Goal: Information Seeking & Learning: Check status

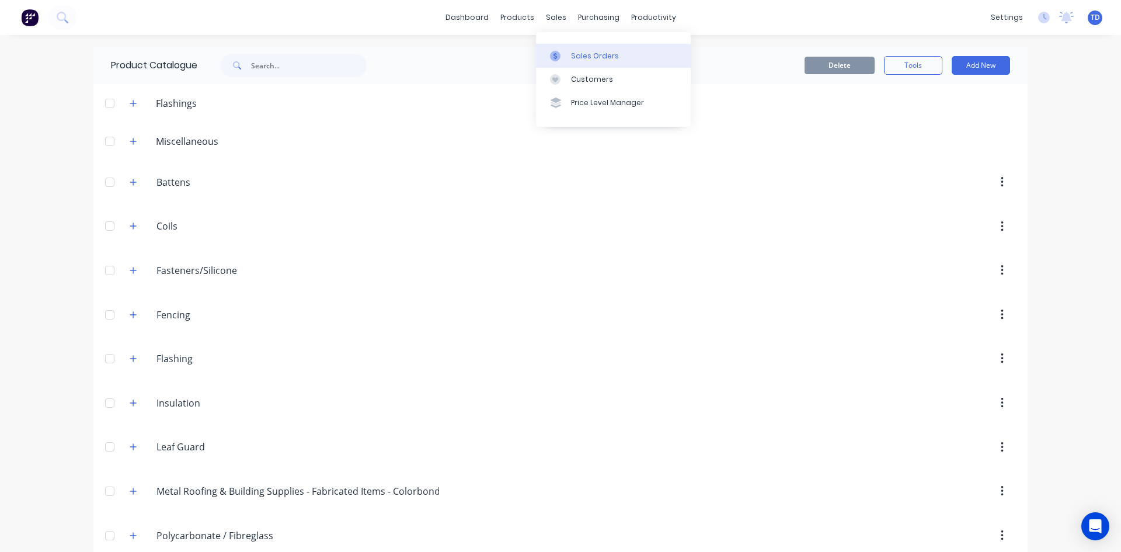
click at [575, 56] on div "Sales Orders" at bounding box center [595, 56] width 48 height 11
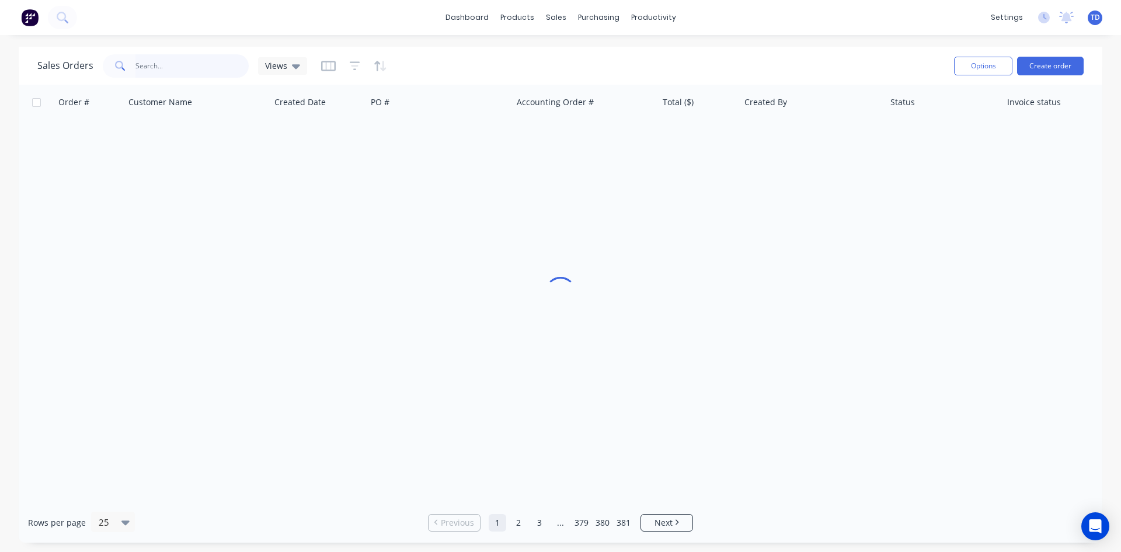
click at [147, 71] on input "text" at bounding box center [192, 65] width 114 height 23
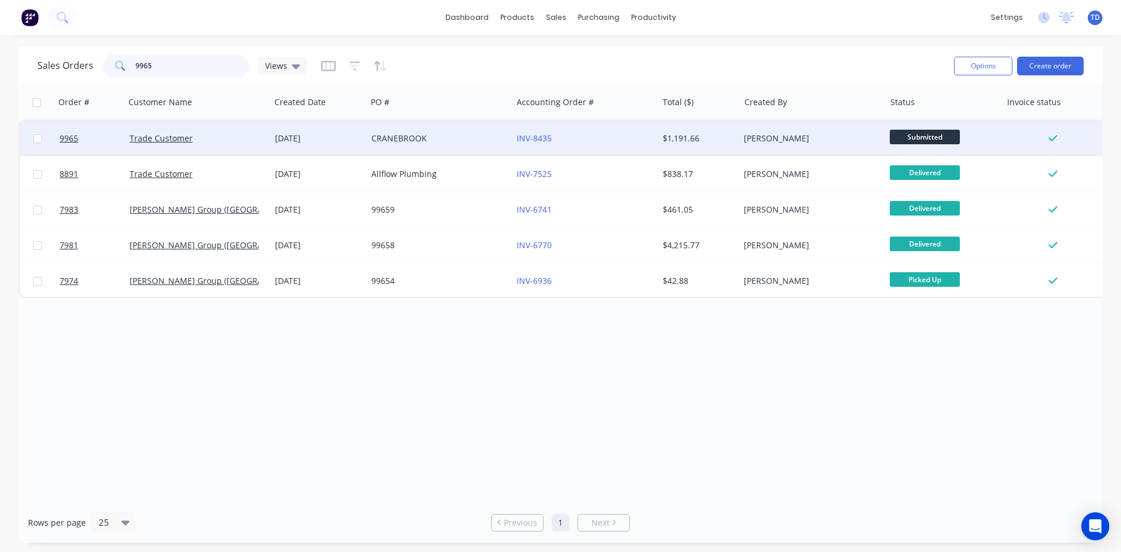
type input "9965"
click at [287, 142] on div "[DATE]" at bounding box center [318, 139] width 87 height 12
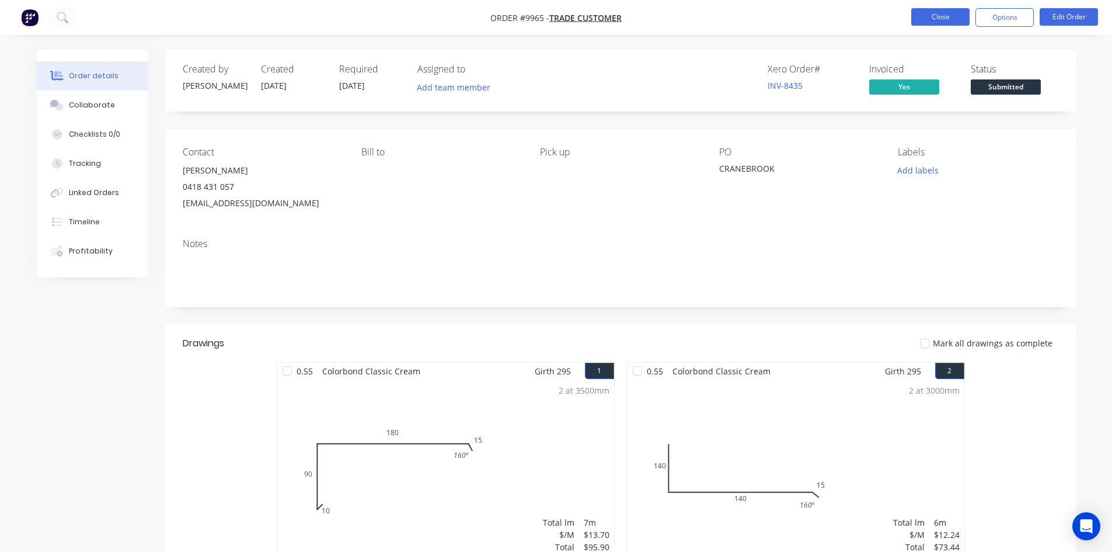
click at [948, 15] on button "Close" at bounding box center [941, 17] width 58 height 18
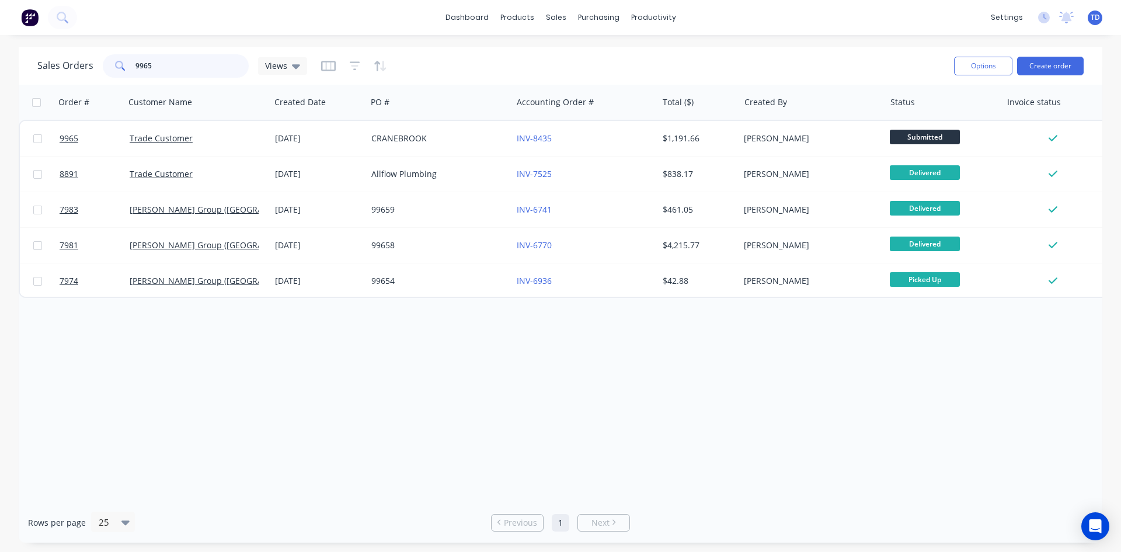
click at [224, 63] on input "9965" at bounding box center [192, 65] width 114 height 23
type input "9"
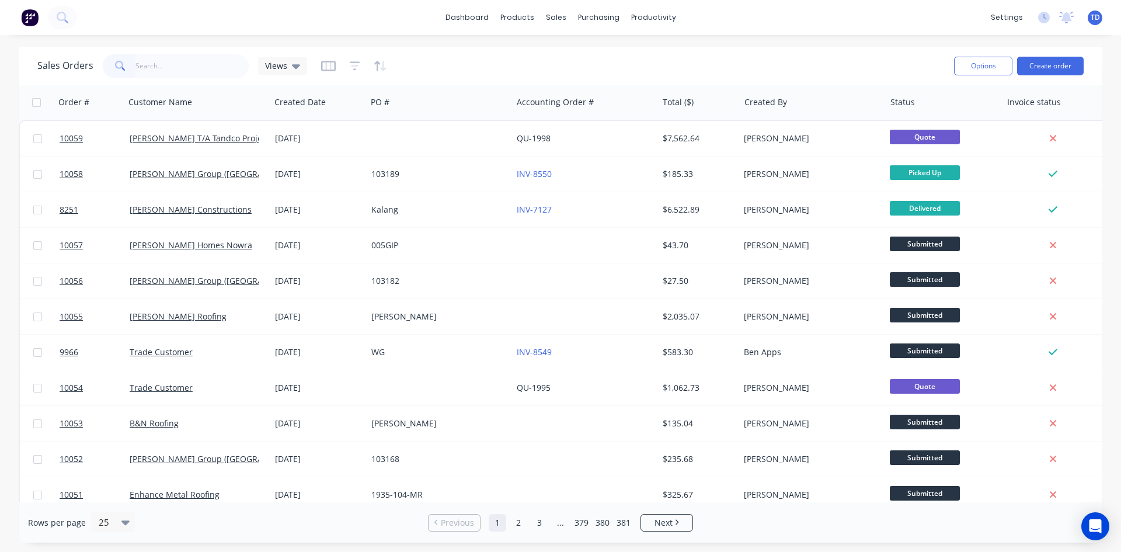
click at [769, 521] on div "Rows per page 25 Previous 1 2 3 ... 379 380 381 Next" at bounding box center [561, 522] width 1084 height 40
click at [628, 76] on div "Suppliers" at bounding box center [623, 79] width 35 height 11
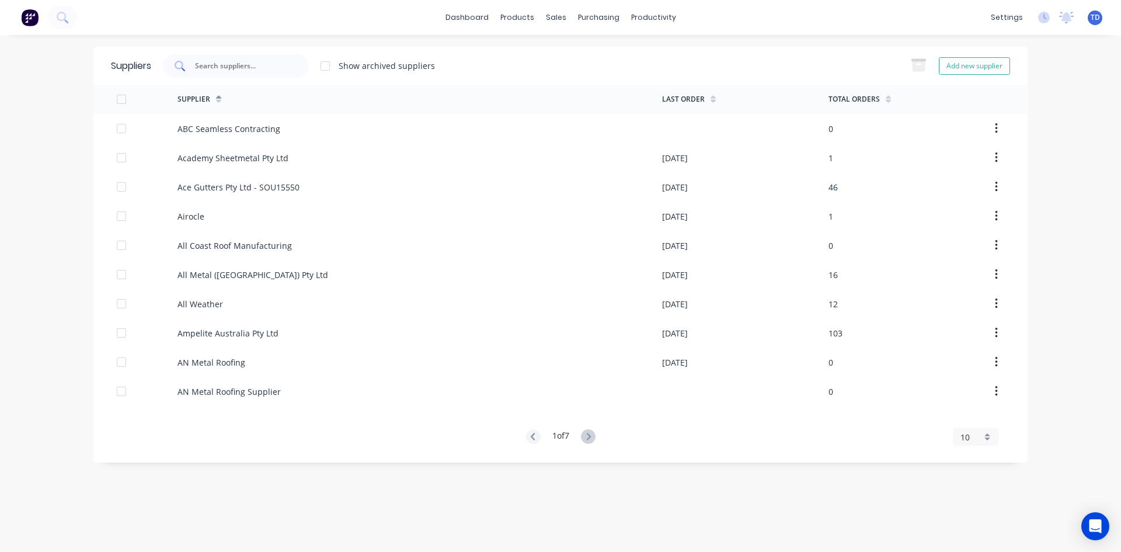
click at [203, 68] on input "text" at bounding box center [242, 66] width 97 height 12
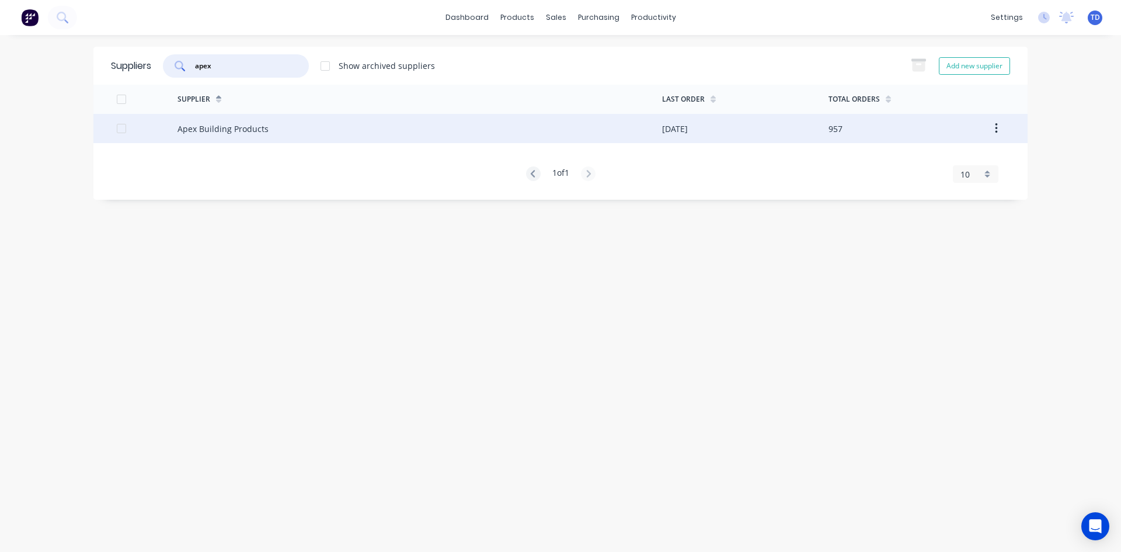
type input "apex"
click at [217, 121] on div "Apex Building Products" at bounding box center [420, 128] width 485 height 29
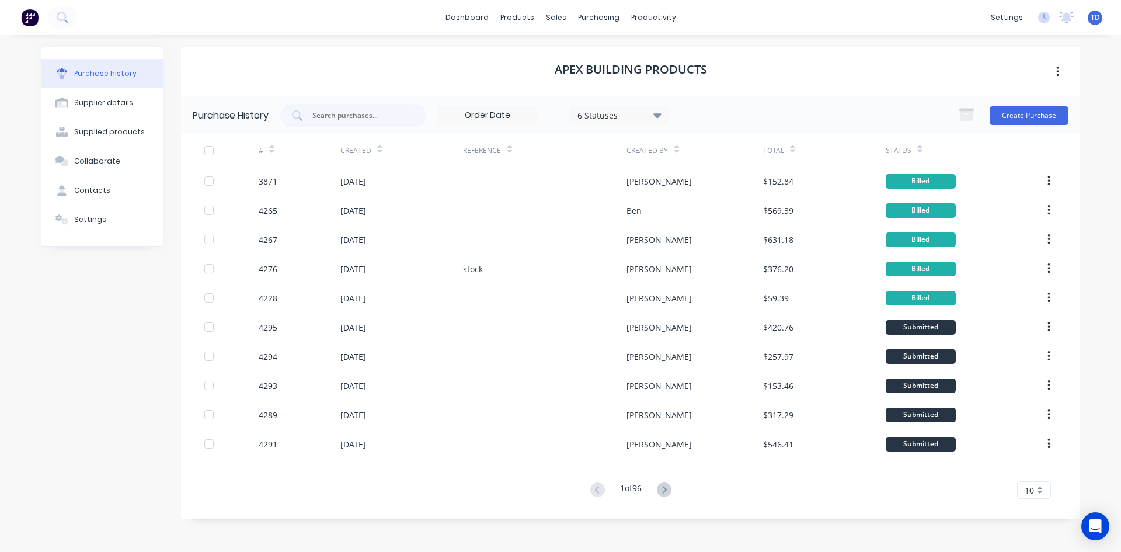
click at [360, 151] on div "Created" at bounding box center [355, 150] width 31 height 11
click at [371, 150] on div "Created" at bounding box center [361, 150] width 42 height 20
click at [377, 148] on icon at bounding box center [379, 149] width 5 height 9
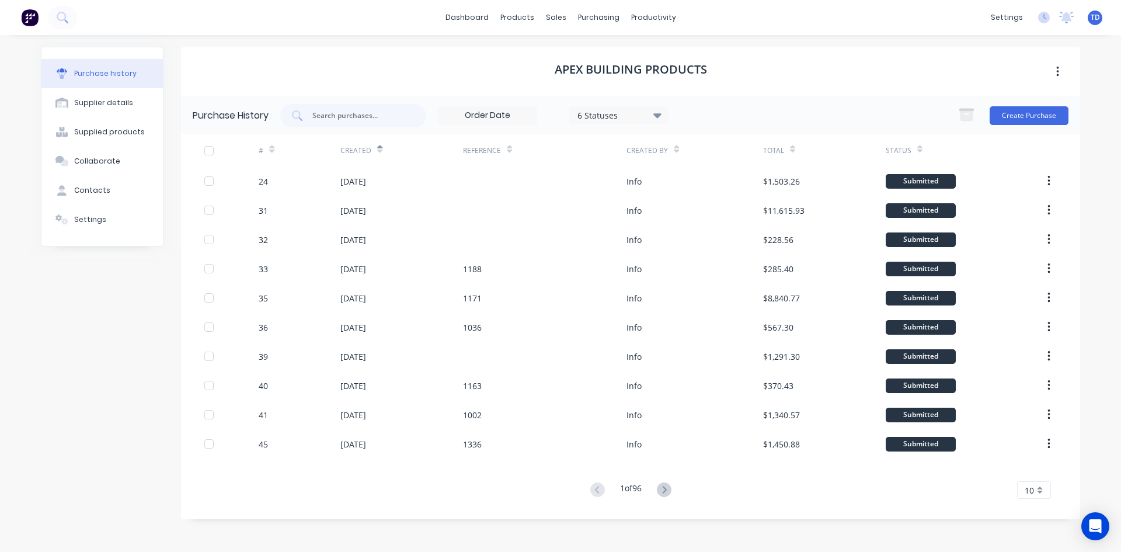
click at [781, 94] on div "Apex Building Products" at bounding box center [630, 72] width 899 height 50
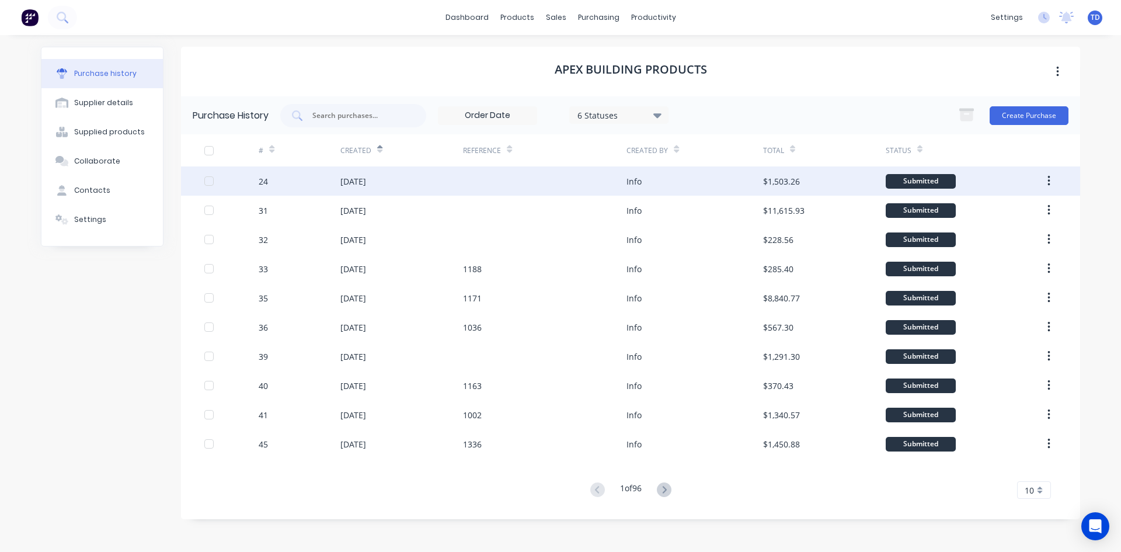
click at [523, 190] on div at bounding box center [545, 180] width 164 height 29
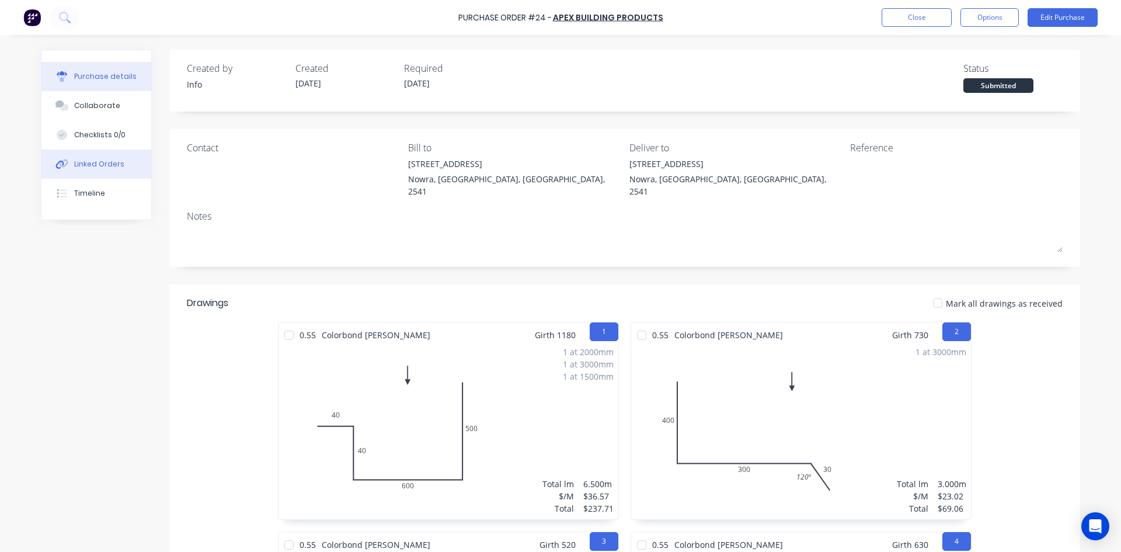
click at [90, 168] on div "Linked Orders" at bounding box center [99, 164] width 50 height 11
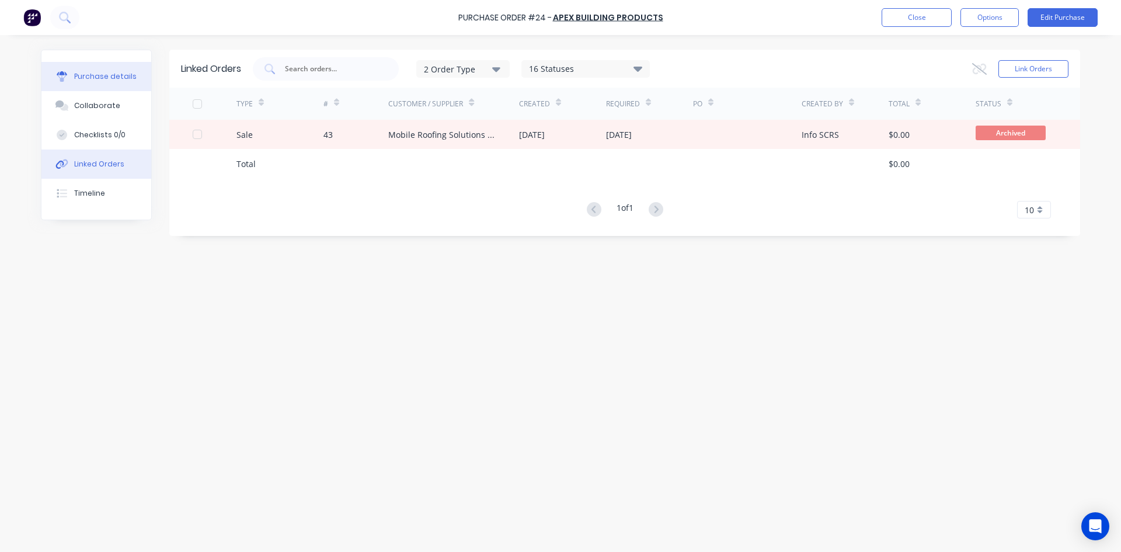
click at [111, 79] on div "Purchase details" at bounding box center [105, 76] width 62 height 11
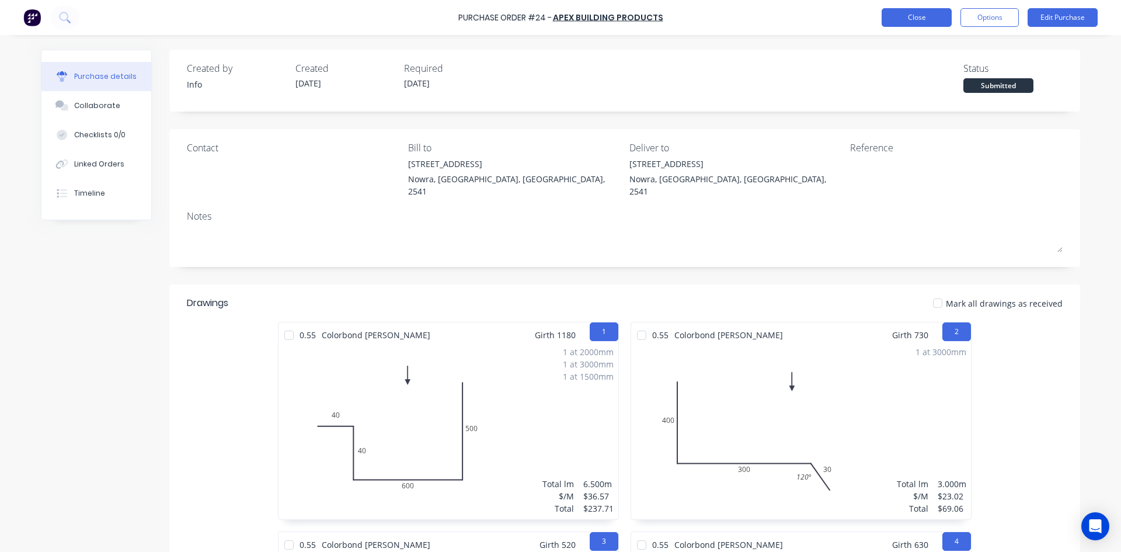
click at [914, 23] on button "Close" at bounding box center [917, 17] width 70 height 19
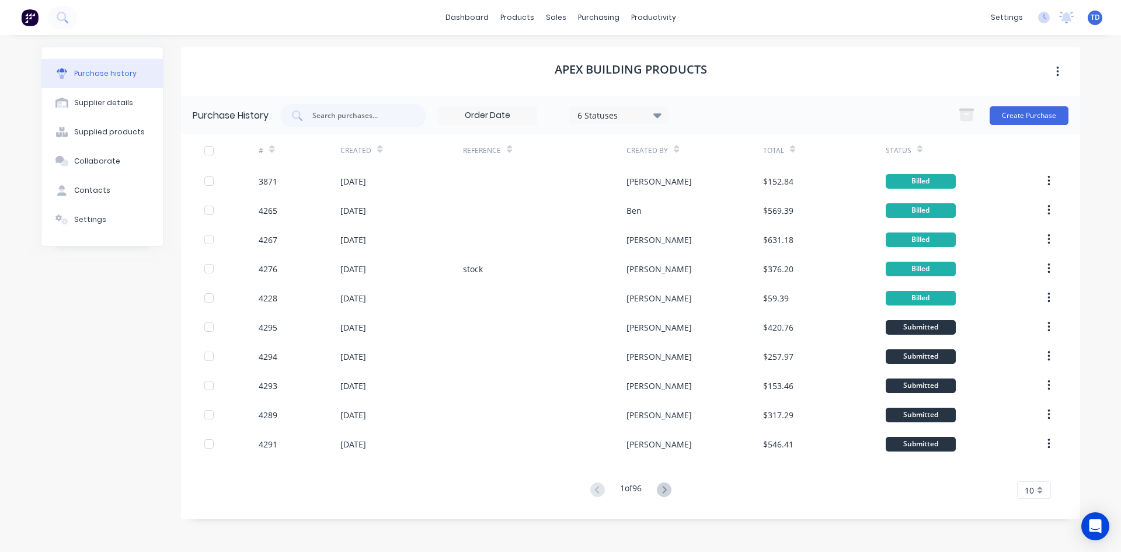
click at [374, 151] on div "Created" at bounding box center [361, 150] width 42 height 20
click at [379, 148] on icon at bounding box center [379, 149] width 5 height 9
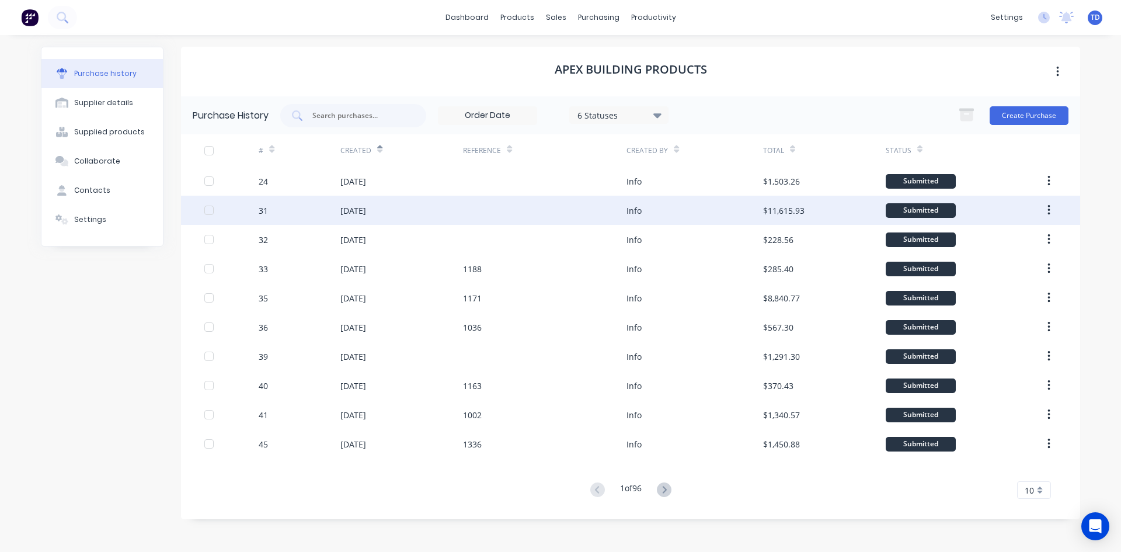
click at [423, 221] on div "[DATE]" at bounding box center [401, 210] width 123 height 29
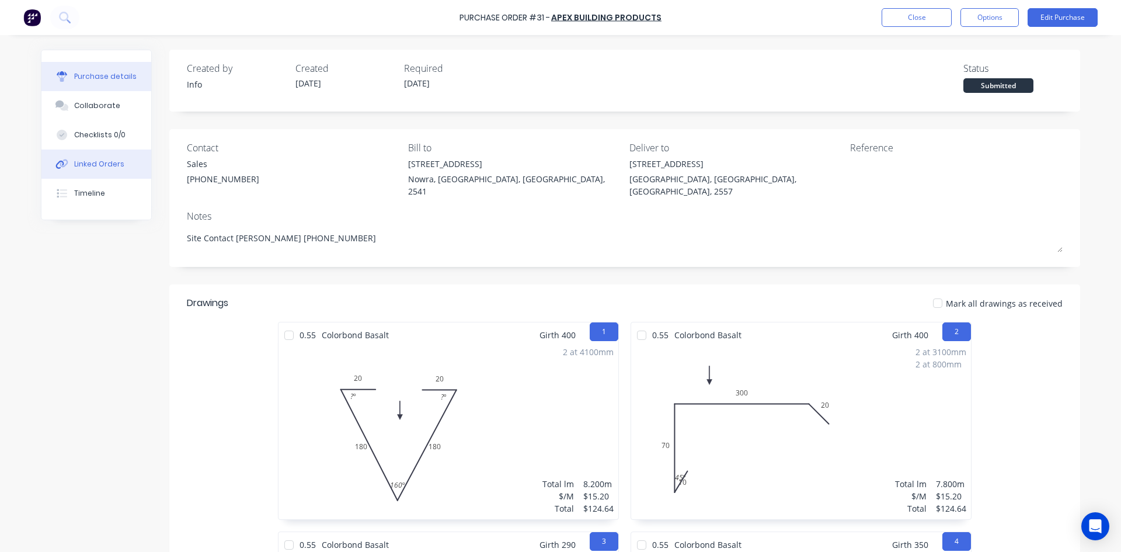
click at [93, 162] on div "Linked Orders" at bounding box center [99, 164] width 50 height 11
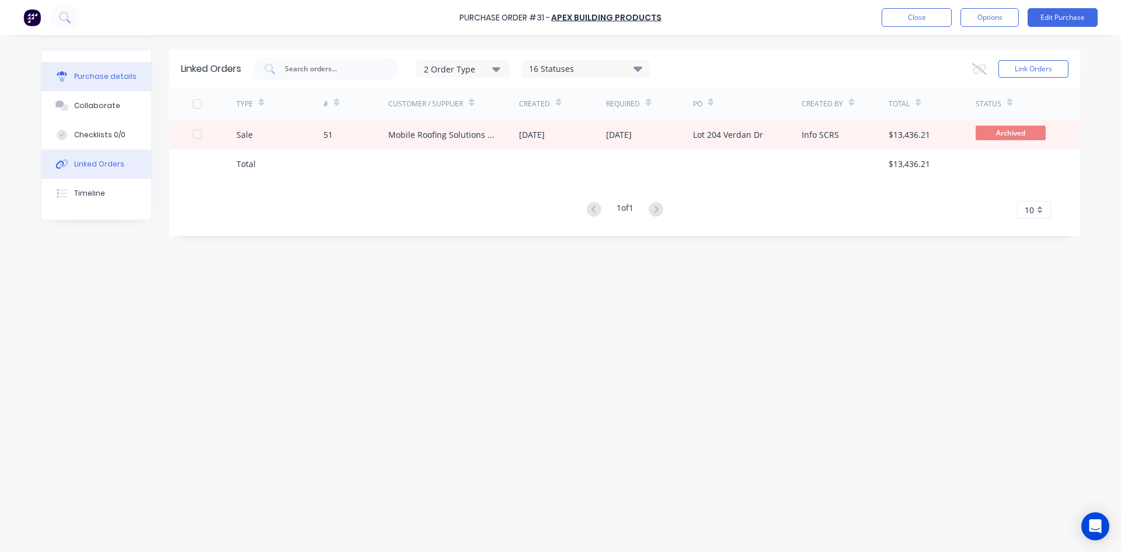
click at [96, 82] on button "Purchase details" at bounding box center [96, 76] width 110 height 29
type textarea "x"
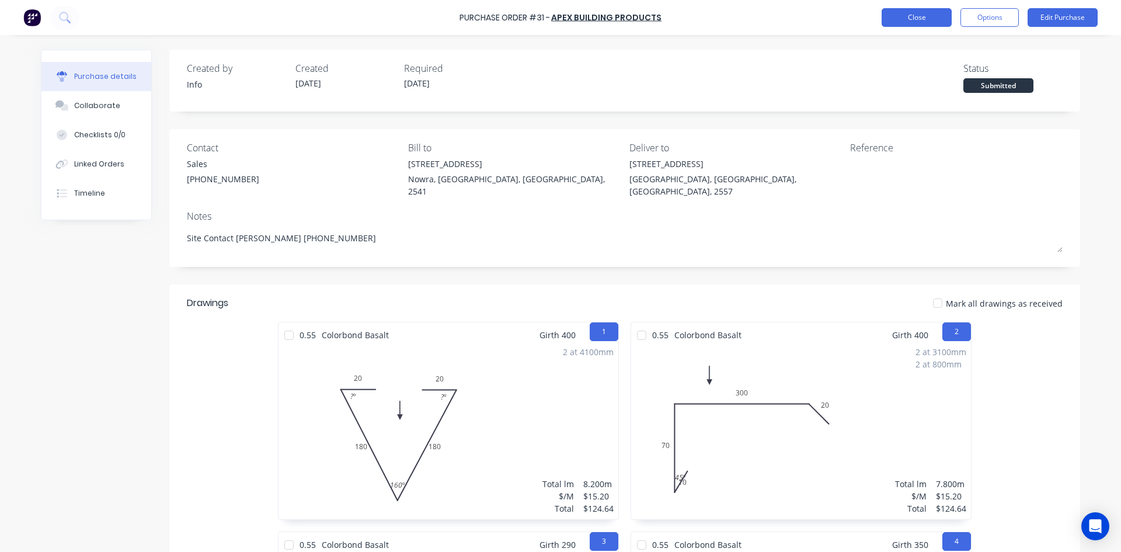
click at [935, 18] on button "Close" at bounding box center [917, 17] width 70 height 19
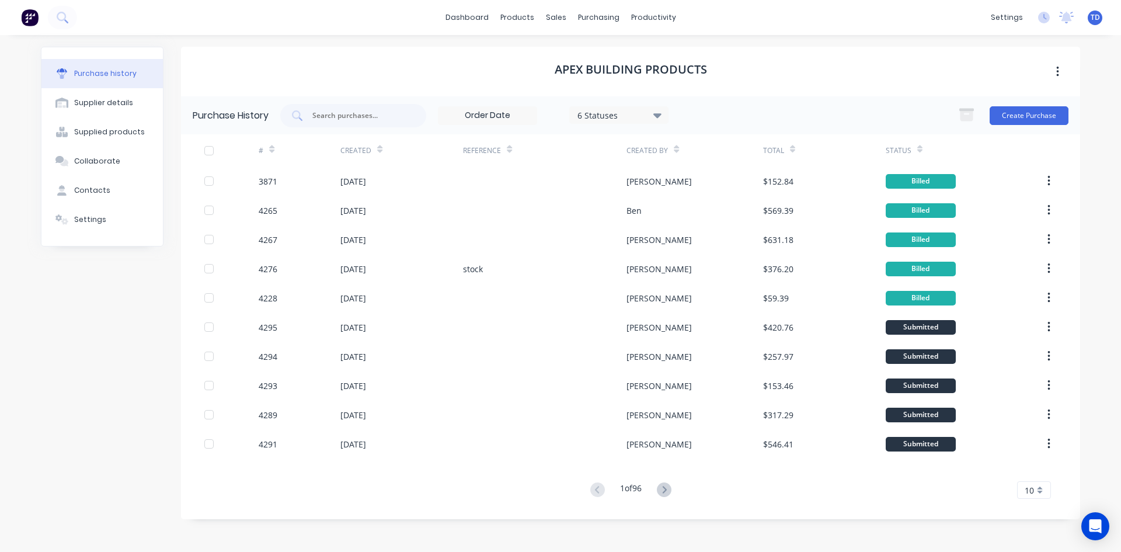
click at [377, 151] on icon at bounding box center [379, 151] width 5 height 4
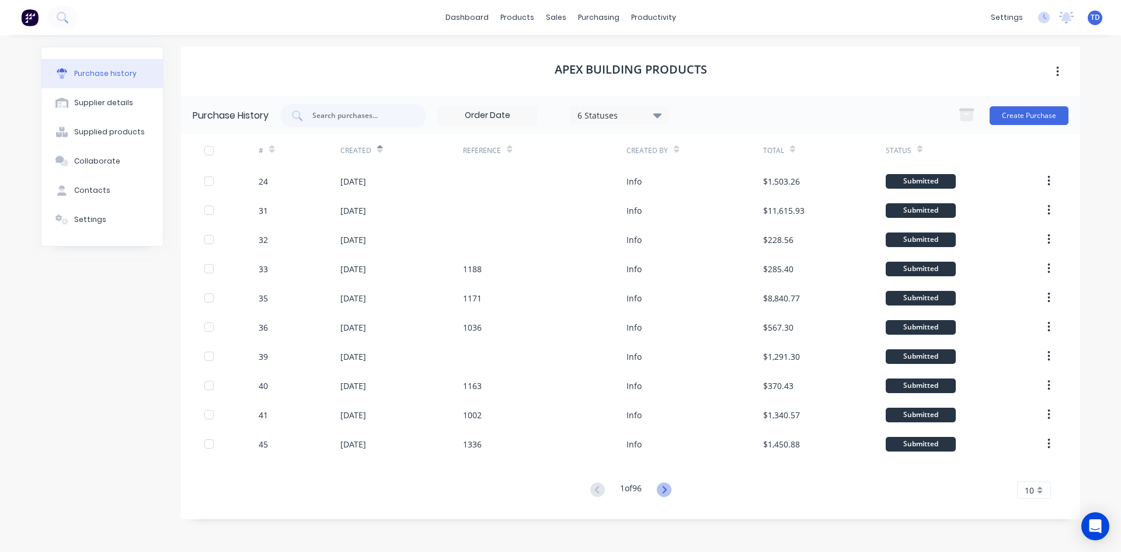
click at [666, 488] on icon at bounding box center [664, 489] width 4 height 7
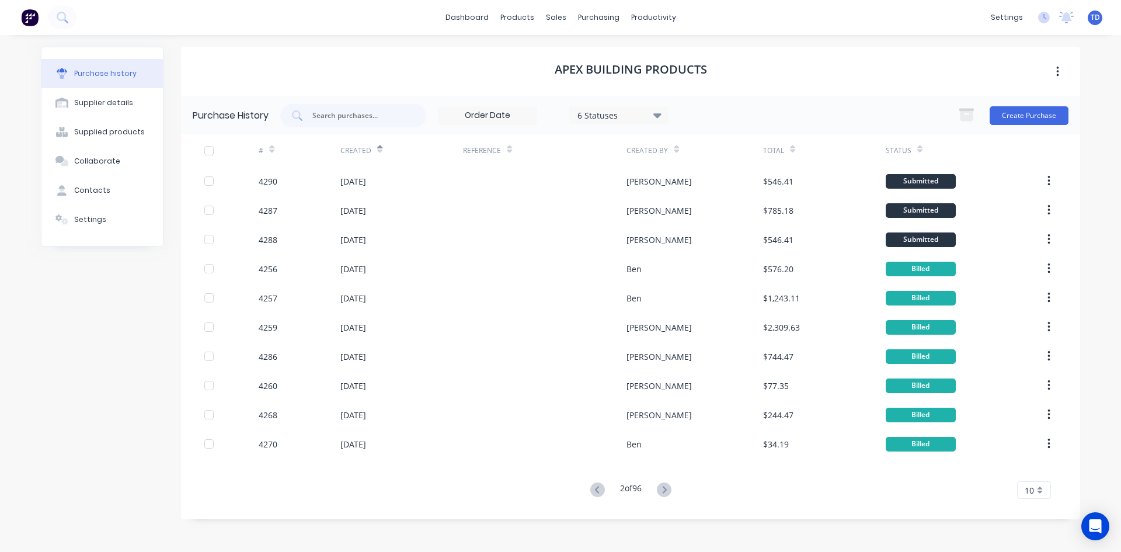
click at [380, 145] on icon at bounding box center [379, 149] width 5 height 9
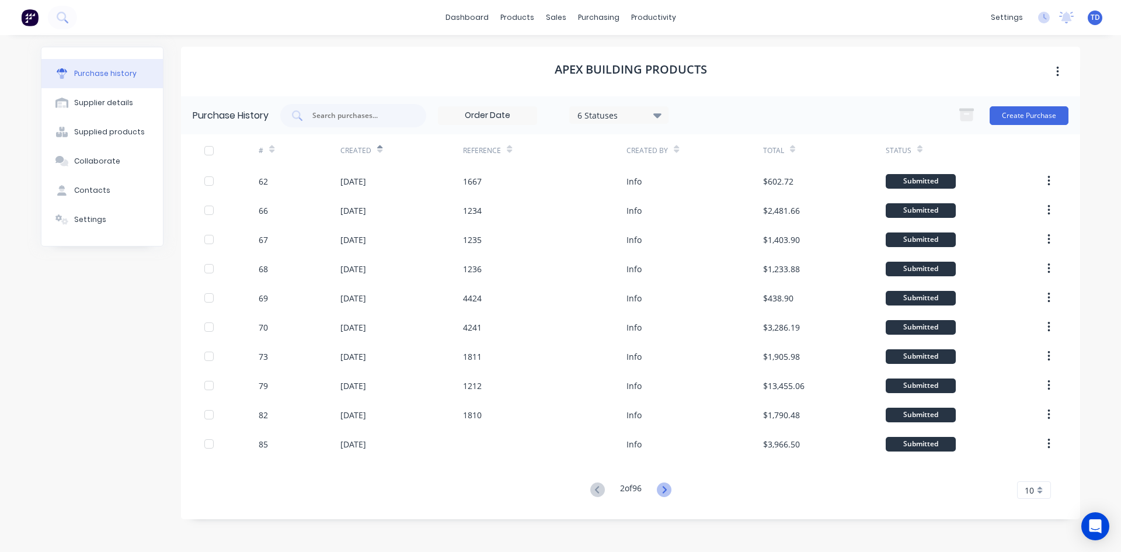
click at [666, 492] on icon at bounding box center [664, 489] width 4 height 7
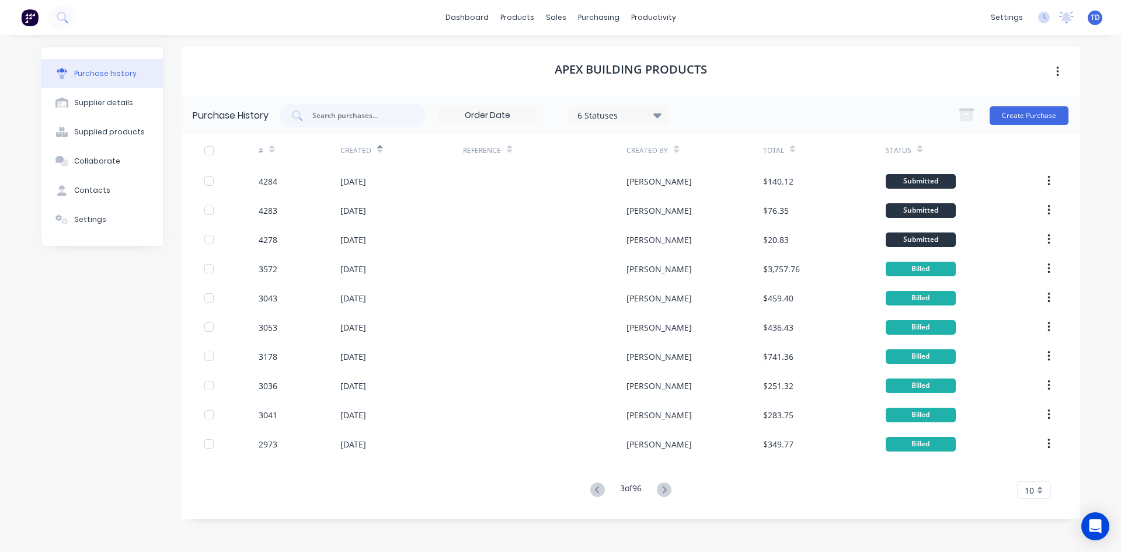
click at [666, 492] on icon at bounding box center [664, 489] width 4 height 7
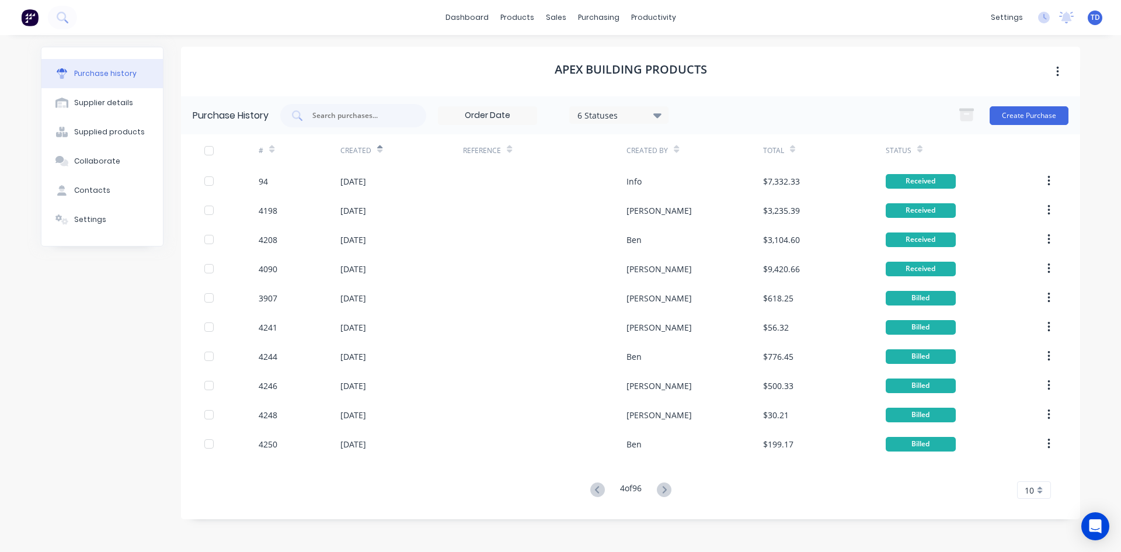
click at [493, 120] on input at bounding box center [488, 116] width 98 height 18
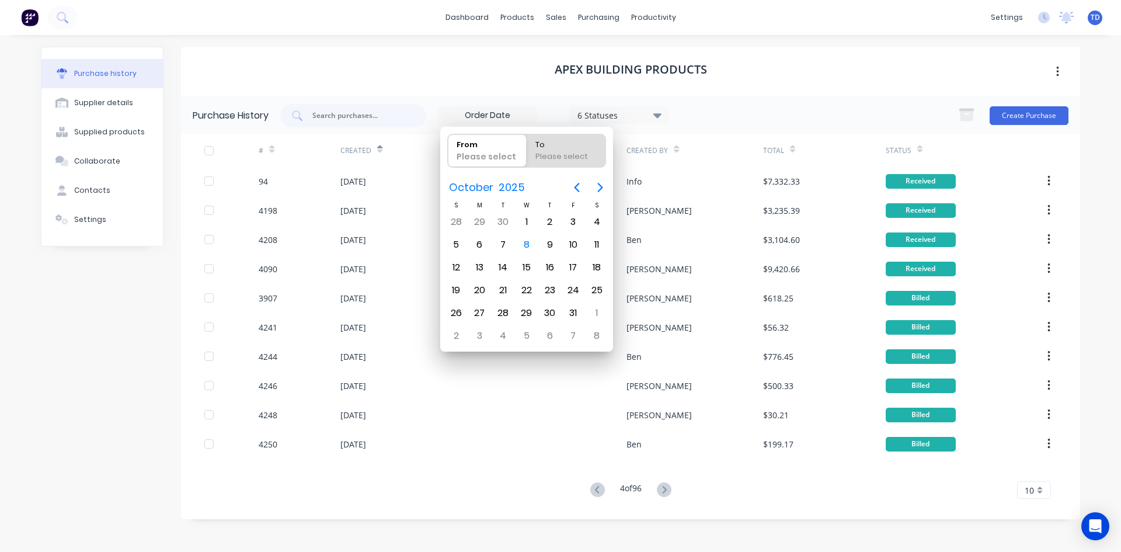
click at [481, 154] on div "Please select" at bounding box center [487, 159] width 71 height 16
click at [448, 154] on input "From Please select" at bounding box center [448, 150] width 1 height 33
click at [575, 187] on icon "Previous page" at bounding box center [577, 187] width 5 height 9
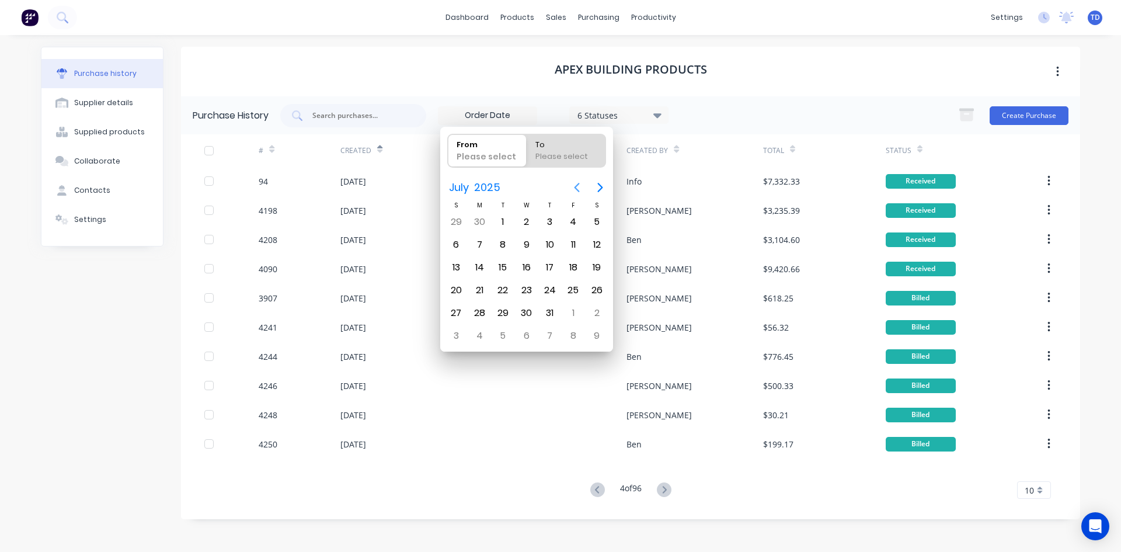
click at [575, 187] on icon "Previous page" at bounding box center [577, 187] width 5 height 9
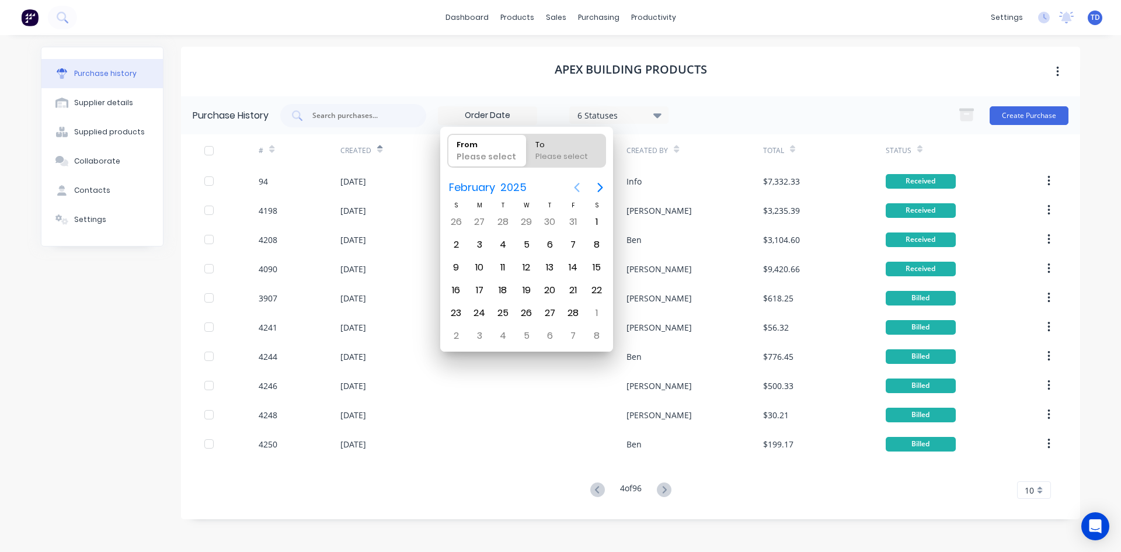
click at [575, 187] on icon "Previous page" at bounding box center [577, 187] width 5 height 9
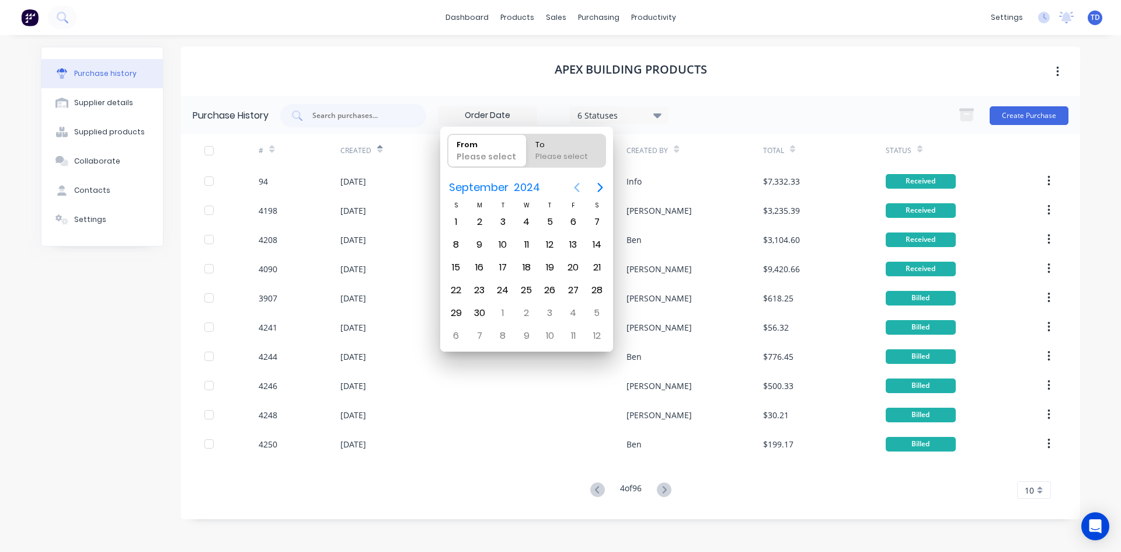
click at [575, 187] on icon "Previous page" at bounding box center [577, 187] width 5 height 9
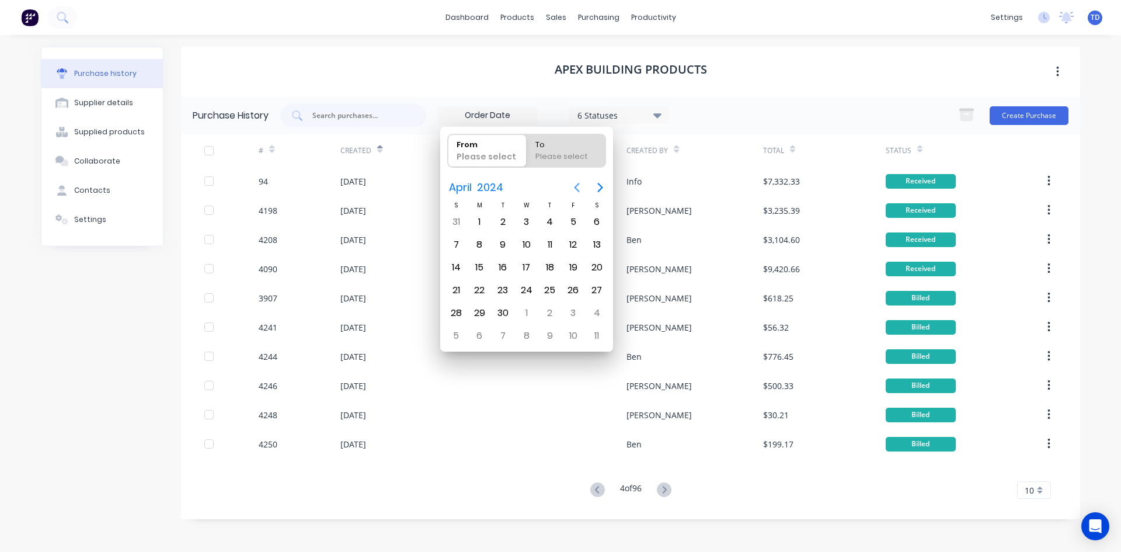
click at [575, 187] on icon "Previous page" at bounding box center [577, 187] width 5 height 9
click at [599, 187] on icon "Next page" at bounding box center [600, 187] width 14 height 14
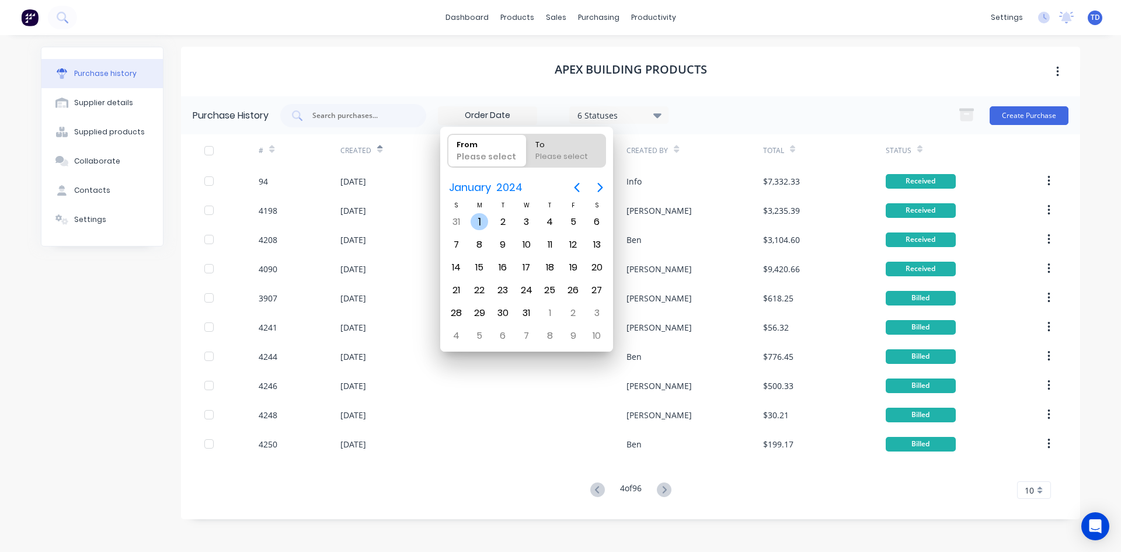
click at [487, 220] on div "1" at bounding box center [480, 222] width 18 height 18
type input "[DATE]"
radio input "false"
radio input "true"
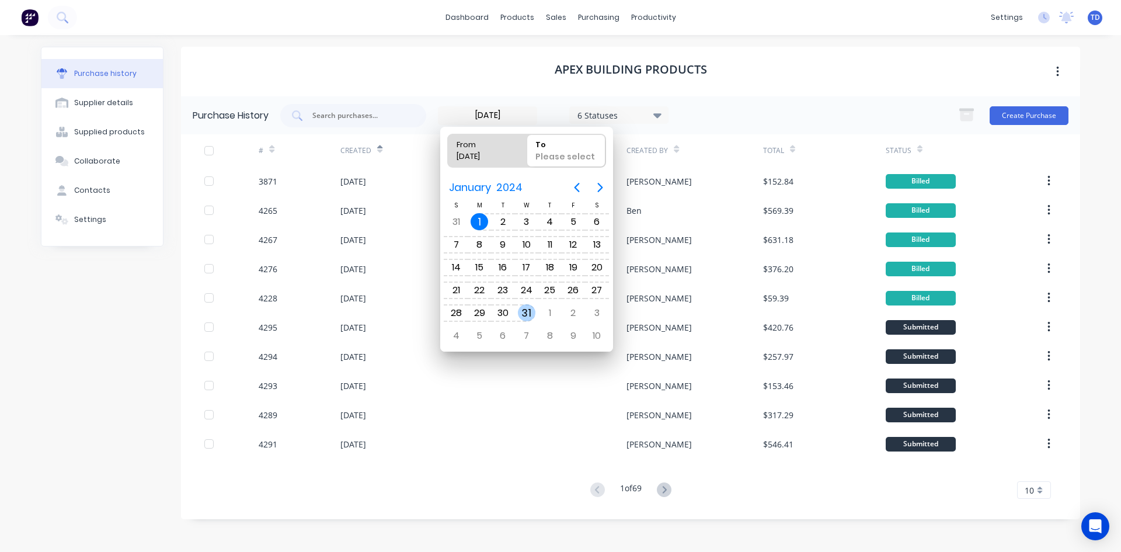
click at [525, 315] on div "31" at bounding box center [527, 313] width 18 height 18
type input "[DATE] - [DATE]"
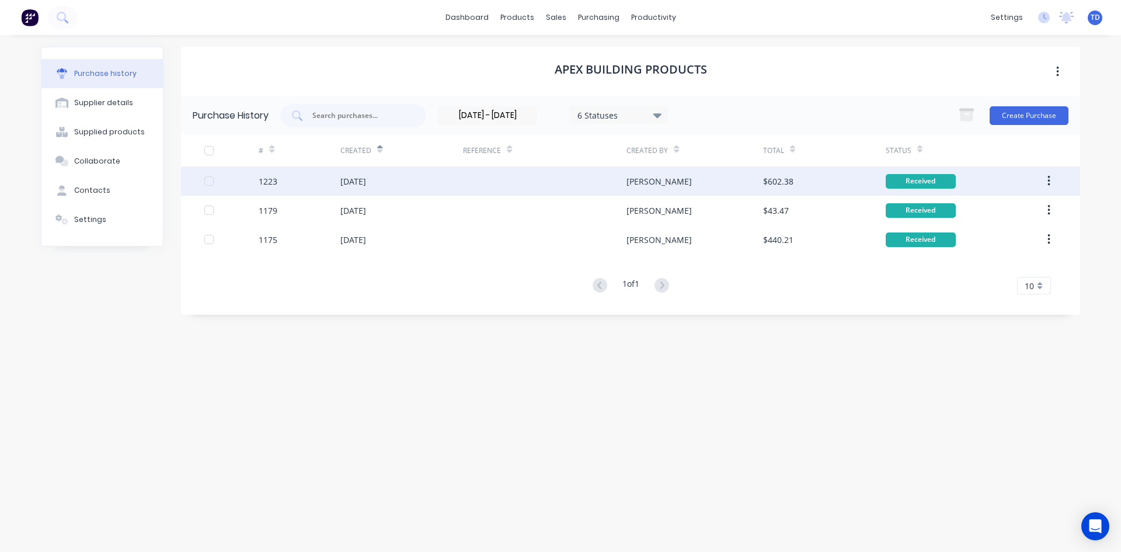
click at [436, 181] on div "[DATE]" at bounding box center [401, 180] width 123 height 29
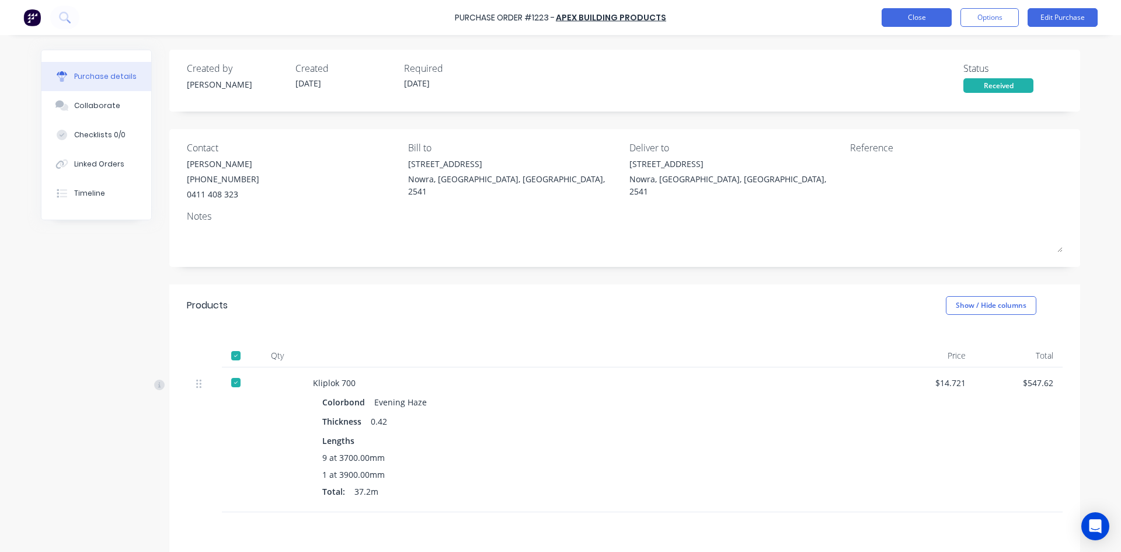
click at [927, 19] on button "Close" at bounding box center [917, 17] width 70 height 19
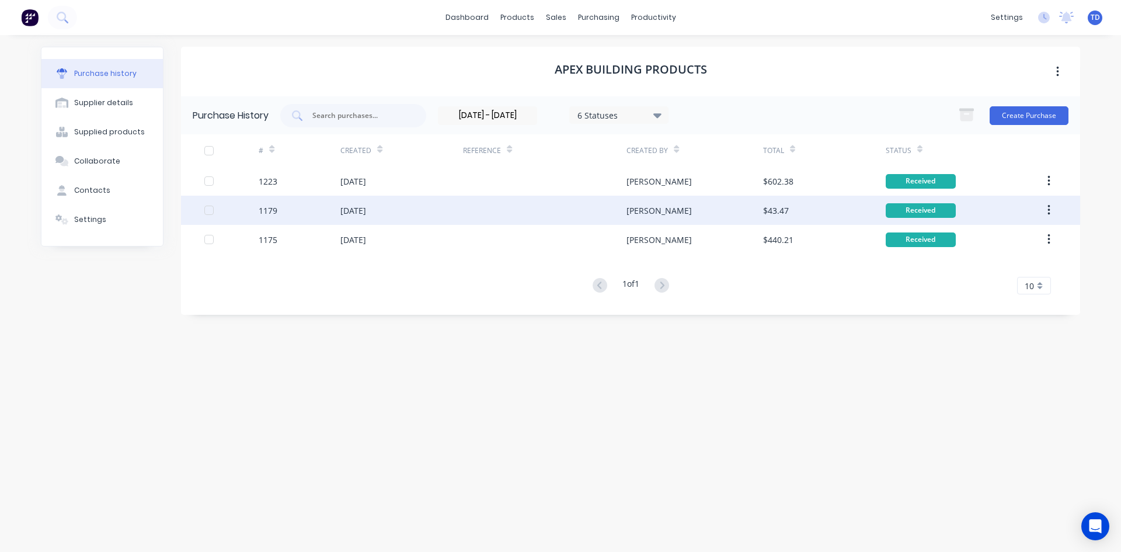
click at [534, 213] on div at bounding box center [545, 210] width 164 height 29
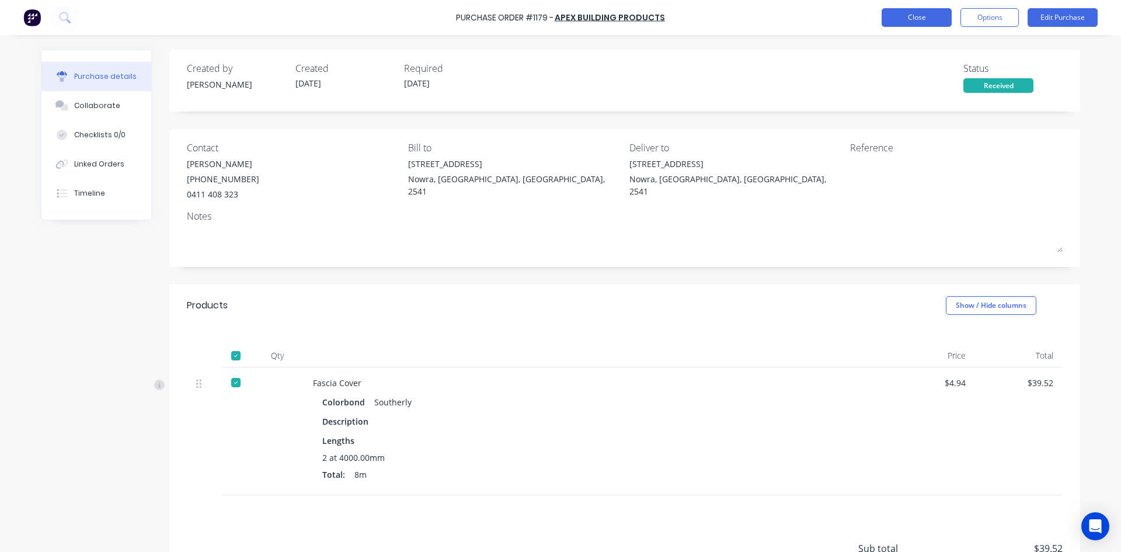
click at [931, 20] on button "Close" at bounding box center [917, 17] width 70 height 19
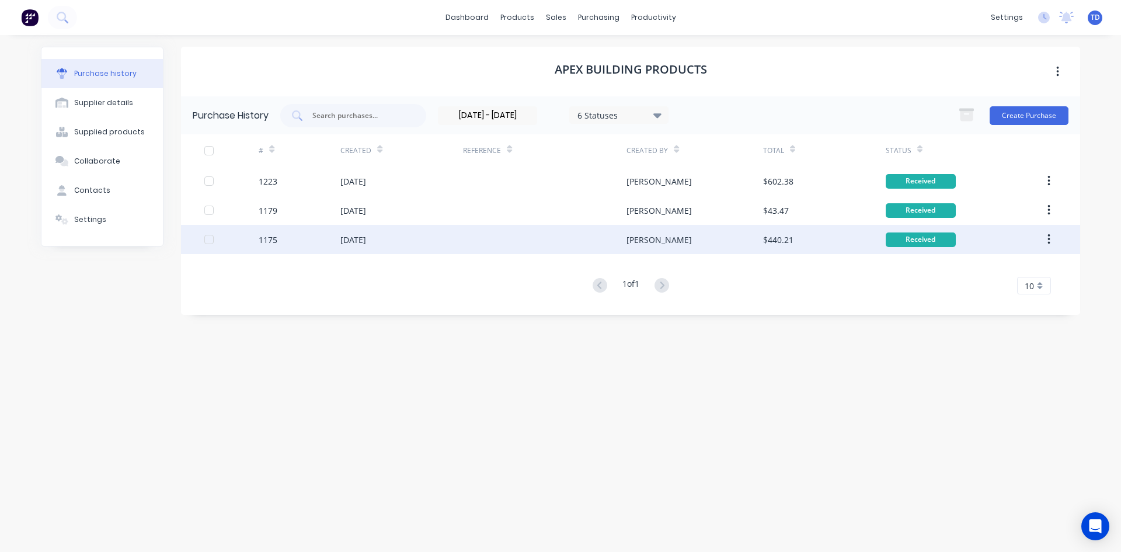
click at [399, 239] on div "[DATE]" at bounding box center [401, 239] width 123 height 29
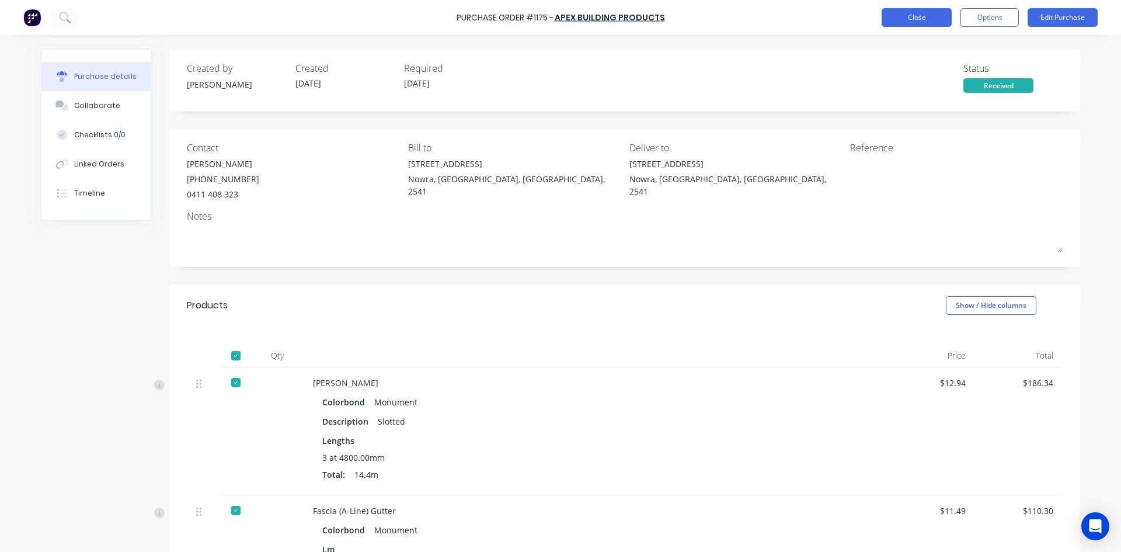
click at [916, 19] on button "Close" at bounding box center [917, 17] width 70 height 19
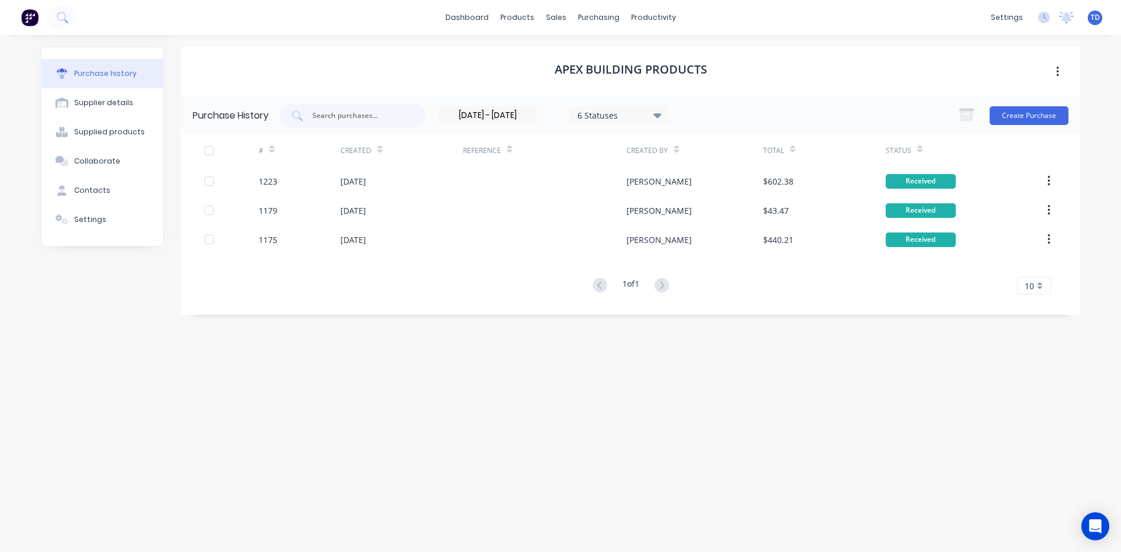
click at [618, 116] on div "6 Statuses" at bounding box center [620, 115] width 84 height 12
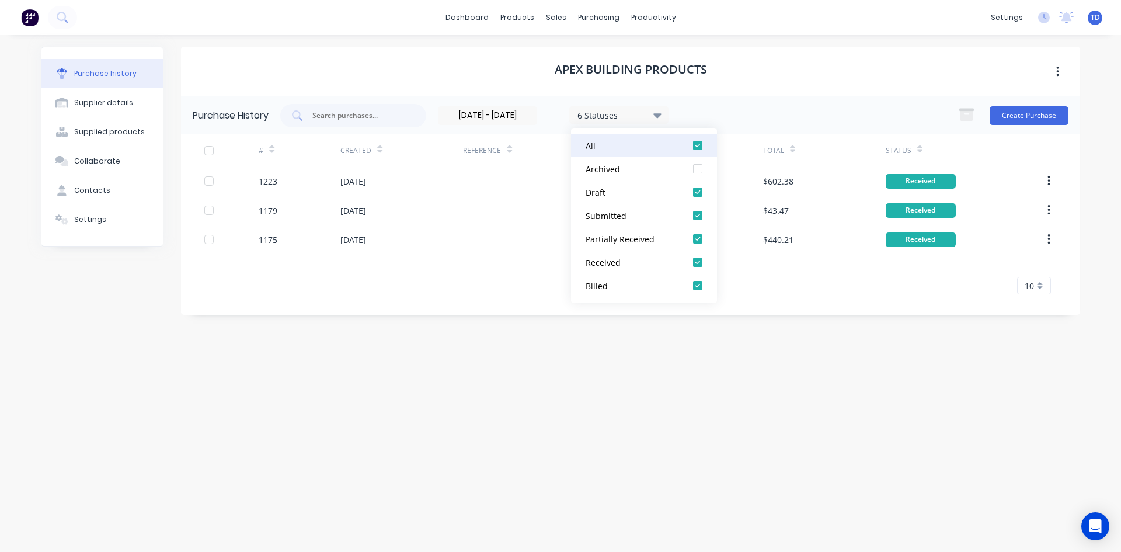
click at [695, 146] on div at bounding box center [697, 145] width 23 height 23
click at [699, 285] on div at bounding box center [697, 285] width 23 height 23
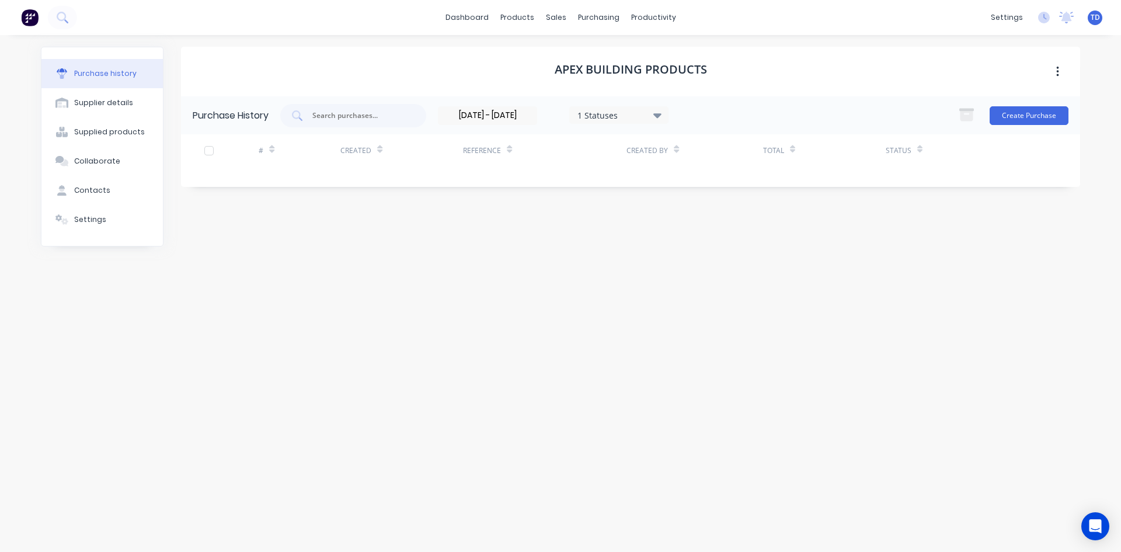
click at [479, 284] on div "Apex Building Products Purchase History [DATE] - [DATE] 1 Statuses [DATE] - [DA…" at bounding box center [630, 288] width 899 height 482
click at [530, 117] on input "[DATE] - [DATE]" at bounding box center [488, 116] width 98 height 18
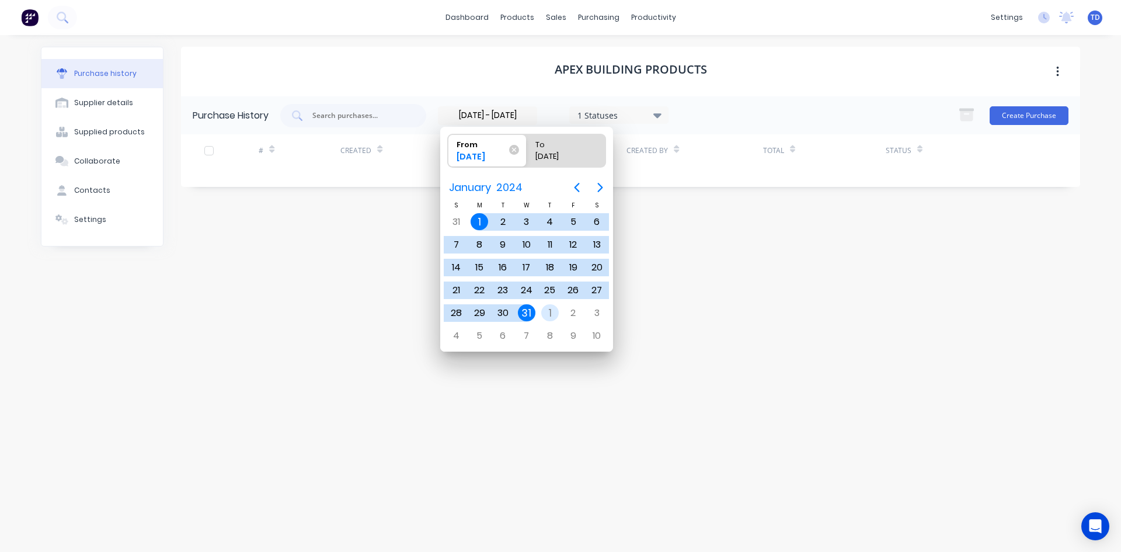
click at [544, 311] on div "1" at bounding box center [550, 313] width 18 height 18
type input "[DATE]"
radio input "false"
radio input "true"
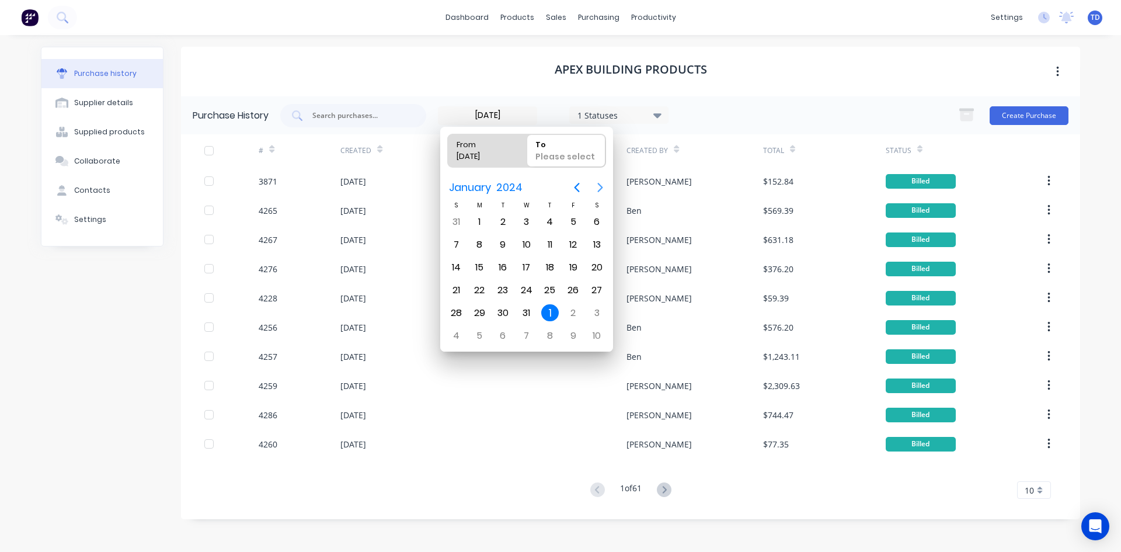
click at [603, 187] on icon "Next page" at bounding box center [600, 187] width 14 height 14
click at [545, 308] on div "29" at bounding box center [550, 313] width 18 height 18
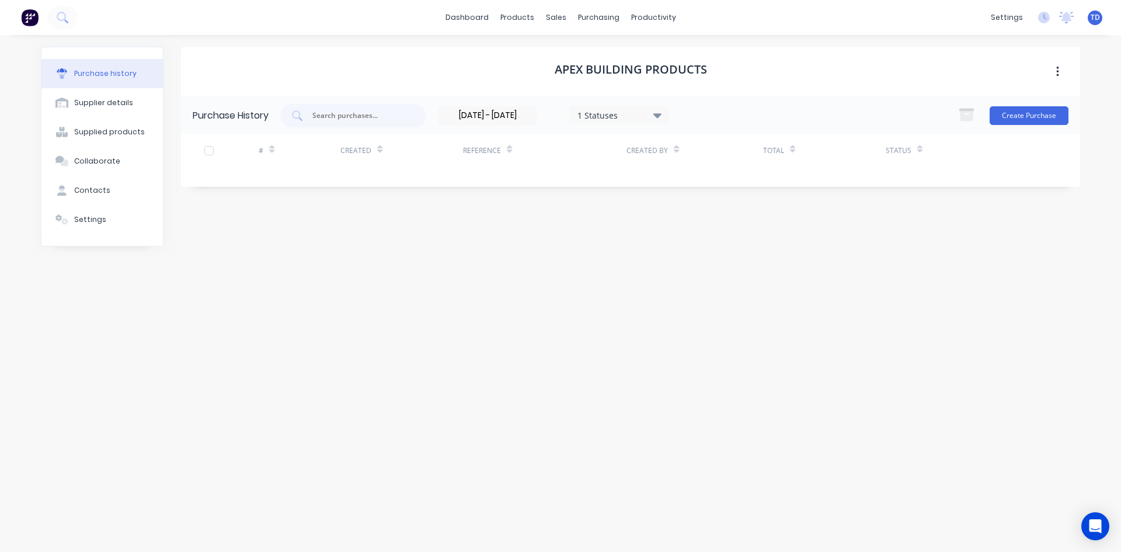
click at [483, 110] on input "[DATE] - [DATE]" at bounding box center [488, 116] width 98 height 18
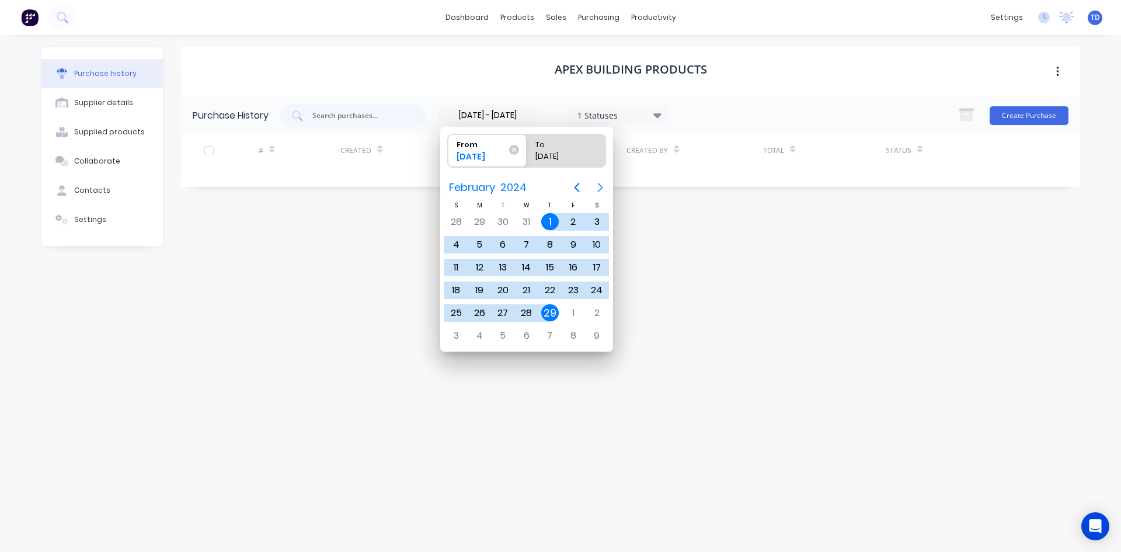
click at [599, 183] on icon "Next page" at bounding box center [600, 187] width 5 height 9
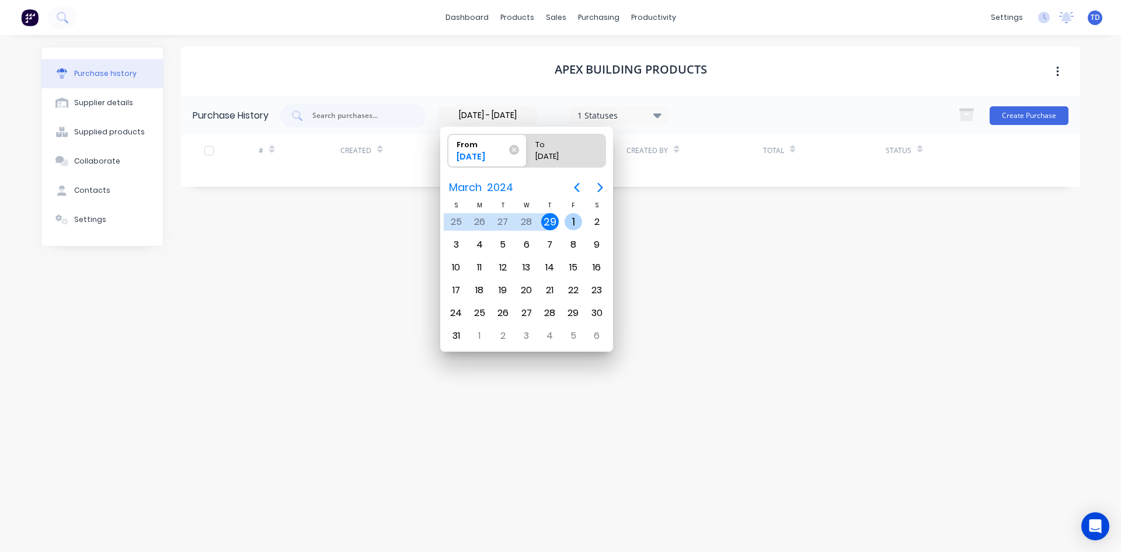
click at [569, 220] on div "1" at bounding box center [574, 222] width 18 height 18
type input "[DATE]"
radio input "false"
radio input "true"
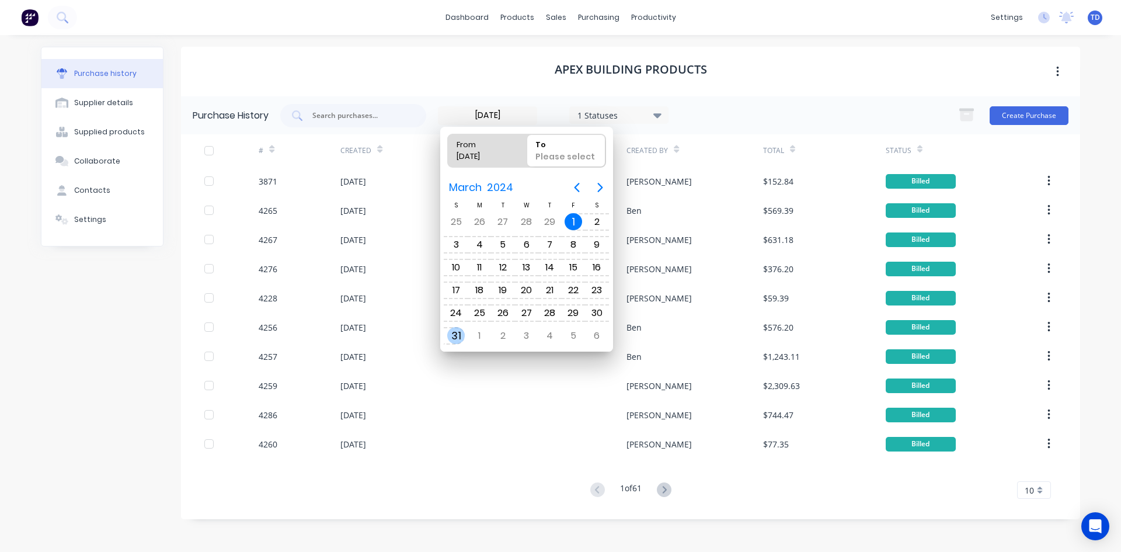
click at [461, 335] on div "31" at bounding box center [456, 336] width 18 height 18
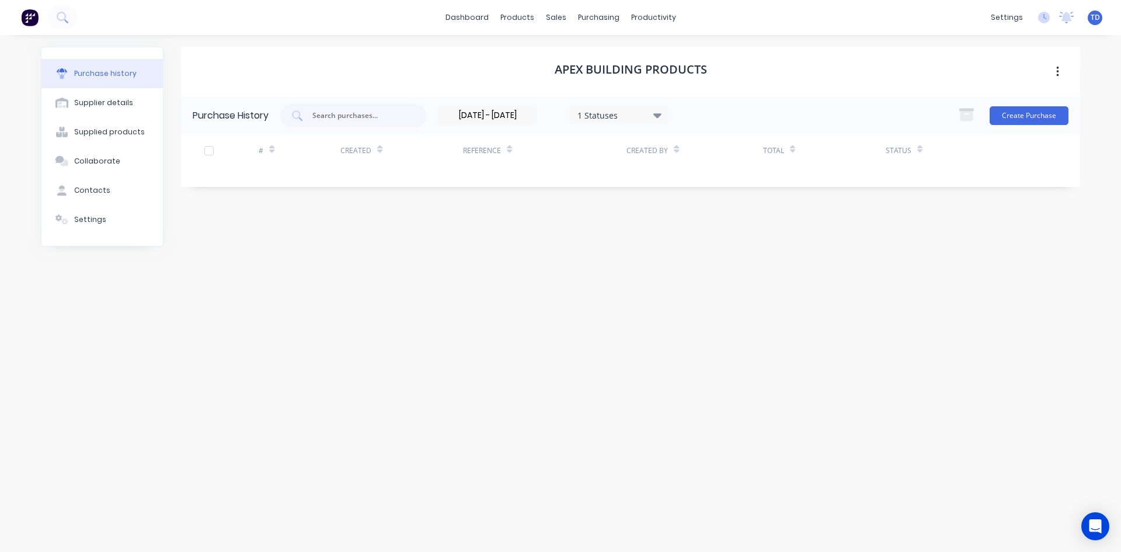
click at [537, 115] on input "[DATE] - [DATE]" at bounding box center [488, 116] width 98 height 18
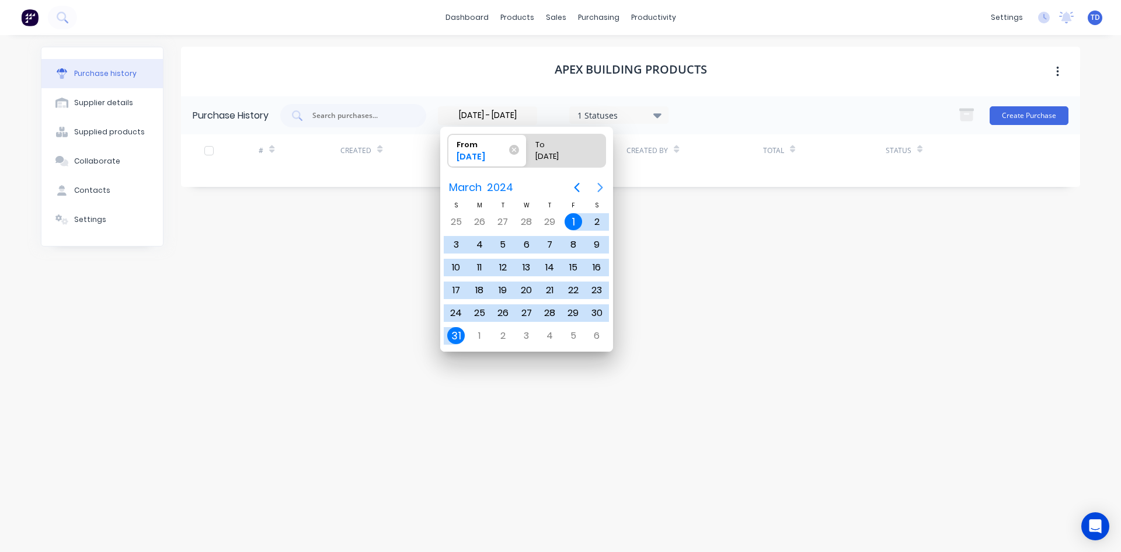
click at [597, 187] on icon "Next page" at bounding box center [600, 187] width 14 height 14
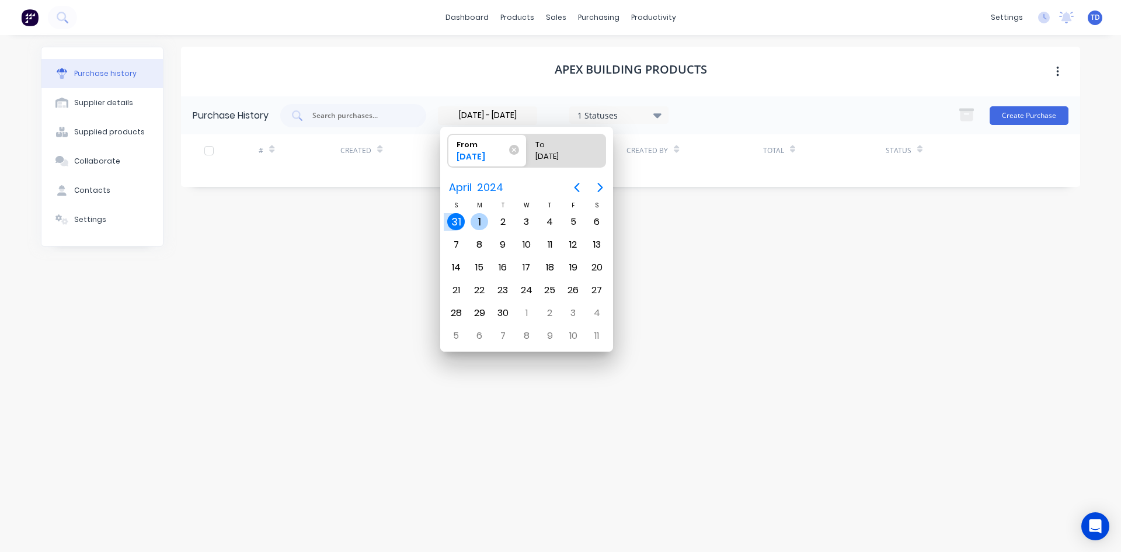
click at [487, 222] on div "1" at bounding box center [480, 222] width 18 height 18
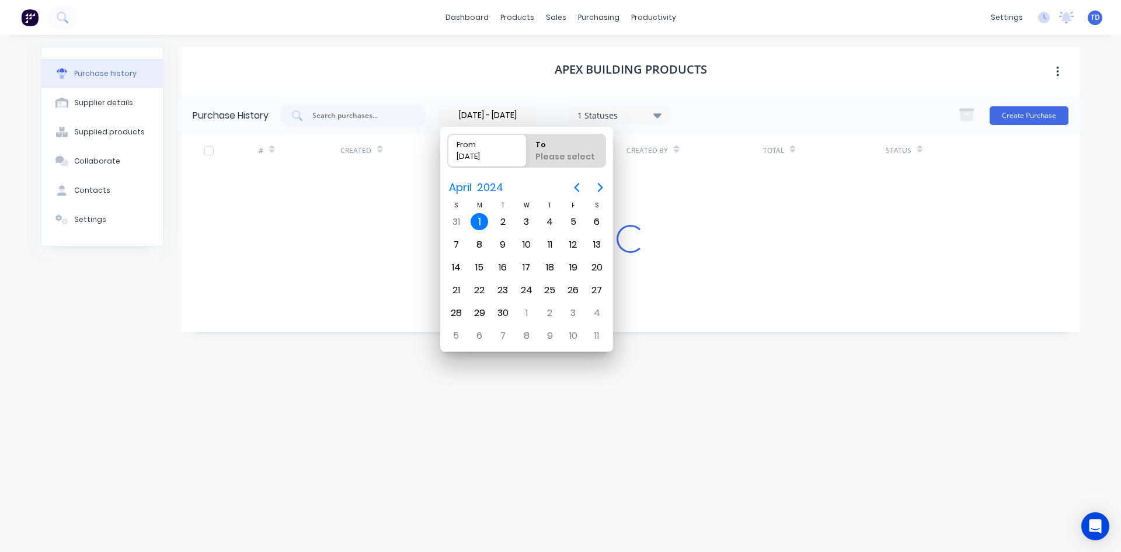
type input "[DATE]"
radio input "false"
radio input "true"
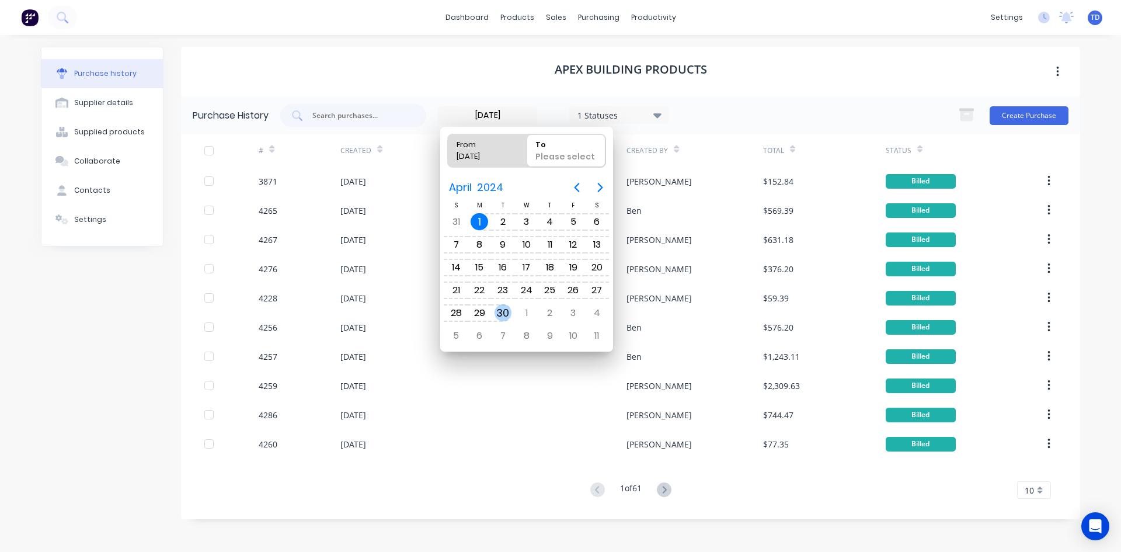
click at [503, 314] on div "30" at bounding box center [504, 313] width 18 height 18
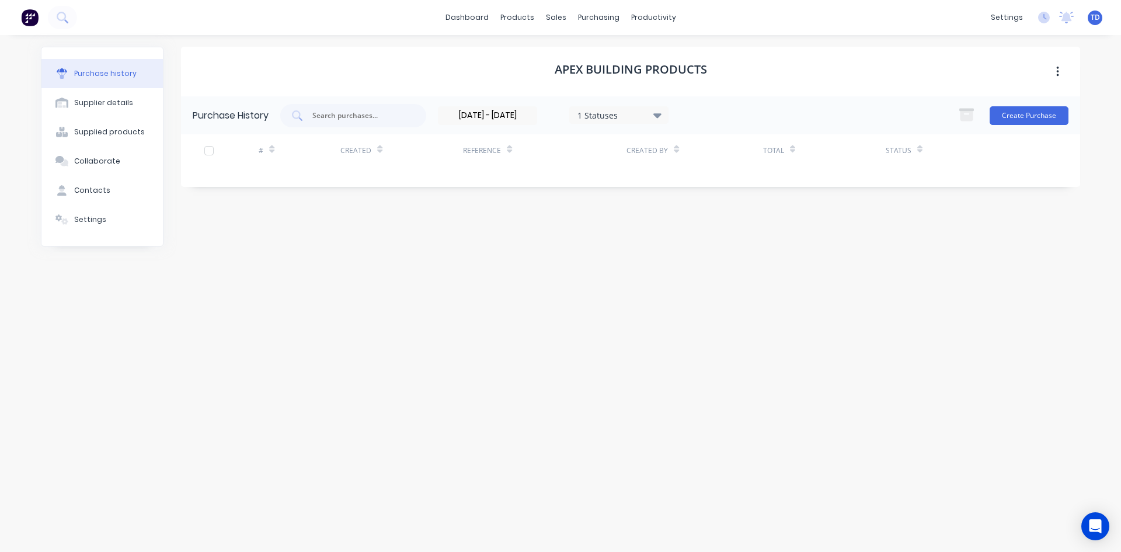
click at [530, 116] on input "[DATE] - [DATE]" at bounding box center [488, 116] width 98 height 18
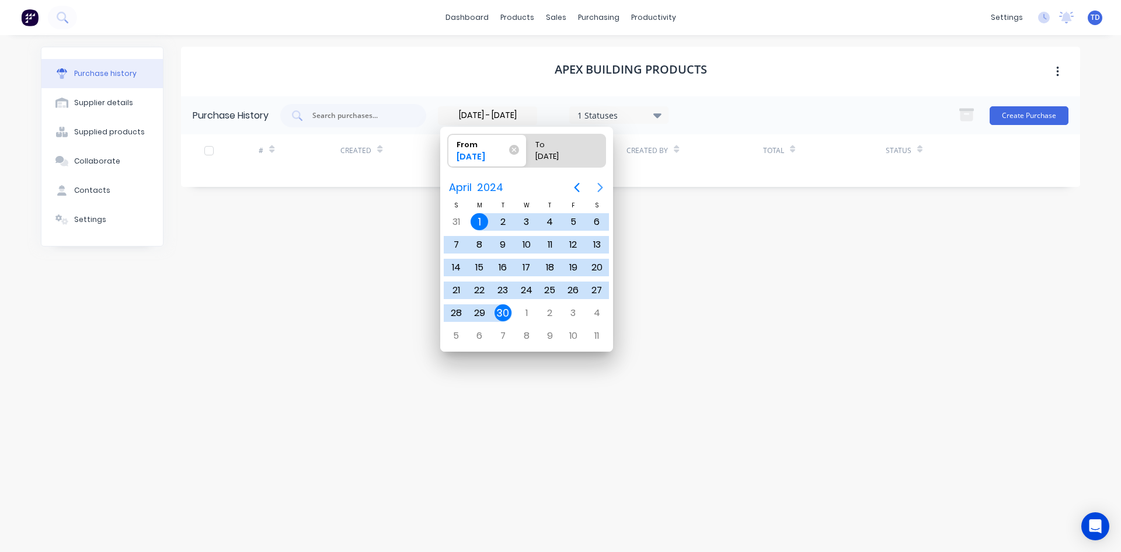
click at [598, 190] on icon "Next page" at bounding box center [600, 187] width 14 height 14
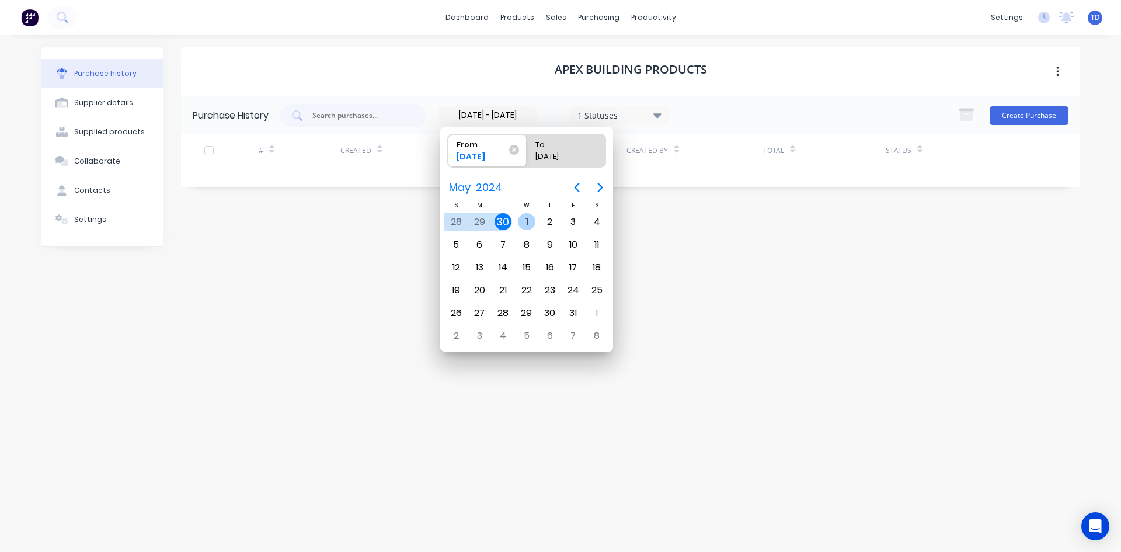
click at [531, 224] on div "1" at bounding box center [527, 222] width 18 height 18
type input "[DATE]"
radio input "false"
radio input "true"
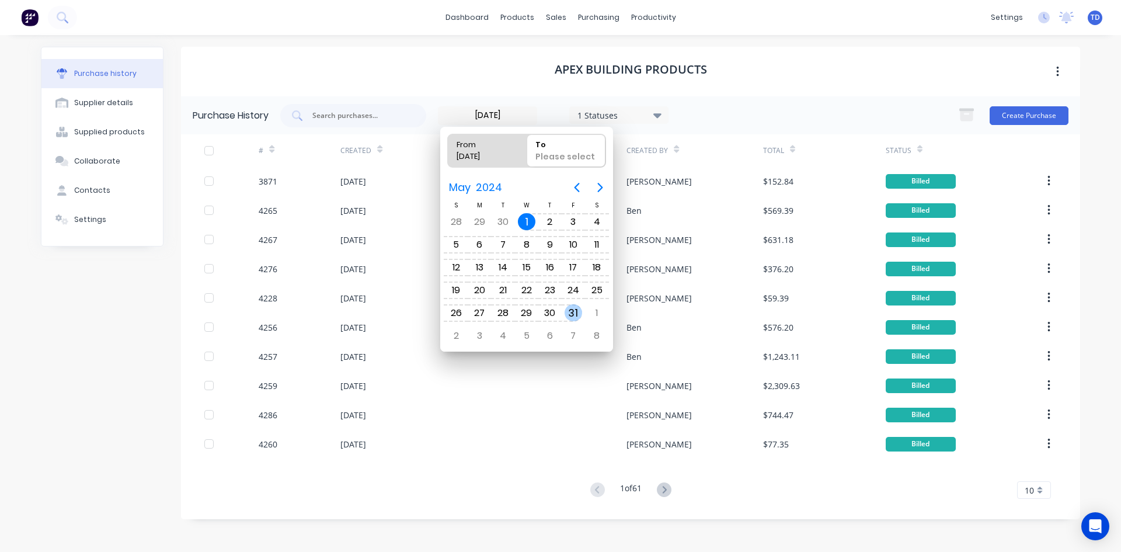
click at [575, 313] on div "31" at bounding box center [574, 313] width 18 height 18
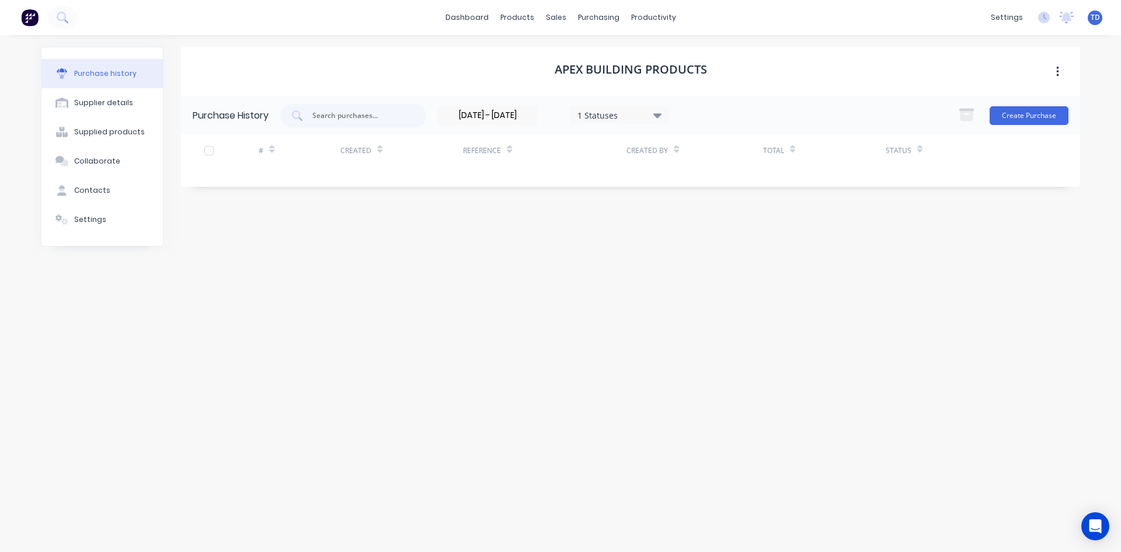
click at [531, 116] on input "[DATE] - [DATE]" at bounding box center [488, 116] width 98 height 18
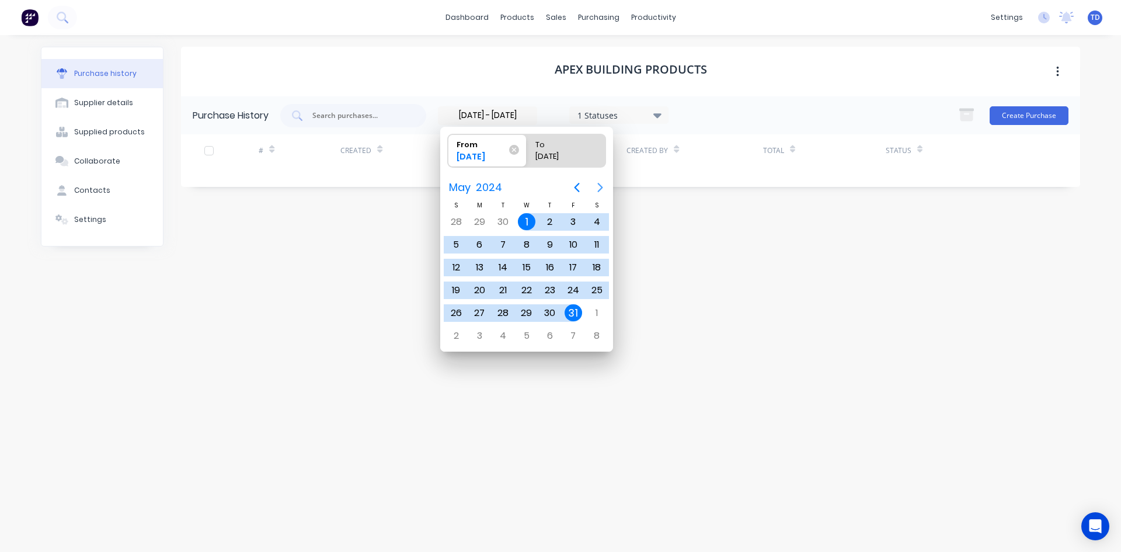
click at [599, 187] on icon "Next page" at bounding box center [600, 187] width 14 height 14
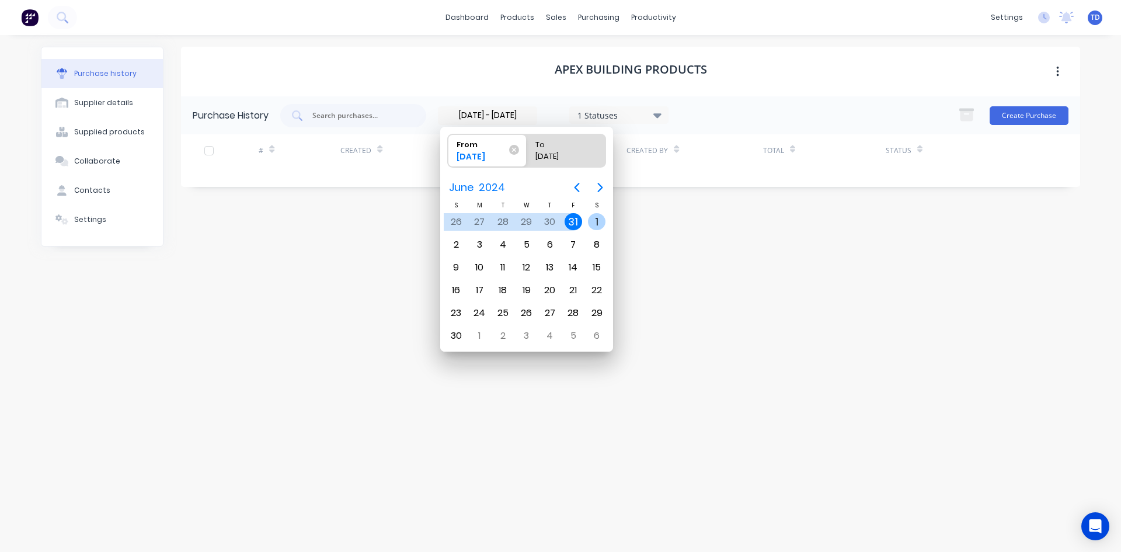
click at [593, 220] on div "1" at bounding box center [597, 222] width 18 height 18
type input "[DATE]"
radio input "false"
radio input "true"
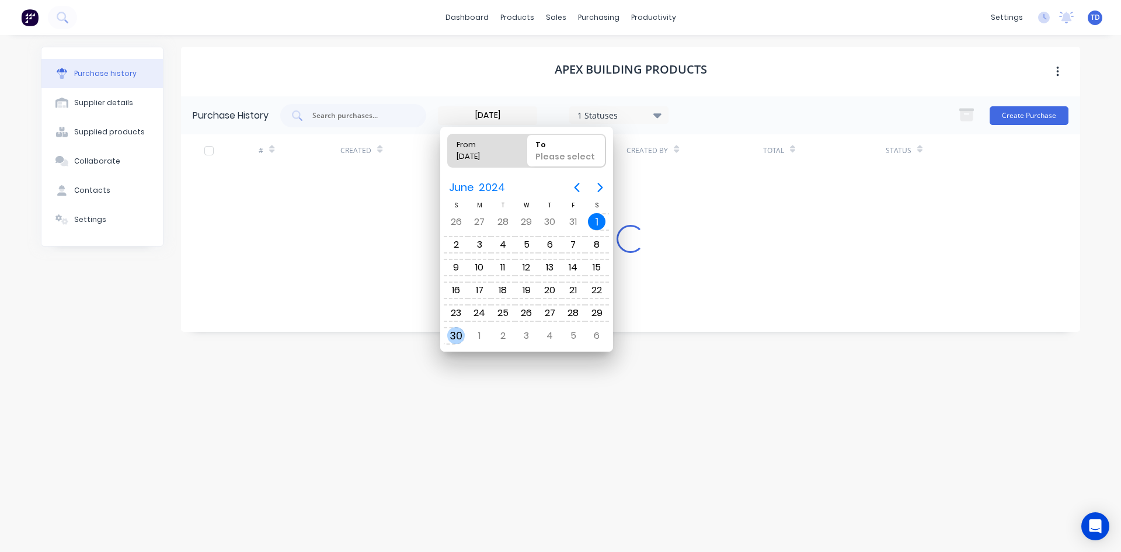
click at [457, 334] on div "30" at bounding box center [456, 336] width 18 height 18
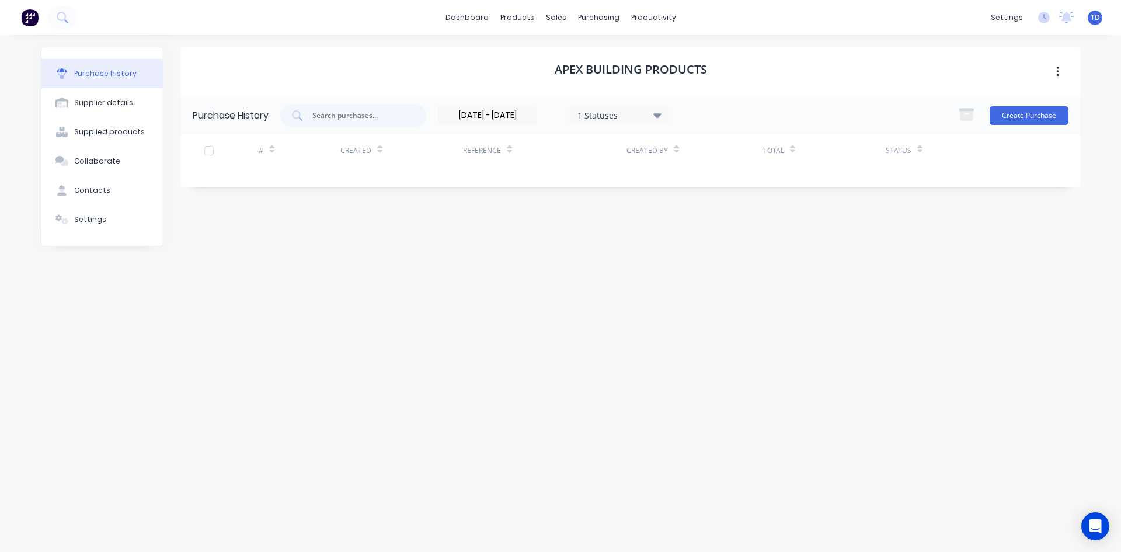
click at [537, 120] on input "[DATE] - [DATE]" at bounding box center [488, 116] width 98 height 18
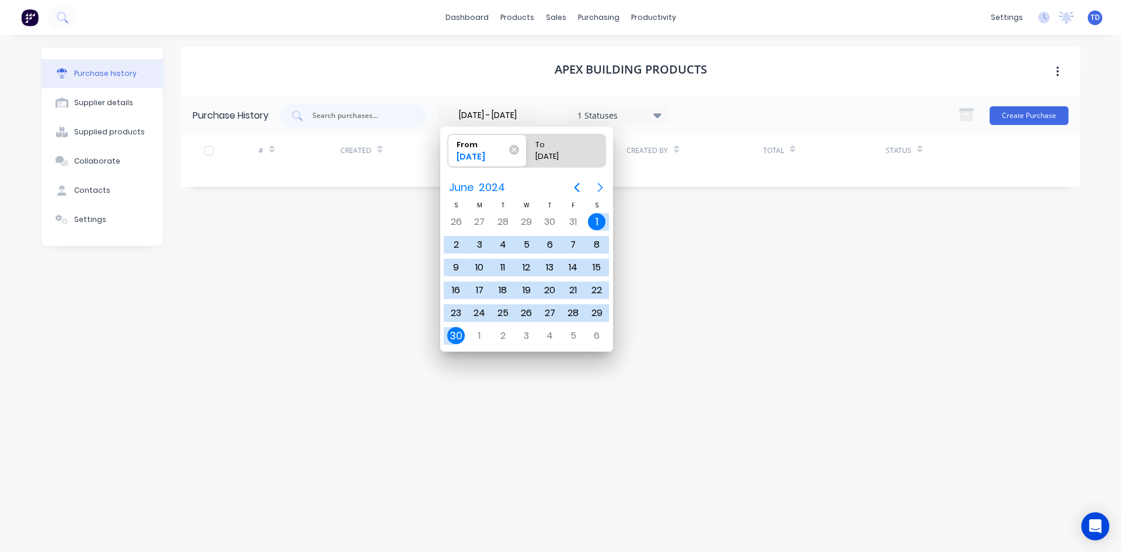
click at [601, 186] on icon "Next page" at bounding box center [600, 187] width 5 height 9
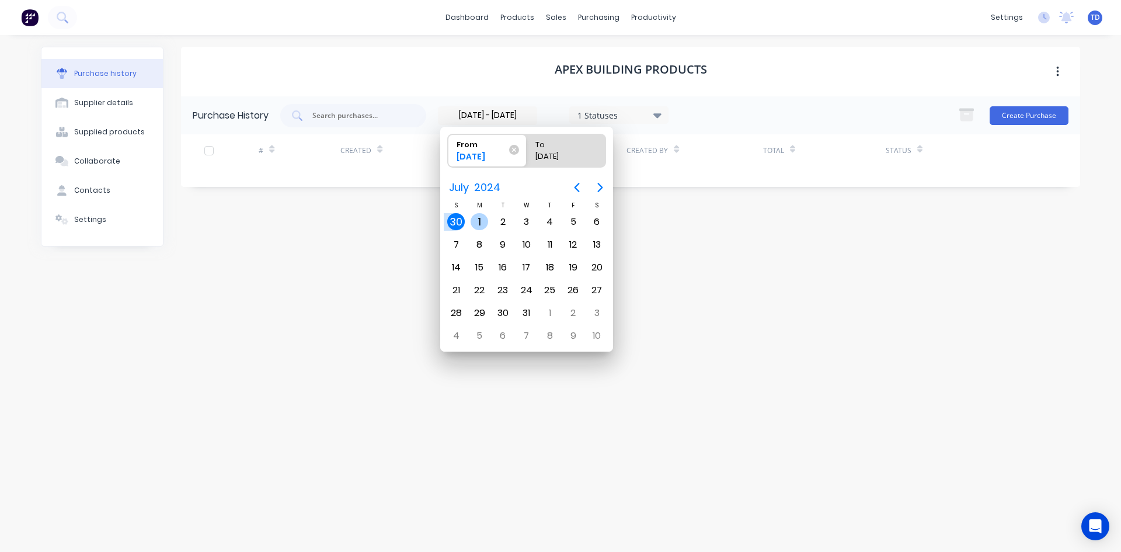
click at [482, 222] on div "1" at bounding box center [480, 222] width 18 height 18
type input "[DATE]"
radio input "false"
radio input "true"
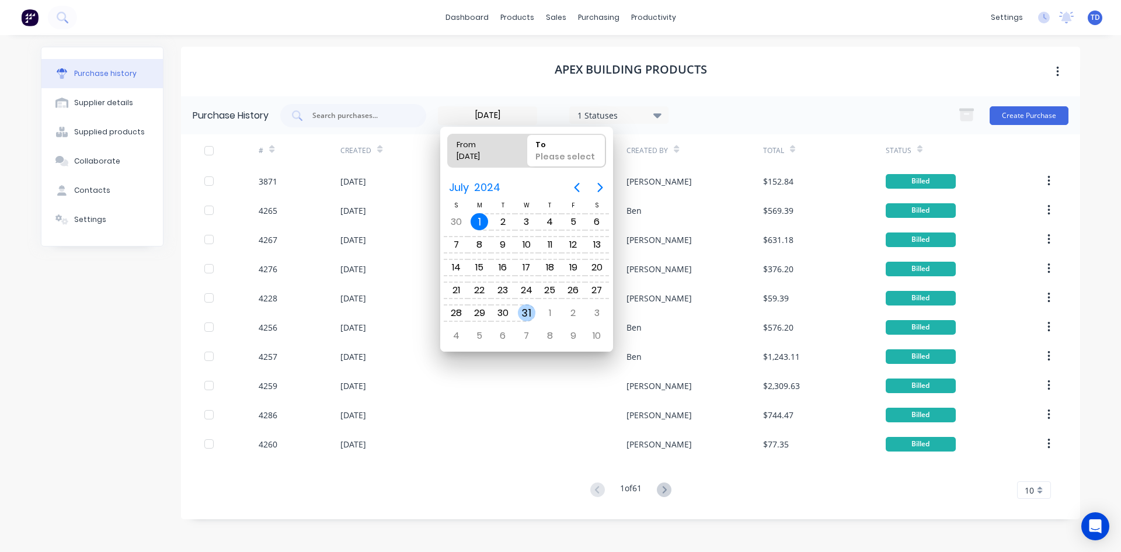
click at [524, 314] on div "31" at bounding box center [527, 313] width 18 height 18
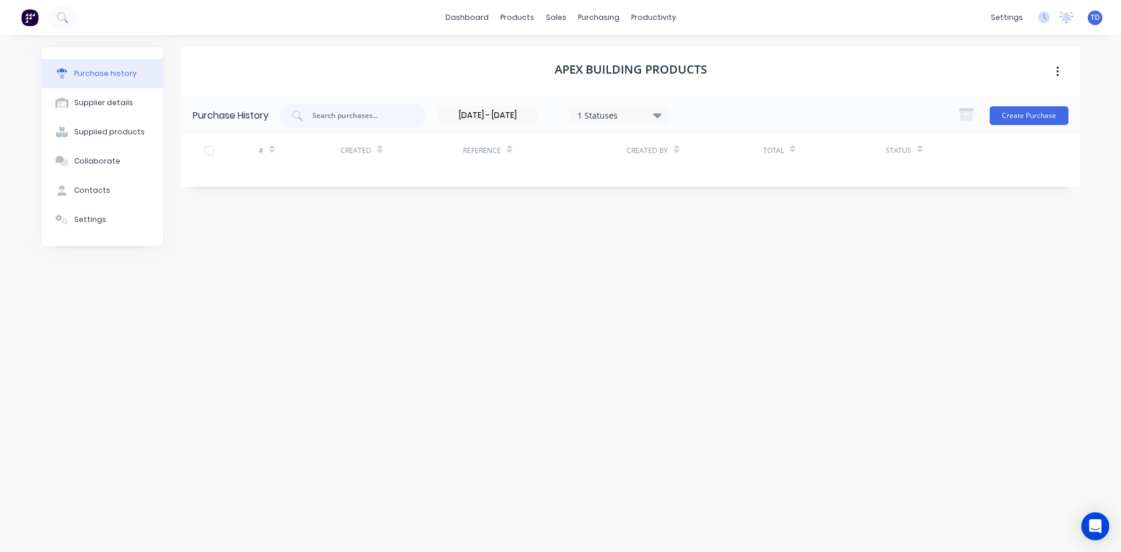
click at [635, 112] on div "1 Statuses" at bounding box center [620, 115] width 84 height 12
click at [531, 214] on div "Apex Building Products Purchase History [DATE] - [DATE] 1 Statuses [DATE] - [DA…" at bounding box center [630, 288] width 899 height 482
click at [534, 118] on input "[DATE] - [DATE]" at bounding box center [488, 116] width 98 height 18
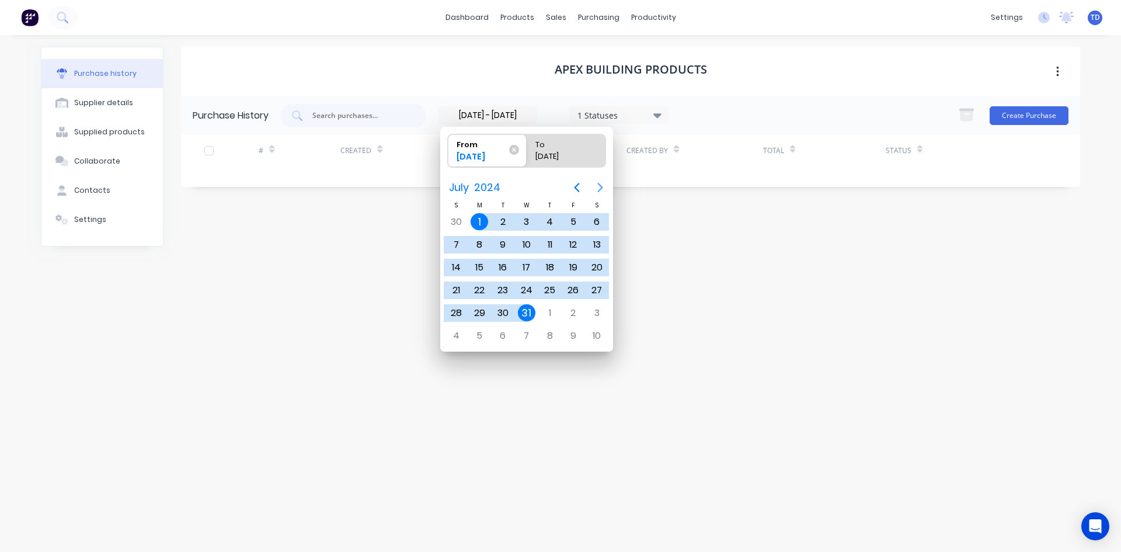
click at [601, 187] on icon "Next page" at bounding box center [600, 187] width 14 height 14
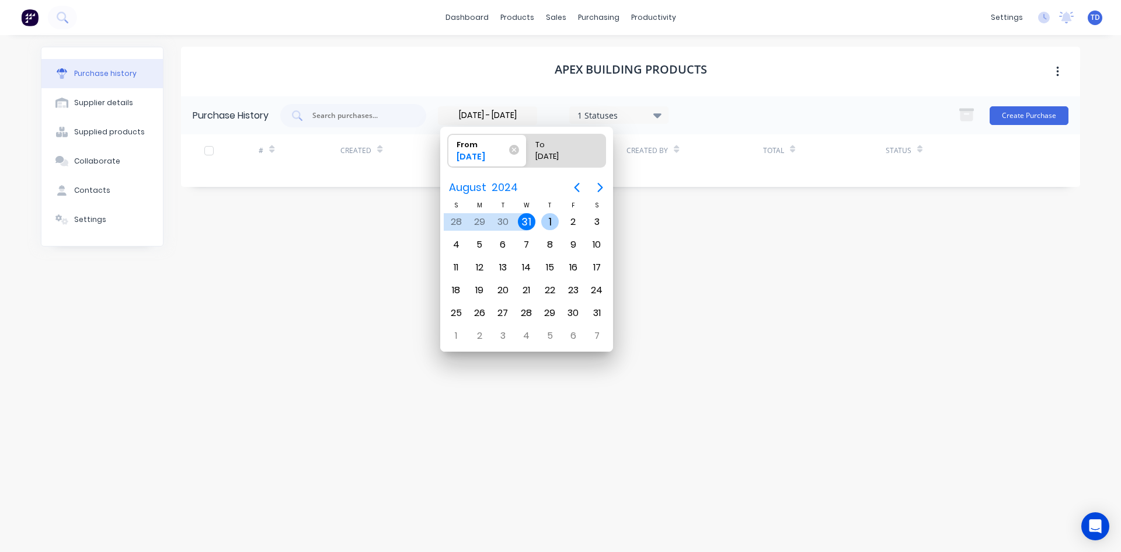
click at [545, 216] on div "1" at bounding box center [550, 222] width 18 height 18
type input "[DATE]"
radio input "false"
radio input "true"
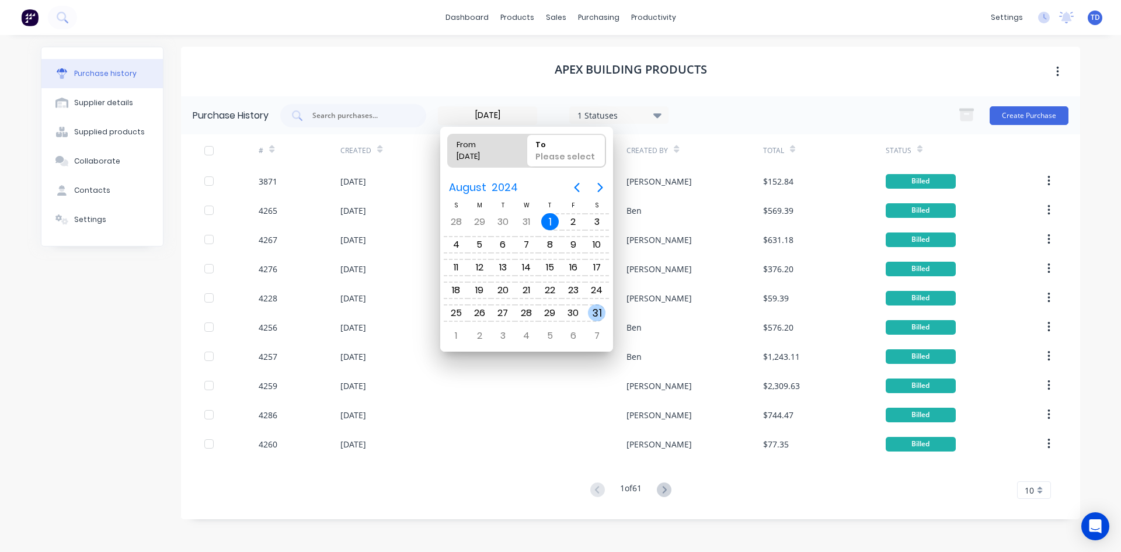
click at [597, 314] on div "31" at bounding box center [597, 313] width 18 height 18
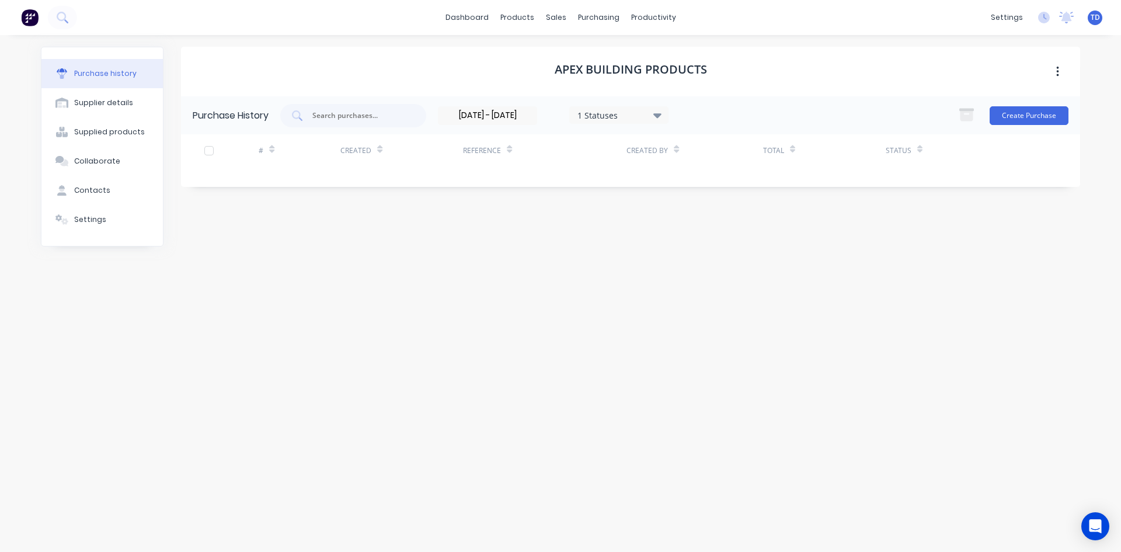
click at [533, 118] on input "[DATE] - [DATE]" at bounding box center [488, 116] width 98 height 18
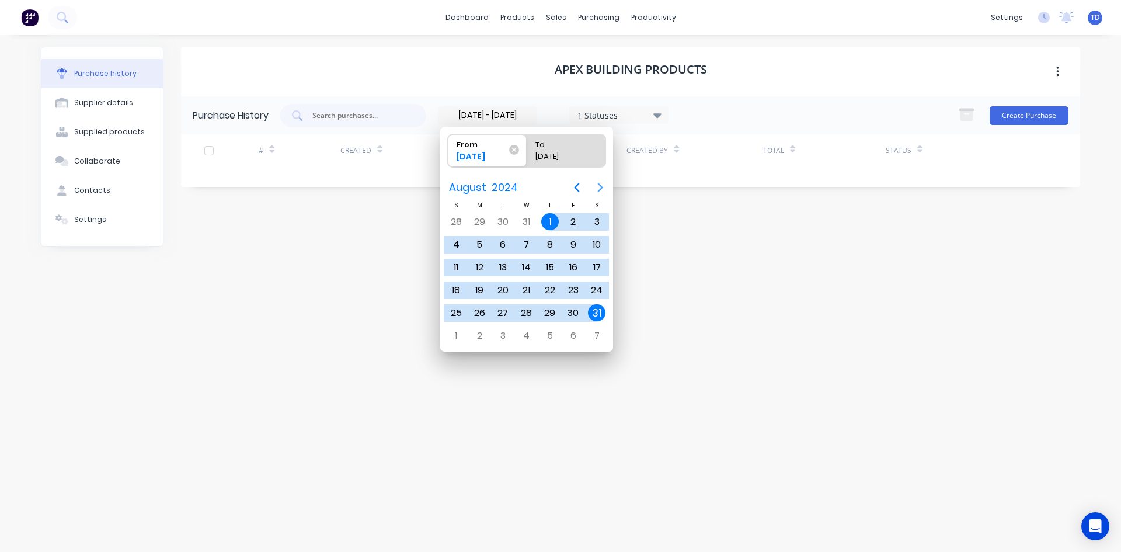
click at [601, 189] on icon "Next page" at bounding box center [600, 187] width 5 height 9
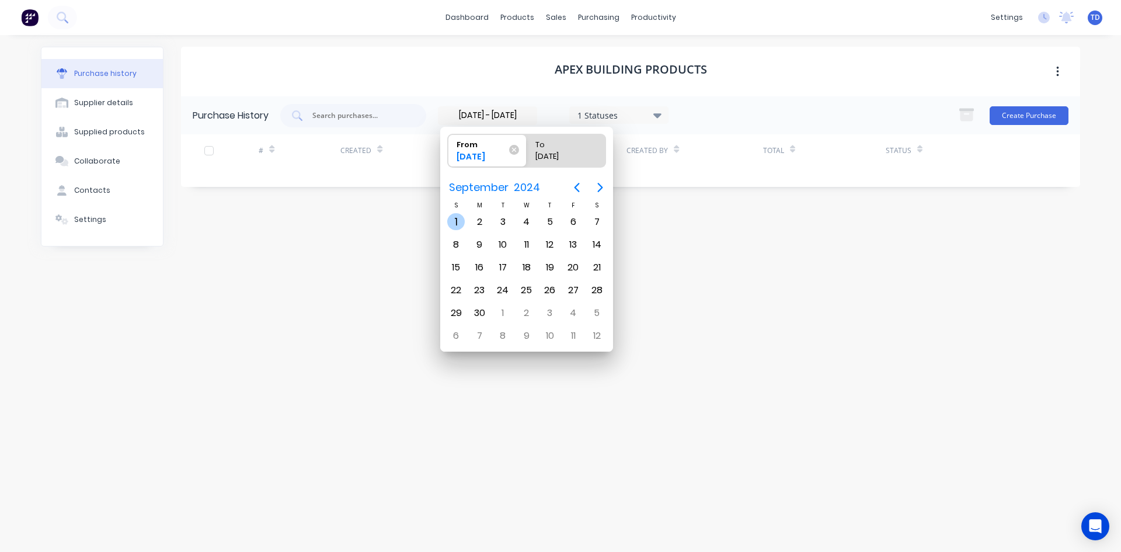
click at [458, 219] on div "1" at bounding box center [456, 222] width 18 height 18
type input "[DATE]"
radio input "false"
radio input "true"
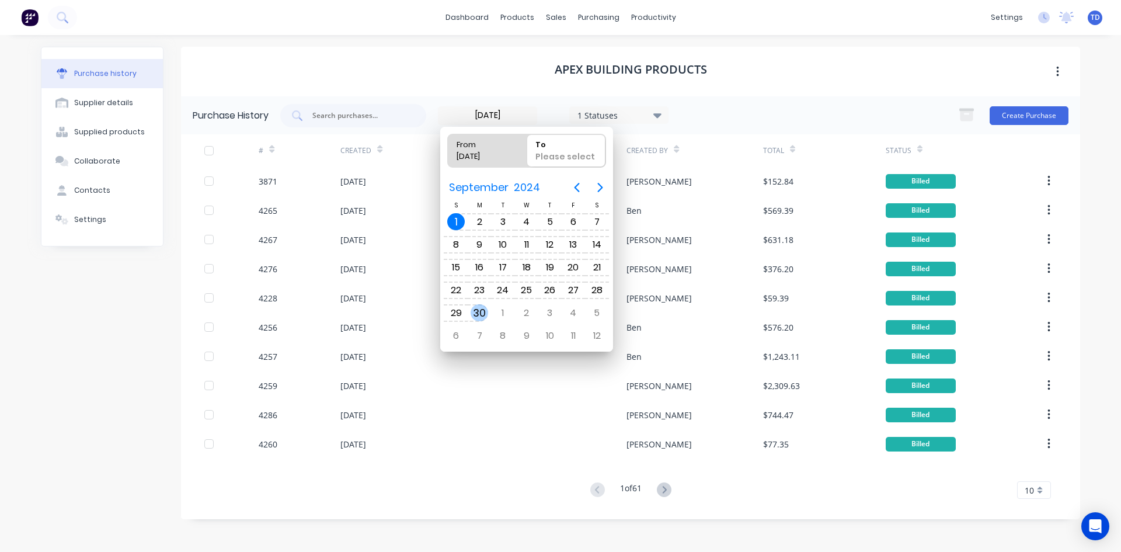
click at [481, 308] on div "30" at bounding box center [480, 313] width 18 height 18
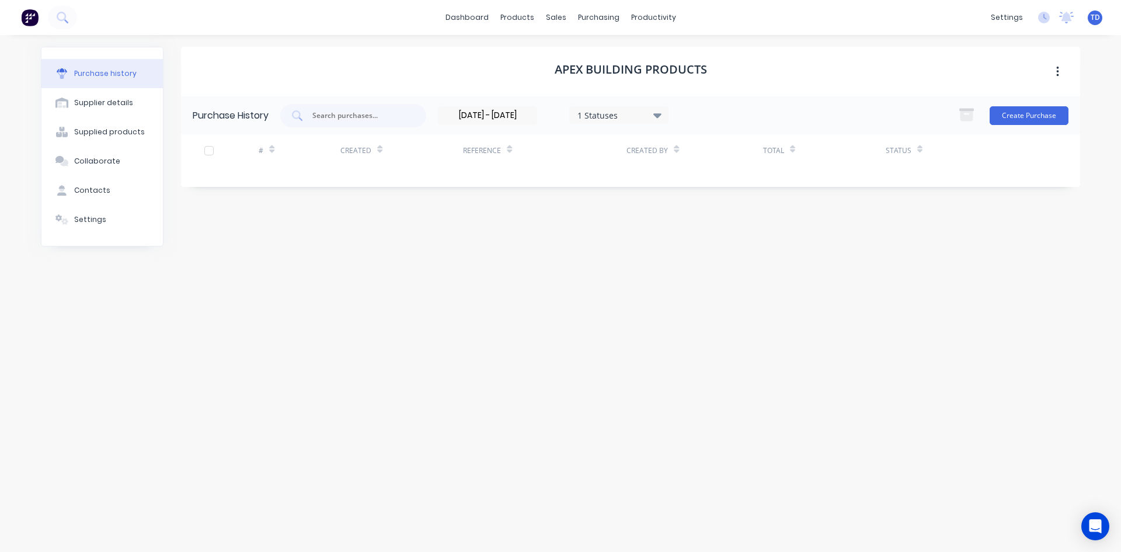
click at [537, 112] on input "[DATE] - [DATE]" at bounding box center [488, 116] width 98 height 18
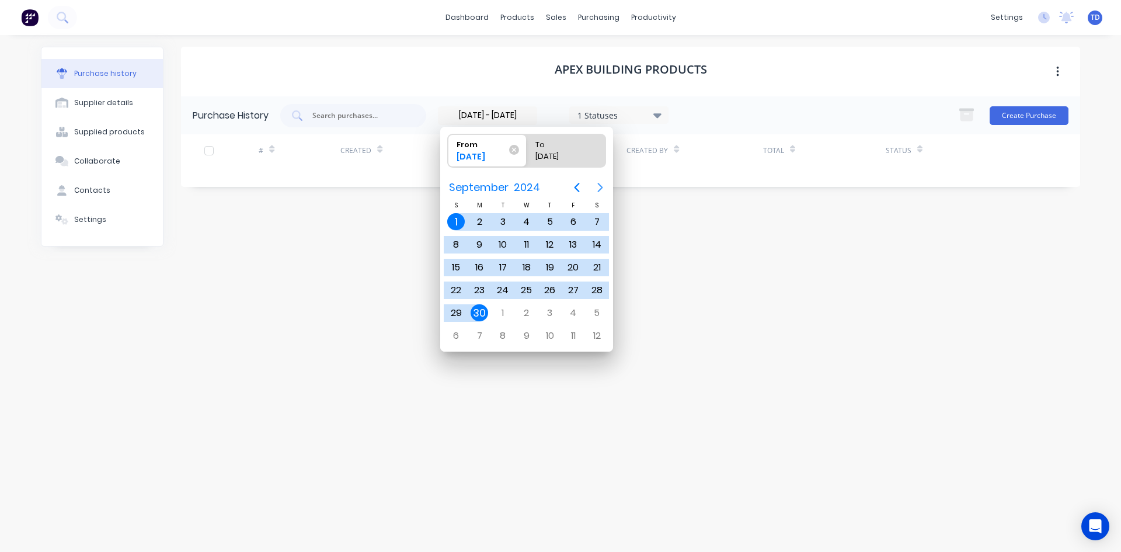
click at [599, 186] on icon "Next page" at bounding box center [600, 187] width 14 height 14
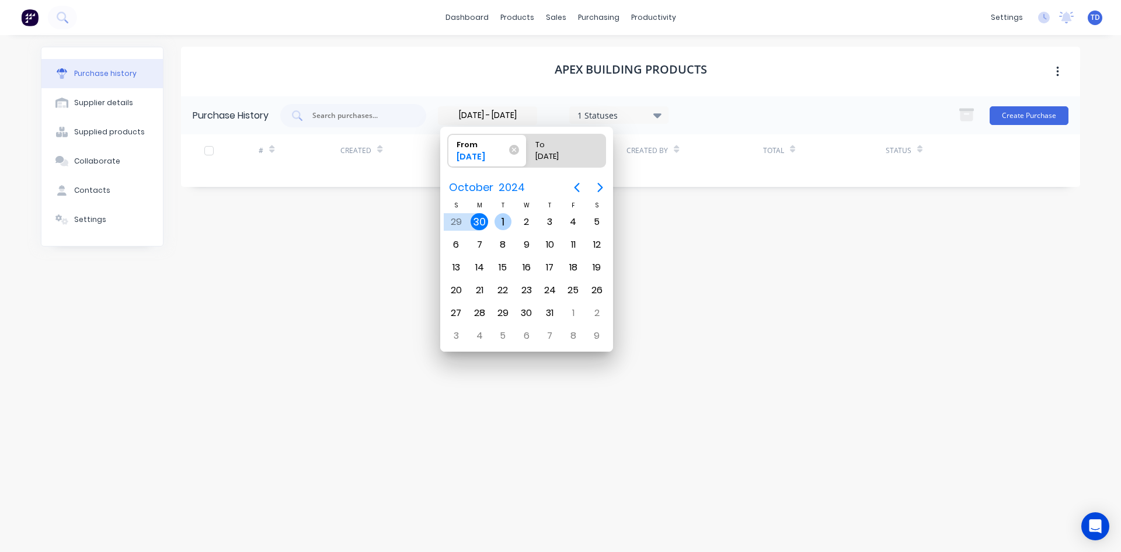
click at [506, 222] on div "1" at bounding box center [504, 222] width 18 height 18
type input "[DATE]"
radio input "false"
radio input "true"
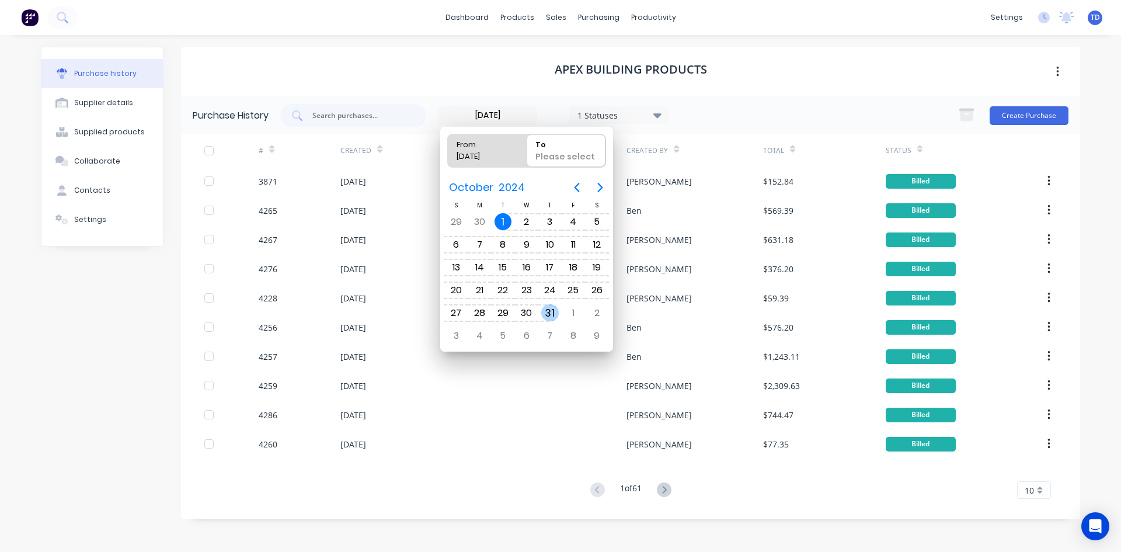
click at [545, 309] on div "31" at bounding box center [550, 313] width 18 height 18
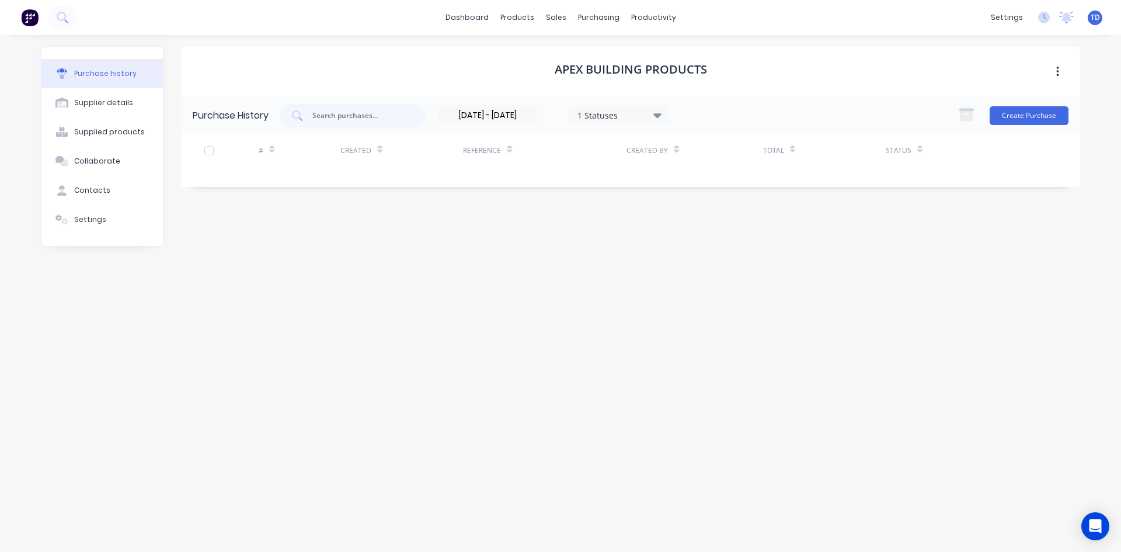
click at [526, 114] on input "[DATE] - [DATE]" at bounding box center [488, 116] width 98 height 18
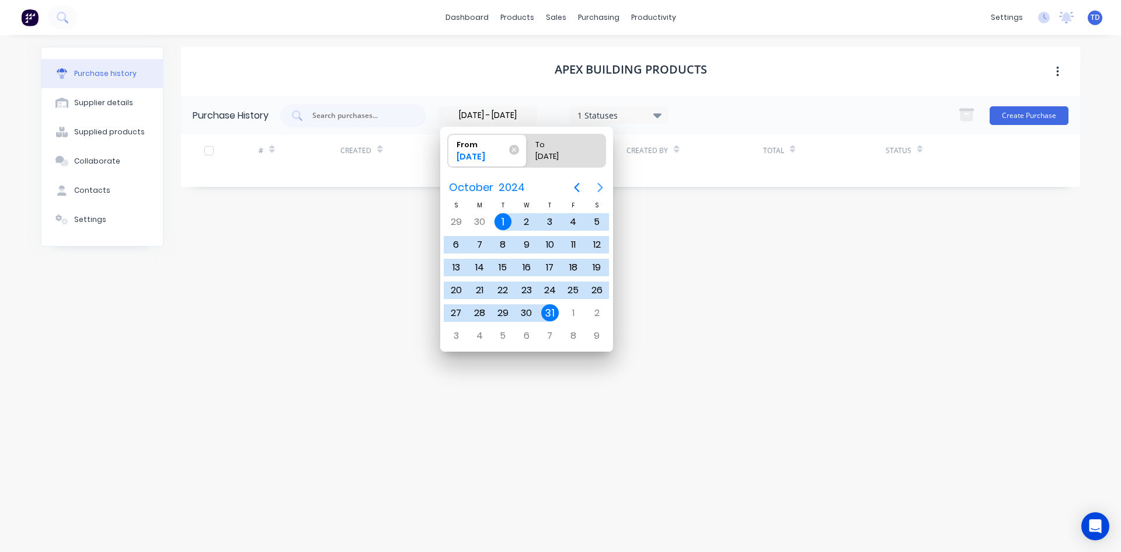
click at [597, 191] on icon "Next page" at bounding box center [600, 187] width 14 height 14
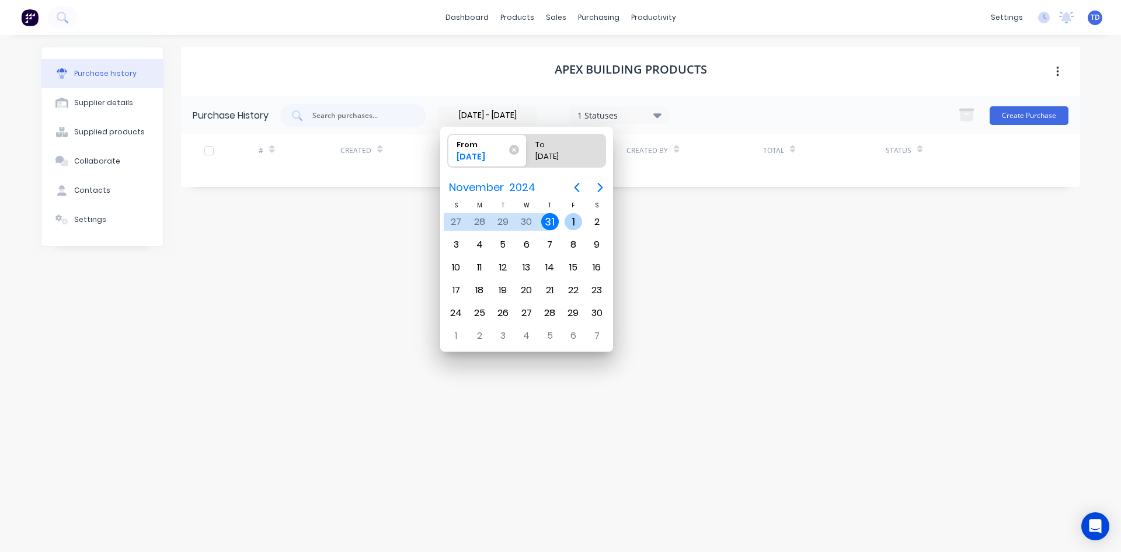
click at [566, 225] on div "1" at bounding box center [574, 222] width 18 height 18
type input "[DATE]"
radio input "false"
radio input "true"
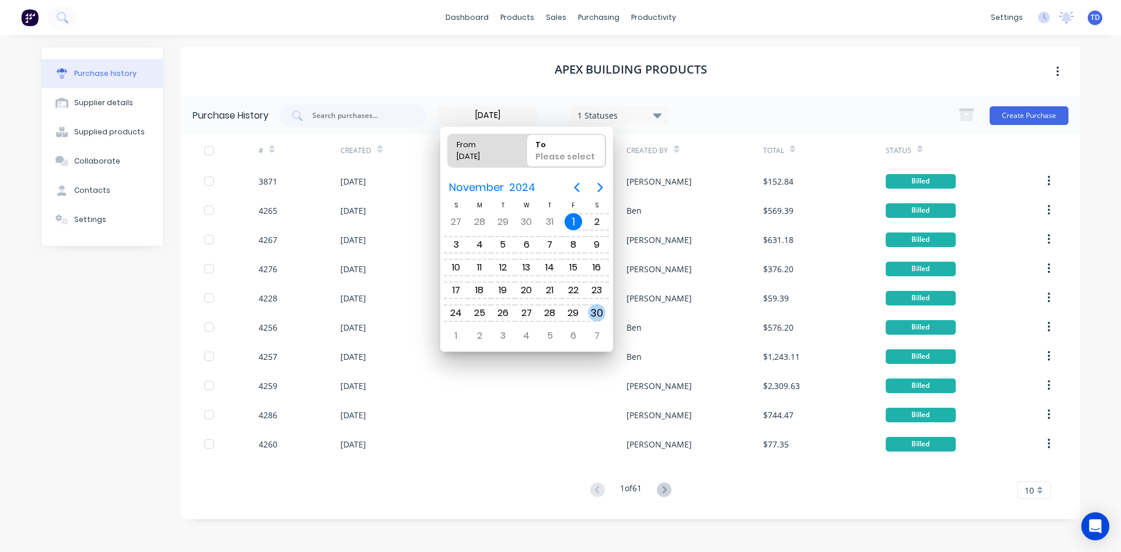
click at [592, 307] on div "30" at bounding box center [597, 313] width 18 height 18
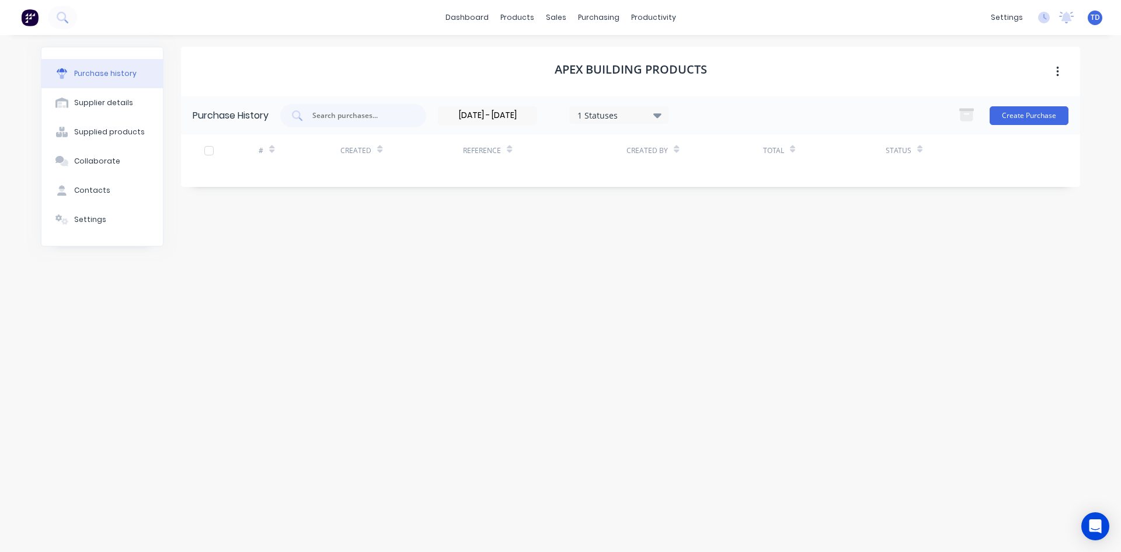
click at [541, 120] on div "[DATE] - [DATE] 1 Statuses" at bounding box center [553, 115] width 231 height 19
click at [533, 117] on input "[DATE] - [DATE]" at bounding box center [488, 116] width 98 height 18
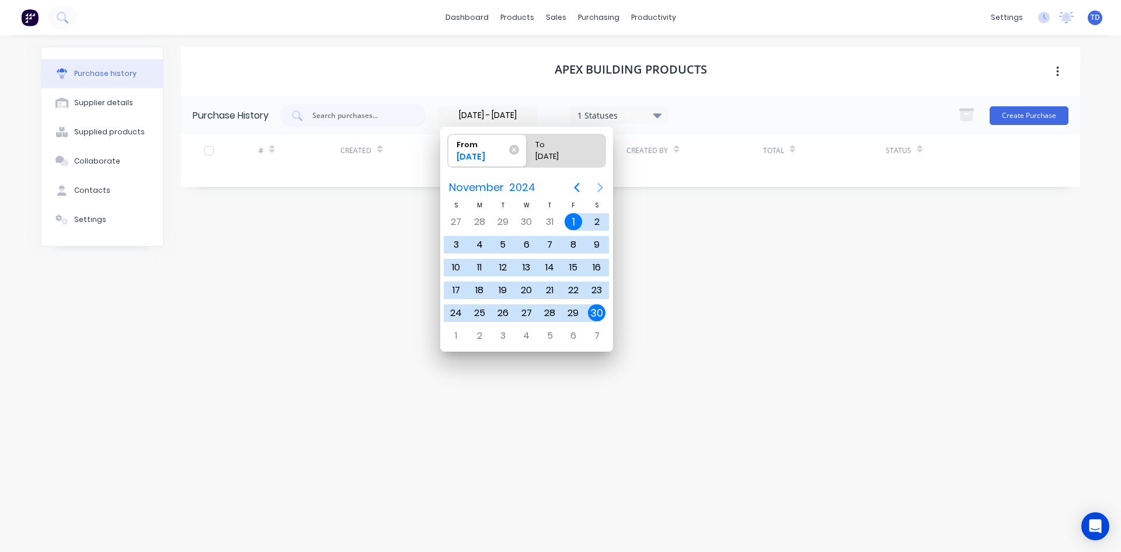
click at [600, 187] on icon "Next page" at bounding box center [600, 187] width 14 height 14
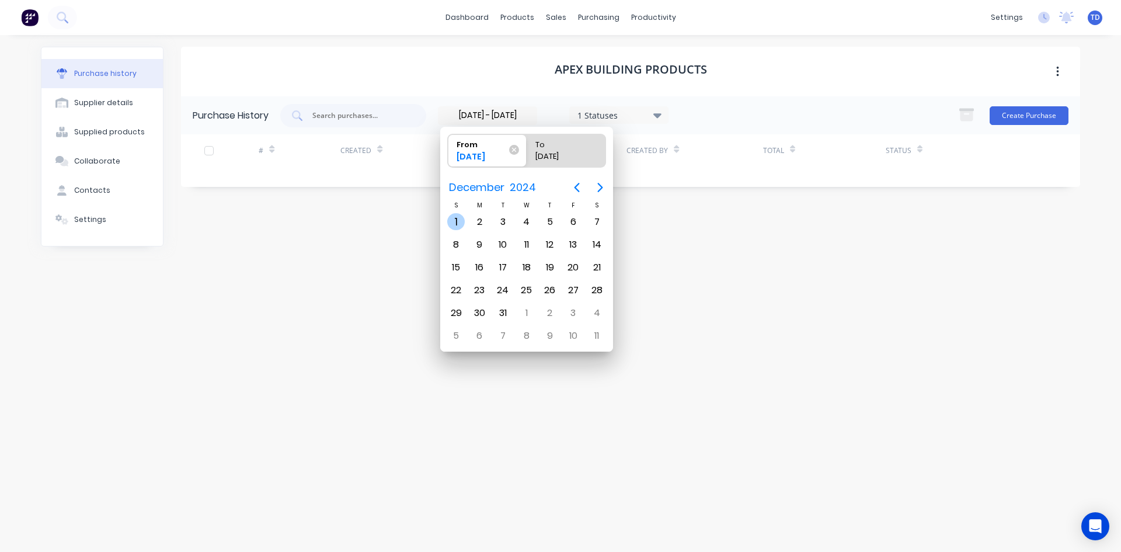
click at [452, 214] on div "1" at bounding box center [456, 222] width 18 height 18
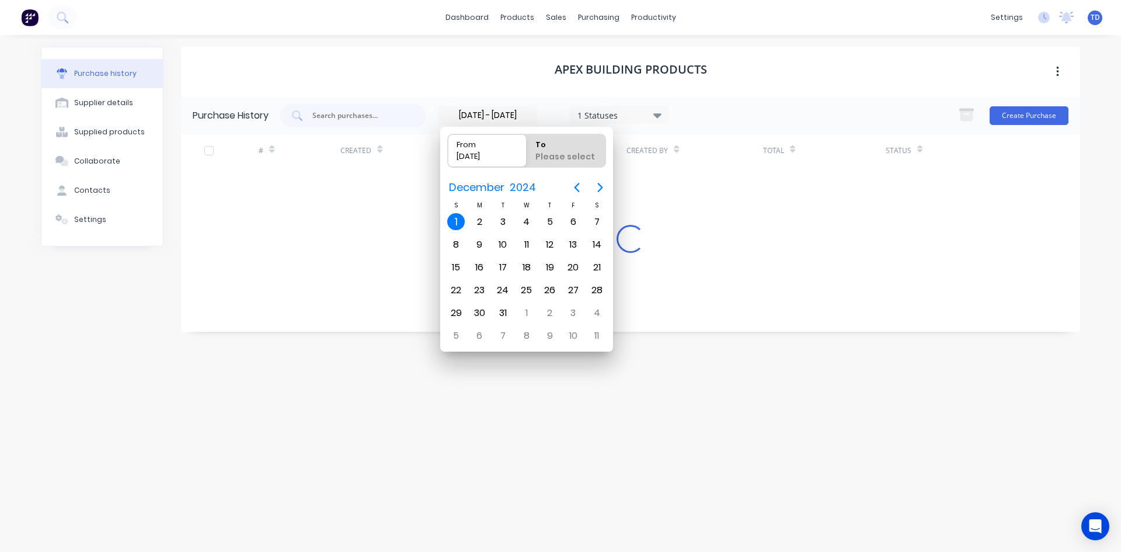
type input "[DATE]"
radio input "false"
radio input "true"
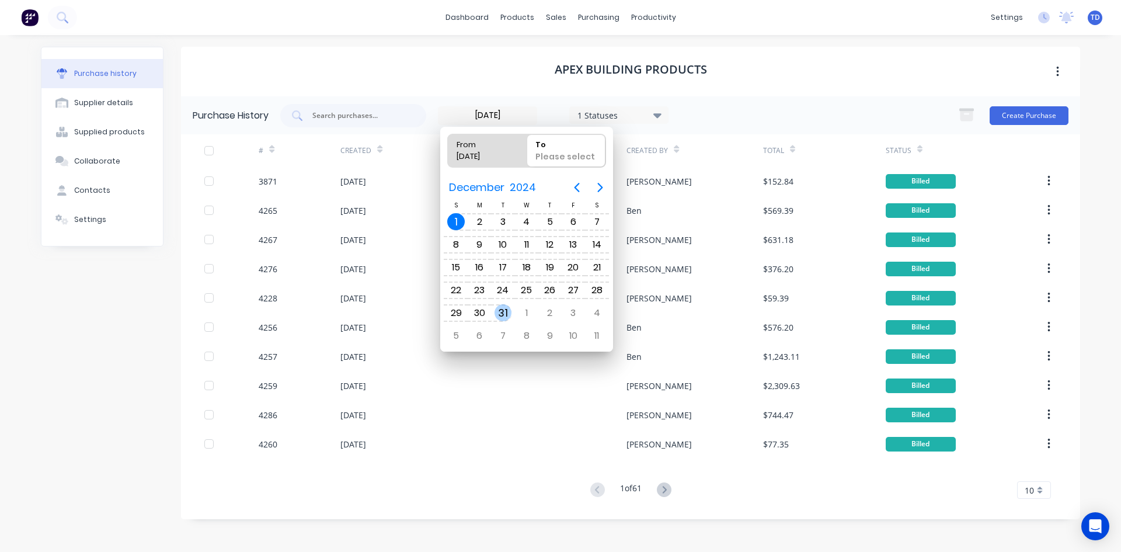
click at [505, 312] on div "31" at bounding box center [504, 313] width 18 height 18
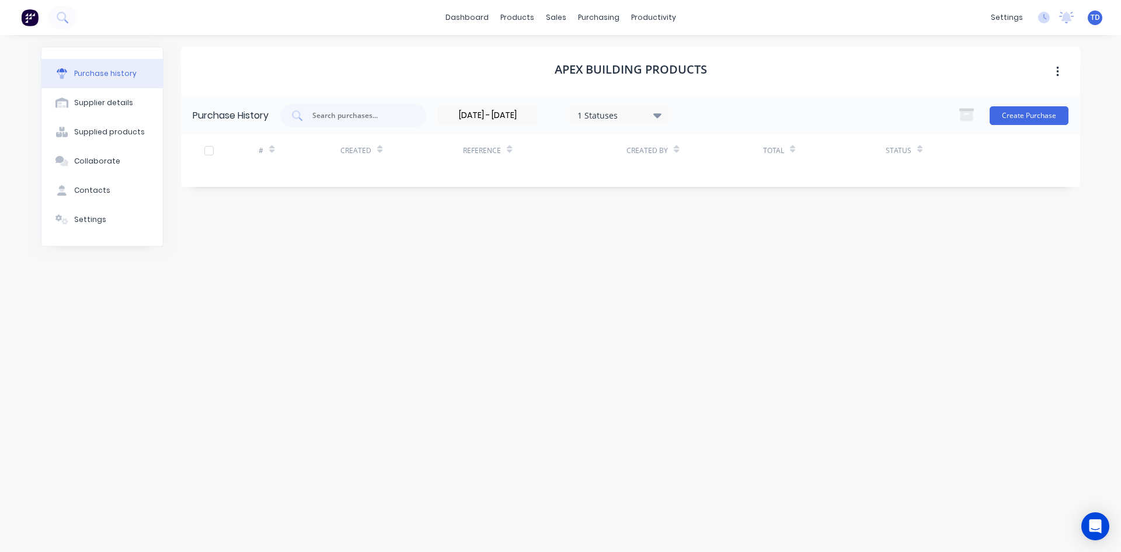
click at [530, 117] on input "[DATE] - [DATE]" at bounding box center [488, 116] width 98 height 18
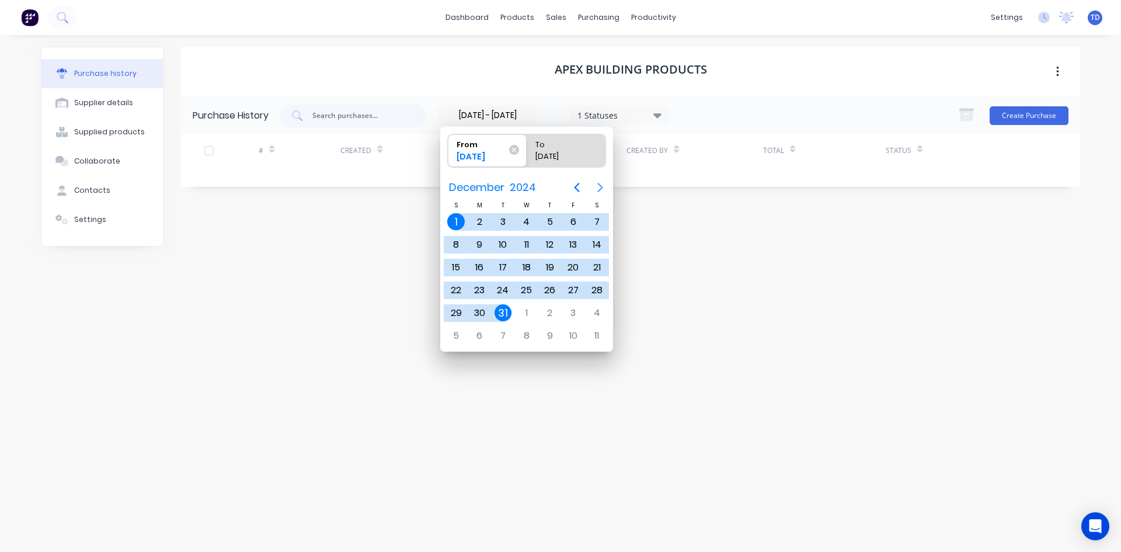
click at [600, 189] on icon "Next page" at bounding box center [600, 187] width 14 height 14
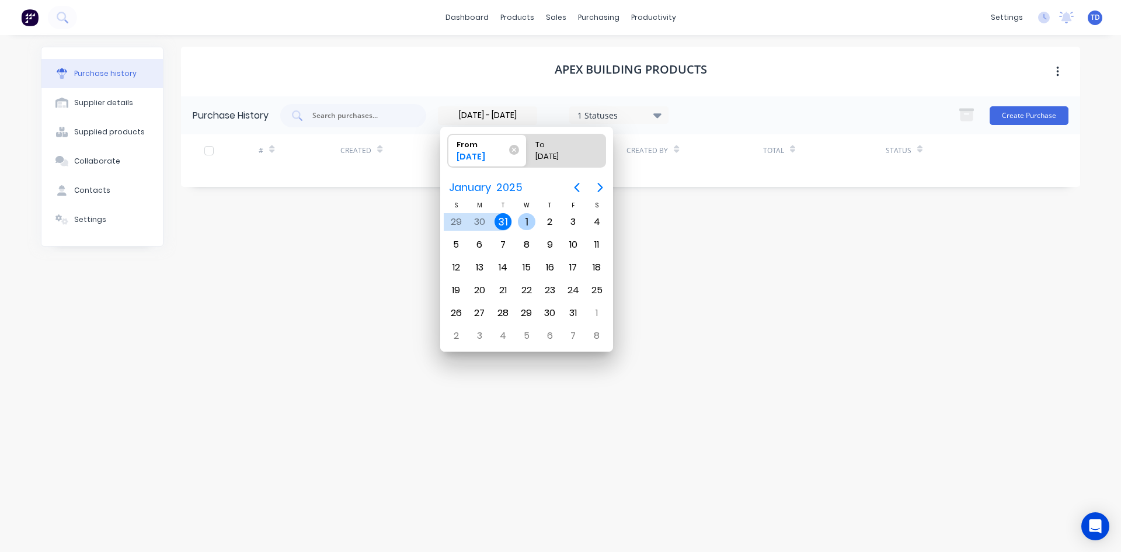
click at [531, 222] on div "1" at bounding box center [527, 222] width 18 height 18
type input "[DATE]"
radio input "false"
radio input "true"
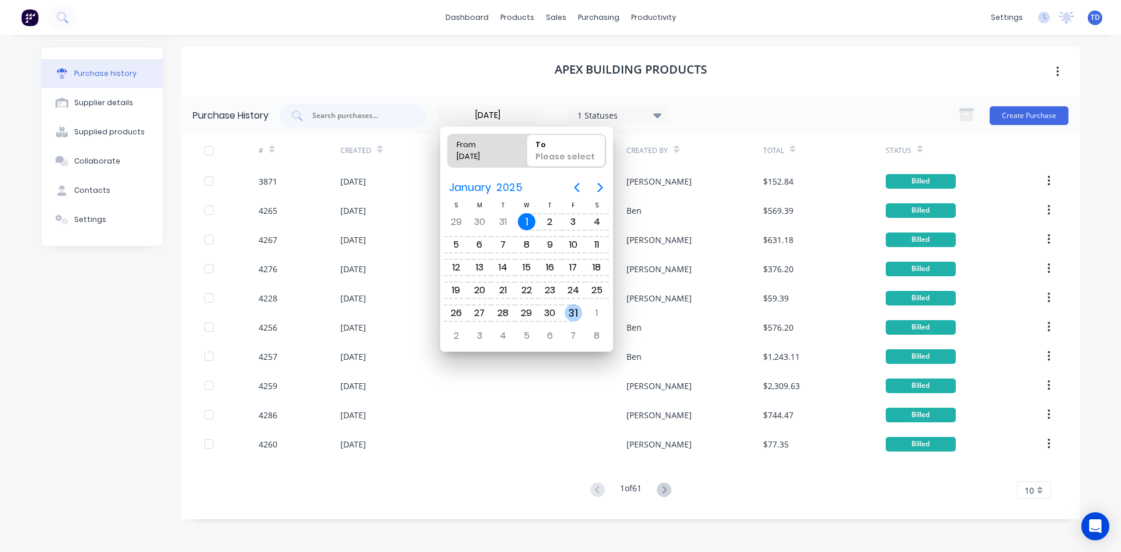
click at [582, 310] on div "31" at bounding box center [573, 313] width 23 height 22
type input "[DATE] - [DATE]"
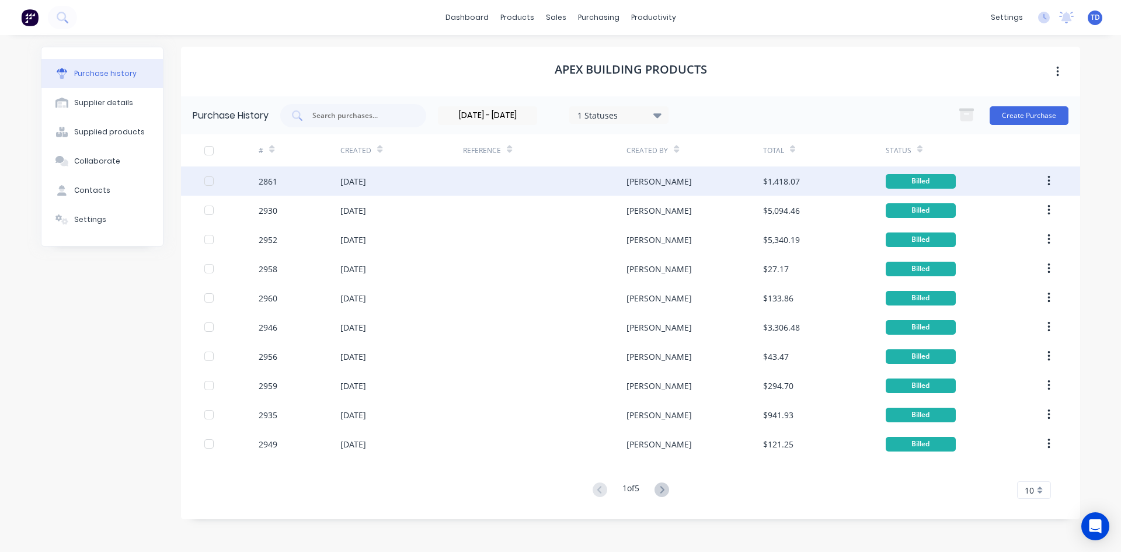
click at [464, 189] on div at bounding box center [545, 180] width 164 height 29
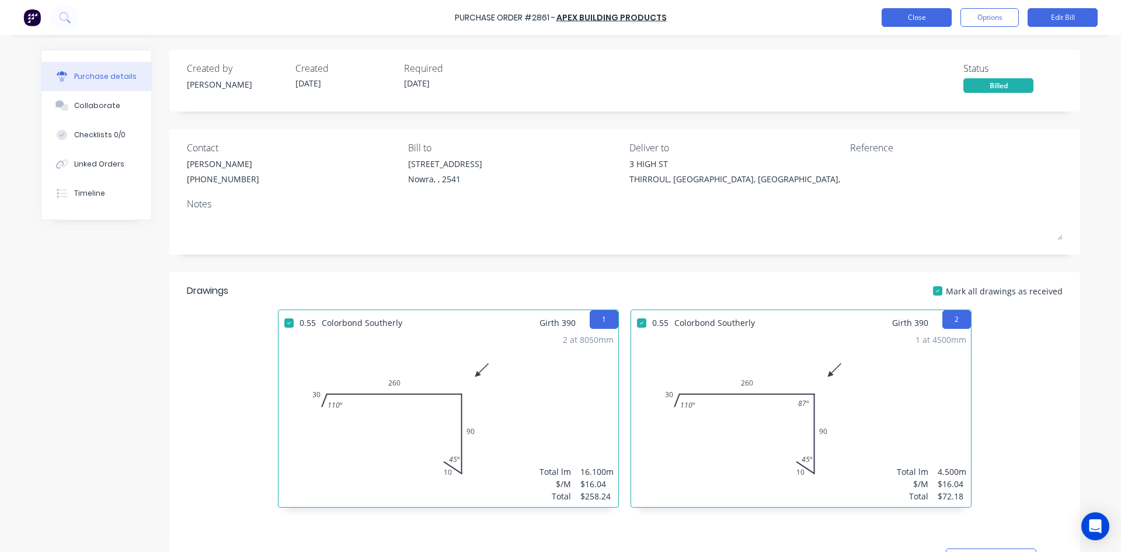
click at [921, 19] on button "Close" at bounding box center [917, 17] width 70 height 19
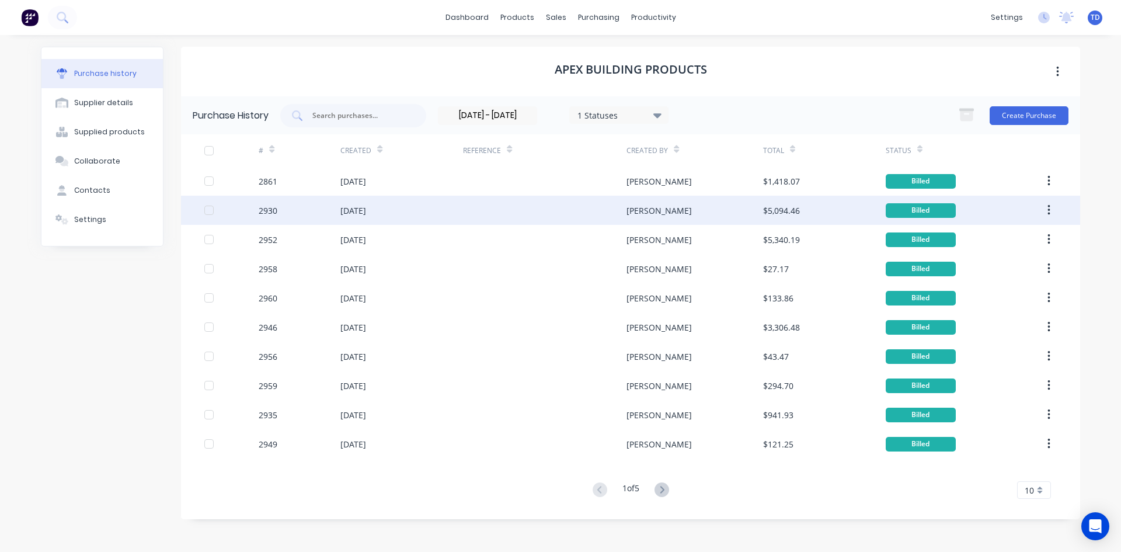
click at [732, 211] on div "[PERSON_NAME]" at bounding box center [695, 210] width 136 height 29
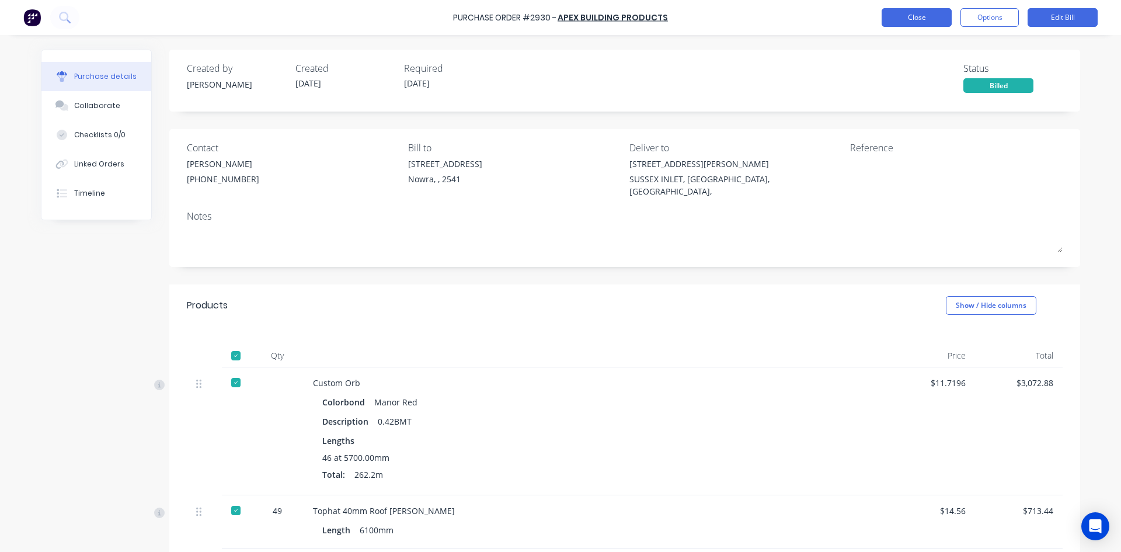
click at [920, 13] on button "Close" at bounding box center [917, 17] width 70 height 19
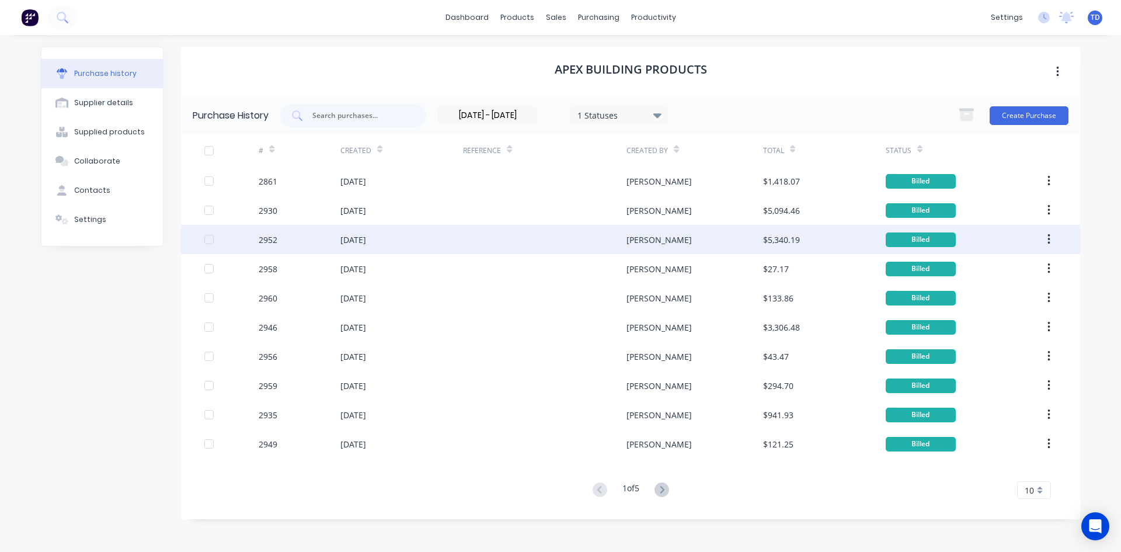
click at [611, 237] on div at bounding box center [545, 239] width 164 height 29
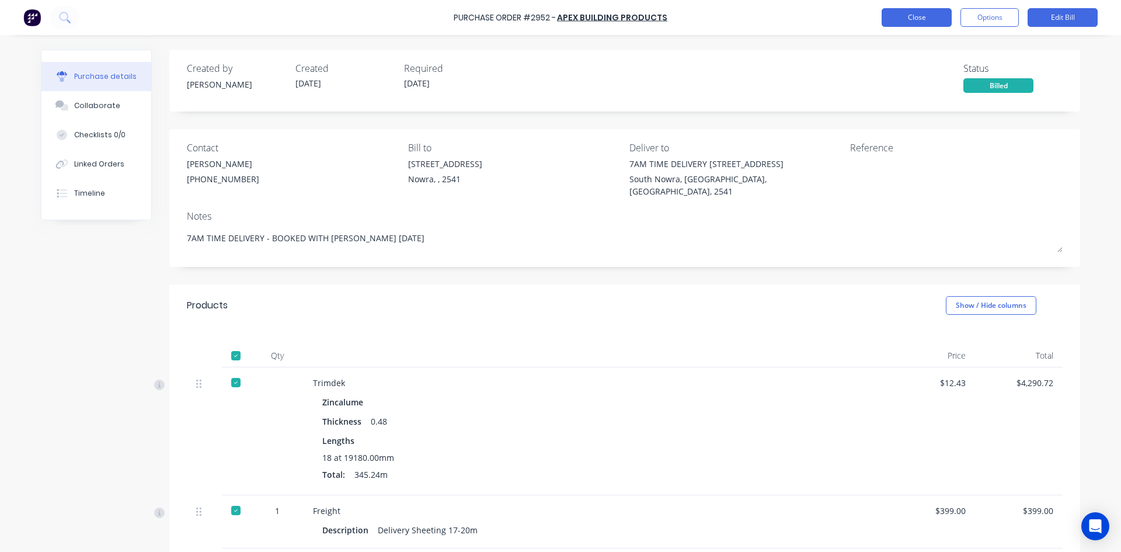
click at [889, 12] on button "Close" at bounding box center [917, 17] width 70 height 19
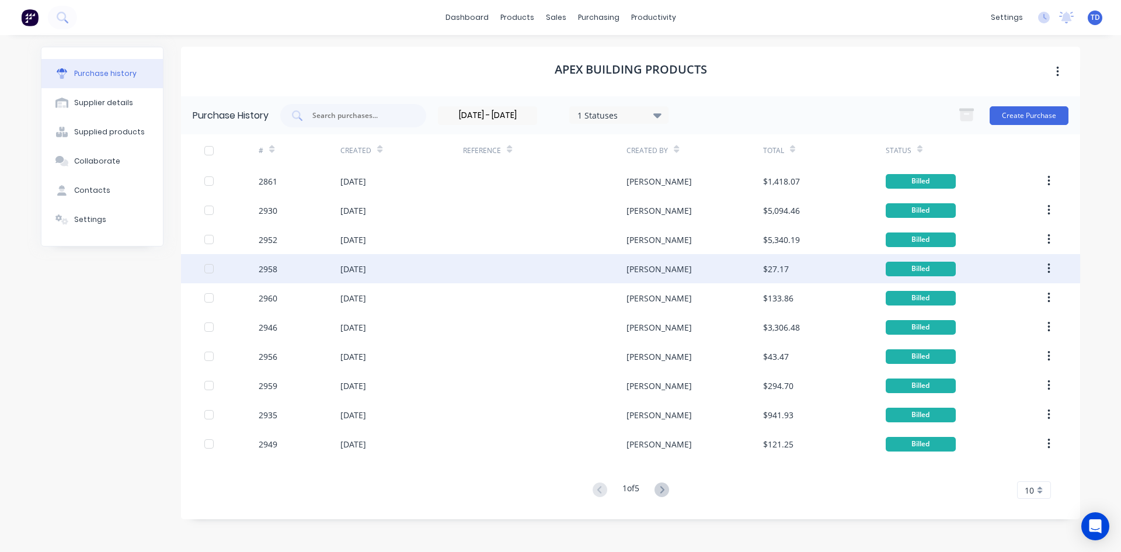
click at [413, 266] on div "[DATE]" at bounding box center [401, 268] width 123 height 29
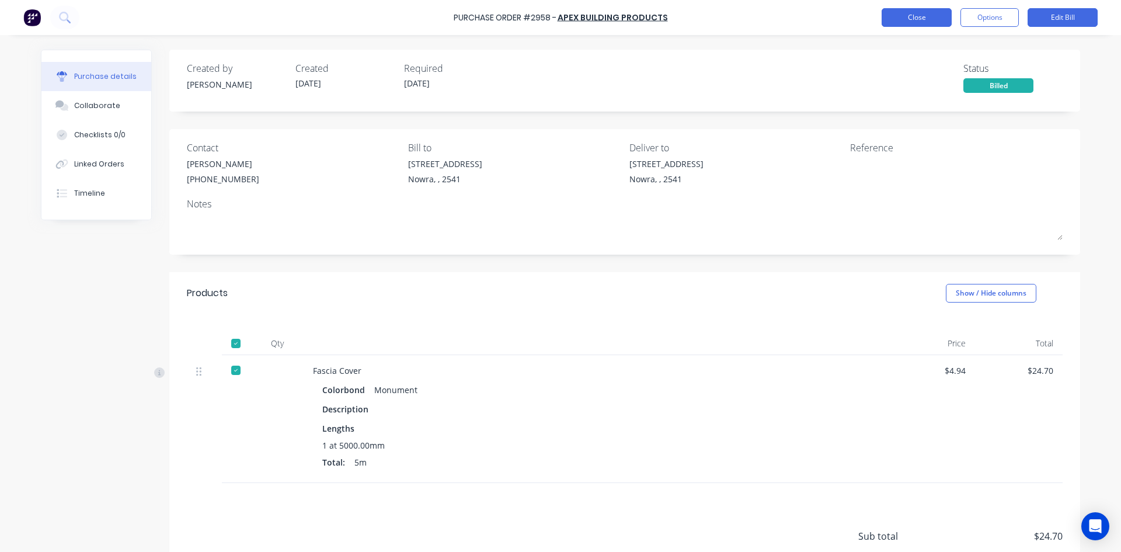
click at [905, 22] on button "Close" at bounding box center [917, 17] width 70 height 19
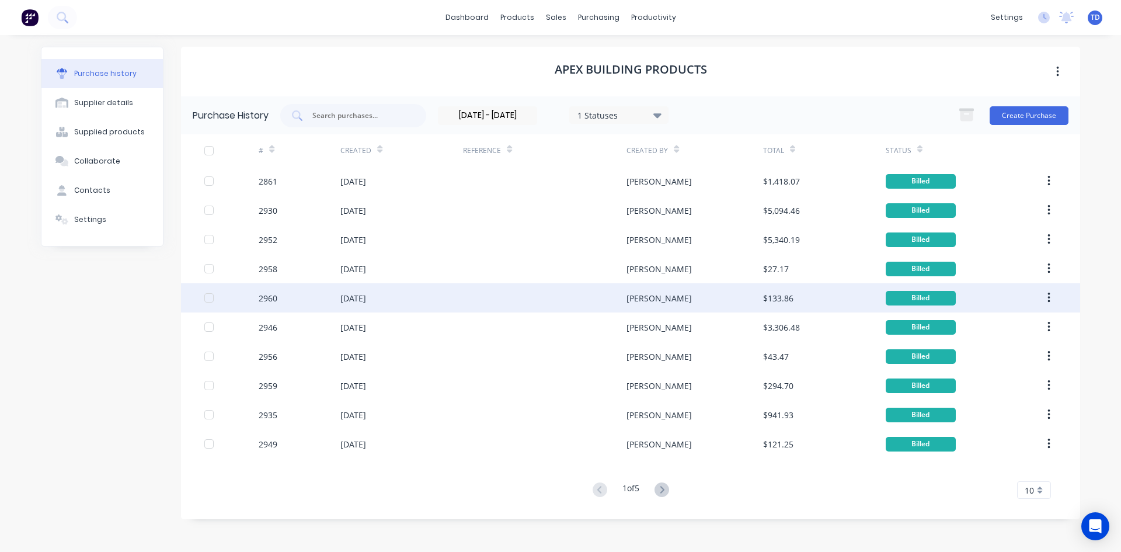
click at [460, 297] on div "[DATE]" at bounding box center [401, 297] width 123 height 29
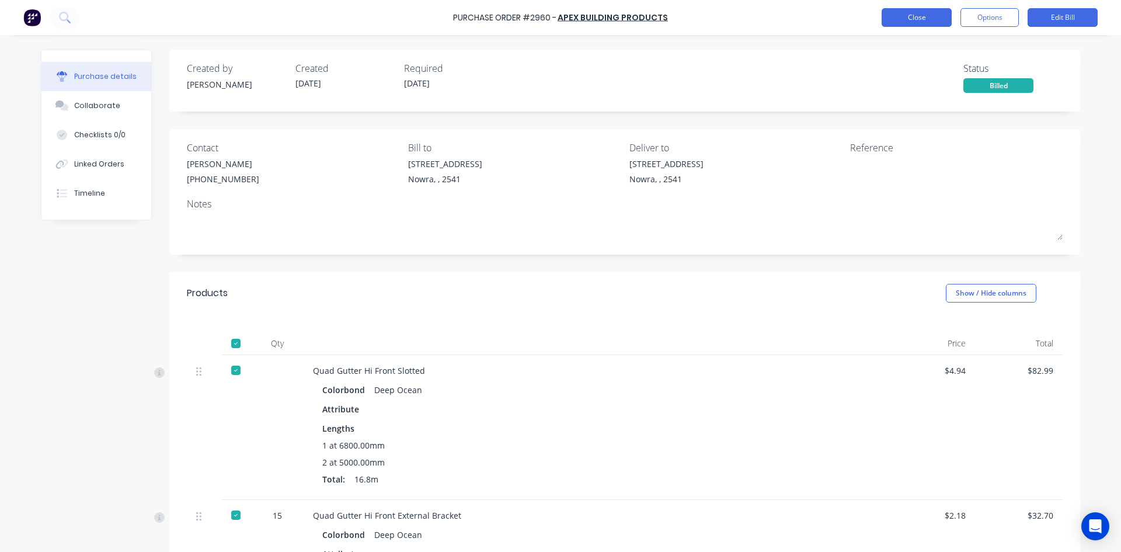
click at [935, 19] on button "Close" at bounding box center [917, 17] width 70 height 19
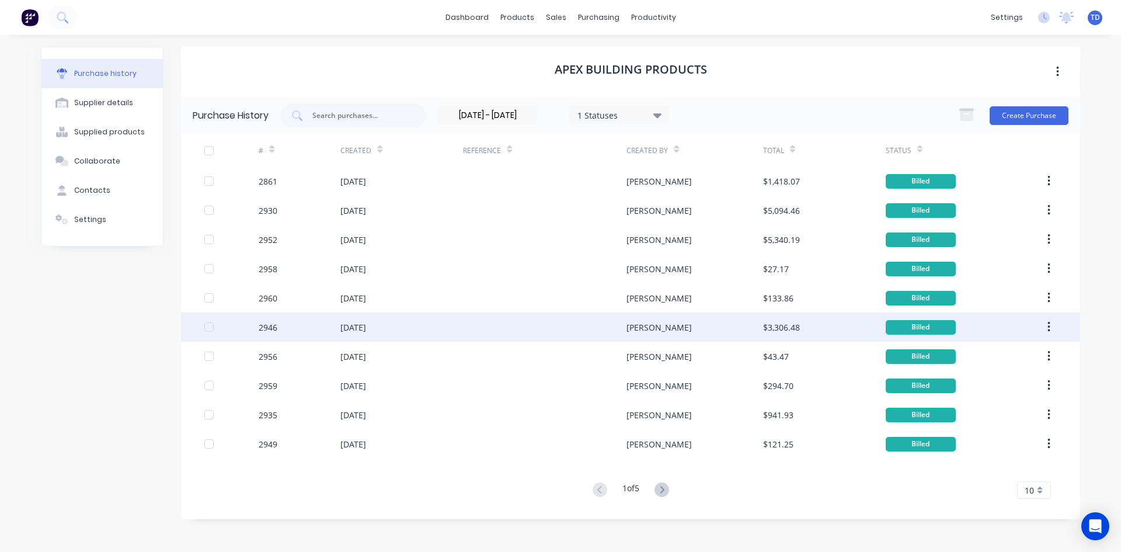
click at [555, 337] on div at bounding box center [545, 326] width 164 height 29
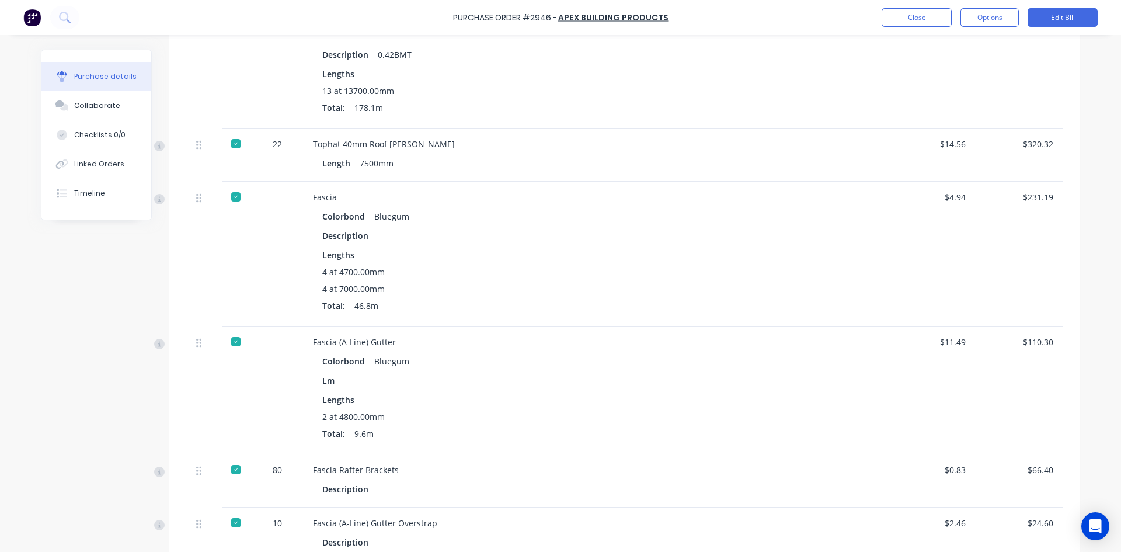
scroll to position [286, 0]
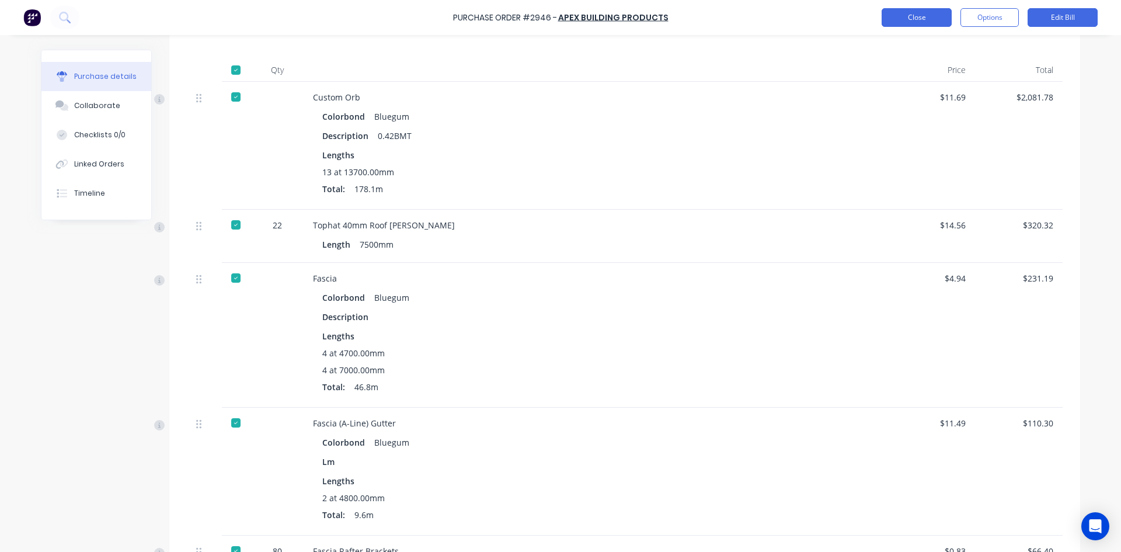
click at [934, 22] on button "Close" at bounding box center [917, 17] width 70 height 19
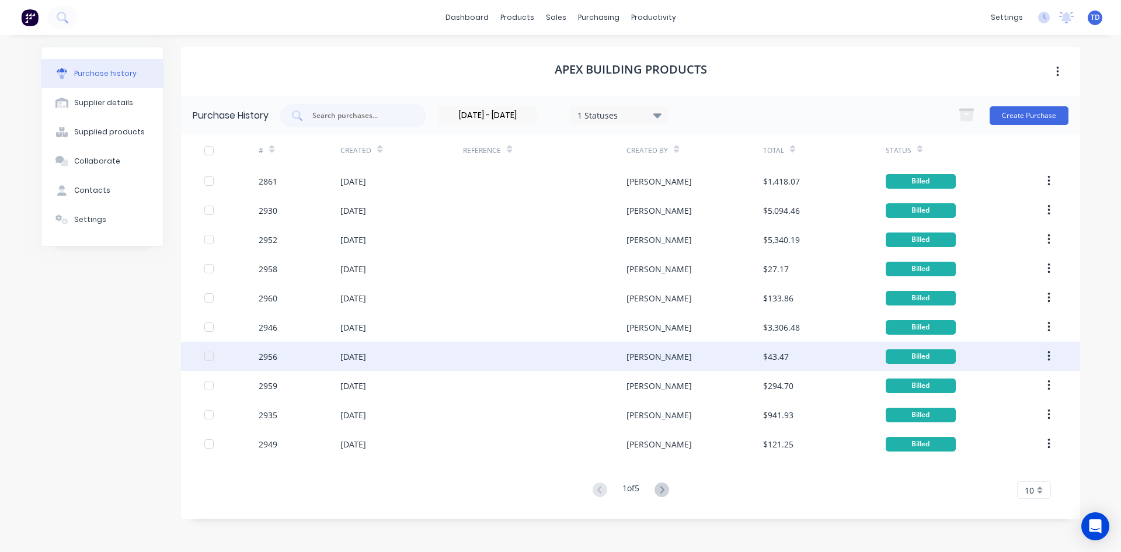
click at [580, 349] on div at bounding box center [545, 356] width 164 height 29
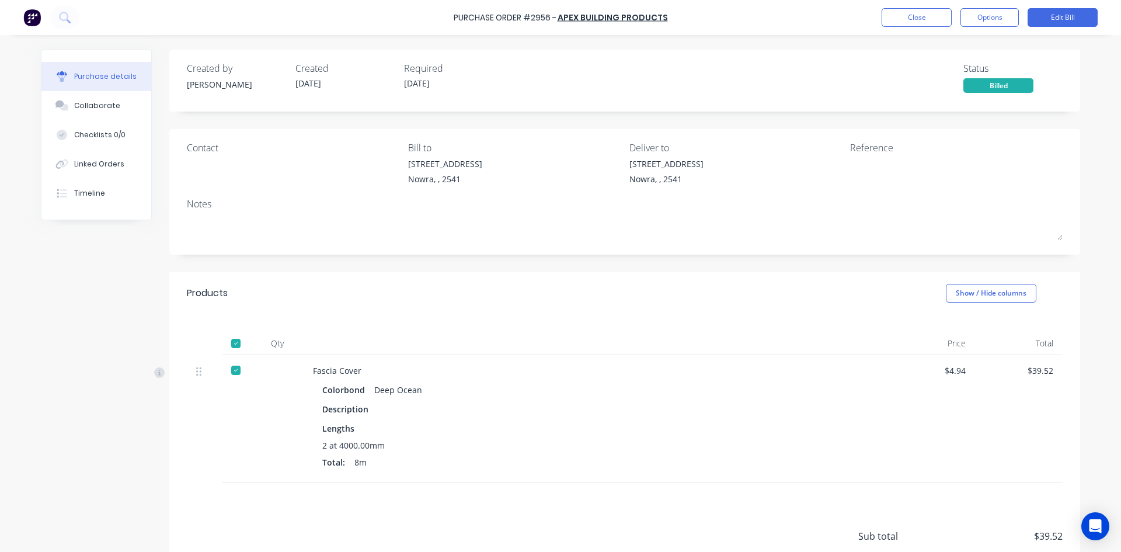
click at [881, 20] on div "Purchase Order #2956 - Apex Building Products Close Options Edit Bill" at bounding box center [560, 17] width 1121 height 35
click at [891, 19] on button "Close" at bounding box center [917, 17] width 70 height 19
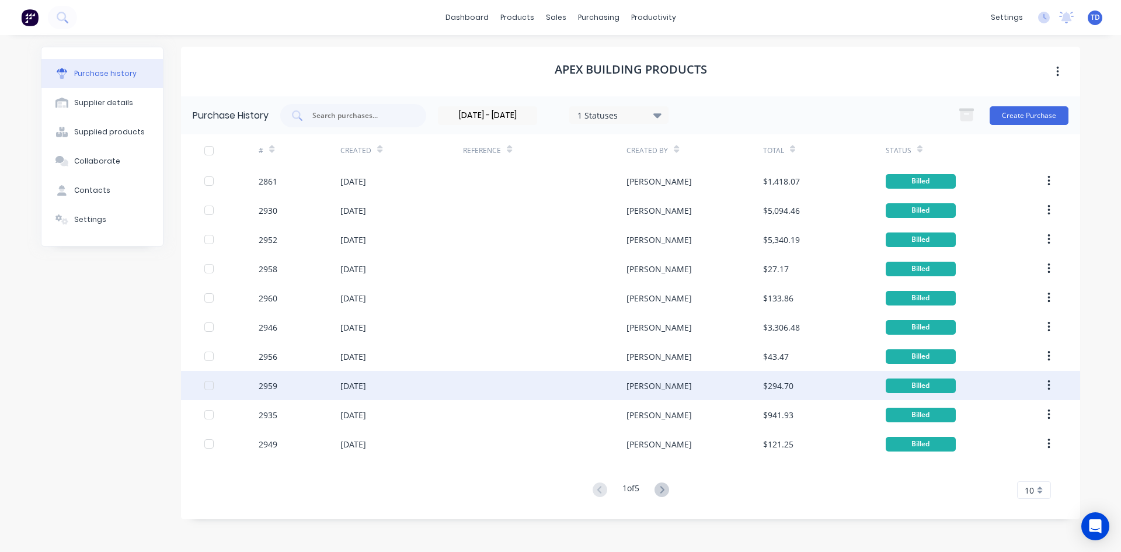
click at [495, 380] on div at bounding box center [545, 385] width 164 height 29
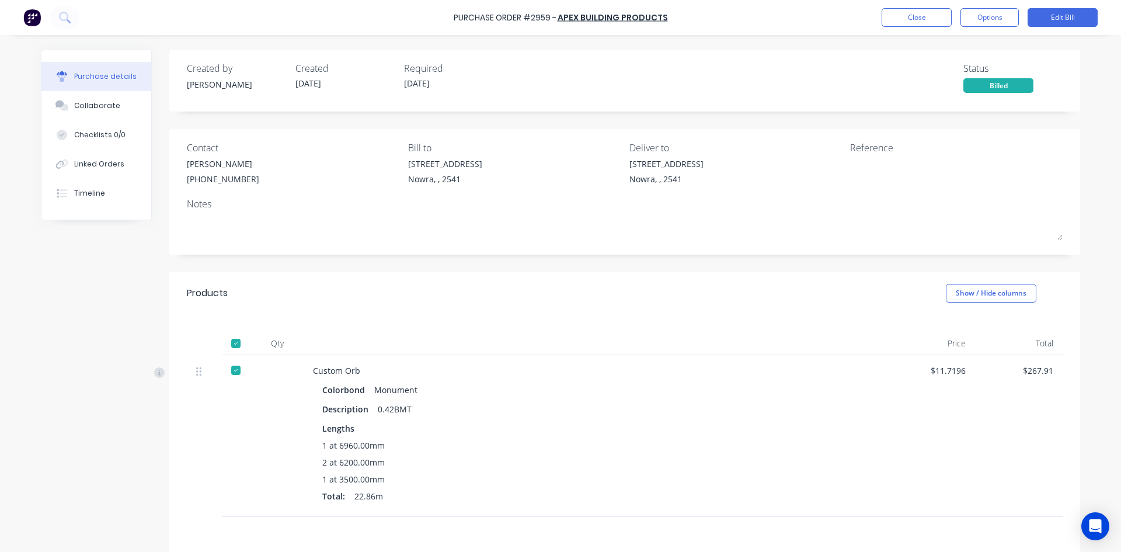
click at [877, 22] on div "Purchase Order #2959 - Apex Building Products Close Options Edit Bill" at bounding box center [560, 17] width 1121 height 35
click at [896, 20] on button "Close" at bounding box center [917, 17] width 70 height 19
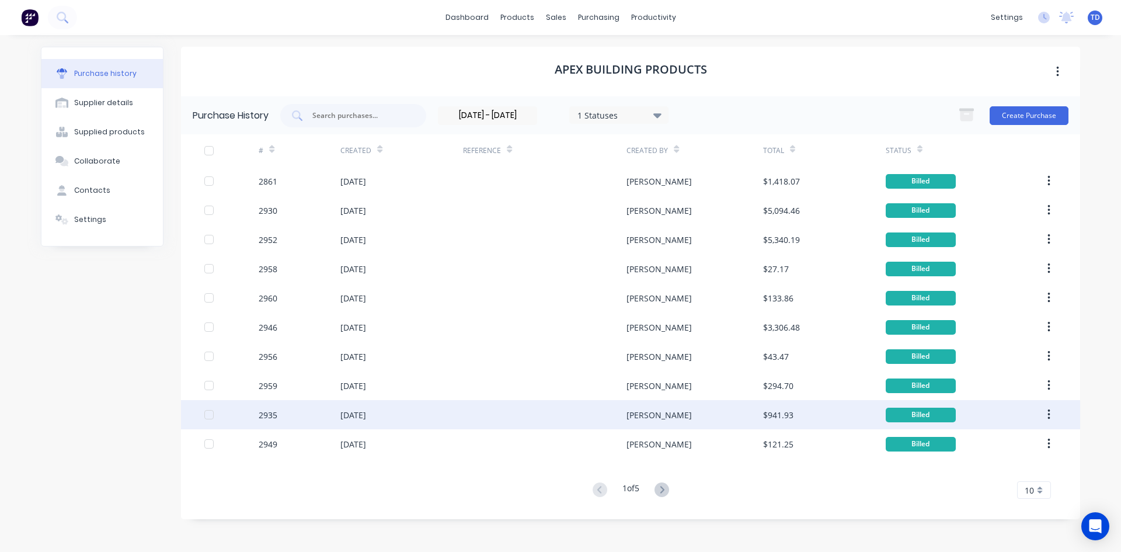
click at [573, 411] on div at bounding box center [545, 414] width 164 height 29
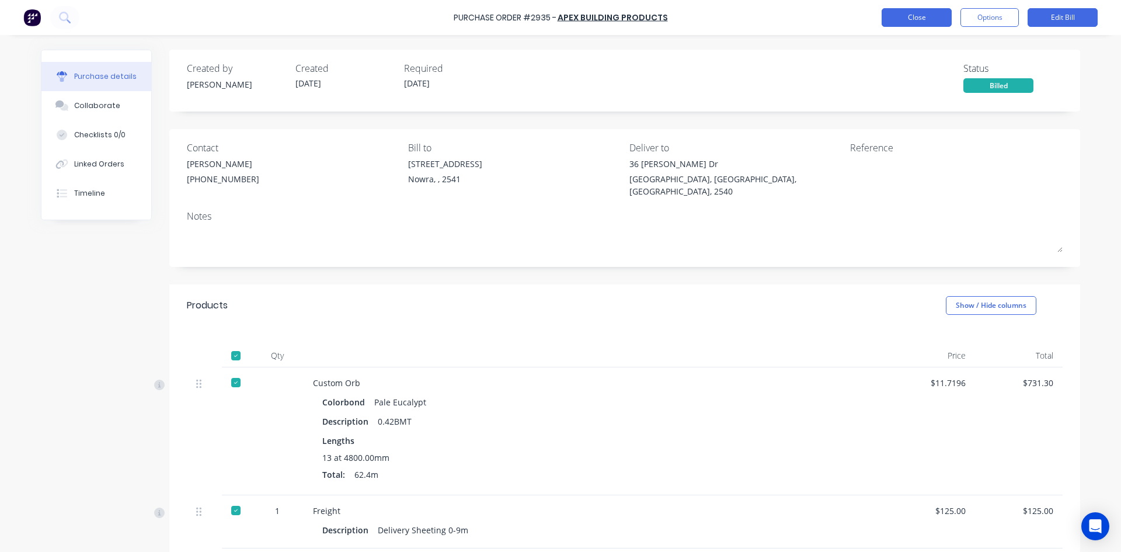
click at [892, 20] on button "Close" at bounding box center [917, 17] width 70 height 19
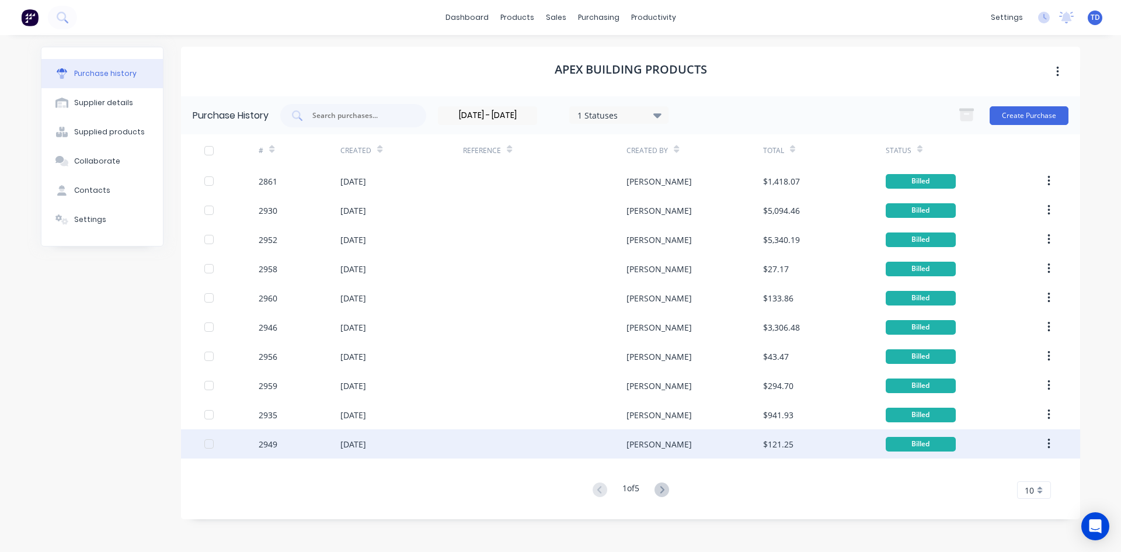
click at [611, 447] on div at bounding box center [545, 443] width 164 height 29
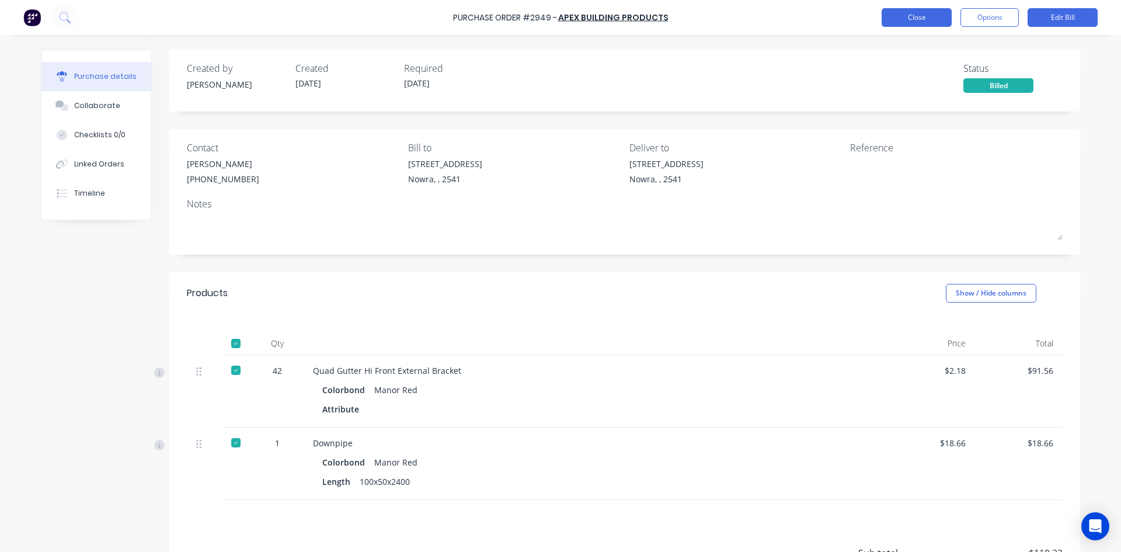
click at [898, 20] on button "Close" at bounding box center [917, 17] width 70 height 19
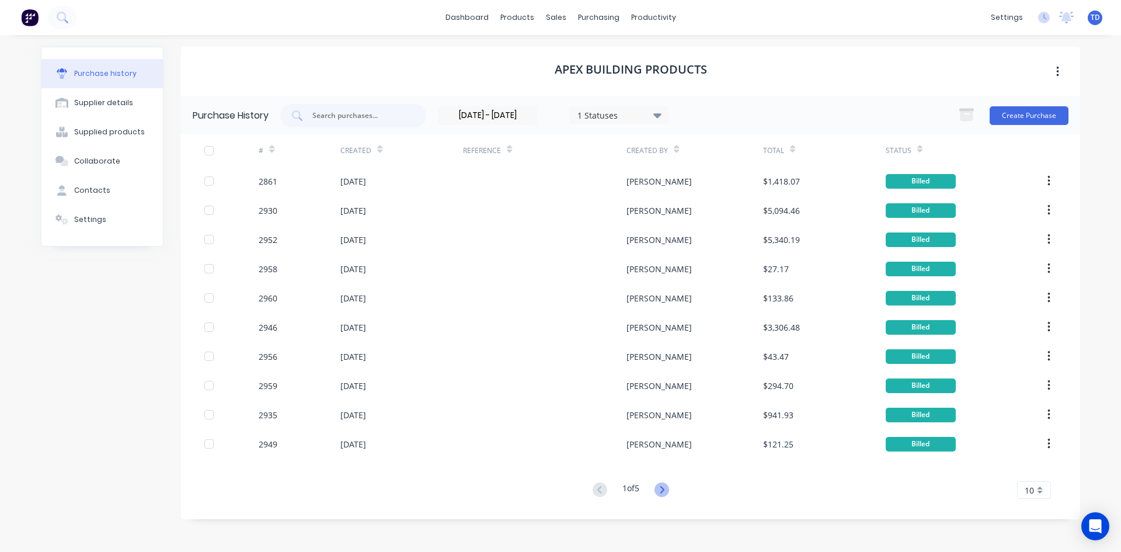
click at [669, 489] on icon at bounding box center [662, 489] width 15 height 15
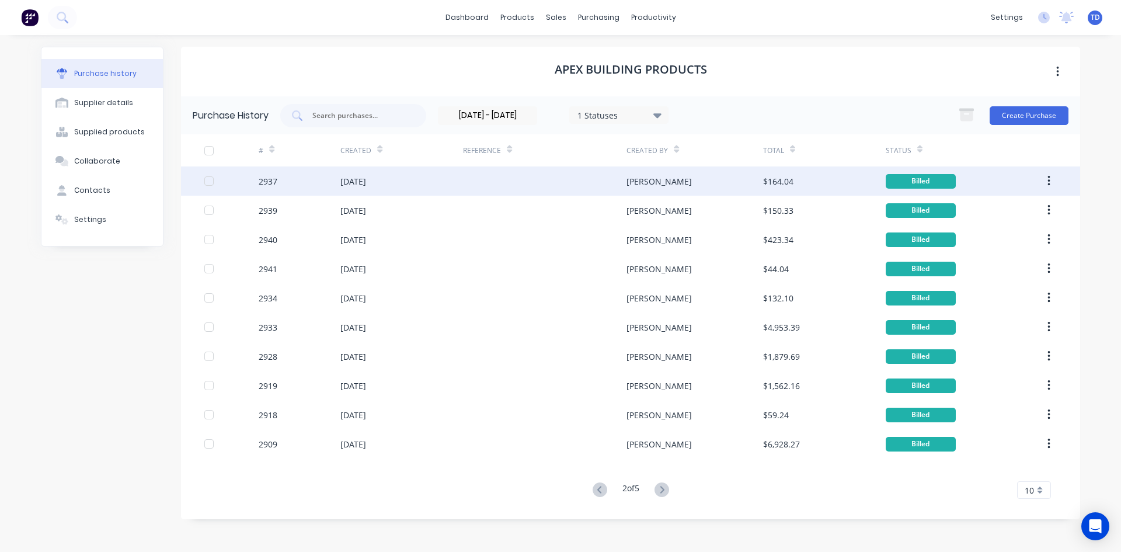
click at [530, 187] on div at bounding box center [545, 180] width 164 height 29
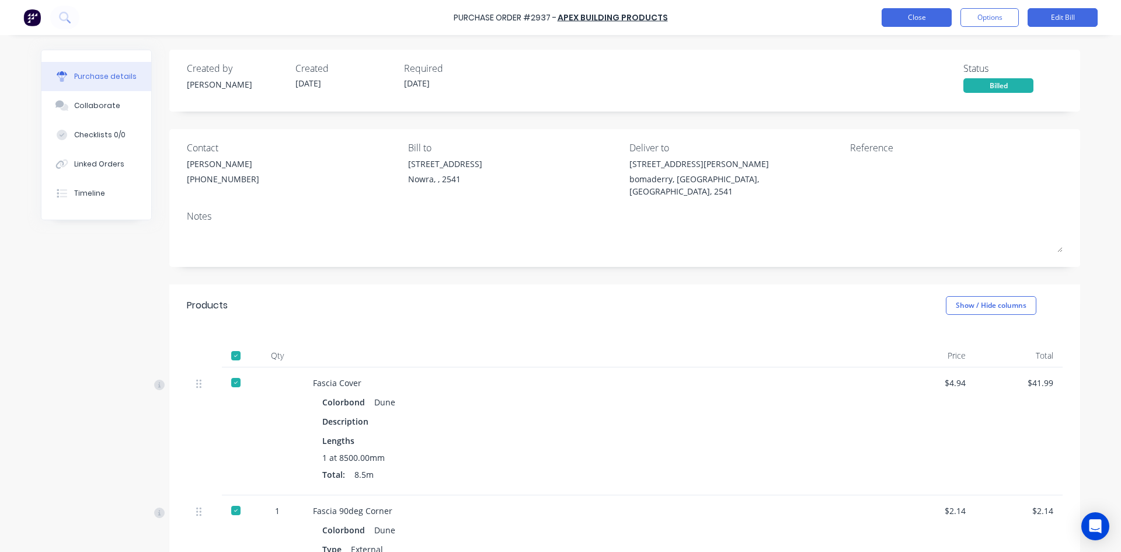
click at [940, 18] on button "Close" at bounding box center [917, 17] width 70 height 19
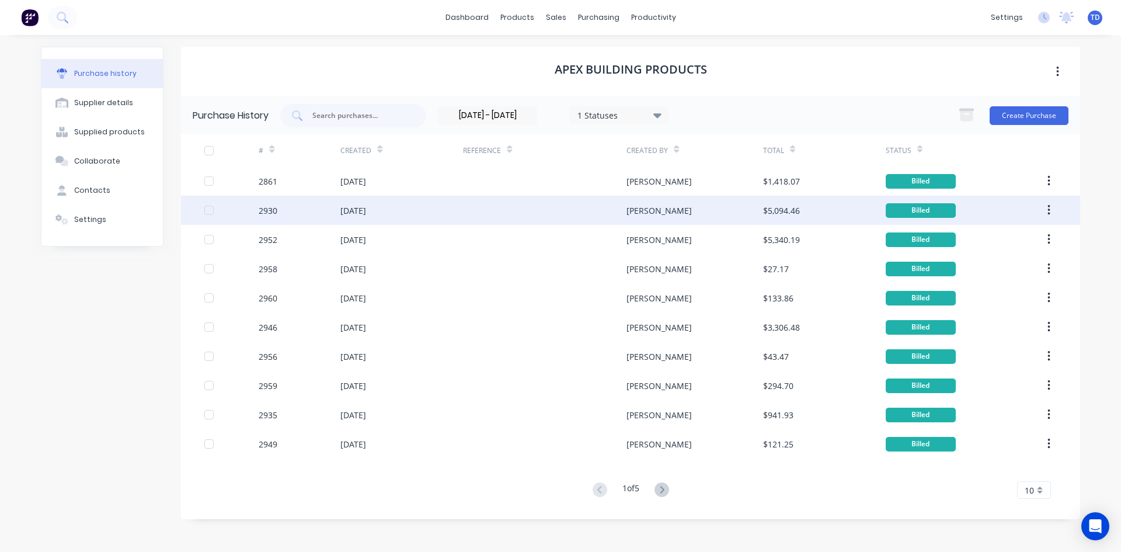
click at [590, 220] on div at bounding box center [545, 210] width 164 height 29
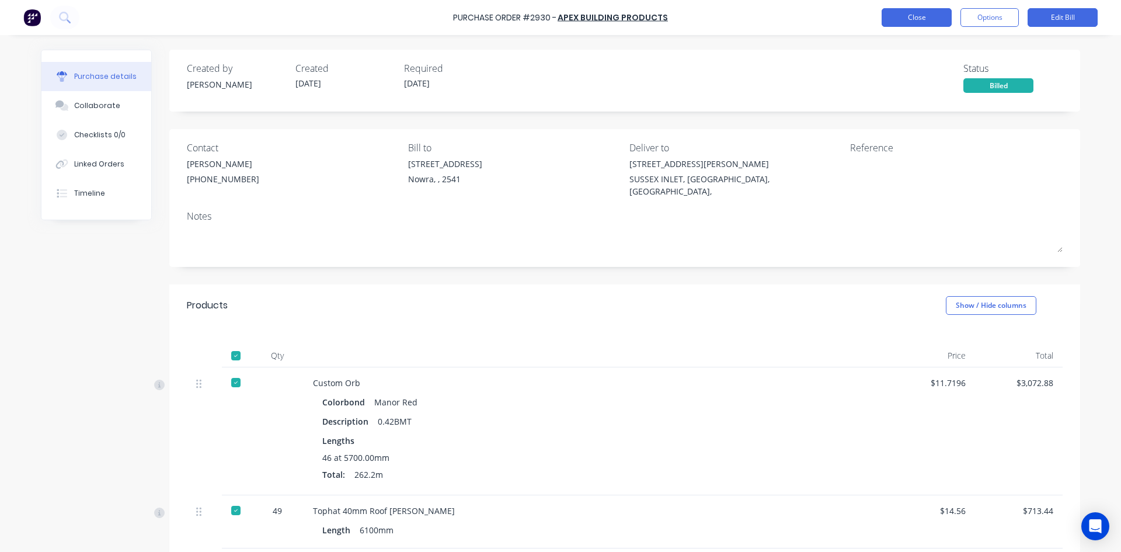
click at [908, 24] on button "Close" at bounding box center [917, 17] width 70 height 19
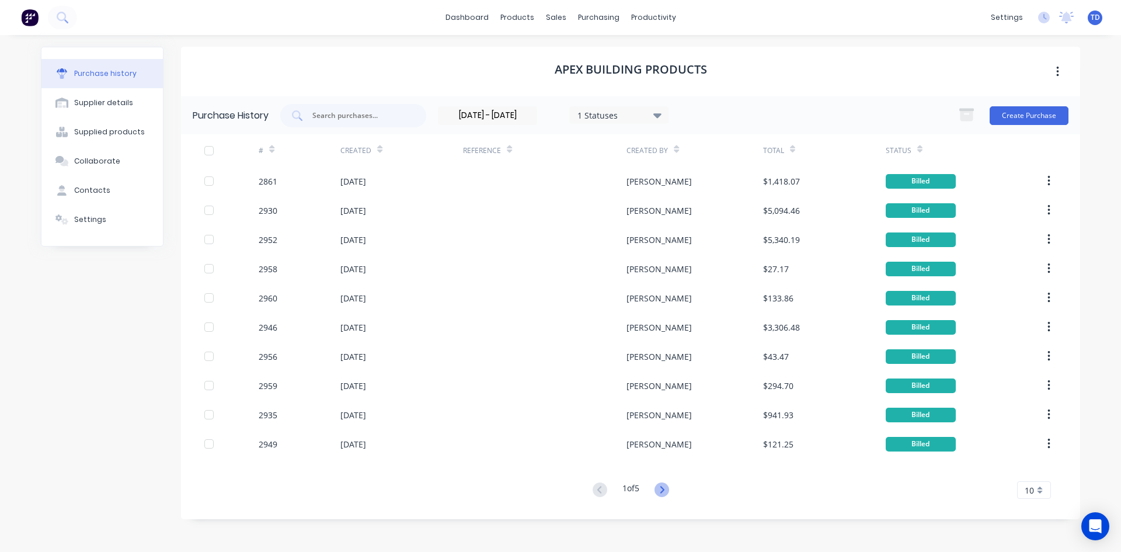
click at [664, 489] on icon at bounding box center [662, 489] width 4 height 7
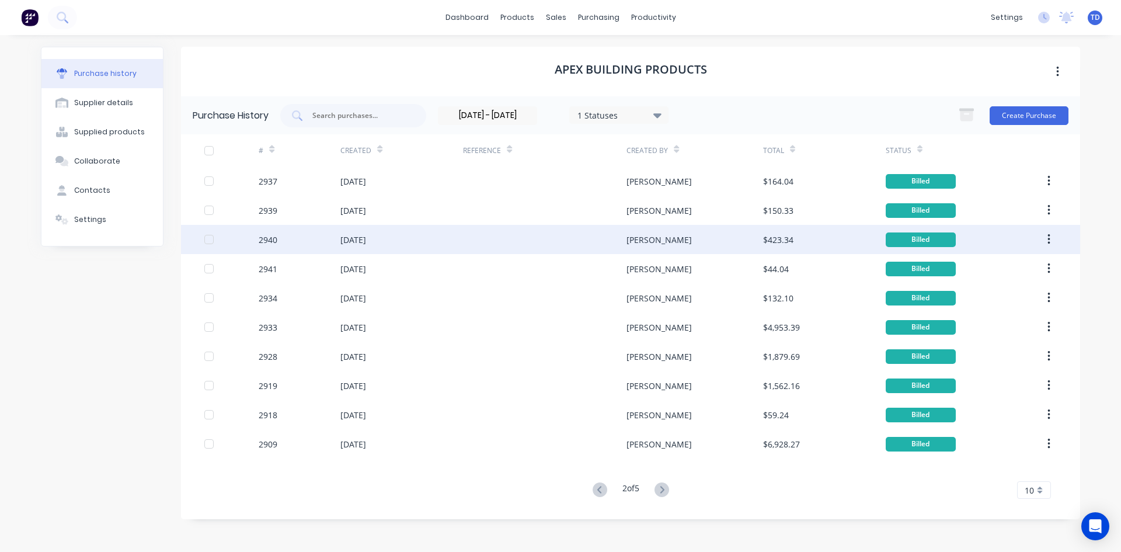
click at [634, 245] on div "[PERSON_NAME]" at bounding box center [659, 240] width 65 height 12
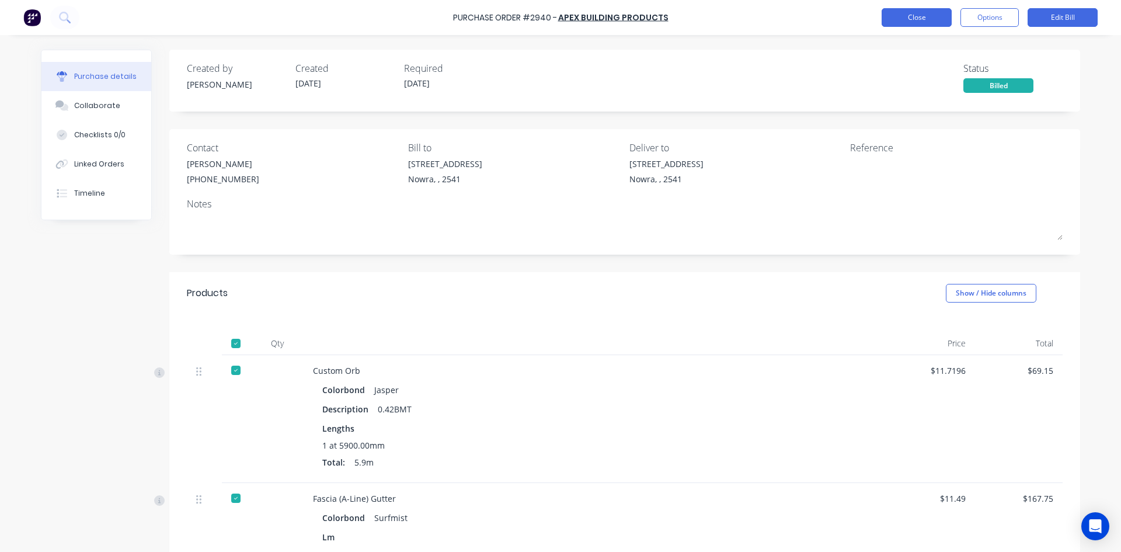
click at [919, 21] on button "Close" at bounding box center [917, 17] width 70 height 19
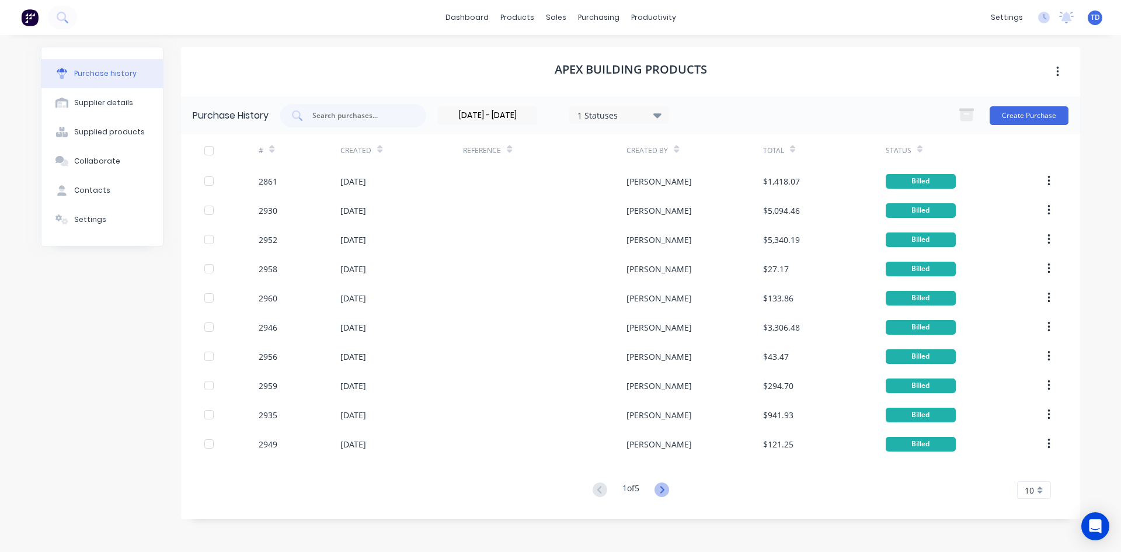
click at [659, 489] on icon at bounding box center [662, 489] width 15 height 15
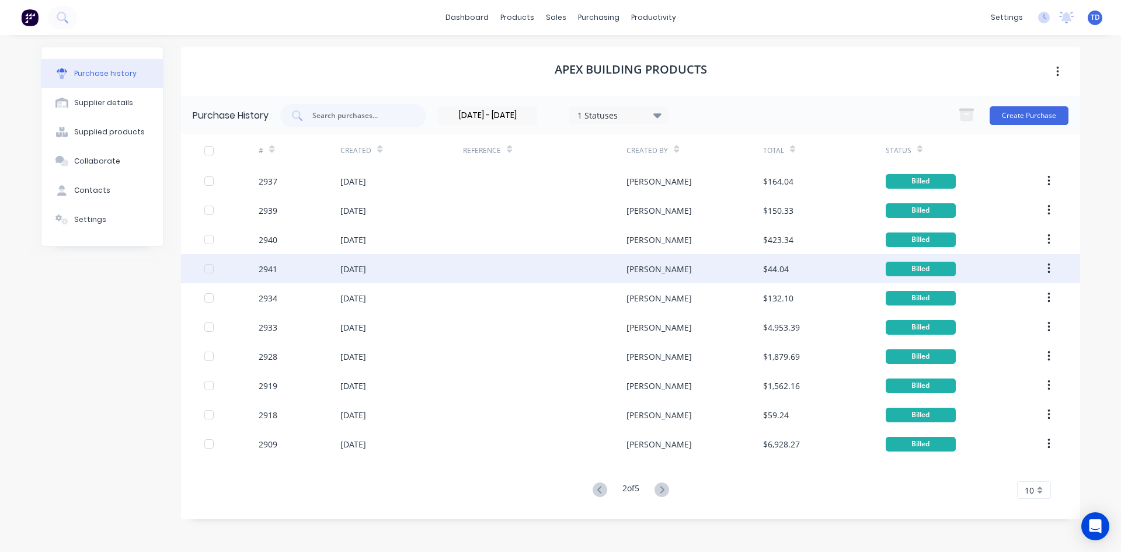
click at [659, 270] on div "[PERSON_NAME]" at bounding box center [695, 268] width 136 height 29
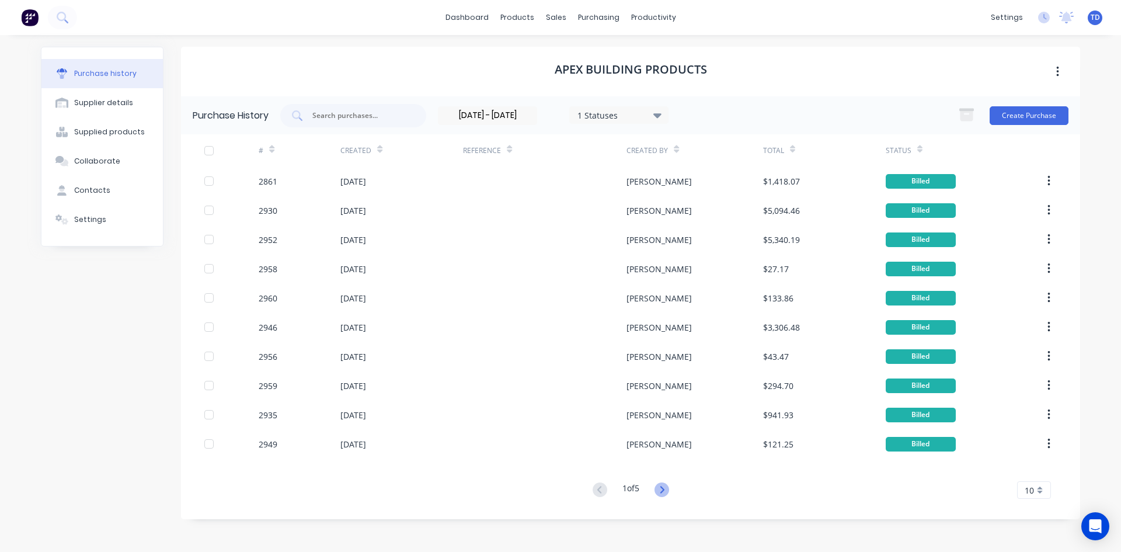
click at [663, 495] on icon at bounding box center [662, 489] width 15 height 15
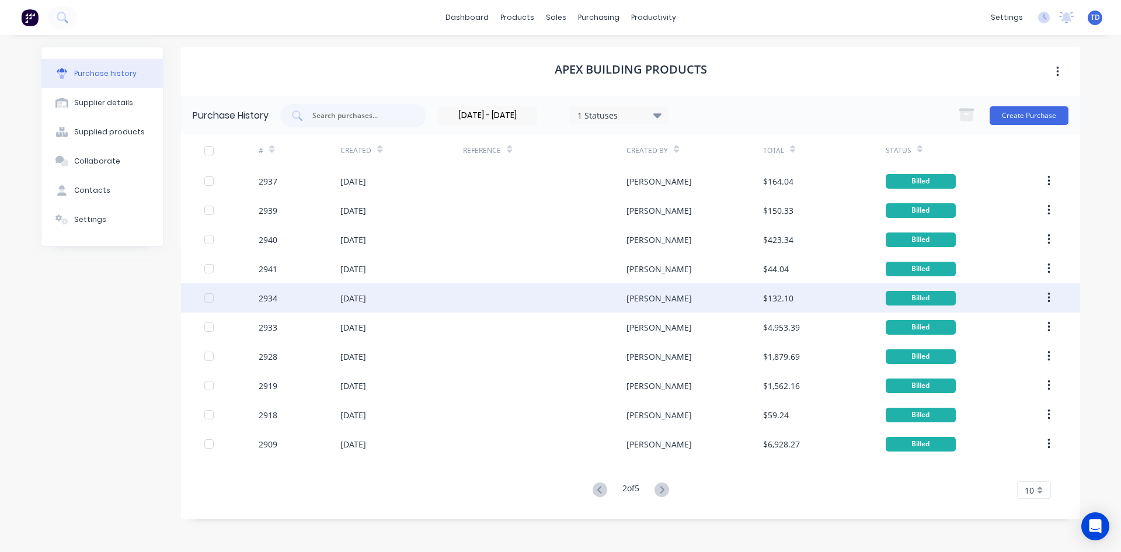
click at [639, 302] on div "[PERSON_NAME]" at bounding box center [659, 298] width 65 height 12
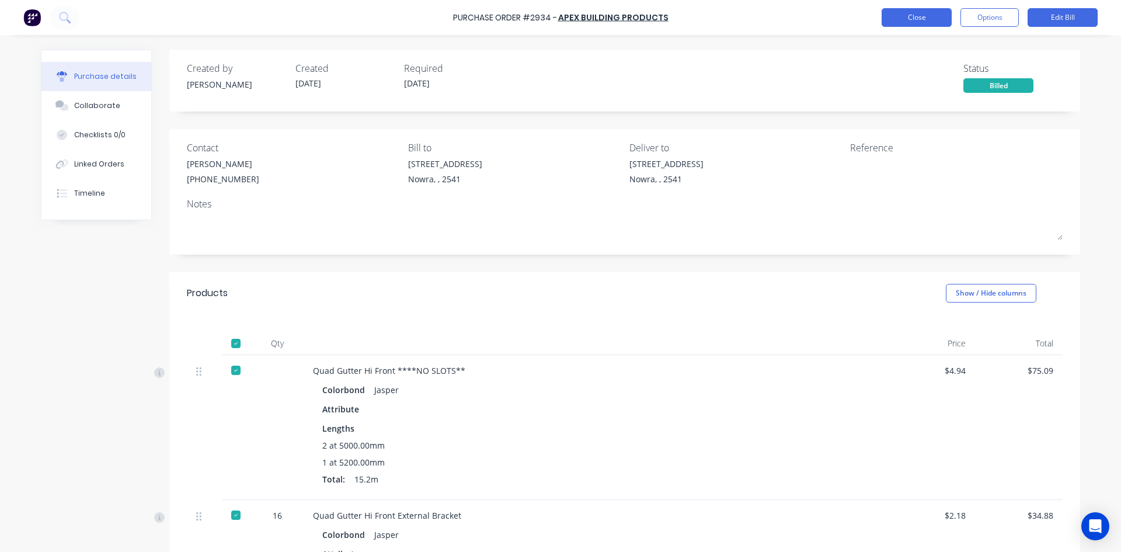
click at [904, 16] on button "Close" at bounding box center [917, 17] width 70 height 19
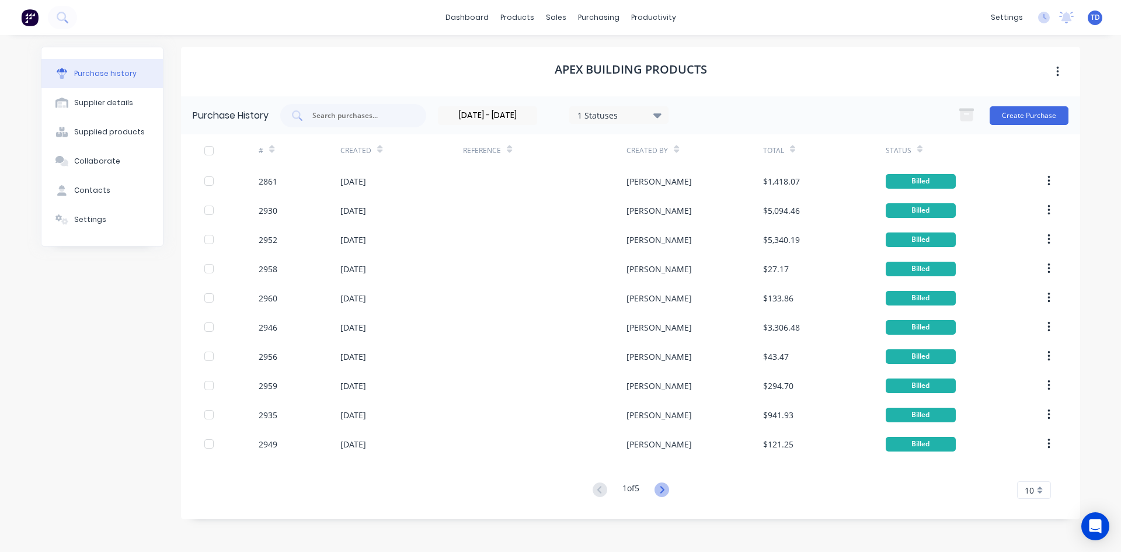
click at [662, 492] on icon at bounding box center [662, 489] width 15 height 15
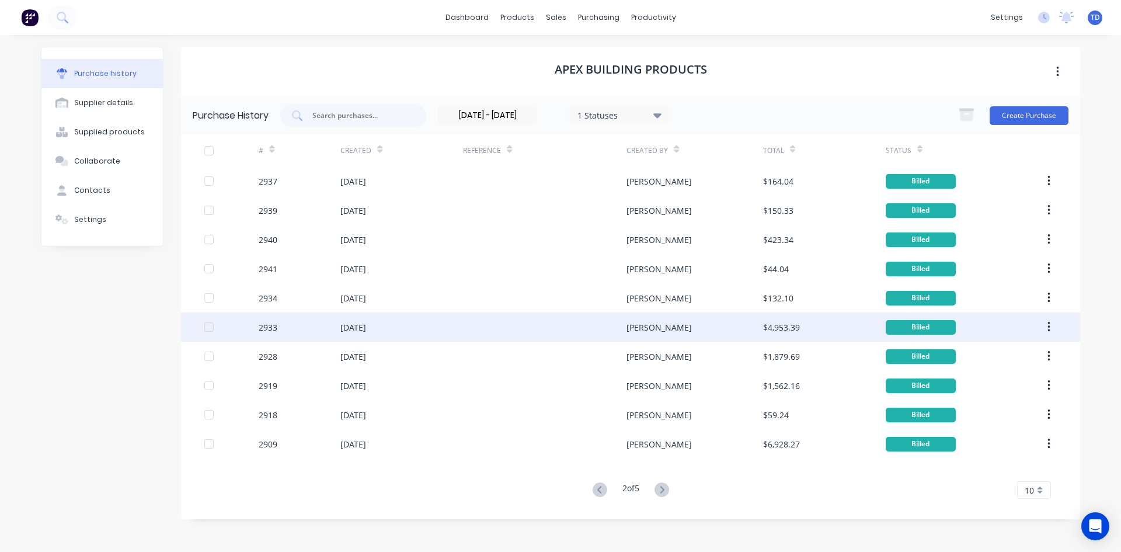
click at [683, 325] on div "[PERSON_NAME]" at bounding box center [695, 326] width 136 height 29
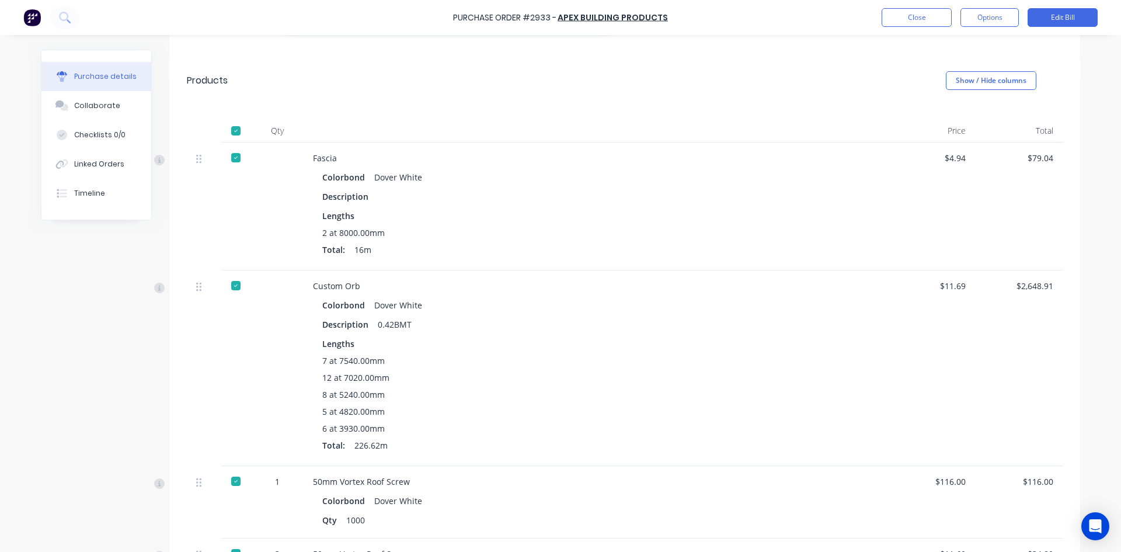
scroll to position [642, 0]
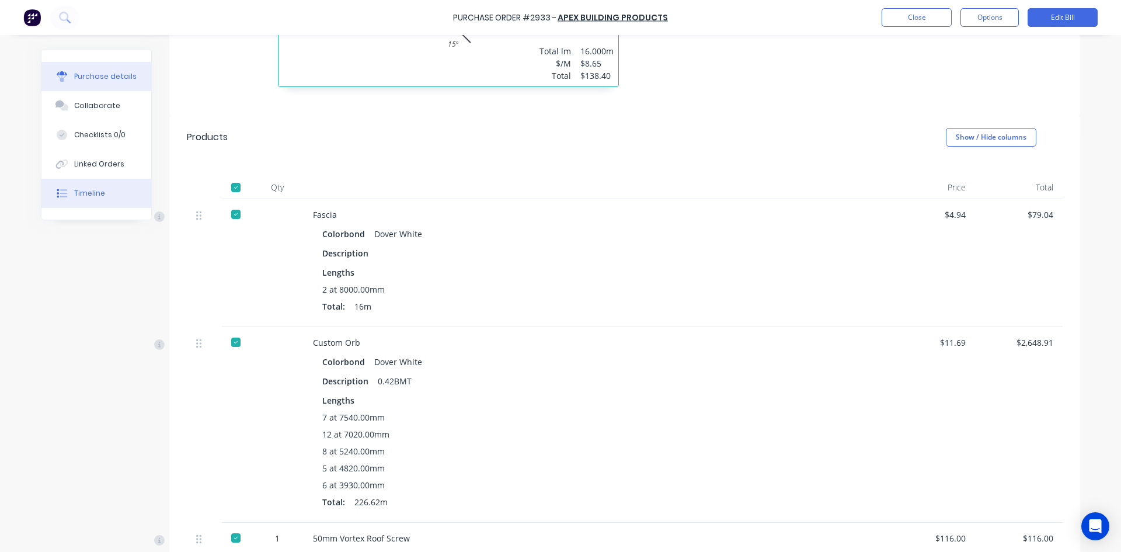
click at [74, 187] on button "Timeline" at bounding box center [96, 193] width 110 height 29
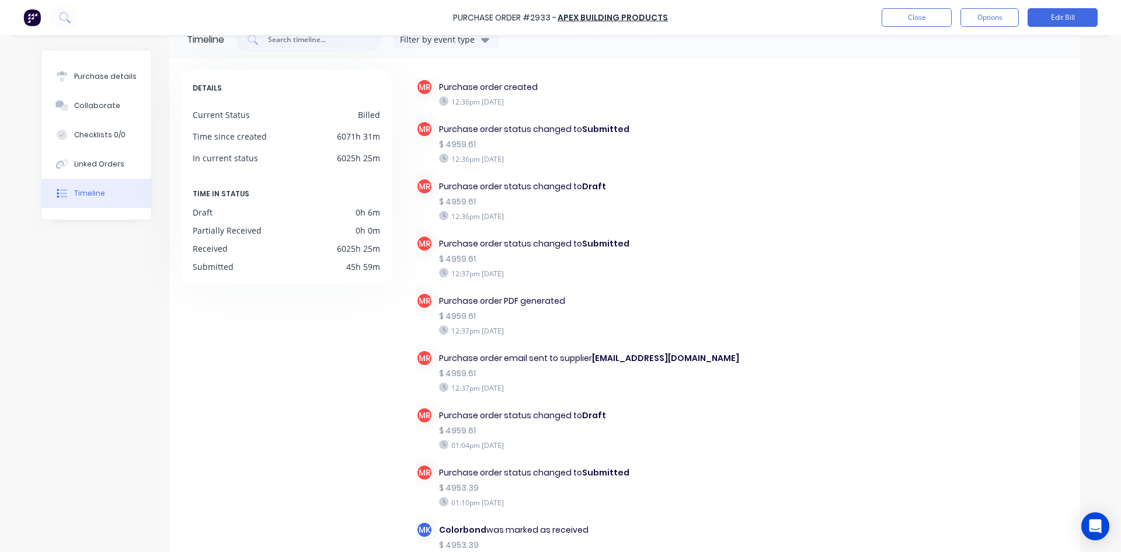
scroll to position [101, 0]
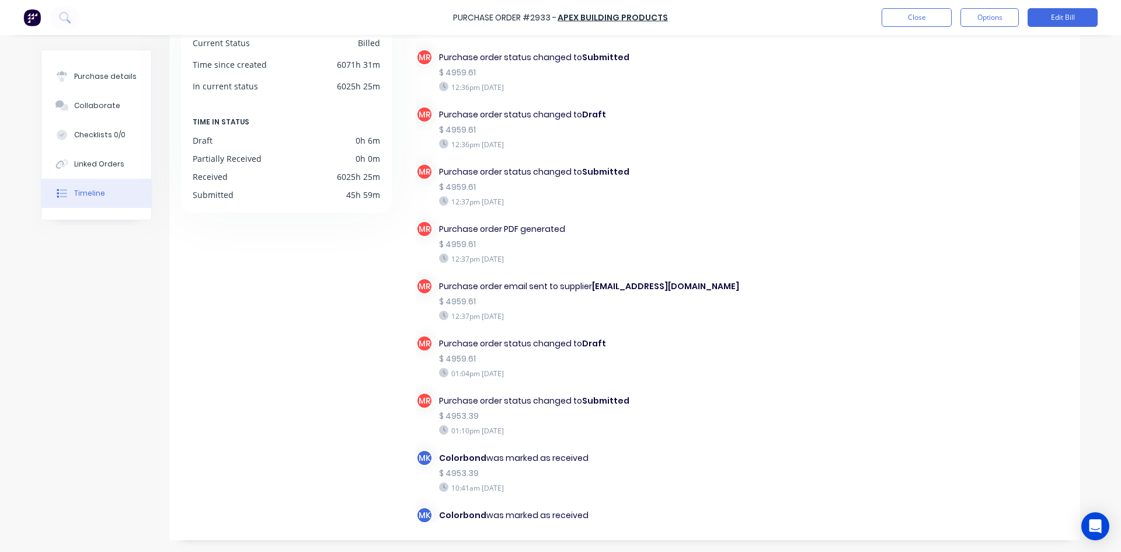
click at [74, 187] on button "Timeline" at bounding box center [96, 193] width 110 height 29
click at [75, 187] on button "Timeline" at bounding box center [96, 193] width 110 height 29
click at [910, 15] on button "Close" at bounding box center [917, 17] width 70 height 19
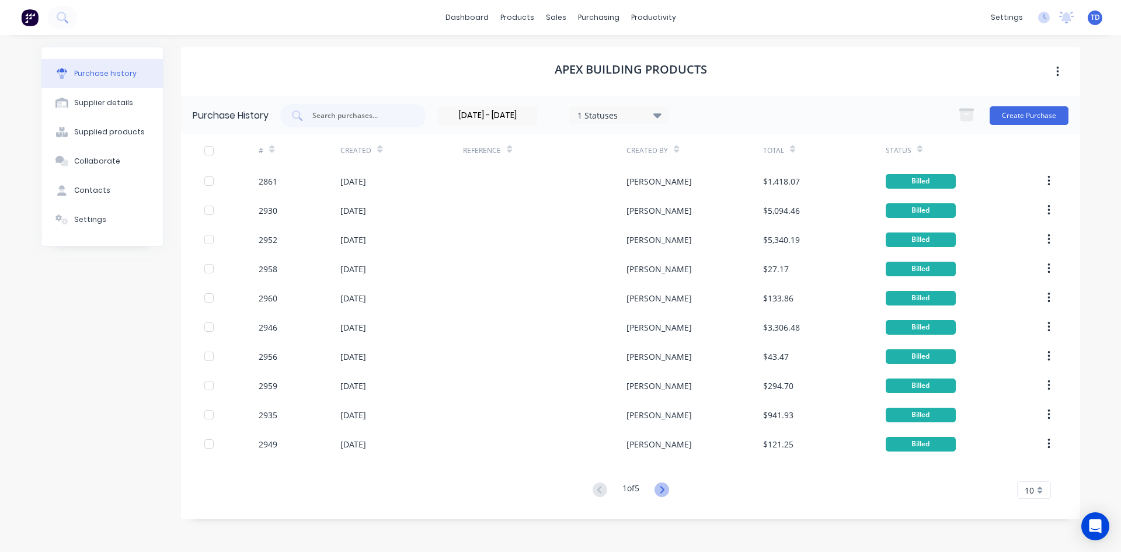
click at [660, 491] on icon at bounding box center [662, 489] width 15 height 15
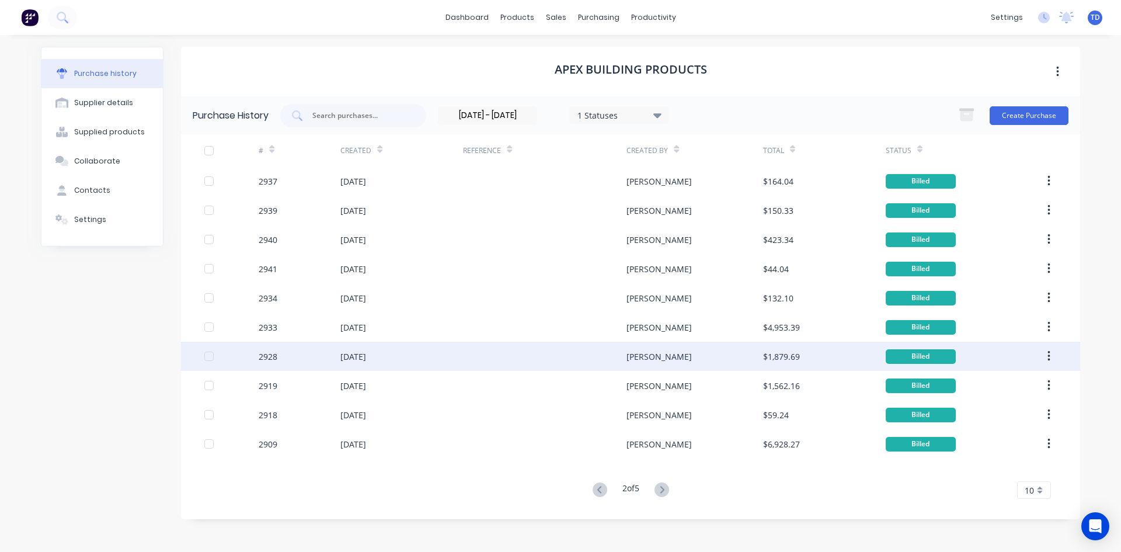
click at [686, 356] on div "[PERSON_NAME]" at bounding box center [695, 356] width 136 height 29
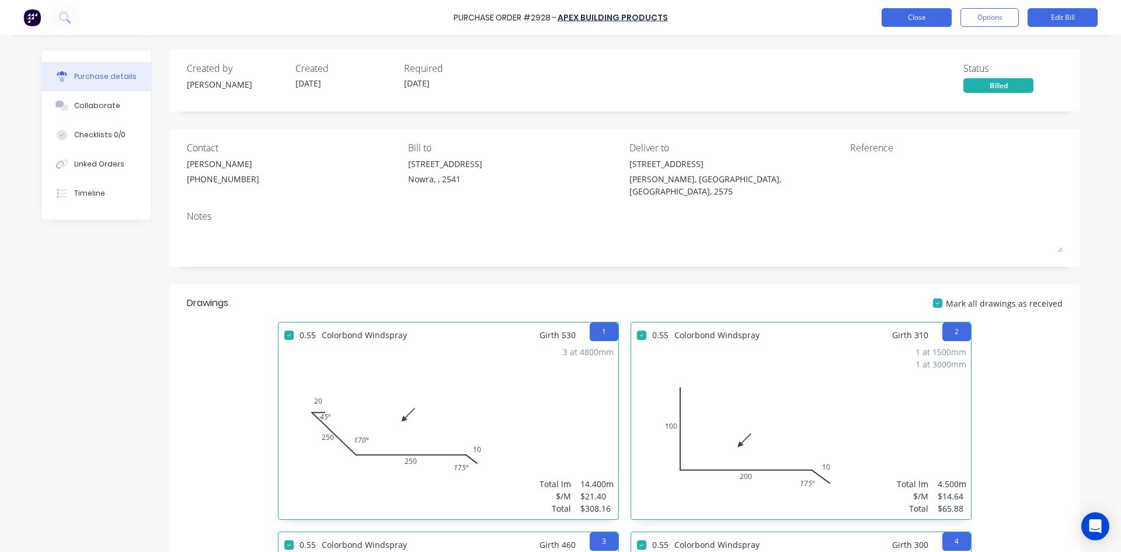
click at [909, 13] on button "Close" at bounding box center [917, 17] width 70 height 19
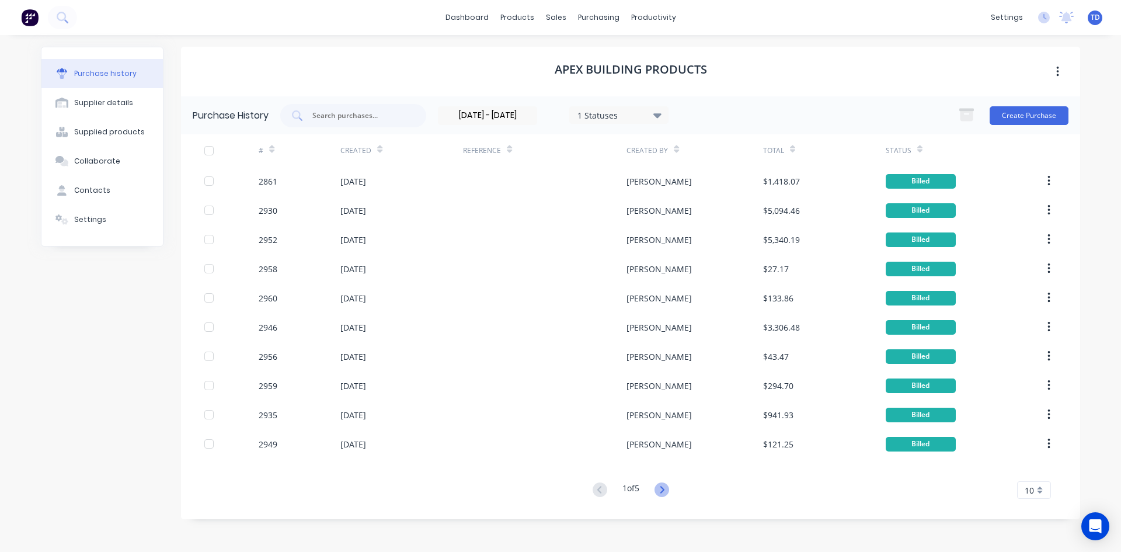
click at [667, 487] on icon at bounding box center [662, 489] width 15 height 15
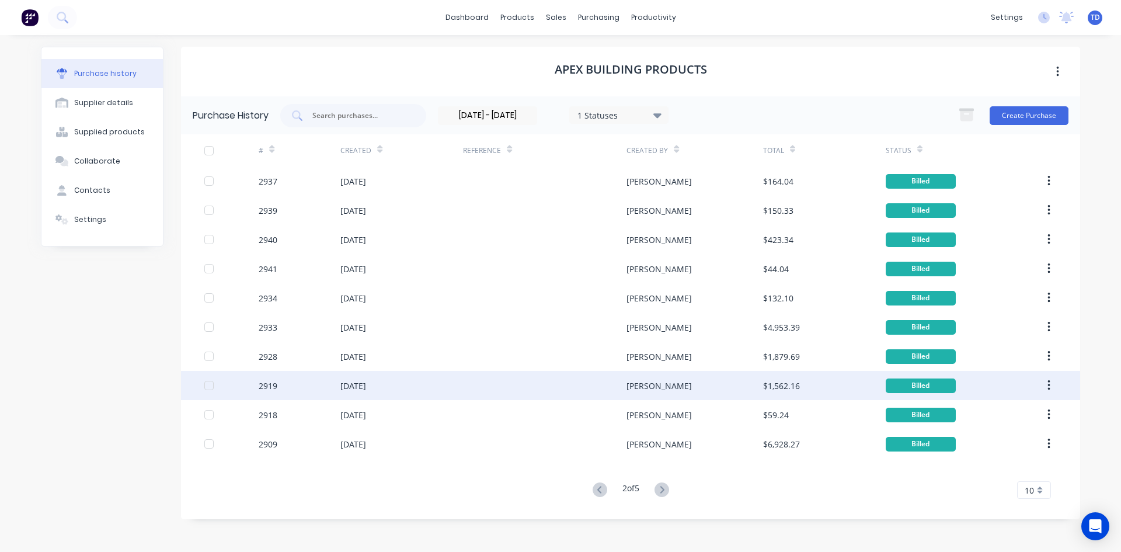
click at [804, 392] on div "$1,562.16" at bounding box center [824, 385] width 123 height 29
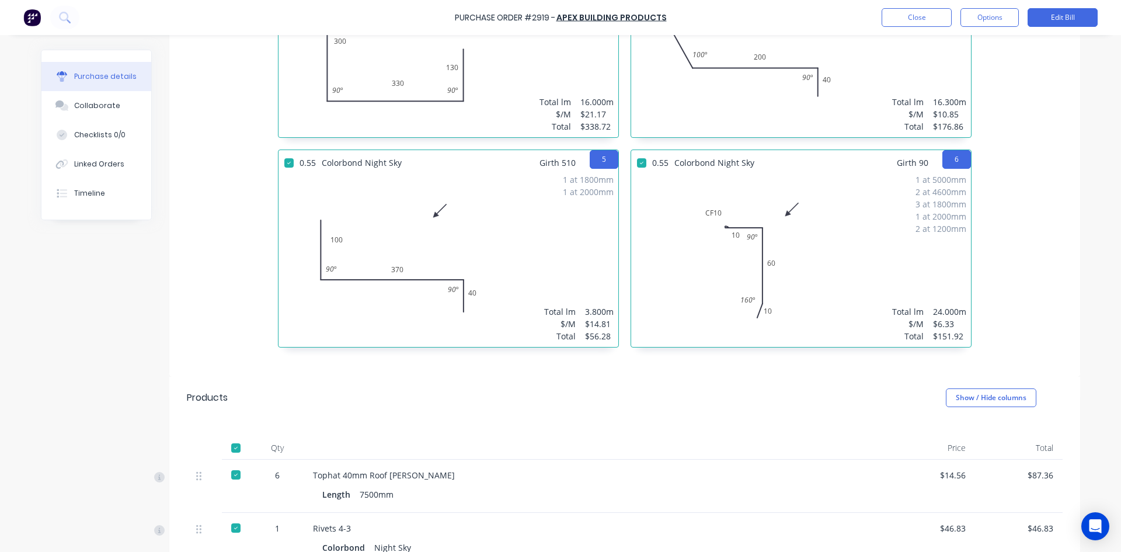
scroll to position [321, 0]
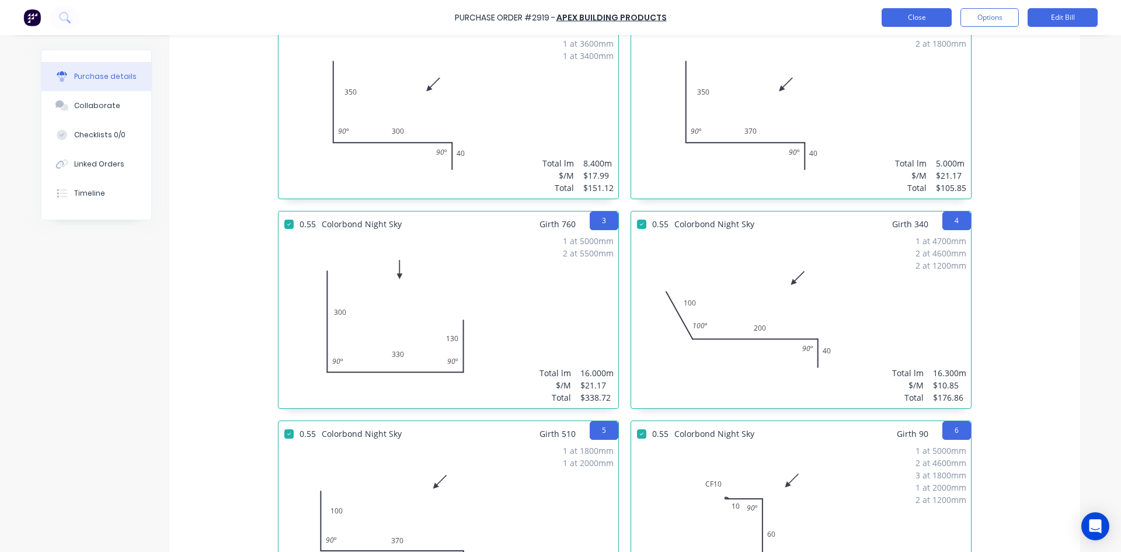
click at [921, 23] on button "Close" at bounding box center [917, 17] width 70 height 19
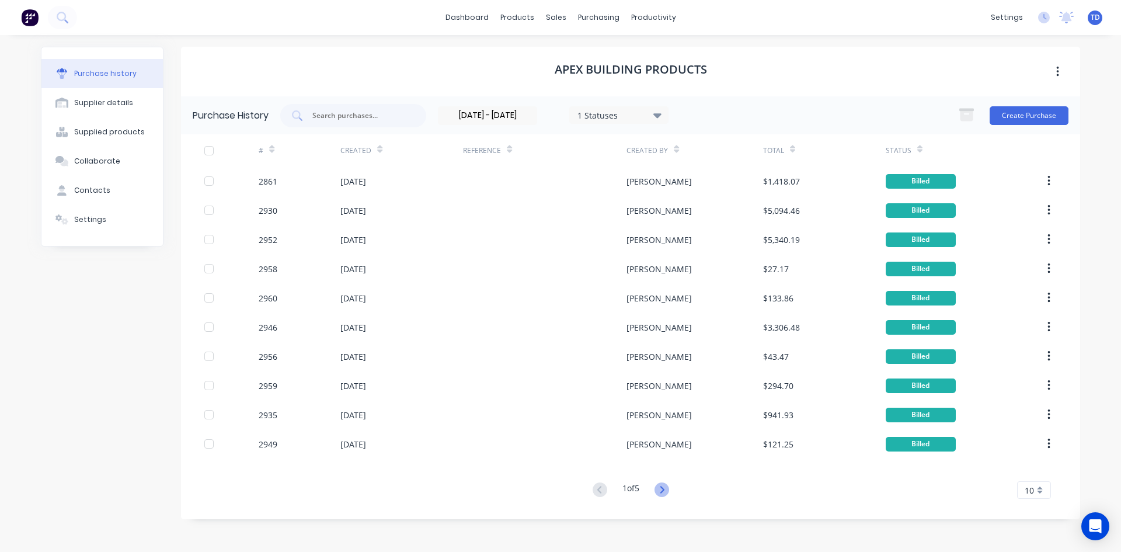
click at [663, 488] on icon at bounding box center [662, 489] width 15 height 15
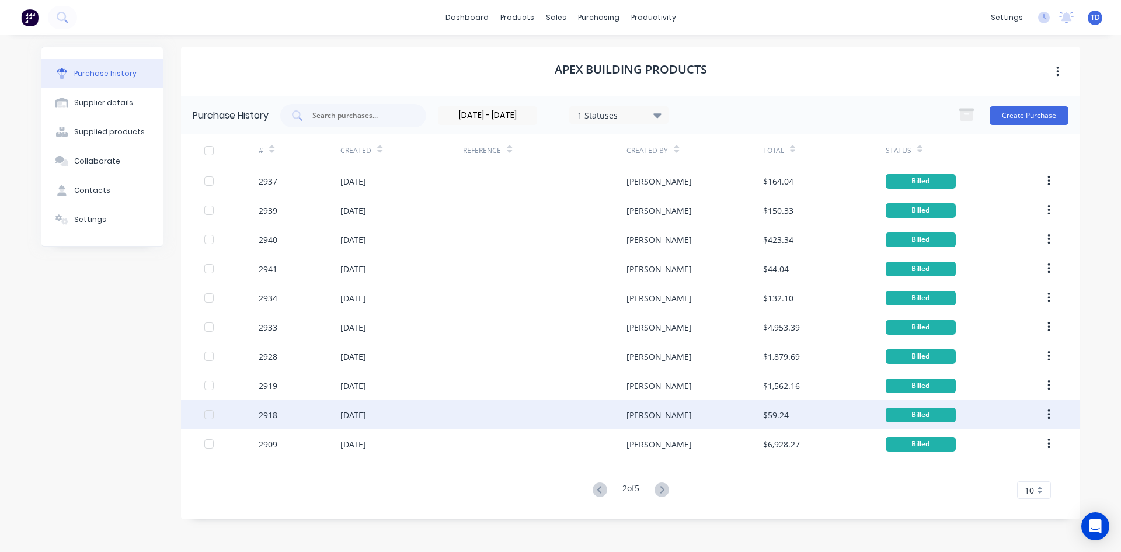
click at [646, 422] on div "[PERSON_NAME]" at bounding box center [695, 414] width 136 height 29
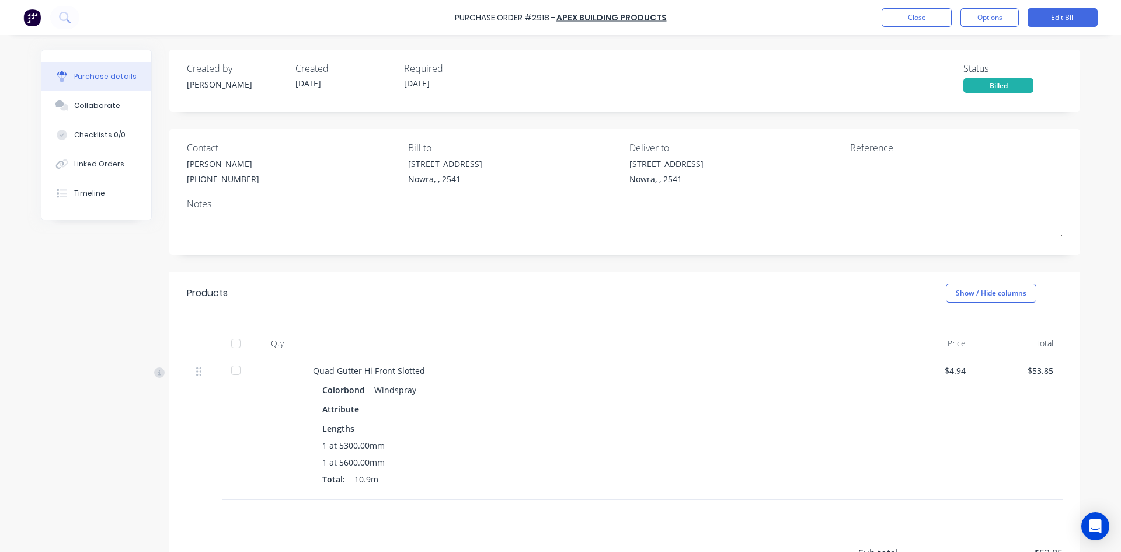
click at [232, 347] on div at bounding box center [235, 343] width 23 height 23
click at [925, 14] on button "Close" at bounding box center [917, 17] width 70 height 19
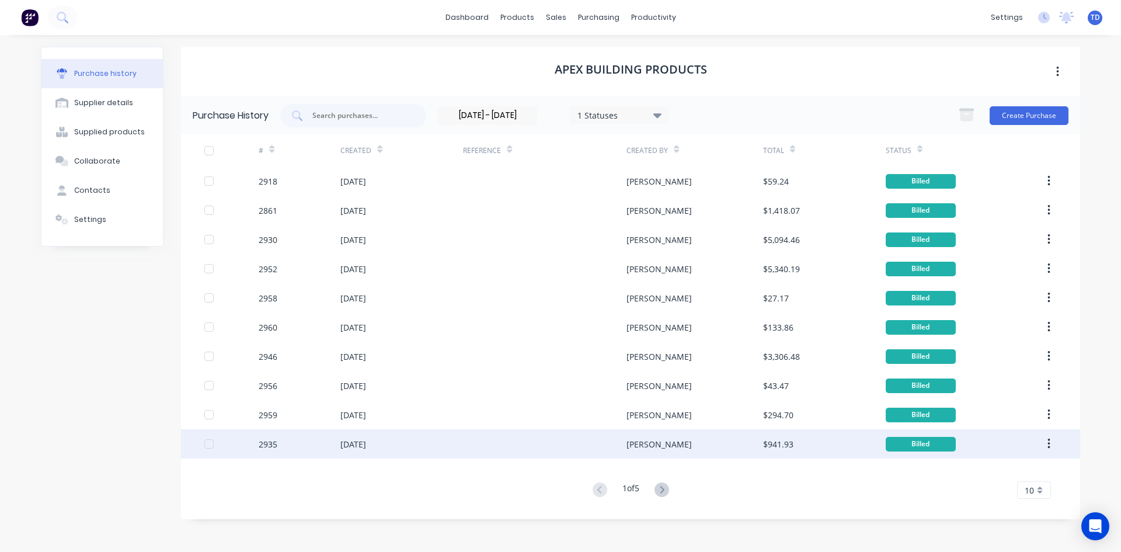
click at [664, 443] on div "[PERSON_NAME]" at bounding box center [695, 443] width 136 height 29
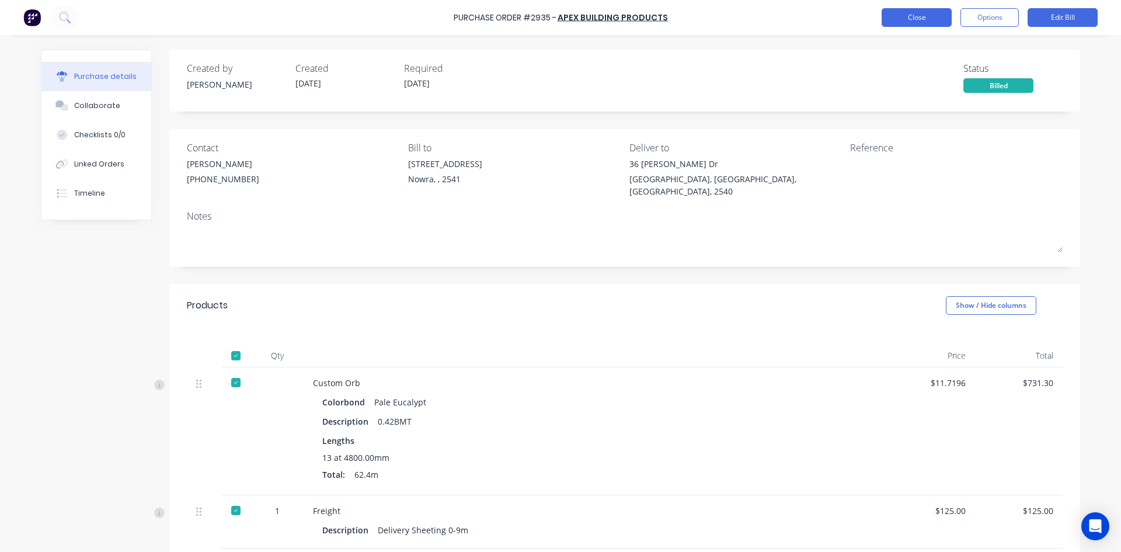
click at [903, 12] on button "Close" at bounding box center [917, 17] width 70 height 19
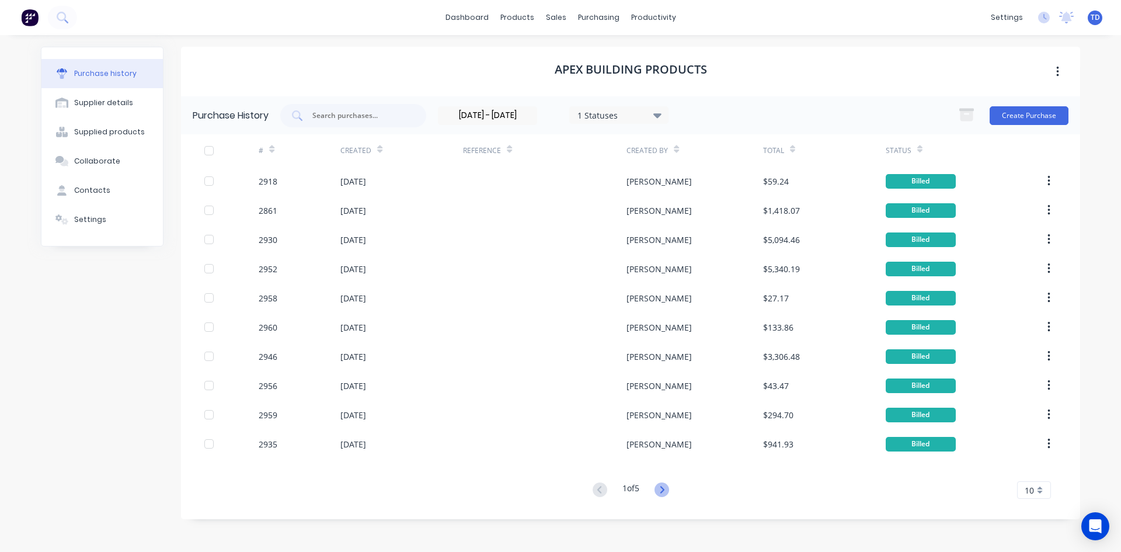
click at [661, 489] on icon at bounding box center [662, 489] width 15 height 15
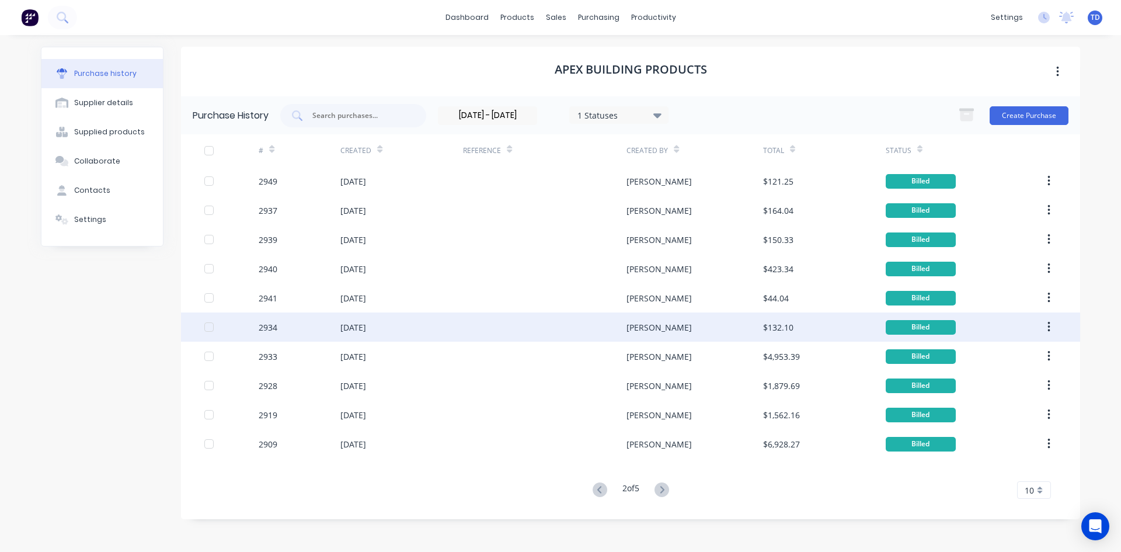
click at [648, 336] on div "[PERSON_NAME]" at bounding box center [695, 326] width 136 height 29
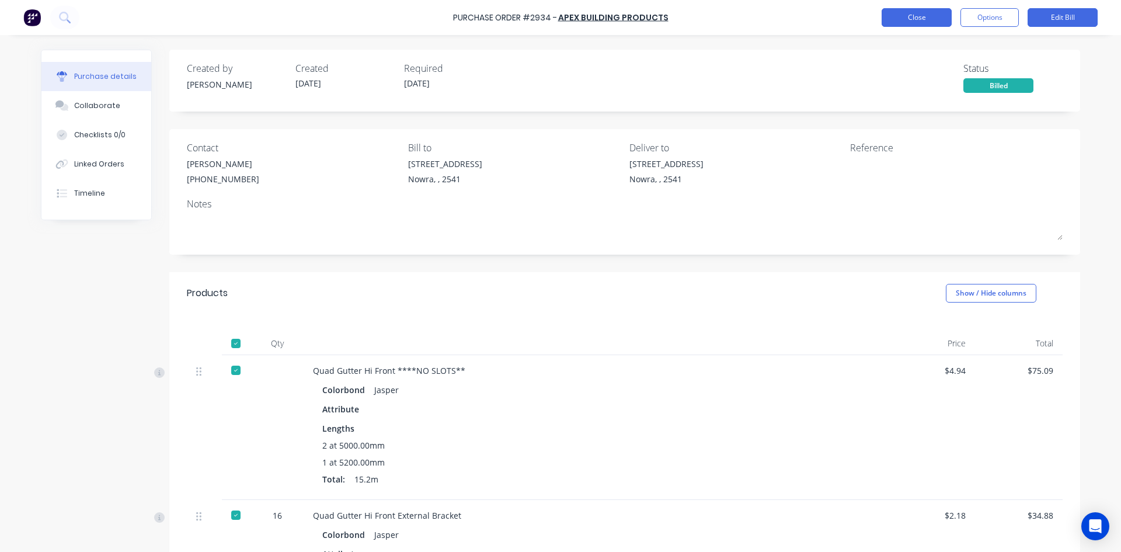
click at [907, 18] on button "Close" at bounding box center [917, 17] width 70 height 19
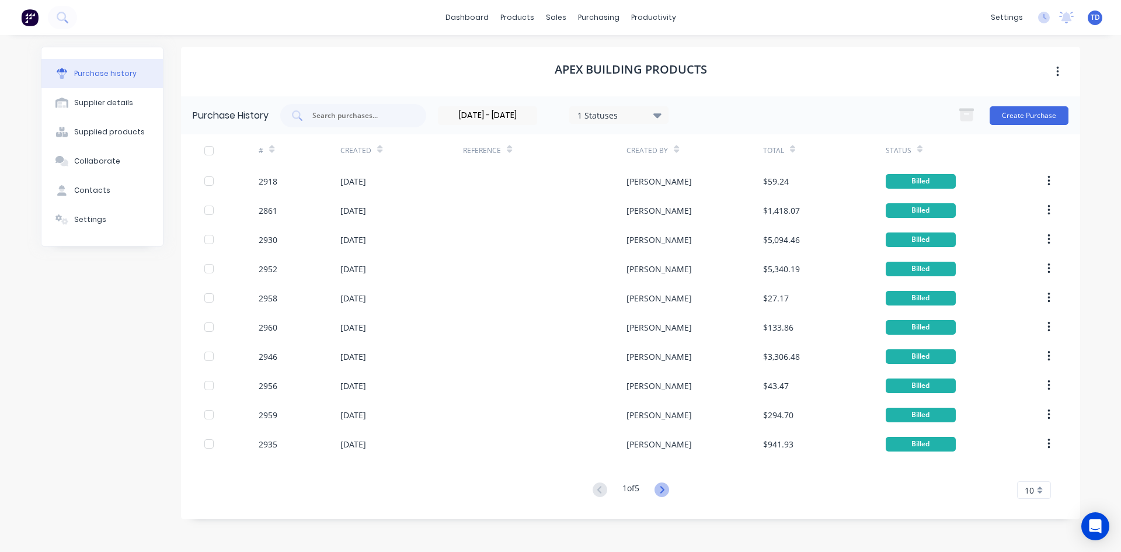
click at [663, 489] on icon at bounding box center [662, 489] width 15 height 15
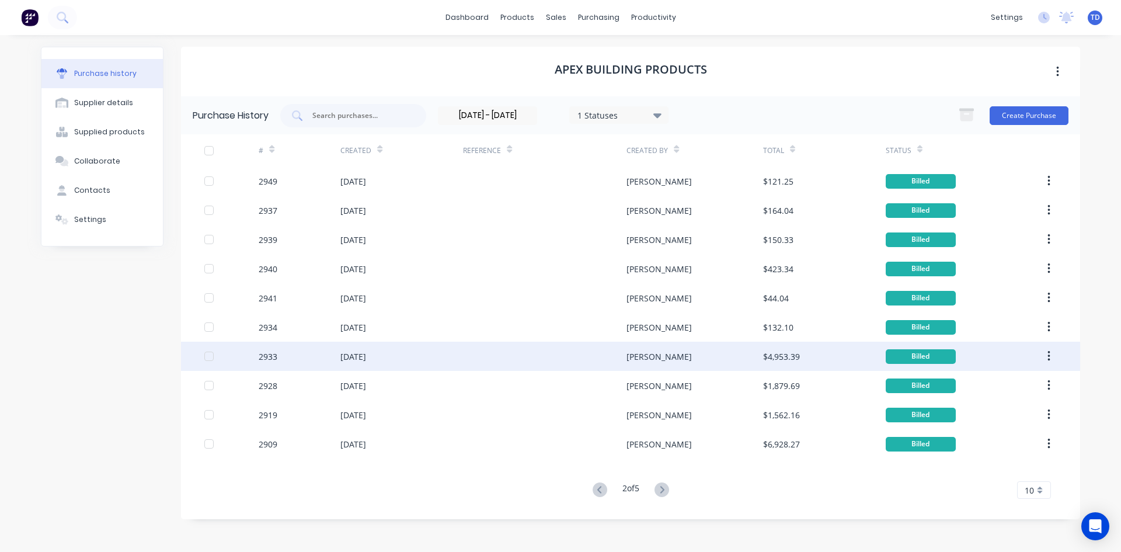
click at [771, 360] on div "$4,953.39" at bounding box center [781, 356] width 37 height 12
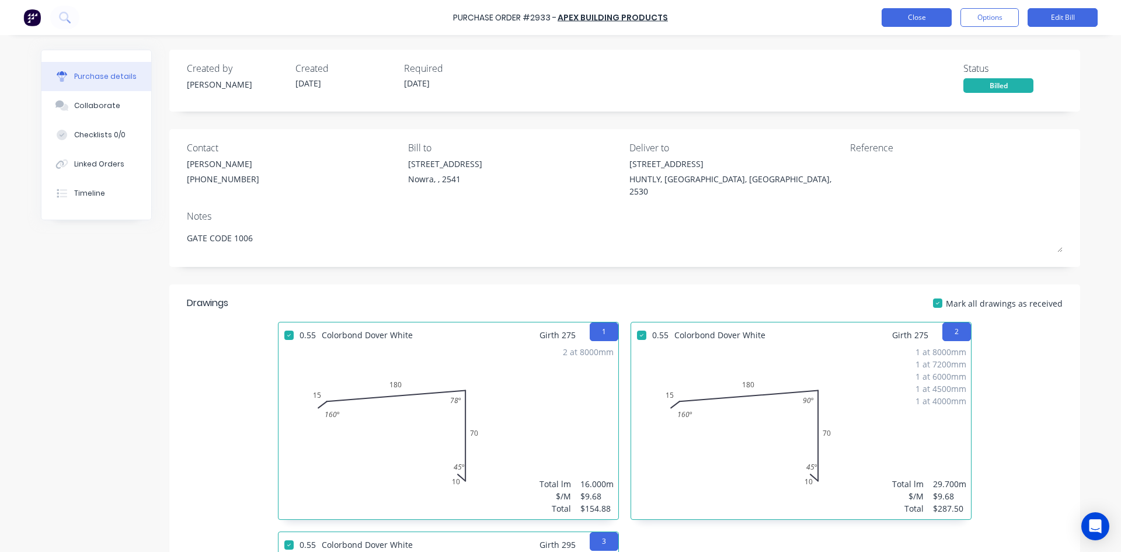
click at [905, 22] on button "Close" at bounding box center [917, 17] width 70 height 19
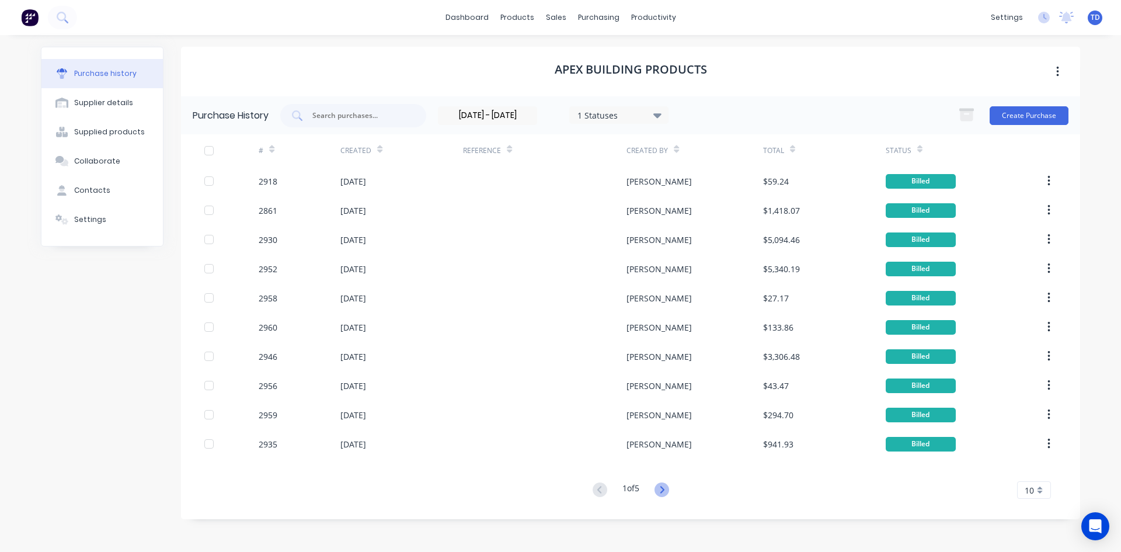
click at [663, 488] on icon at bounding box center [662, 489] width 15 height 15
click at [596, 488] on icon at bounding box center [600, 489] width 15 height 15
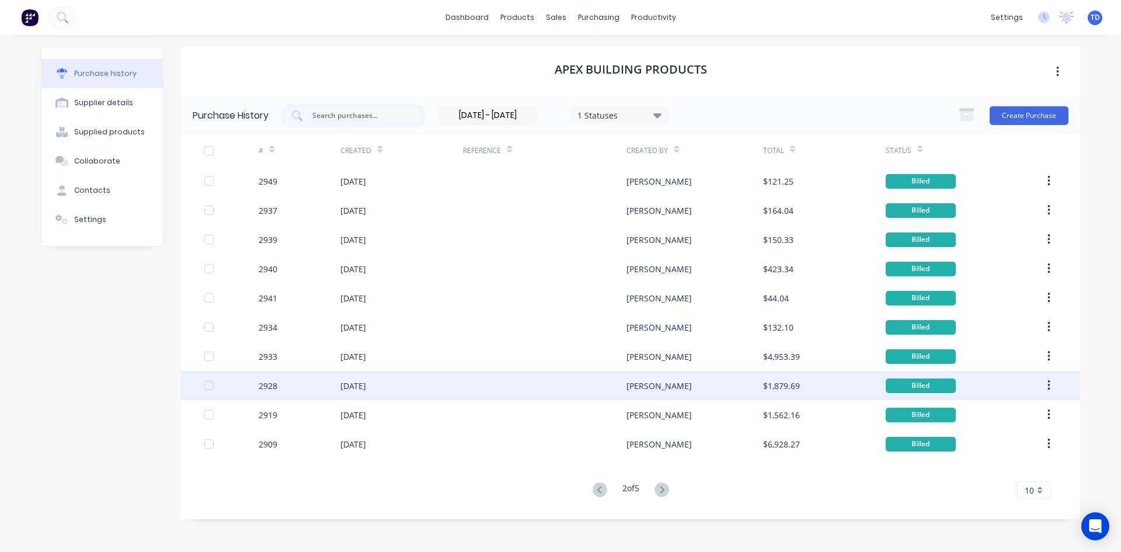
click at [739, 385] on div "[PERSON_NAME]" at bounding box center [695, 385] width 136 height 29
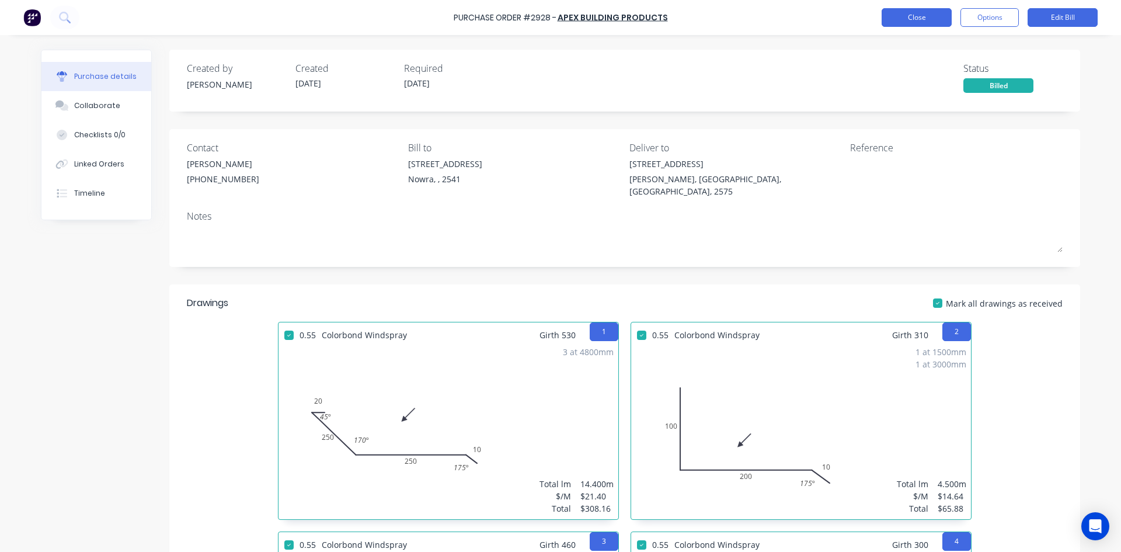
click at [930, 21] on button "Close" at bounding box center [917, 17] width 70 height 19
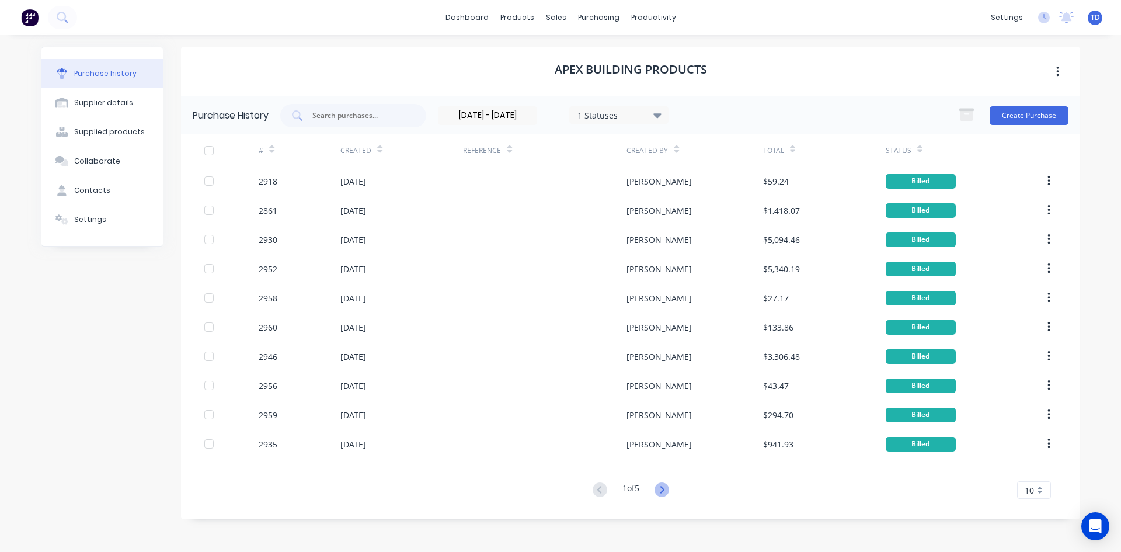
click at [663, 491] on icon at bounding box center [662, 489] width 15 height 15
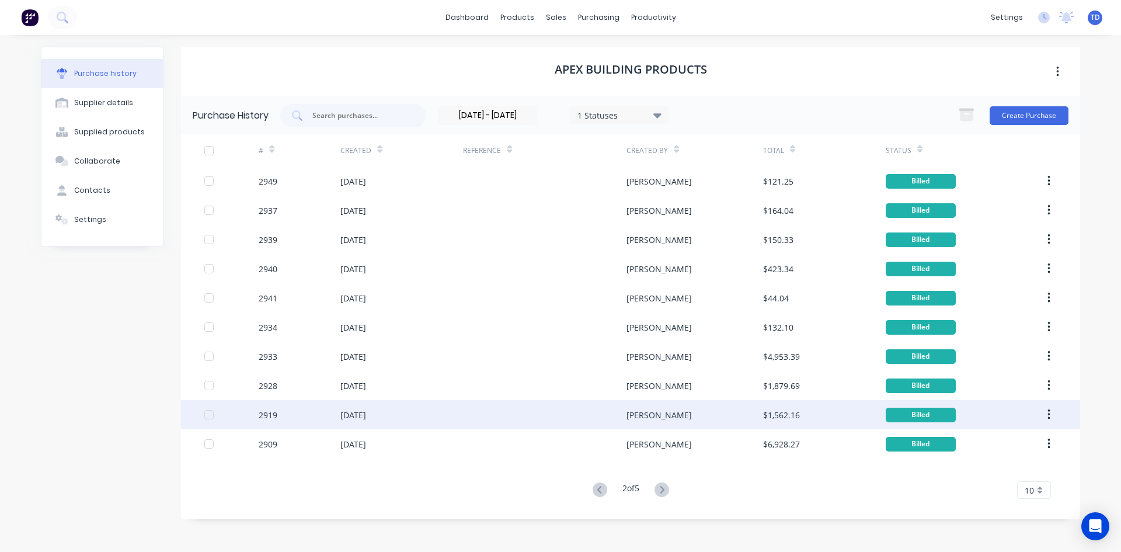
click at [792, 416] on div "$1,562.16" at bounding box center [781, 415] width 37 height 12
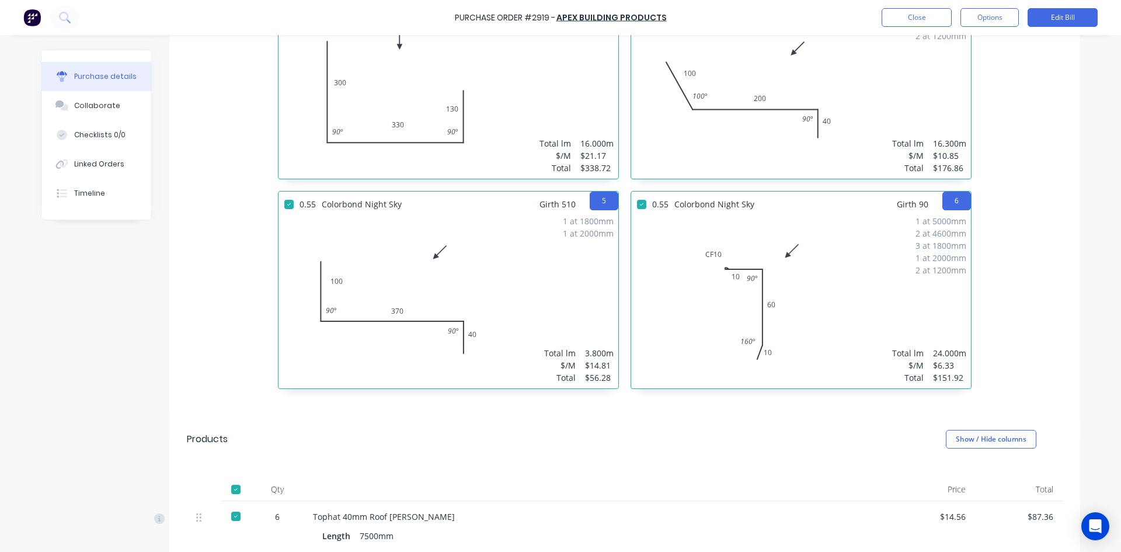
scroll to position [526, 0]
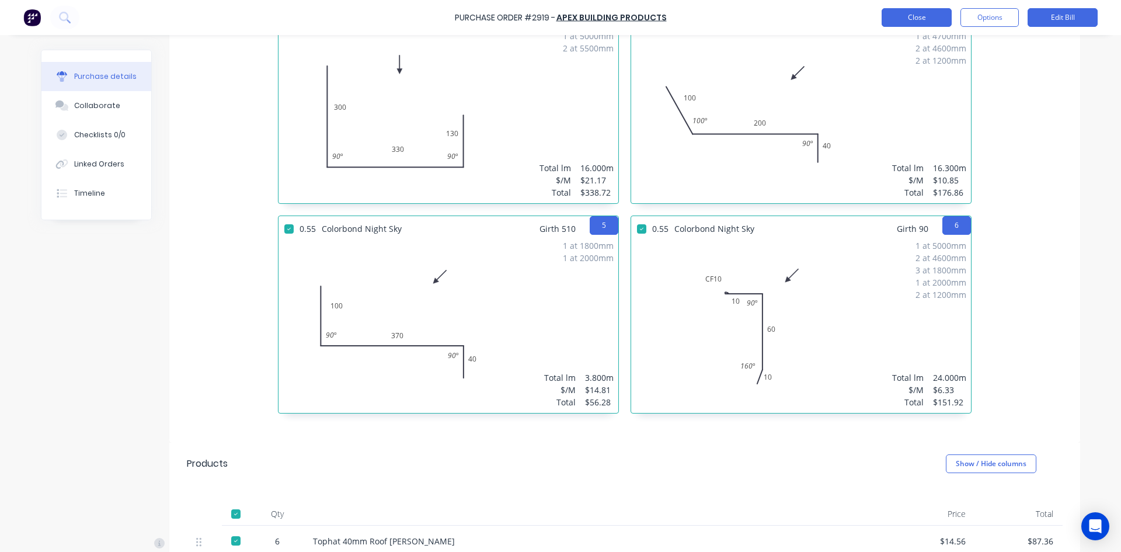
click at [893, 23] on button "Close" at bounding box center [917, 17] width 70 height 19
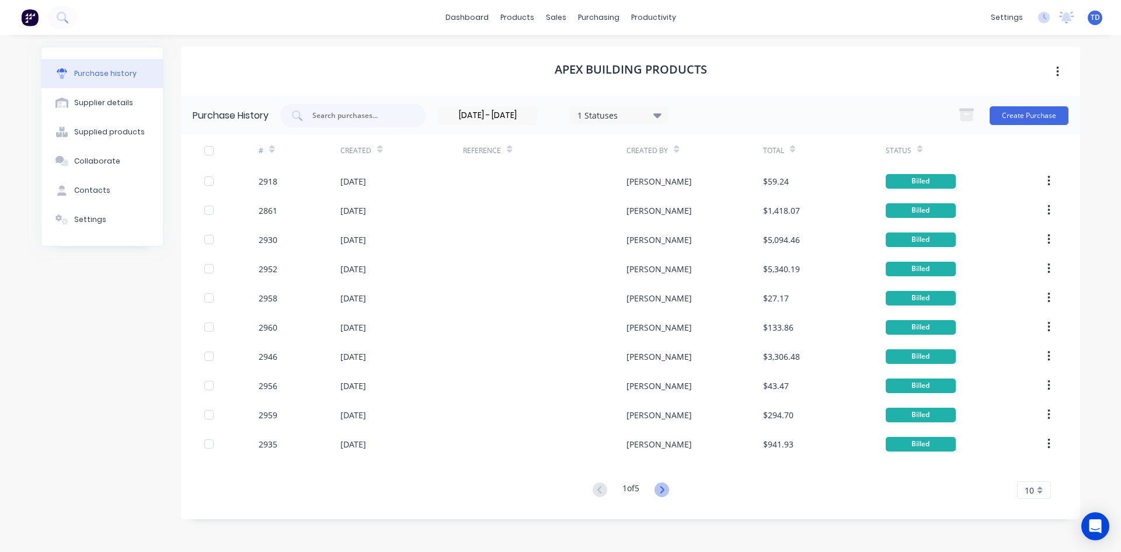
click at [659, 485] on icon at bounding box center [662, 489] width 15 height 15
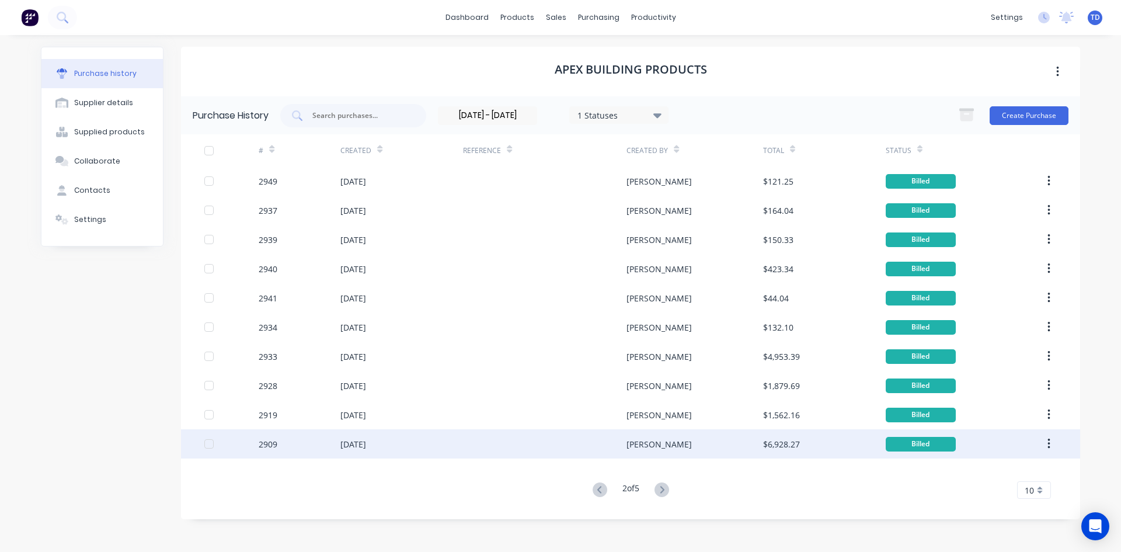
click at [680, 448] on div "[PERSON_NAME]" at bounding box center [695, 443] width 136 height 29
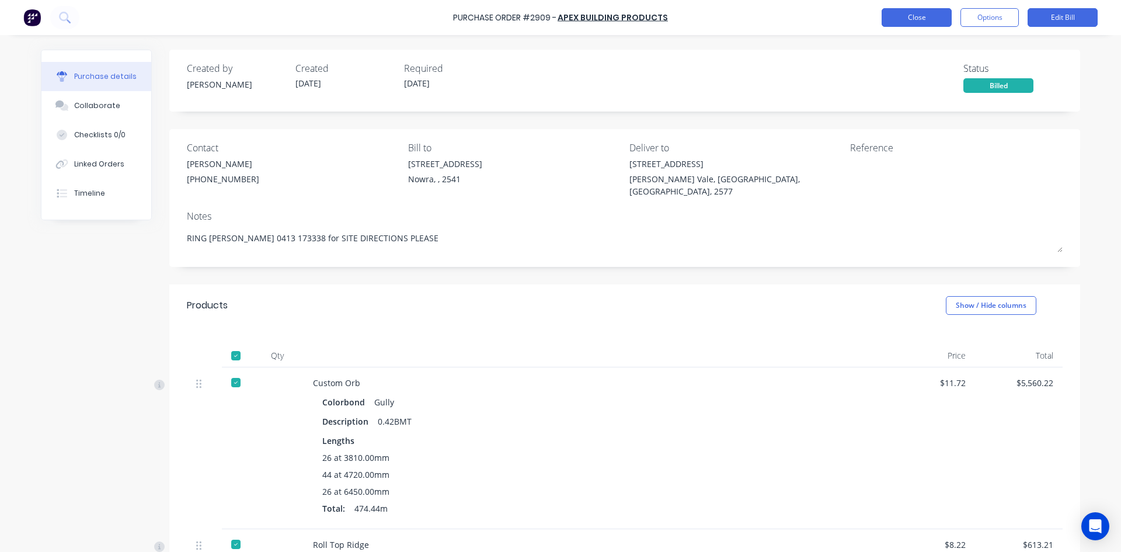
click at [898, 23] on button "Close" at bounding box center [917, 17] width 70 height 19
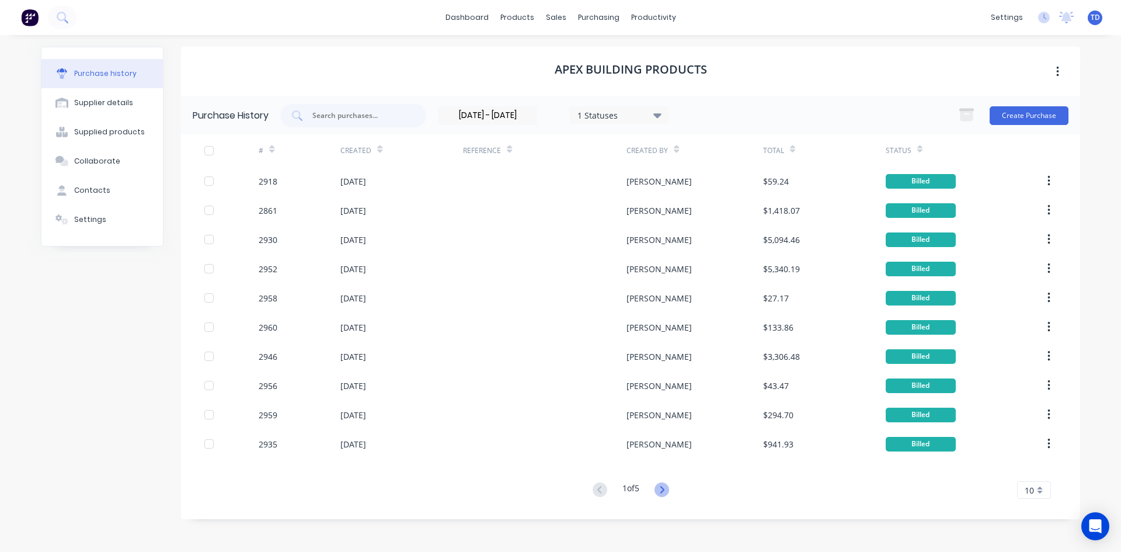
click at [663, 490] on icon at bounding box center [662, 489] width 15 height 15
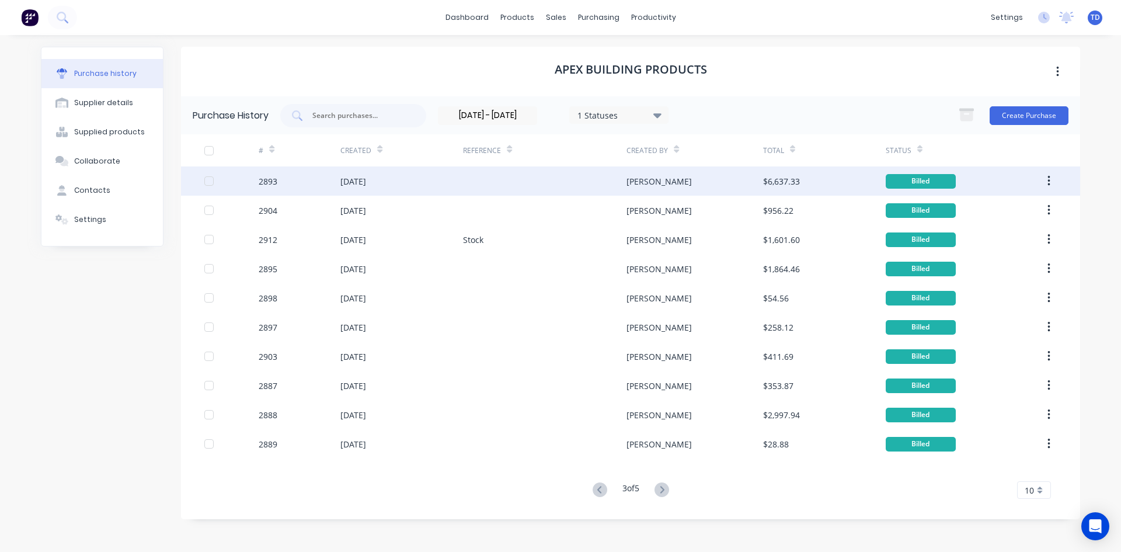
click at [668, 180] on div "[PERSON_NAME]" at bounding box center [695, 180] width 136 height 29
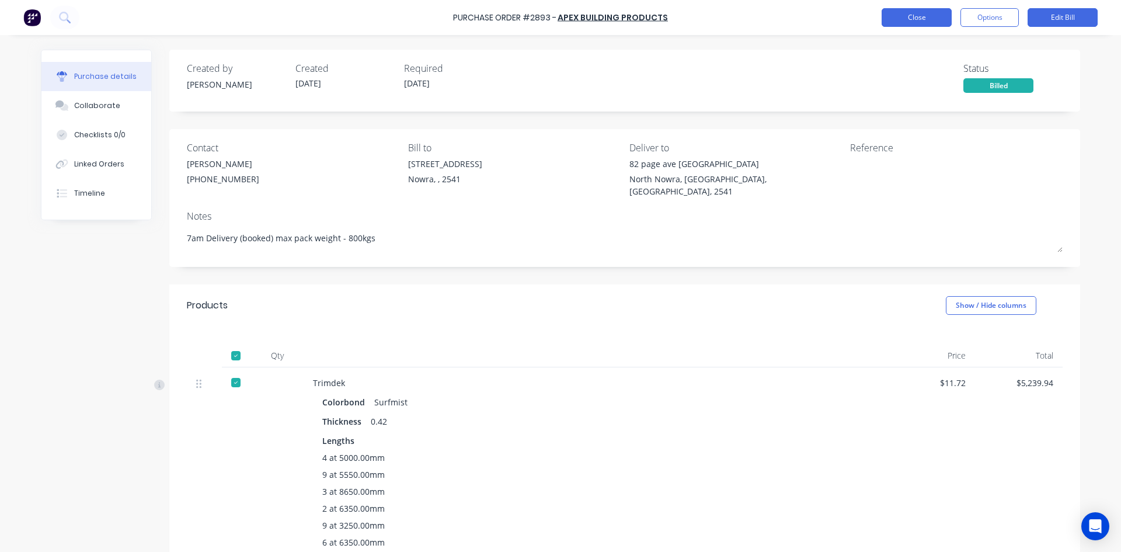
click at [896, 19] on button "Close" at bounding box center [917, 17] width 70 height 19
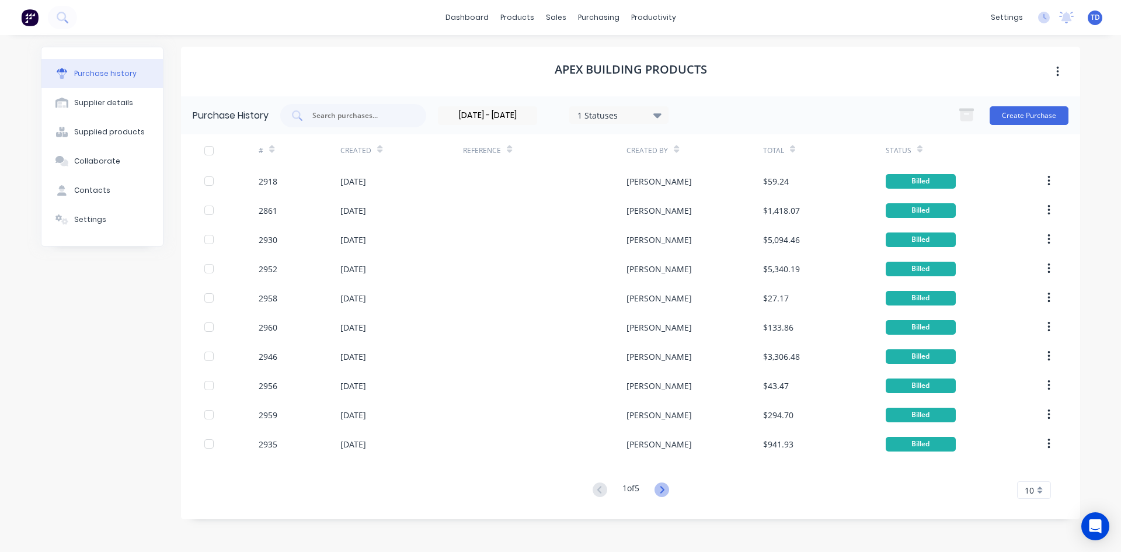
click at [664, 491] on icon at bounding box center [662, 489] width 4 height 7
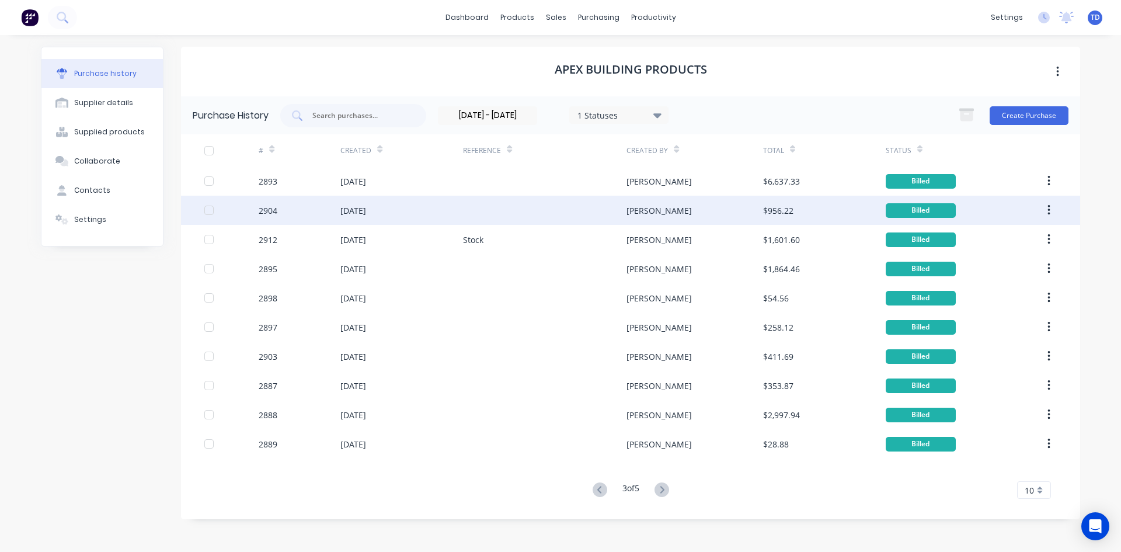
click at [718, 214] on div "[PERSON_NAME]" at bounding box center [695, 210] width 136 height 29
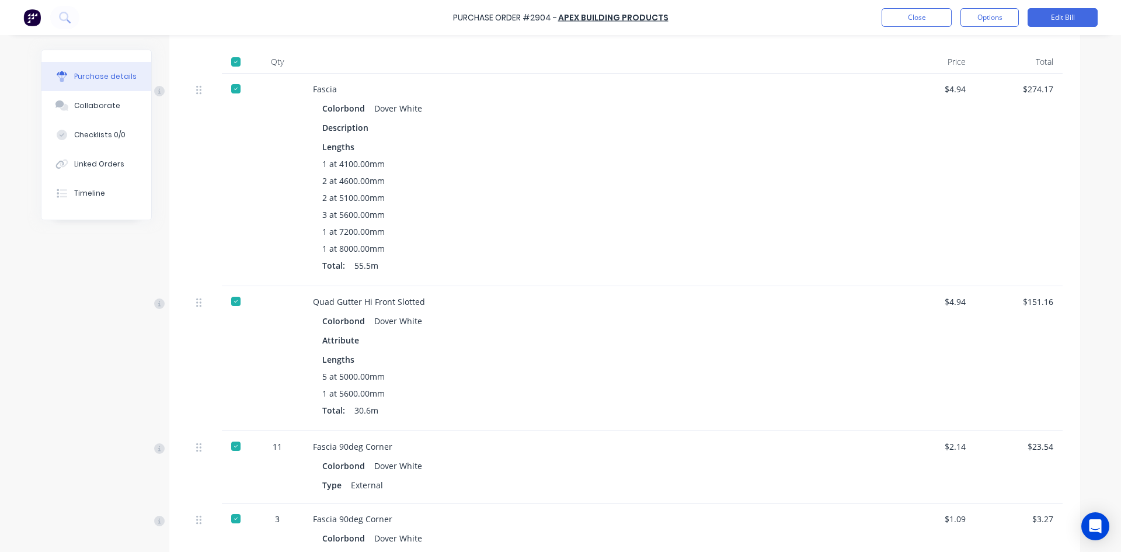
scroll to position [234, 0]
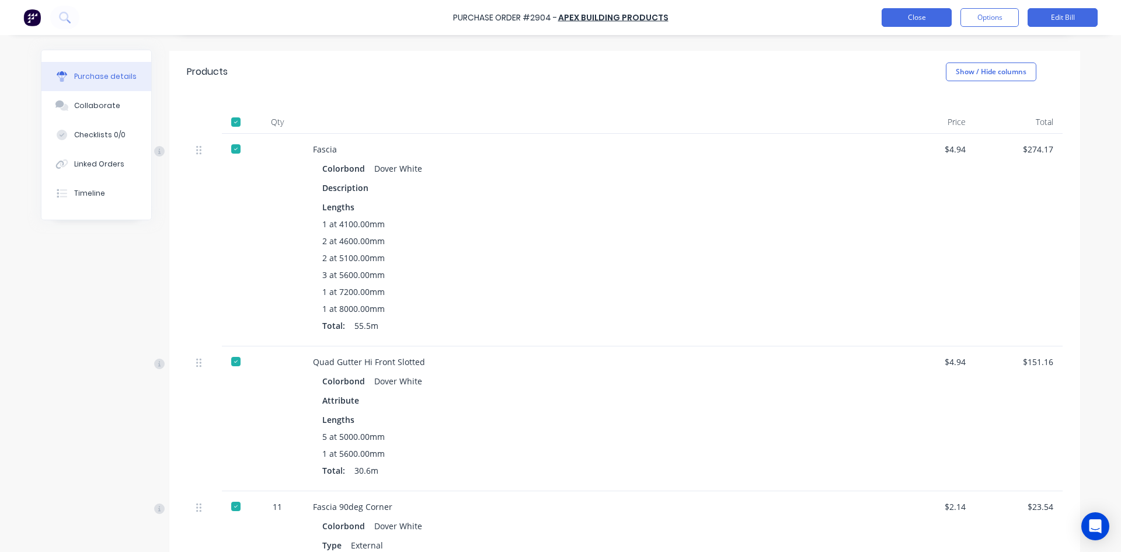
click at [916, 26] on button "Close" at bounding box center [917, 17] width 70 height 19
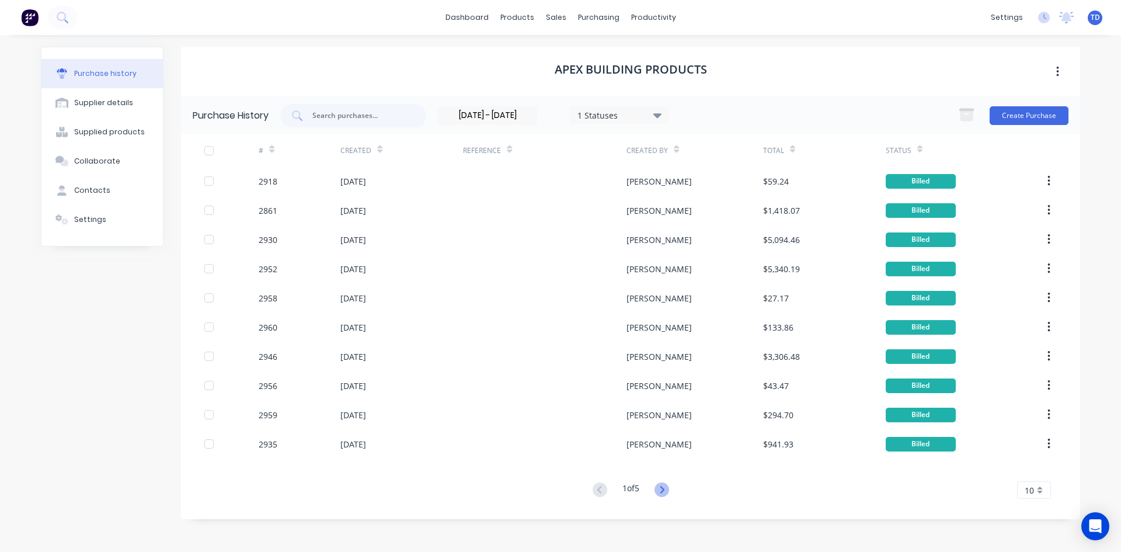
click at [659, 490] on icon at bounding box center [662, 489] width 15 height 15
click at [662, 490] on icon at bounding box center [662, 489] width 15 height 15
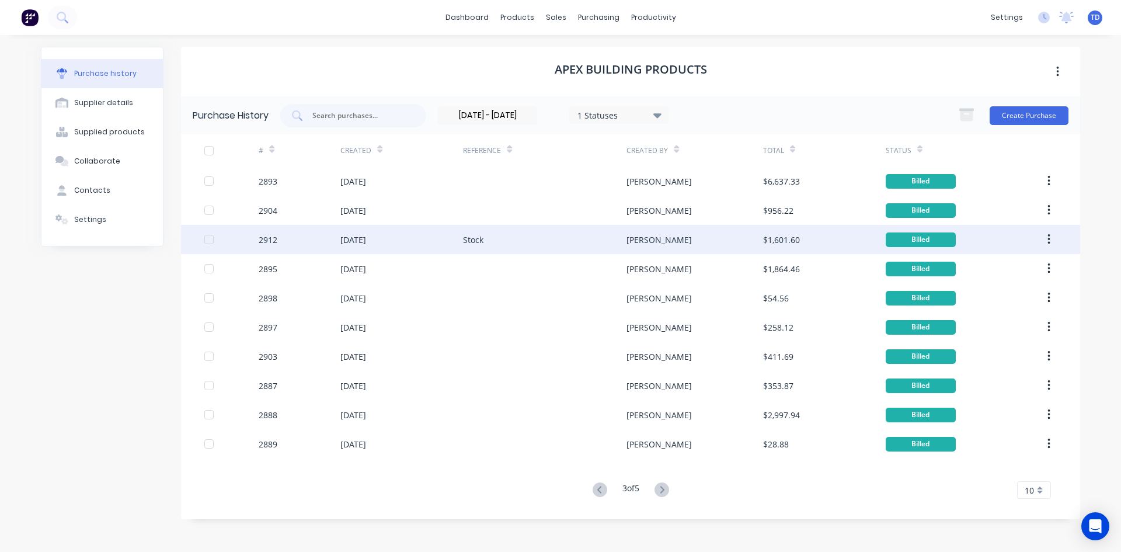
click at [689, 252] on div "[PERSON_NAME]" at bounding box center [695, 239] width 136 height 29
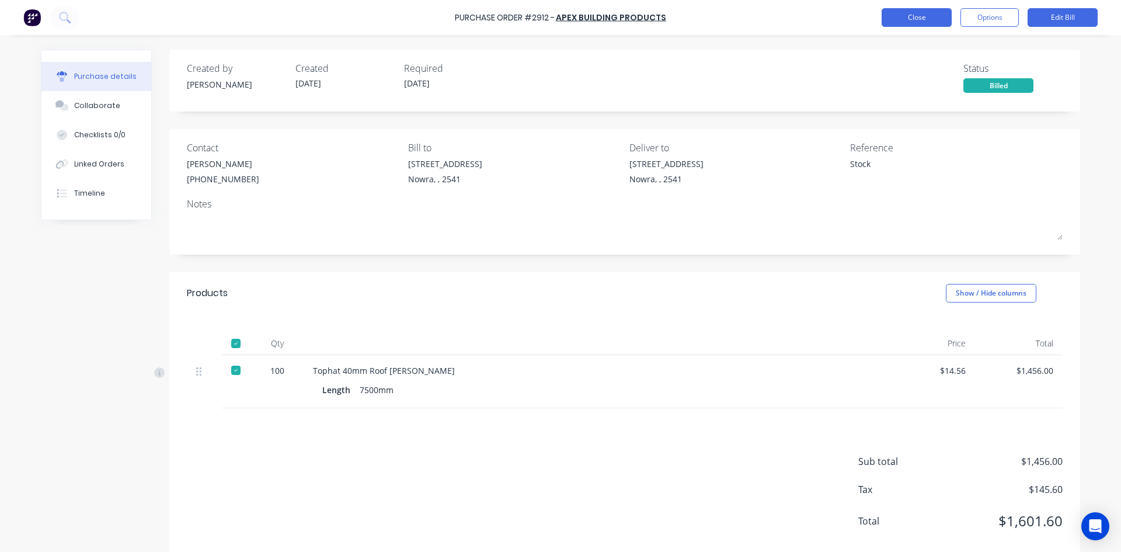
click at [905, 15] on button "Close" at bounding box center [917, 17] width 70 height 19
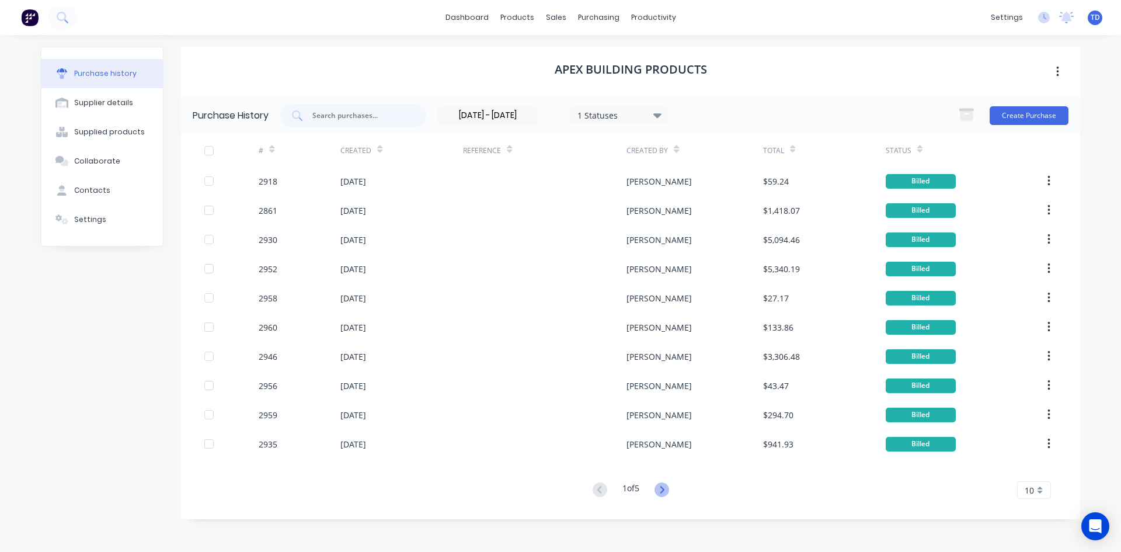
click at [663, 489] on icon at bounding box center [662, 489] width 15 height 15
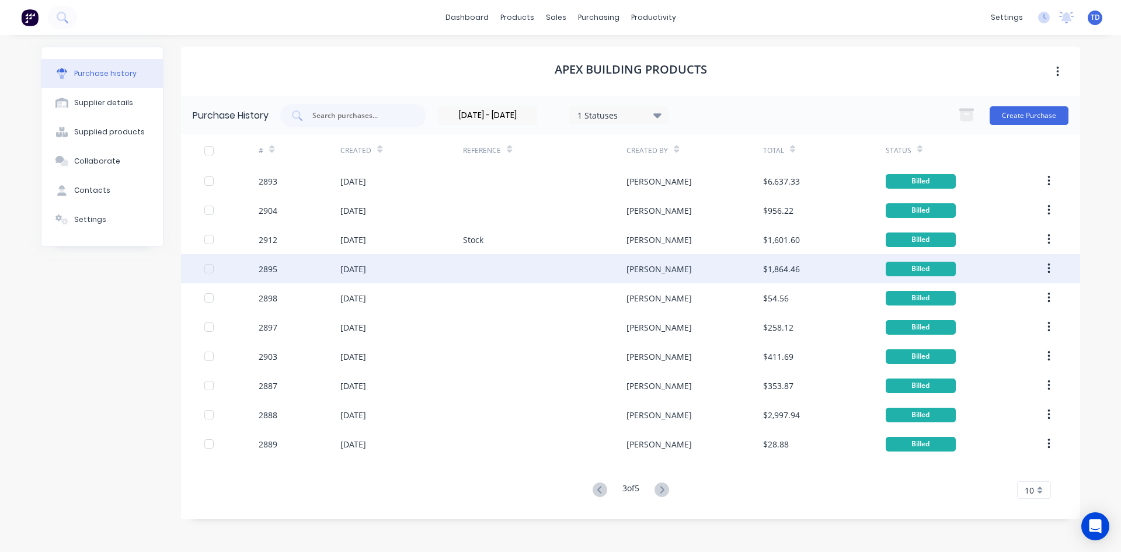
click at [697, 277] on div "[PERSON_NAME]" at bounding box center [695, 268] width 136 height 29
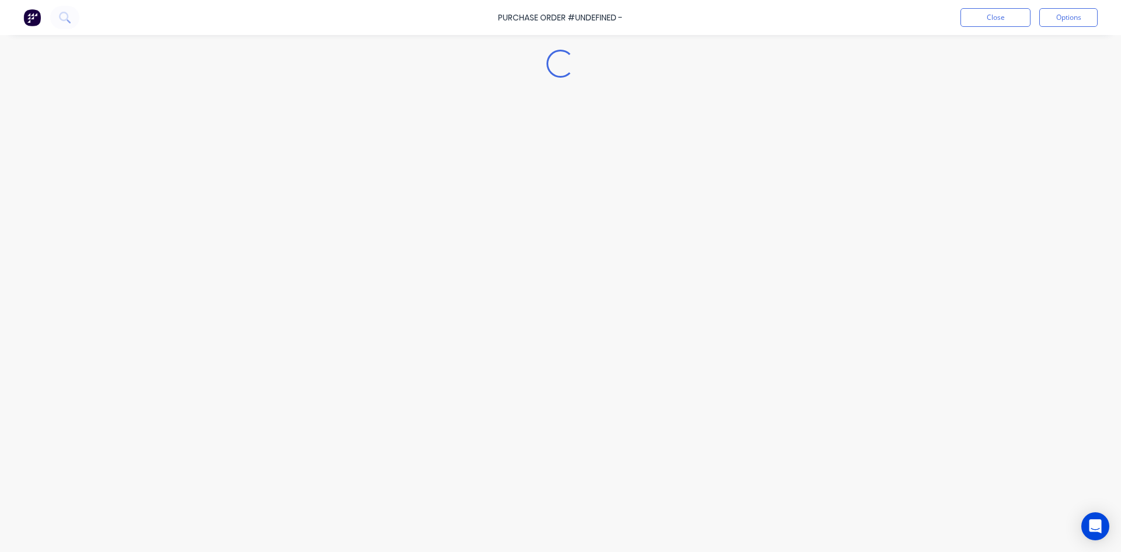
type textarea "x"
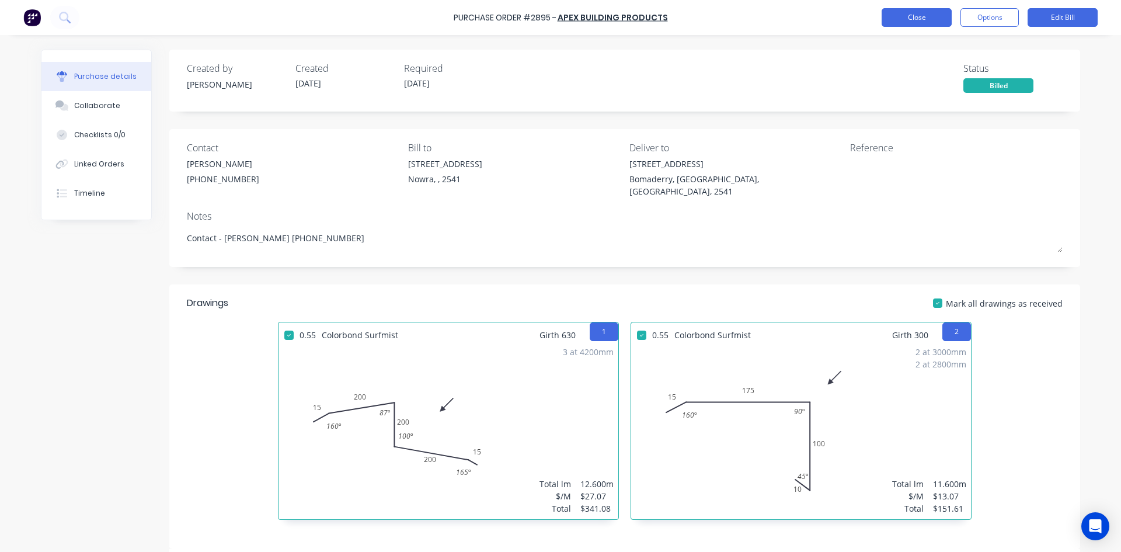
click at [906, 19] on button "Close" at bounding box center [917, 17] width 70 height 19
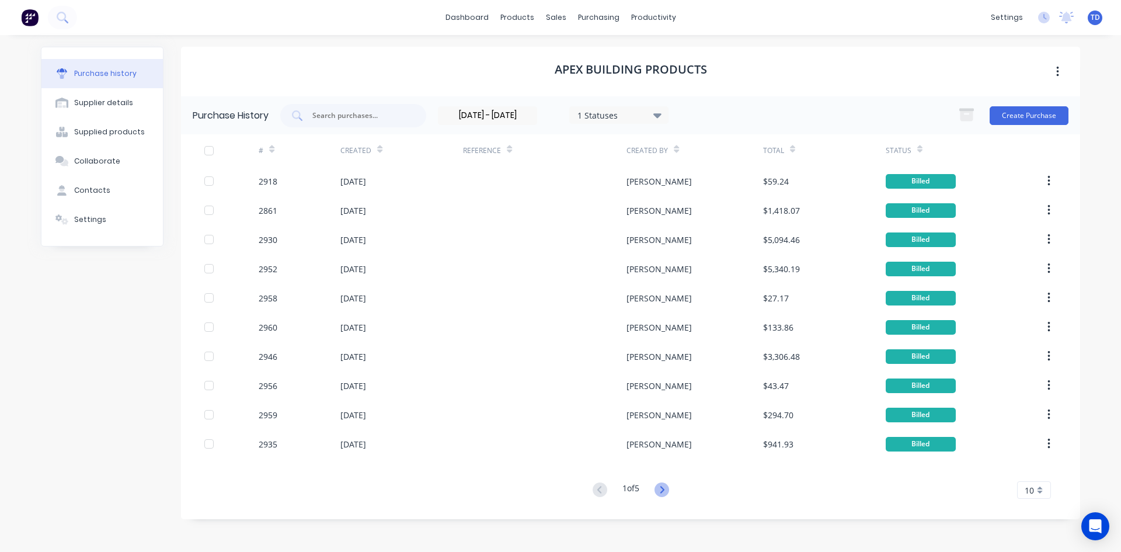
click at [663, 493] on icon at bounding box center [662, 489] width 4 height 7
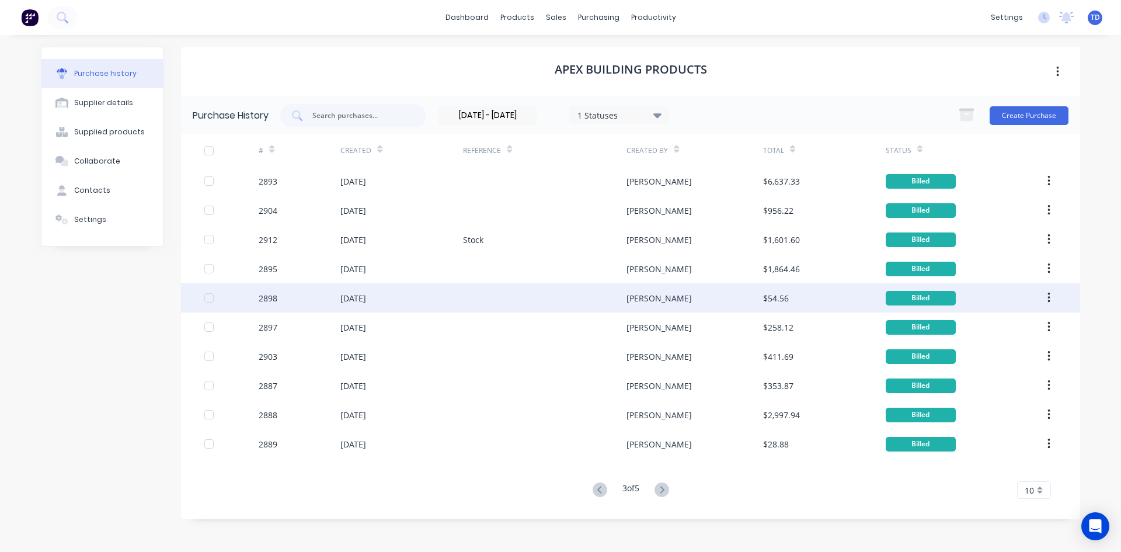
click at [725, 297] on div "[PERSON_NAME]" at bounding box center [695, 297] width 136 height 29
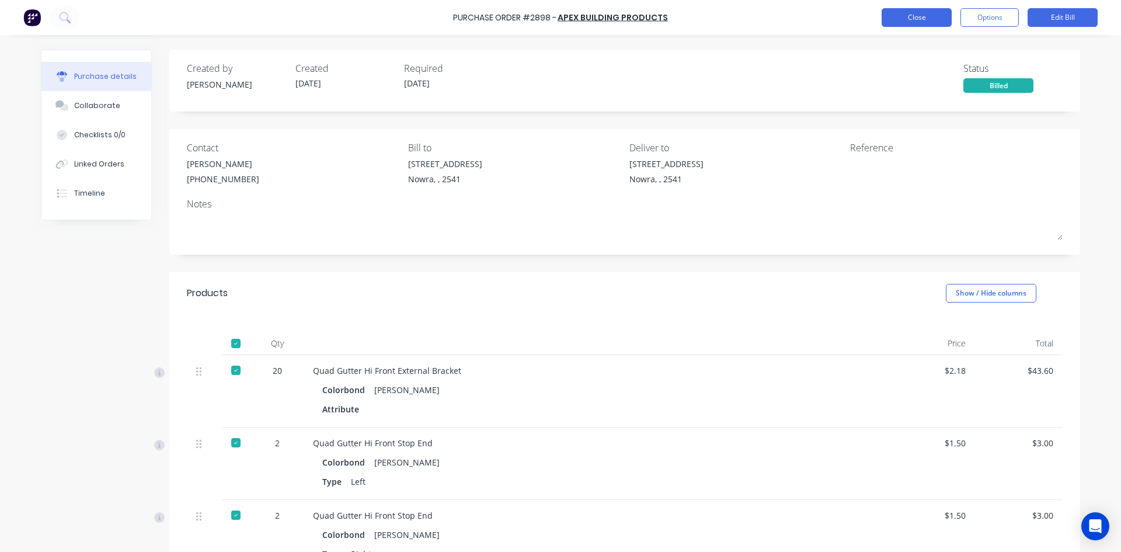
click at [903, 11] on button "Close" at bounding box center [917, 17] width 70 height 19
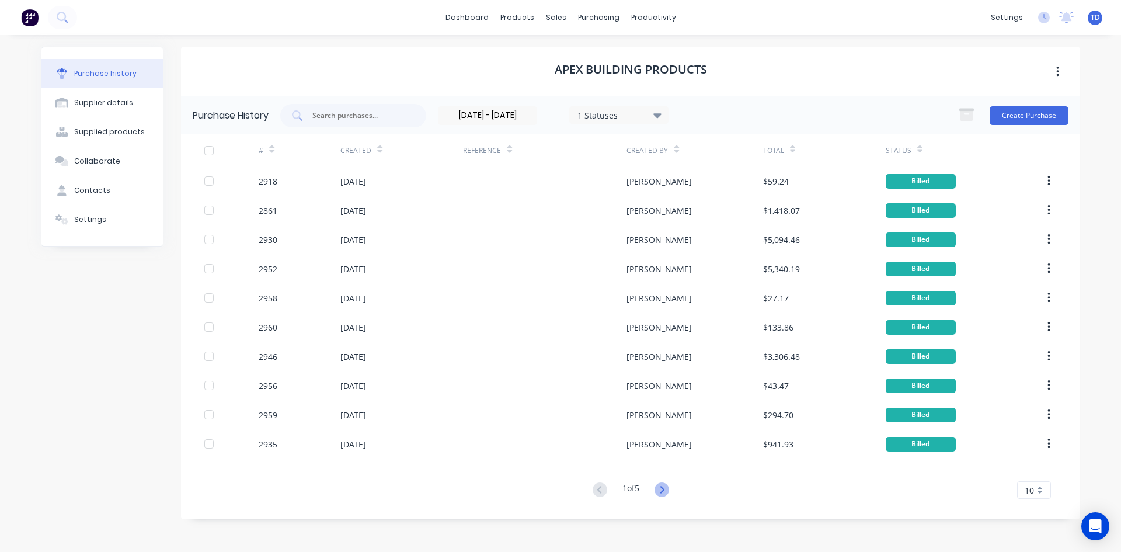
click at [662, 489] on icon at bounding box center [662, 489] width 15 height 15
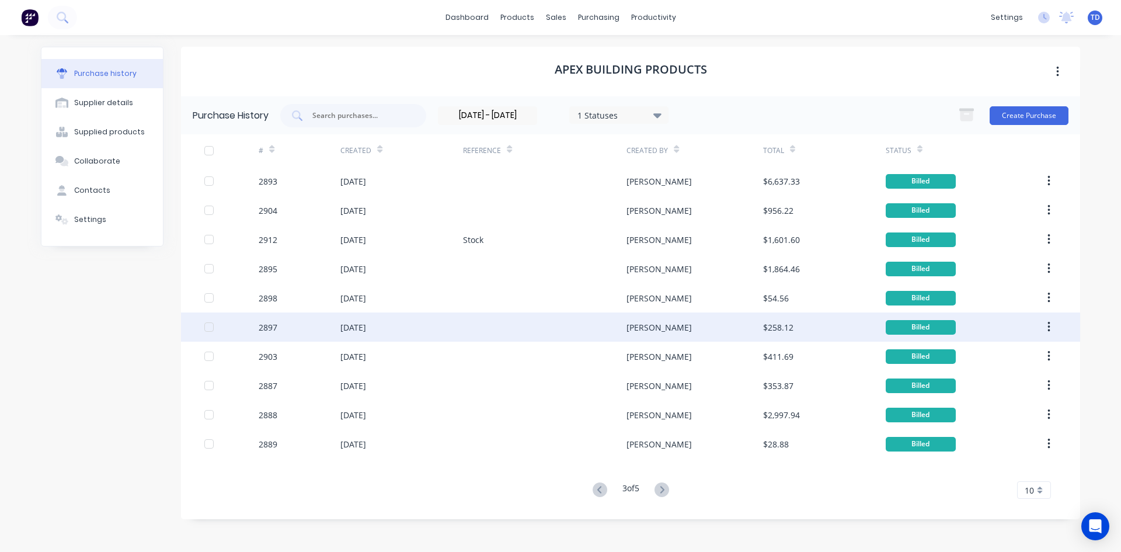
click at [771, 333] on div "$258.12" at bounding box center [778, 327] width 30 height 12
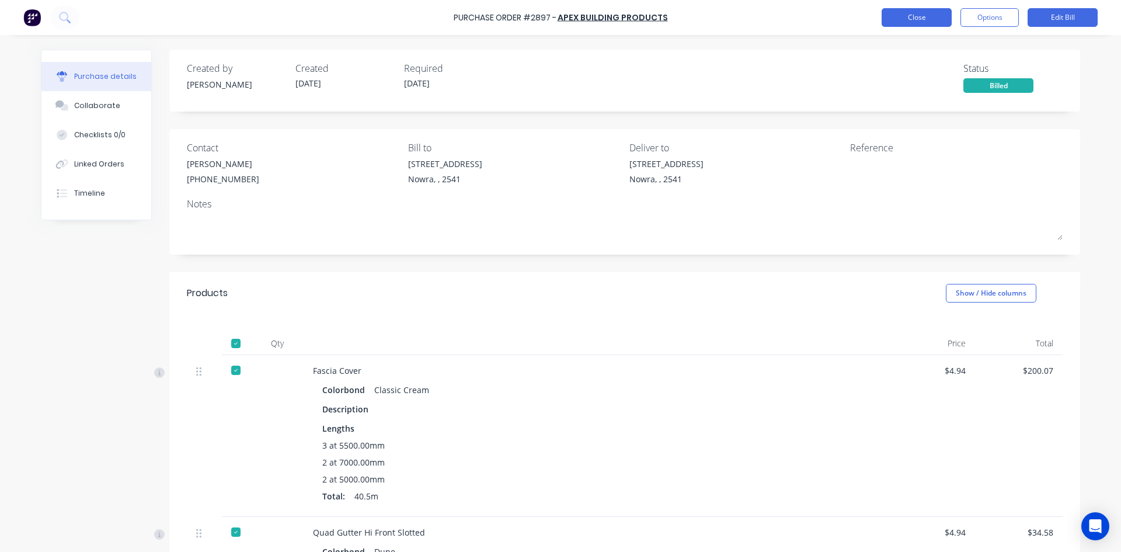
click at [935, 16] on button "Close" at bounding box center [917, 17] width 70 height 19
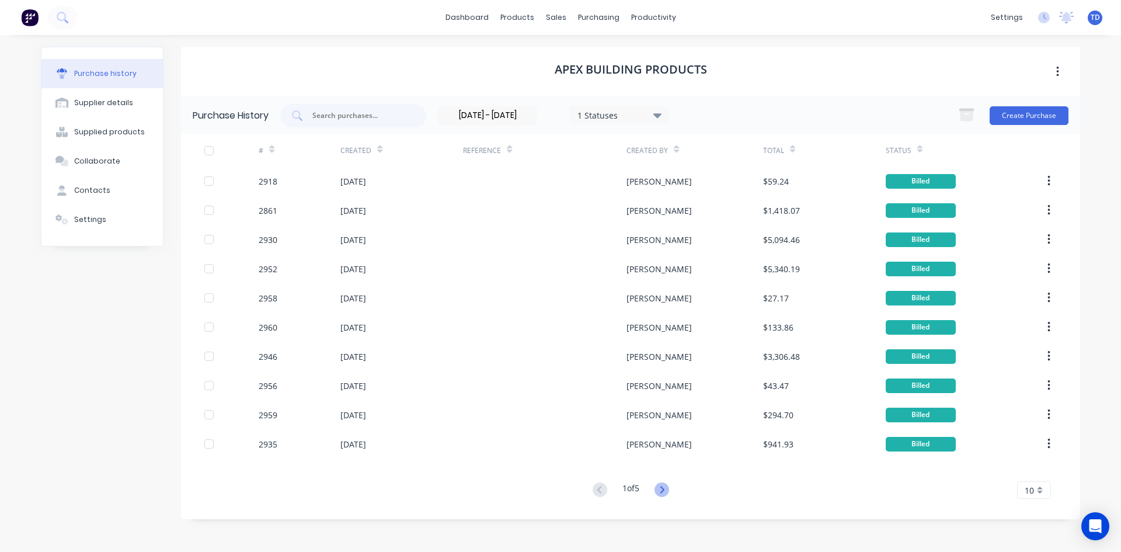
click at [666, 492] on icon at bounding box center [662, 489] width 15 height 15
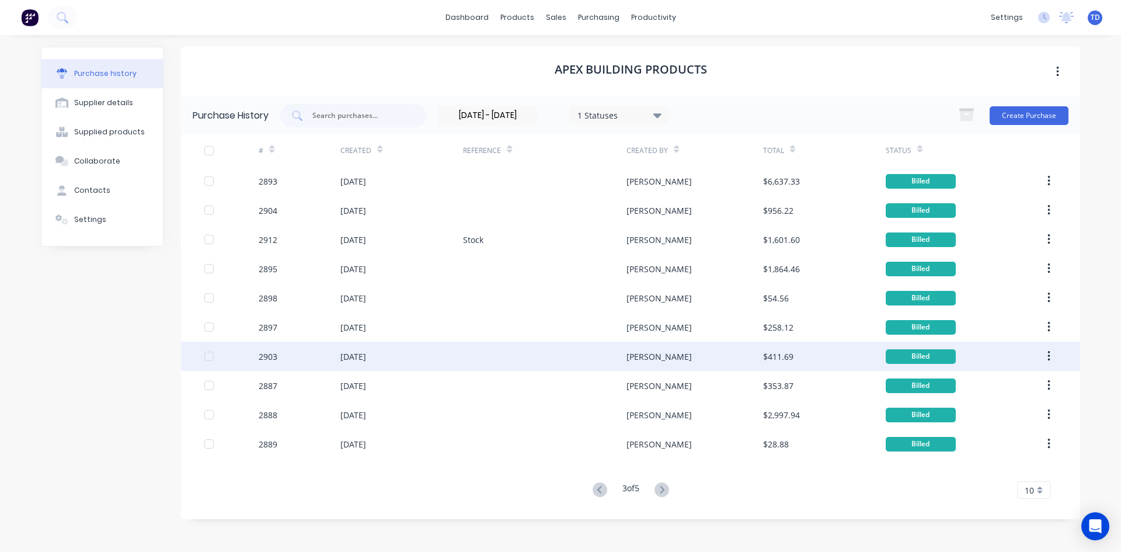
click at [753, 360] on div "[PERSON_NAME]" at bounding box center [695, 356] width 136 height 29
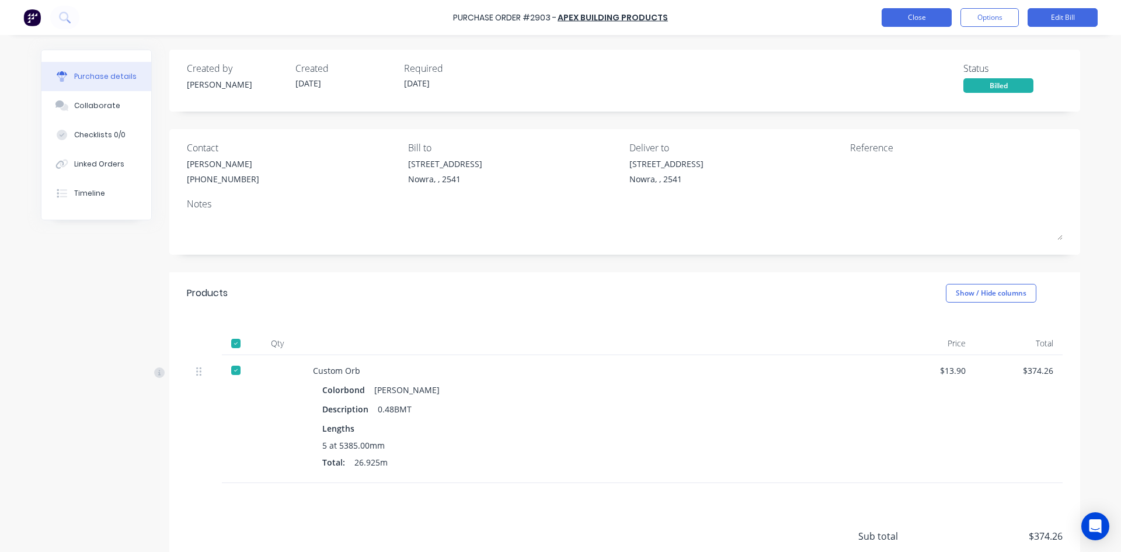
click at [907, 23] on button "Close" at bounding box center [917, 17] width 70 height 19
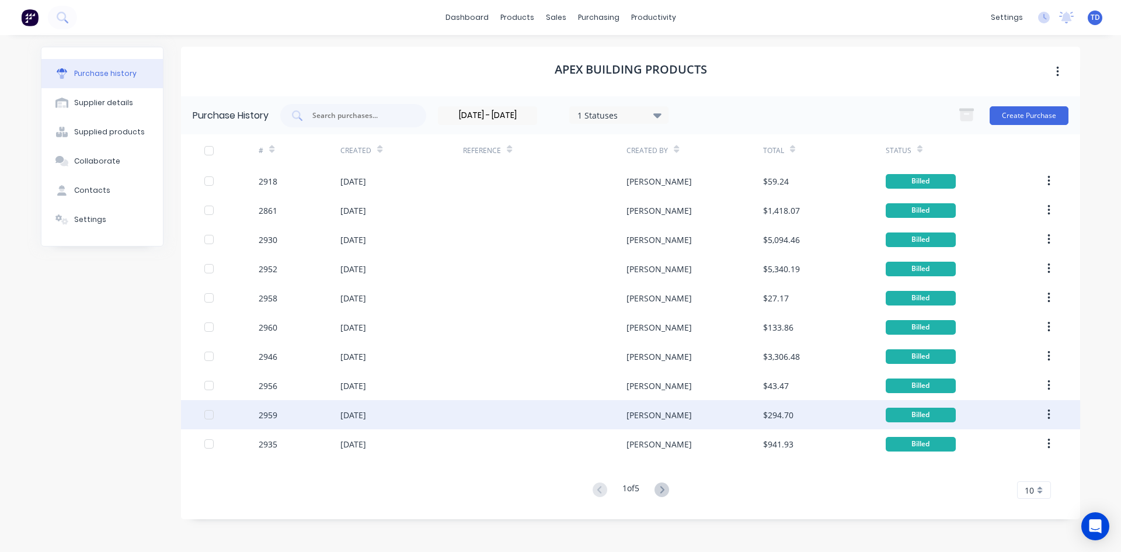
click at [783, 418] on div "$294.70" at bounding box center [778, 415] width 30 height 12
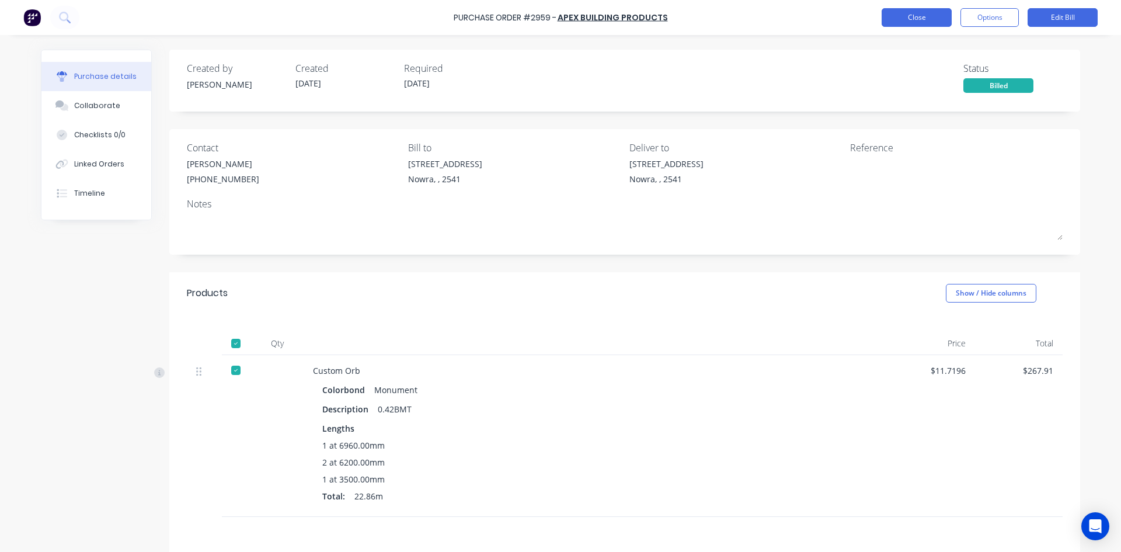
click at [922, 21] on button "Close" at bounding box center [917, 17] width 70 height 19
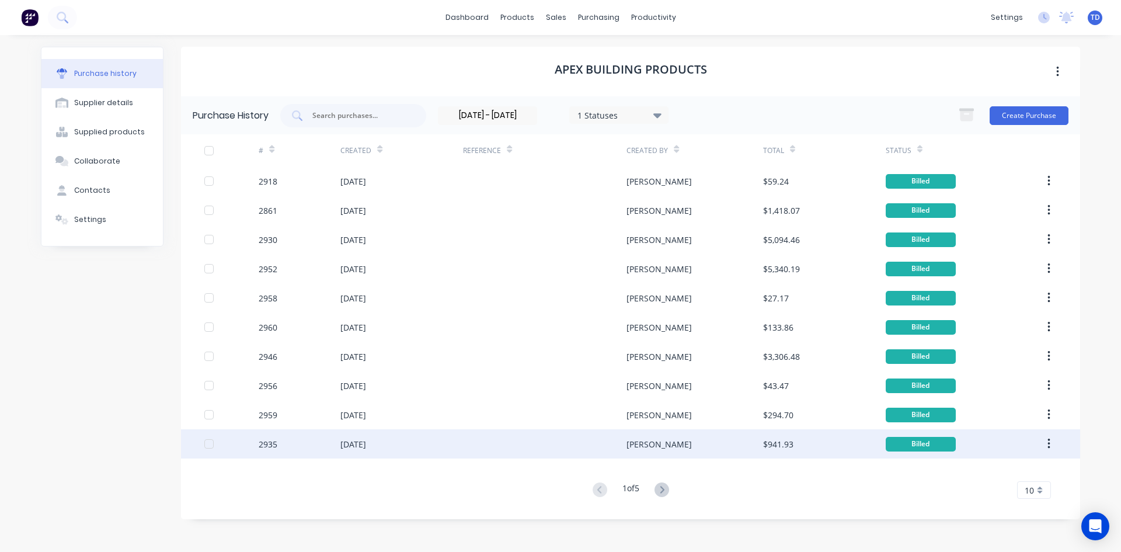
click at [757, 441] on div "[PERSON_NAME]" at bounding box center [695, 443] width 136 height 29
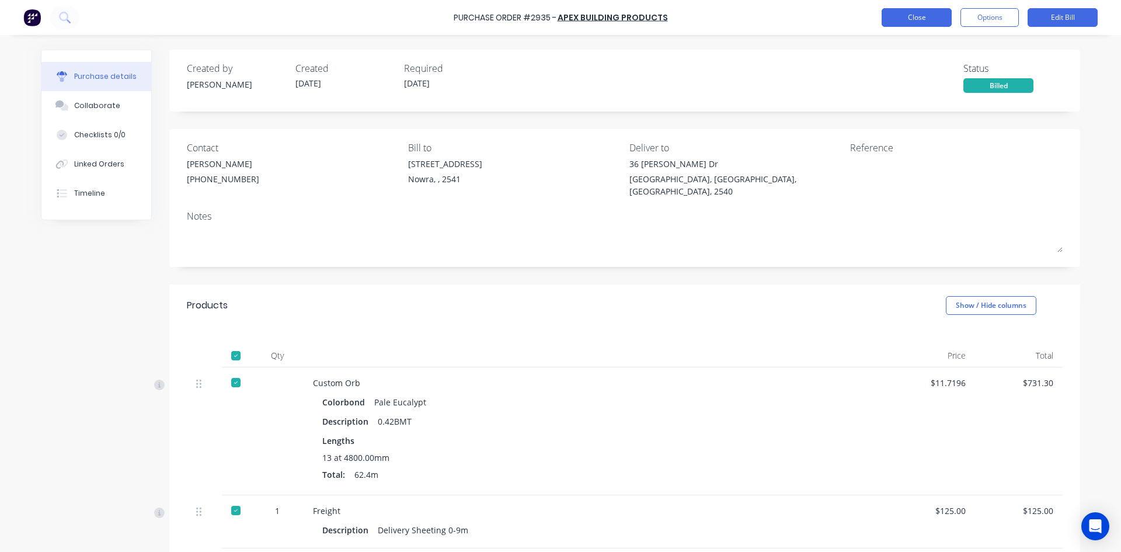
click at [919, 25] on button "Close" at bounding box center [917, 17] width 70 height 19
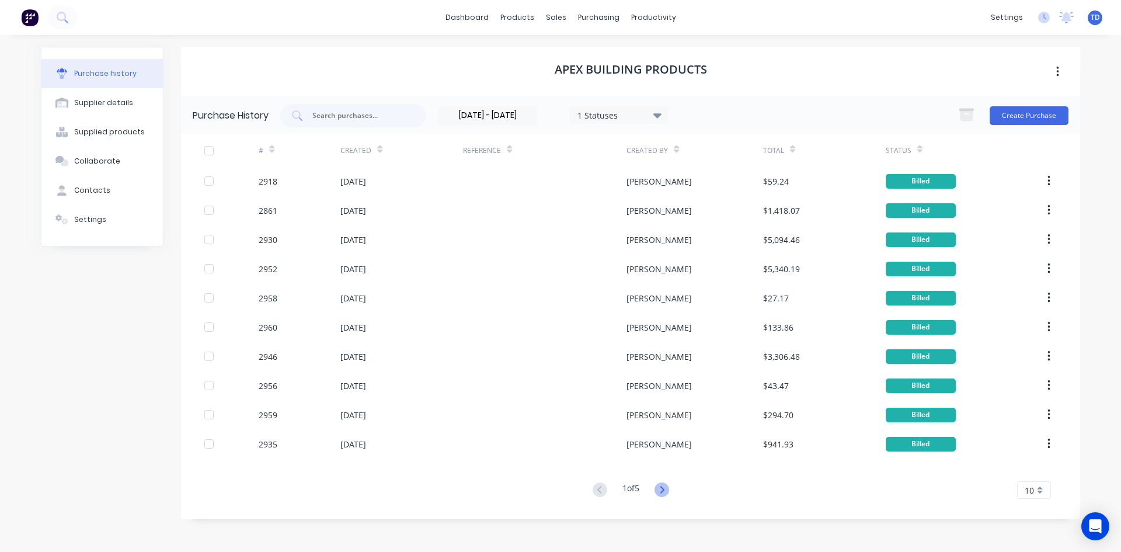
click at [662, 491] on icon at bounding box center [662, 489] width 15 height 15
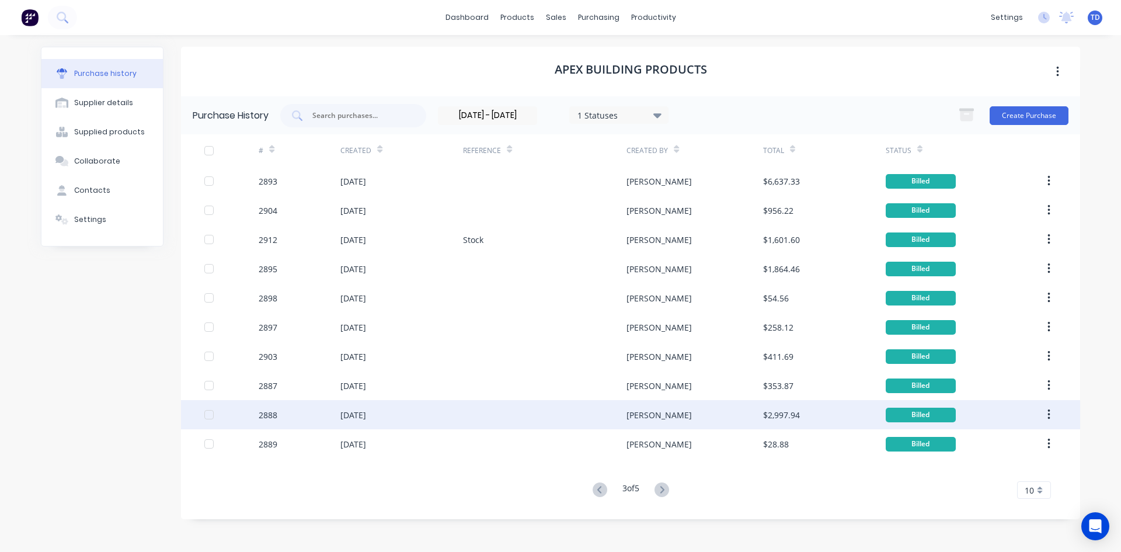
click at [708, 421] on div "[PERSON_NAME]" at bounding box center [695, 414] width 136 height 29
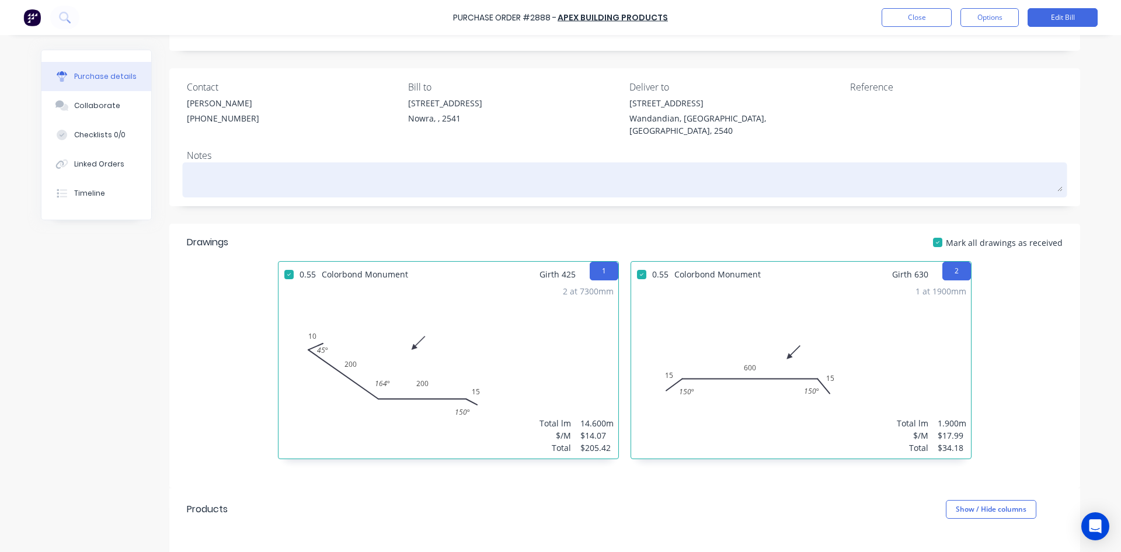
scroll to position [58, 0]
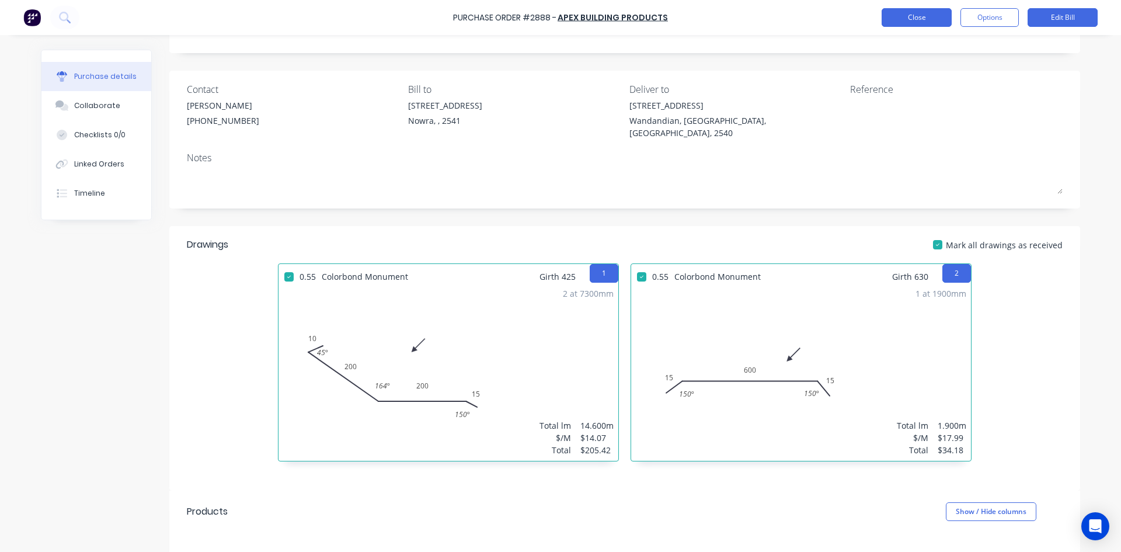
click at [884, 22] on button "Close" at bounding box center [917, 17] width 70 height 19
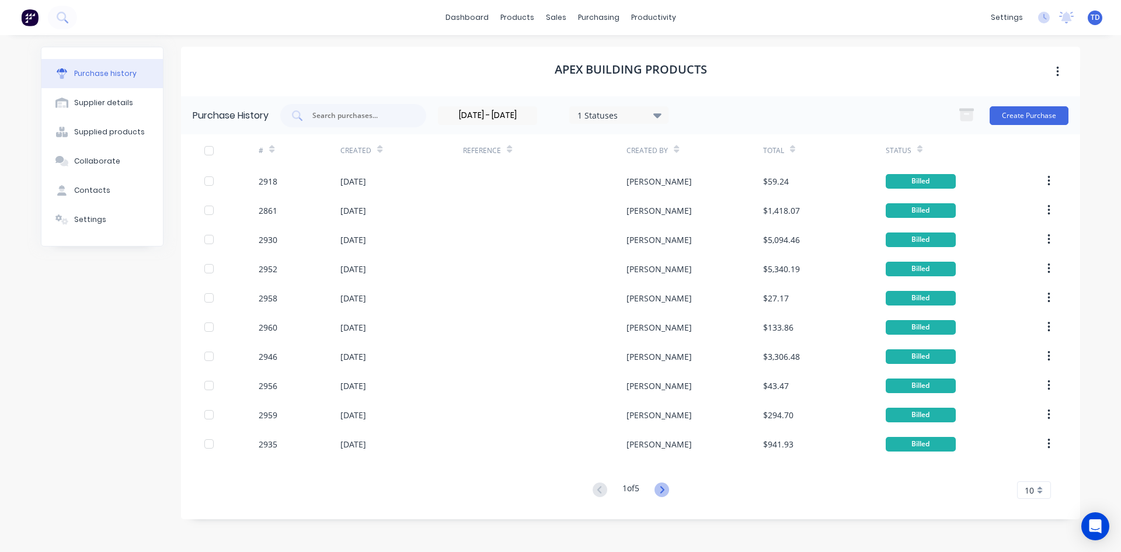
click at [663, 490] on icon at bounding box center [662, 489] width 15 height 15
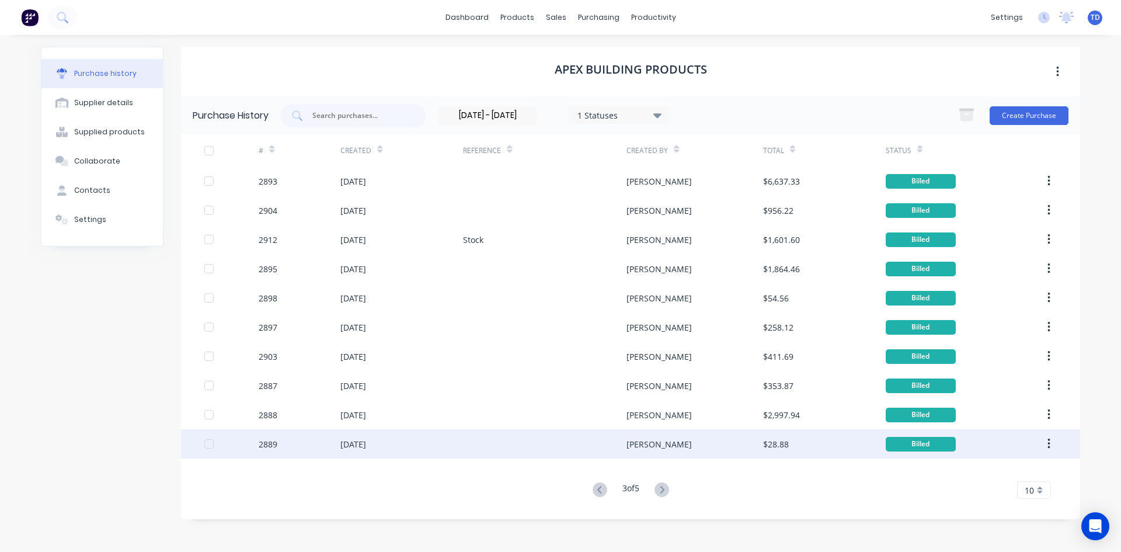
click at [782, 440] on div "$28.88" at bounding box center [776, 444] width 26 height 12
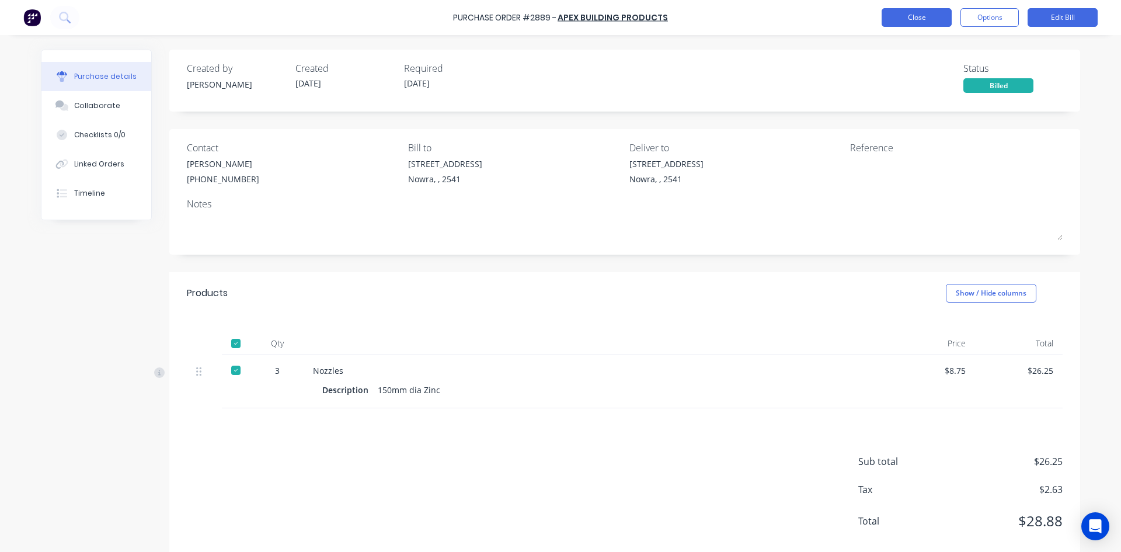
click at [916, 25] on button "Close" at bounding box center [917, 17] width 70 height 19
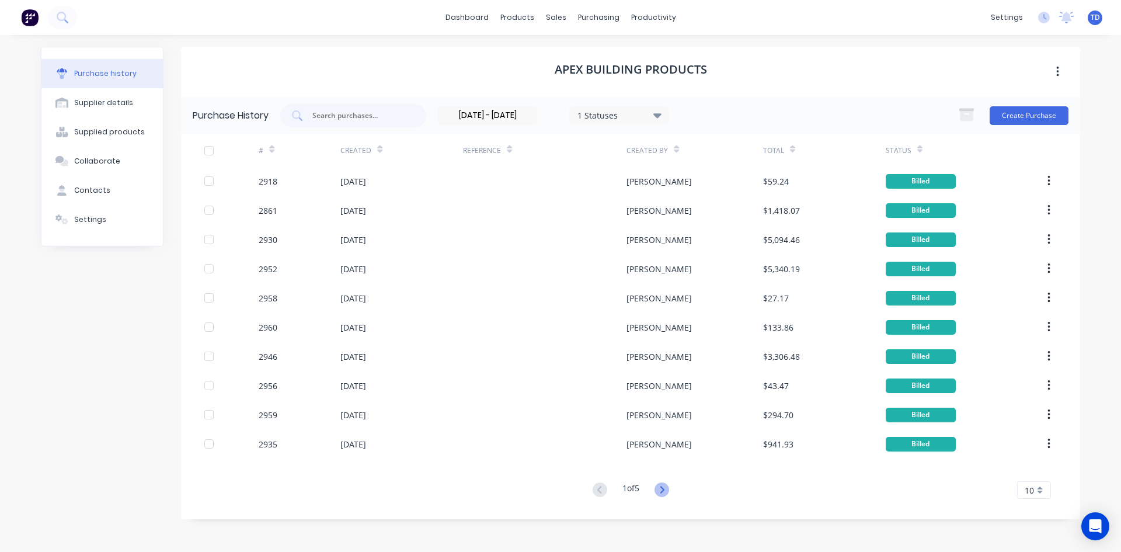
click at [662, 485] on icon at bounding box center [662, 489] width 15 height 15
click at [662, 496] on icon at bounding box center [662, 489] width 15 height 15
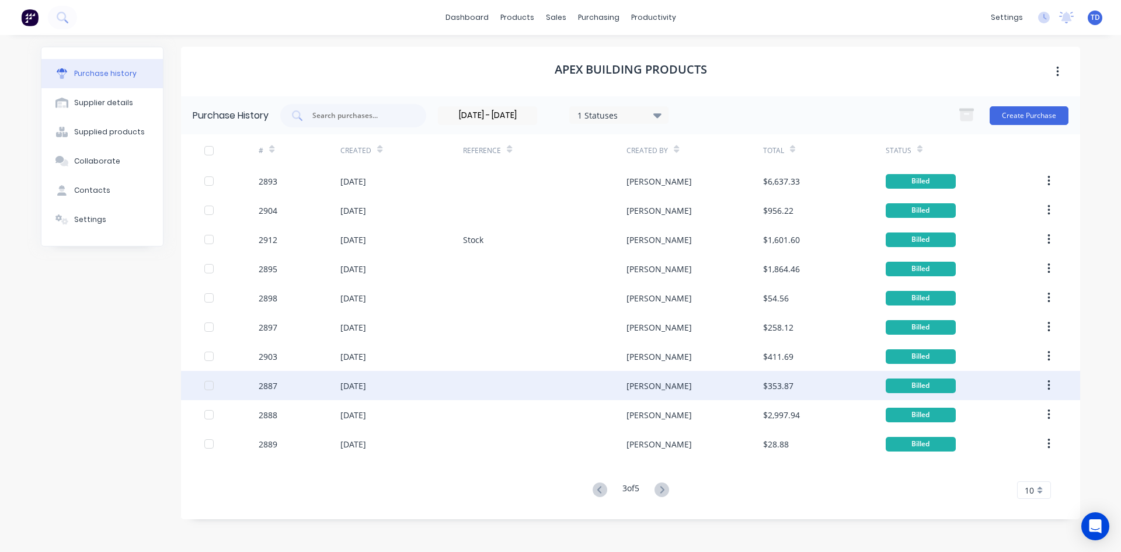
click at [686, 392] on div "[PERSON_NAME]" at bounding box center [695, 385] width 136 height 29
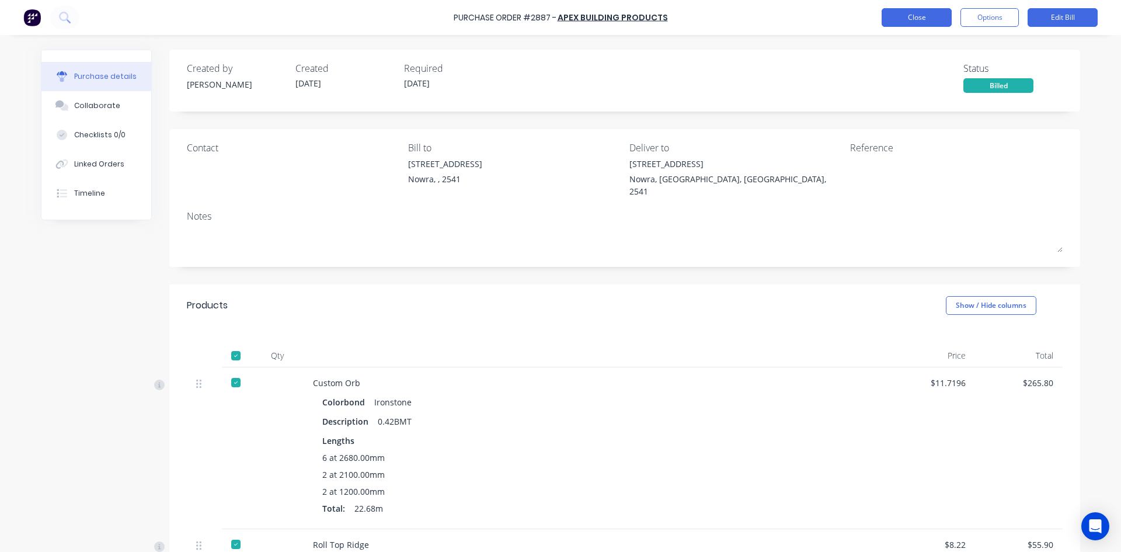
click at [906, 20] on button "Close" at bounding box center [917, 17] width 70 height 19
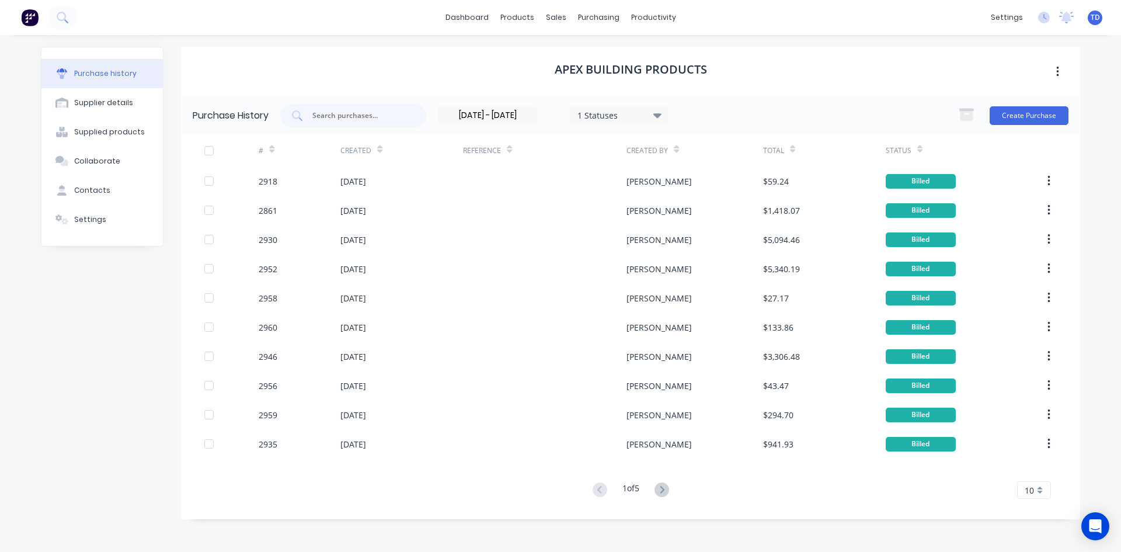
click at [469, 118] on input "[DATE] - [DATE]" at bounding box center [488, 116] width 98 height 18
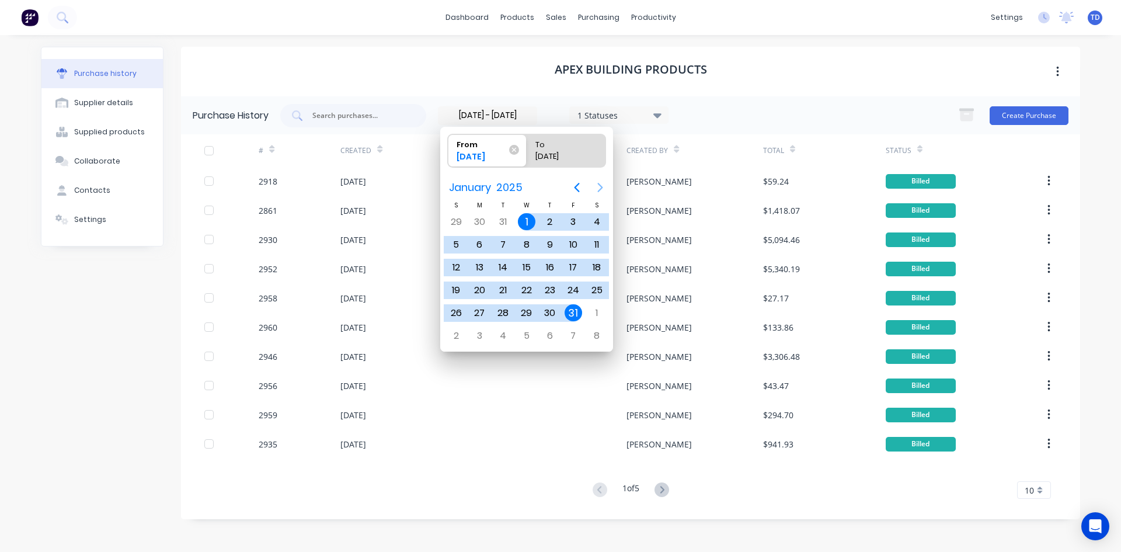
click at [600, 188] on icon "Next page" at bounding box center [600, 187] width 14 height 14
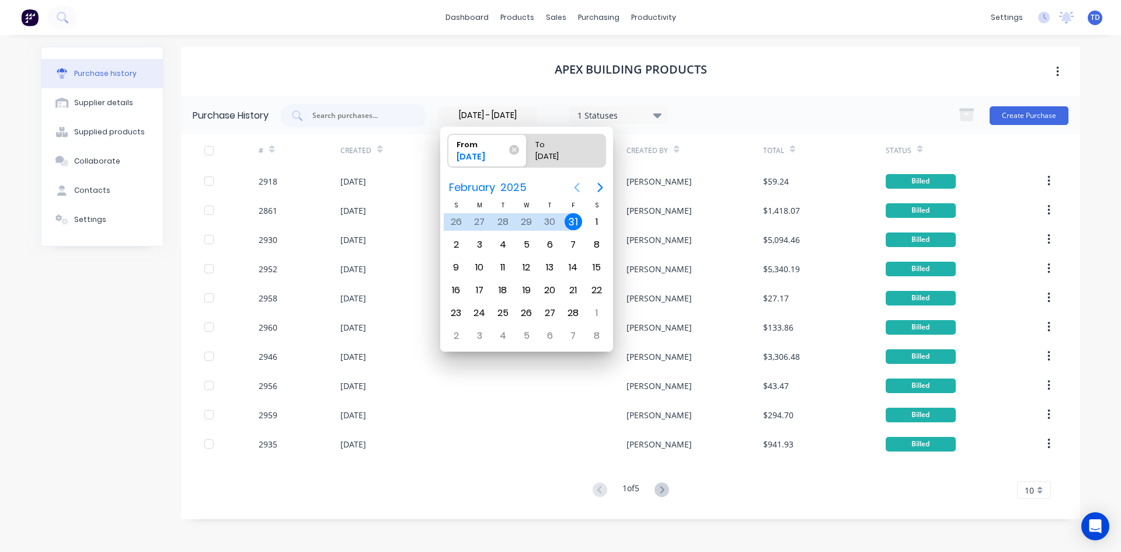
click at [574, 185] on icon "Previous page" at bounding box center [577, 187] width 14 height 14
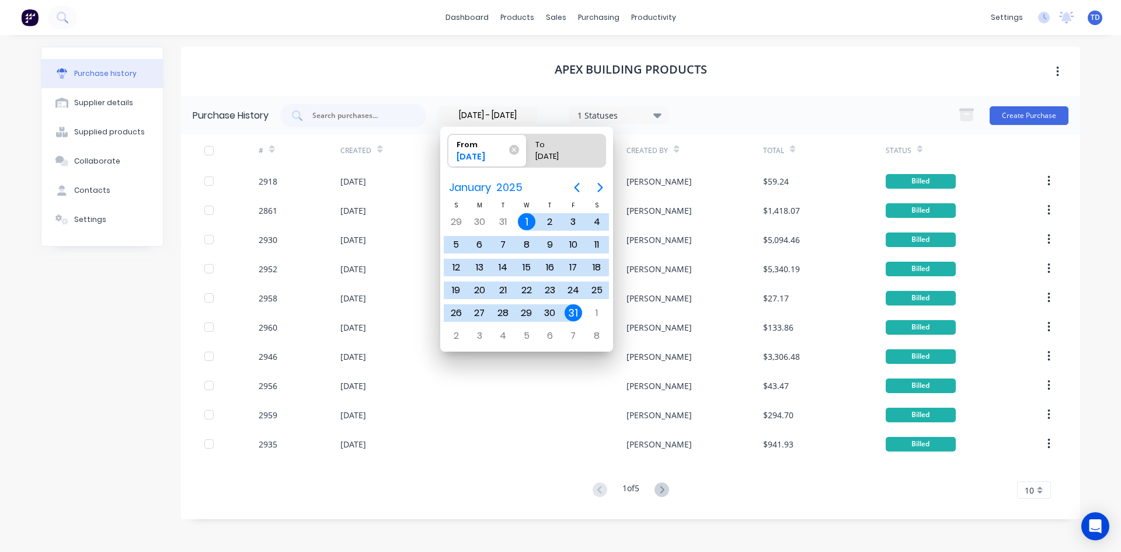
click at [735, 478] on div "# Created Reference Created By Total Status 2918 [DATE] [PERSON_NAME] $59.24 Bi…" at bounding box center [630, 316] width 899 height 364
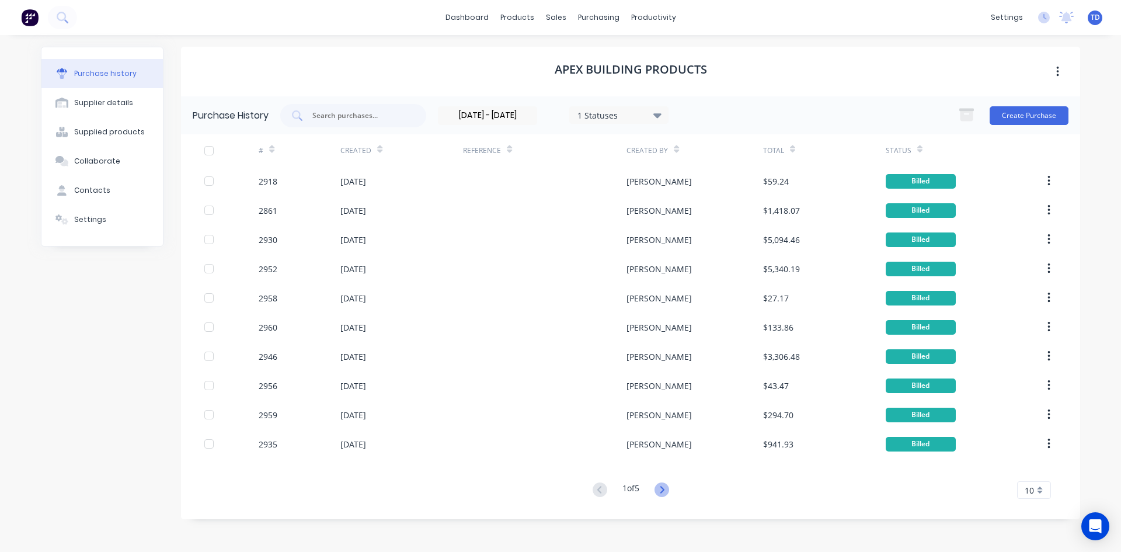
click at [660, 490] on icon at bounding box center [662, 489] width 15 height 15
click at [662, 489] on icon at bounding box center [662, 489] width 15 height 15
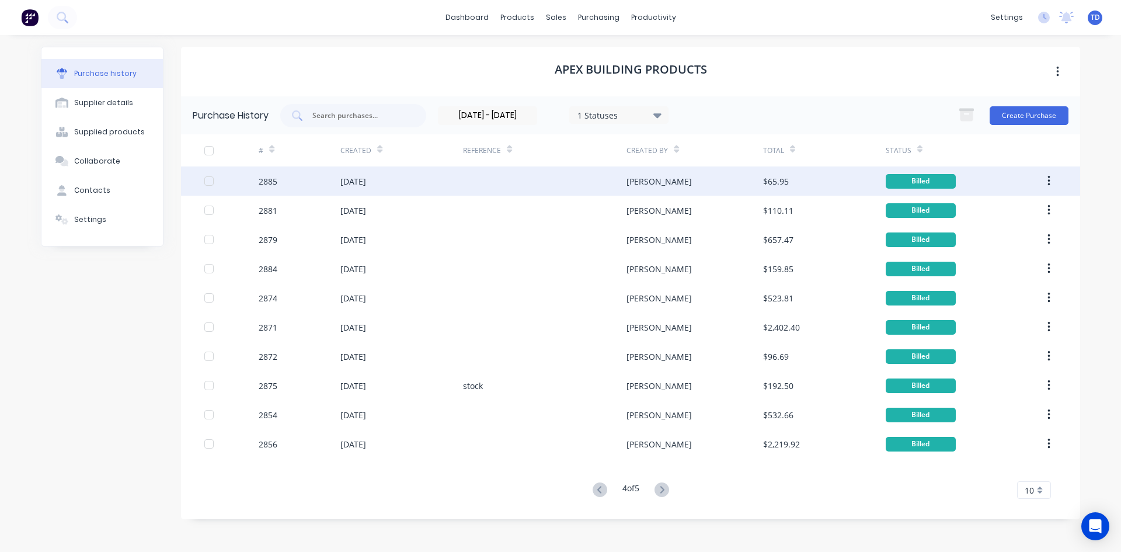
click at [696, 187] on div "[PERSON_NAME]" at bounding box center [695, 180] width 136 height 29
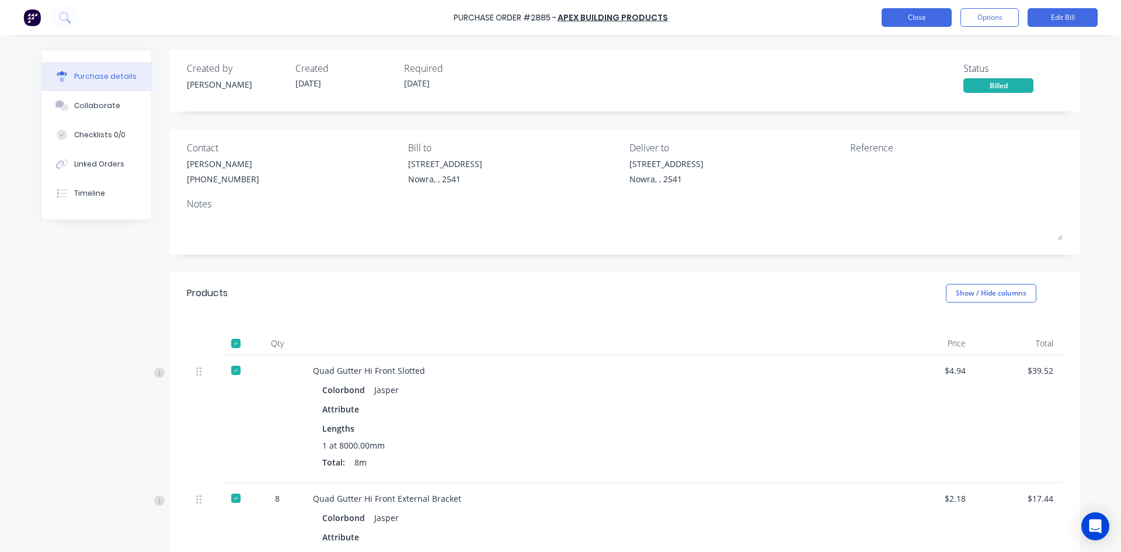
click at [908, 23] on button "Close" at bounding box center [917, 17] width 70 height 19
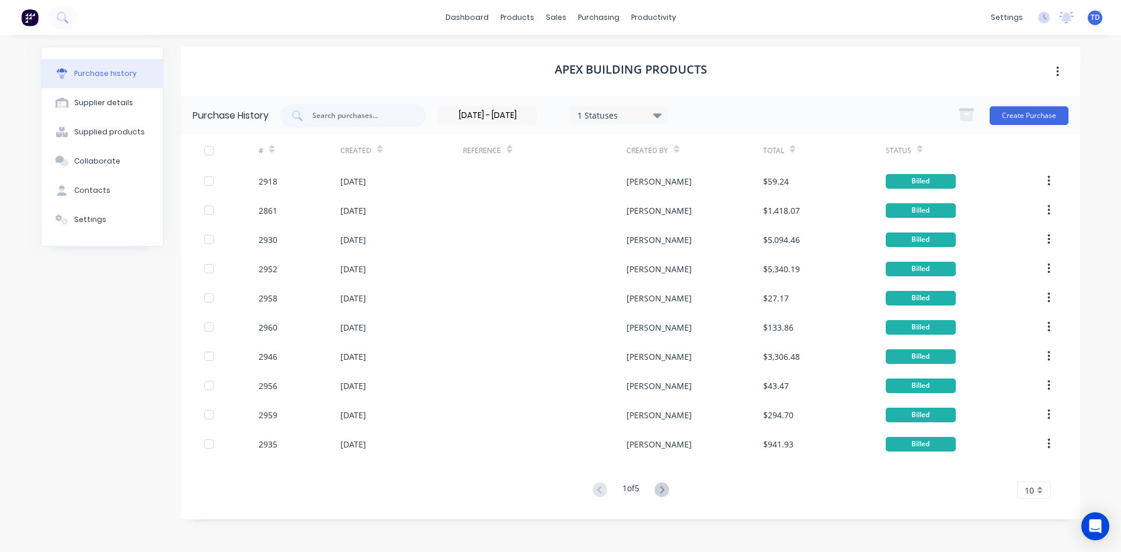
click at [534, 114] on input "[DATE] - [DATE]" at bounding box center [488, 116] width 98 height 18
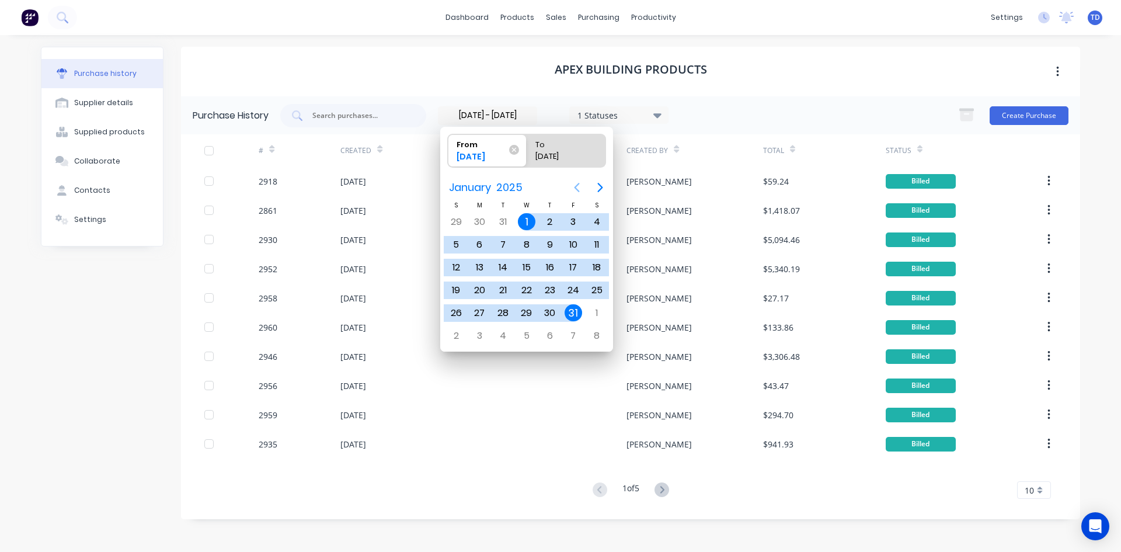
click at [575, 187] on icon "Previous page" at bounding box center [577, 187] width 5 height 9
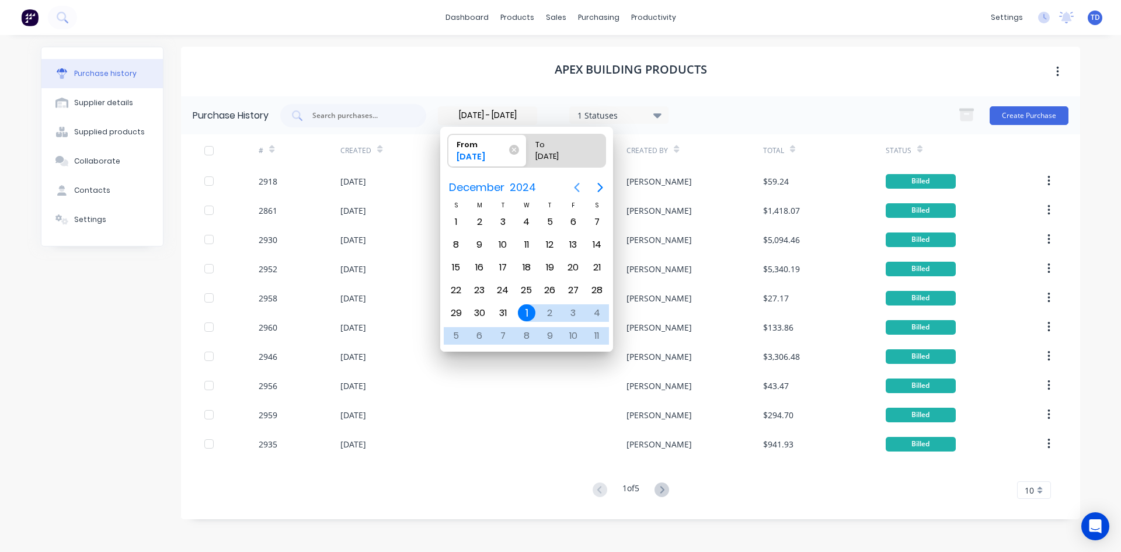
click at [575, 187] on icon "Previous page" at bounding box center [577, 187] width 5 height 9
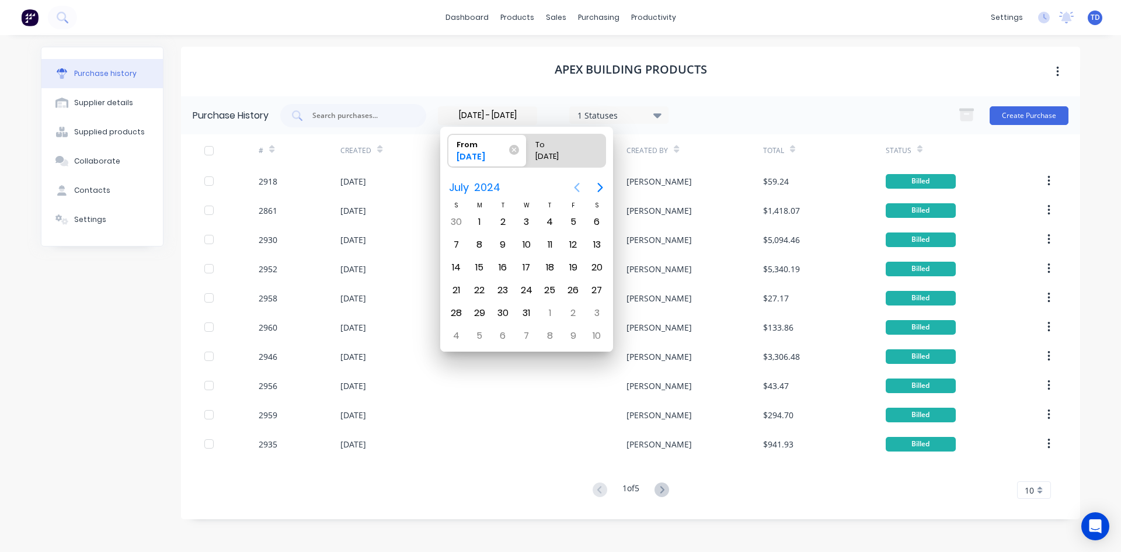
click at [575, 187] on icon "Previous page" at bounding box center [577, 187] width 5 height 9
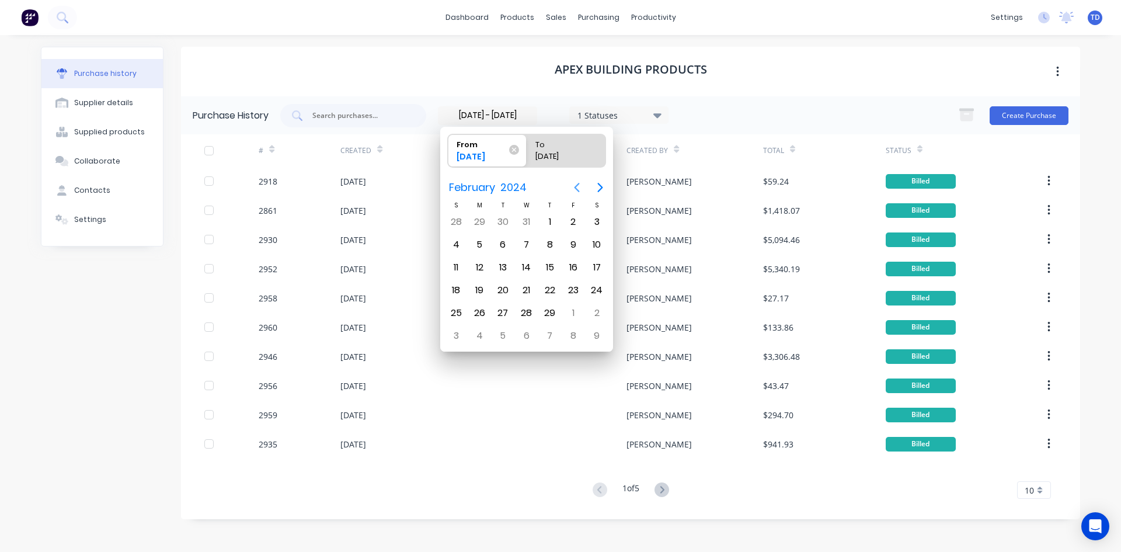
click at [575, 187] on icon "Previous page" at bounding box center [577, 187] width 5 height 9
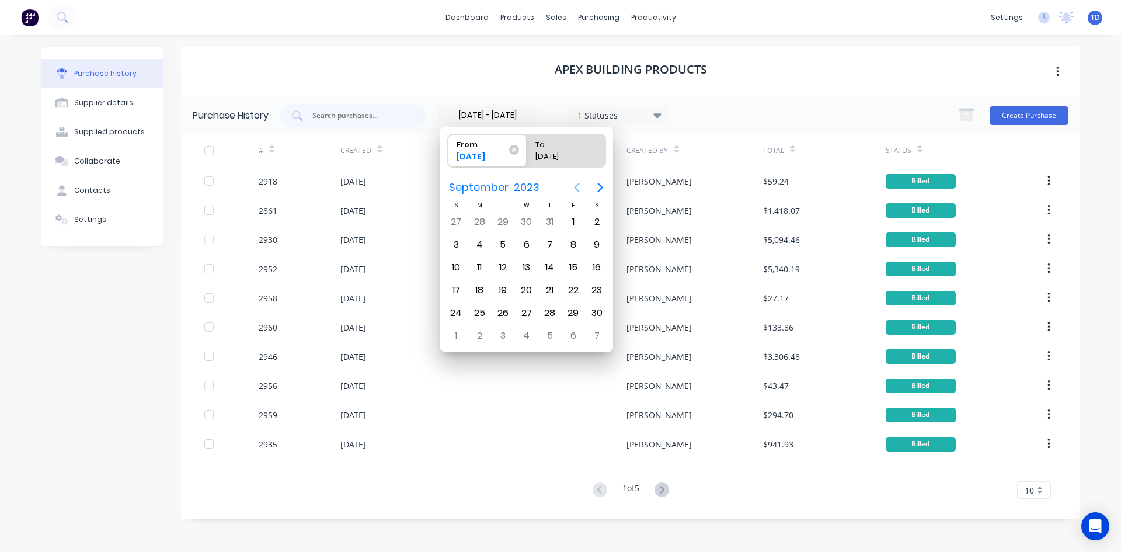
click at [575, 187] on icon "Previous page" at bounding box center [577, 187] width 5 height 9
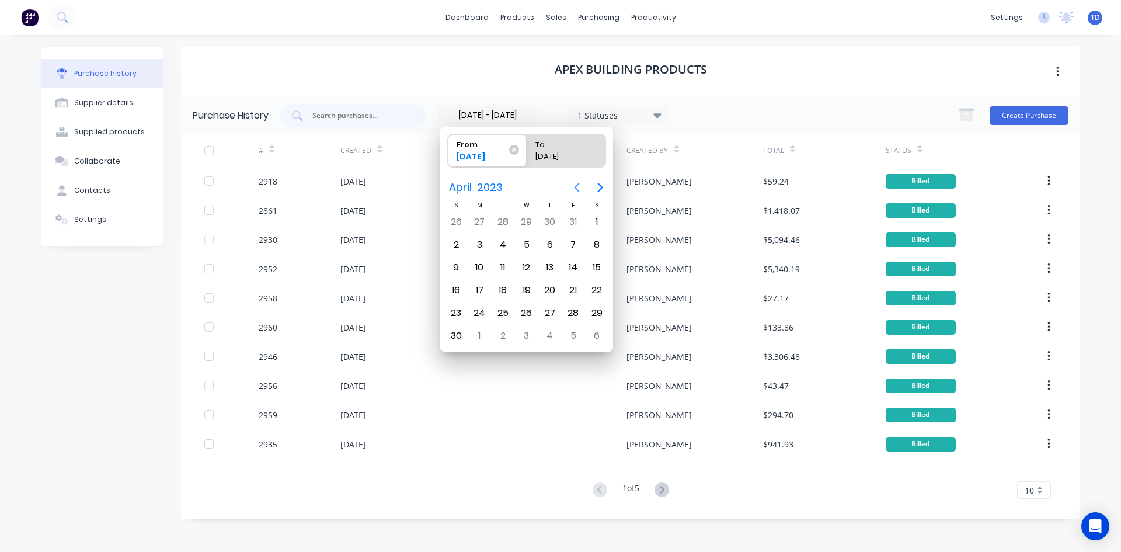
click at [575, 187] on icon "Previous page" at bounding box center [577, 187] width 5 height 9
click at [525, 219] on div "1" at bounding box center [527, 222] width 18 height 18
type input "[DATE] - [DATE]"
radio input "false"
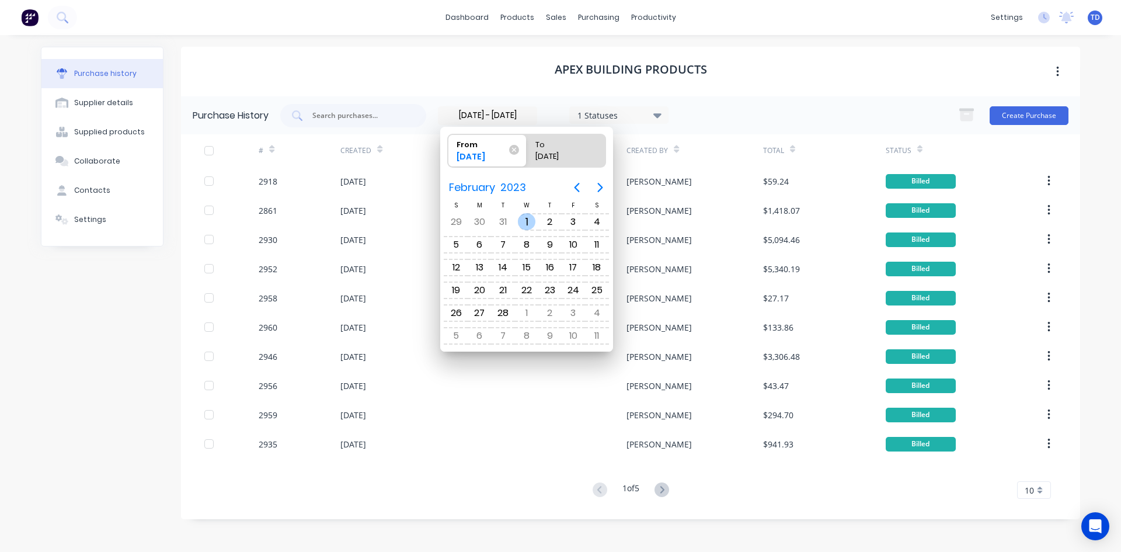
radio input "true"
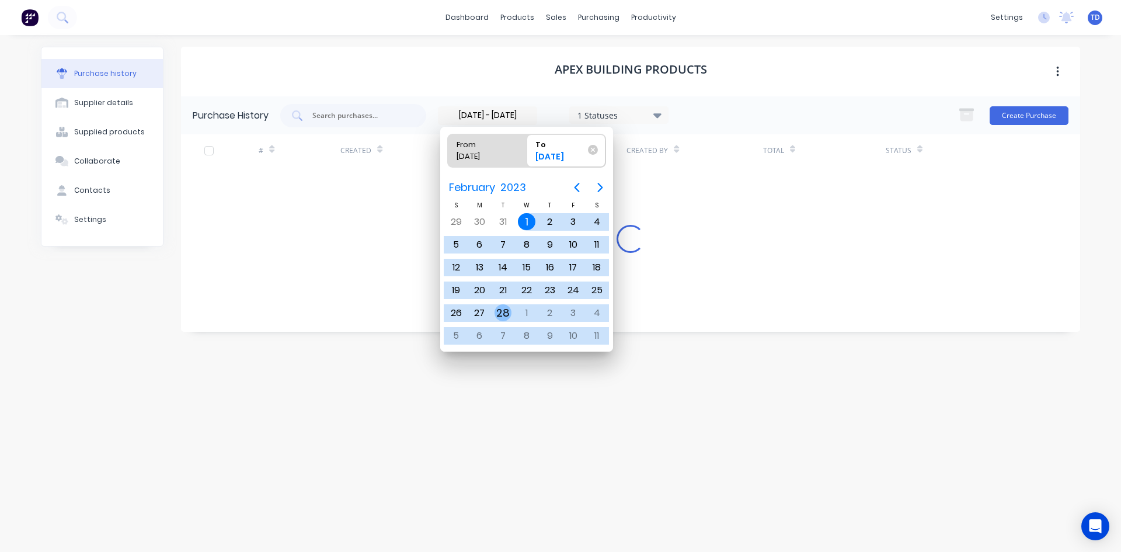
click at [503, 312] on div "28" at bounding box center [504, 313] width 18 height 18
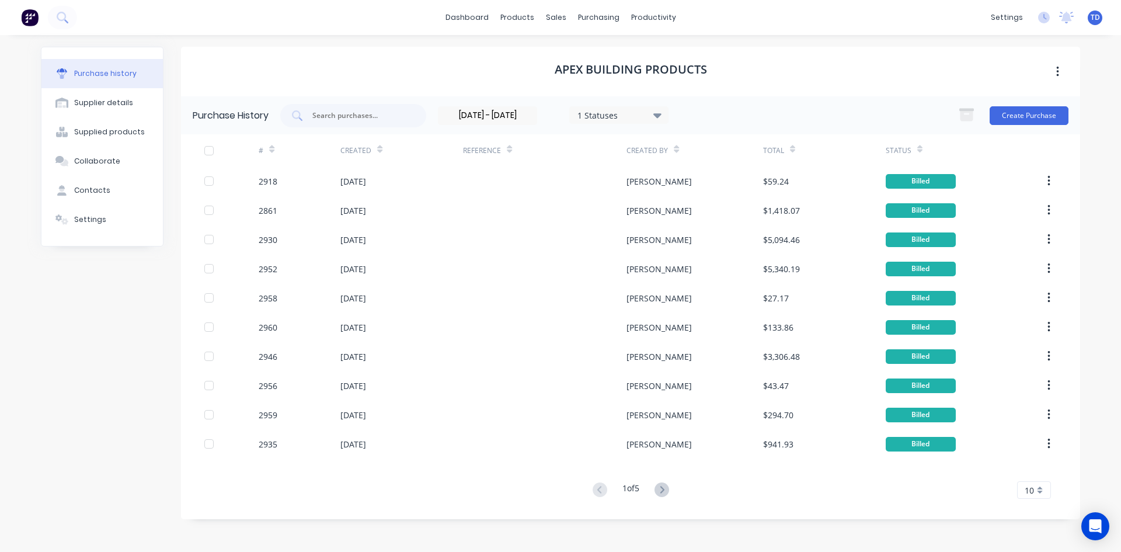
click at [530, 121] on input "[DATE] - [DATE]" at bounding box center [488, 116] width 98 height 18
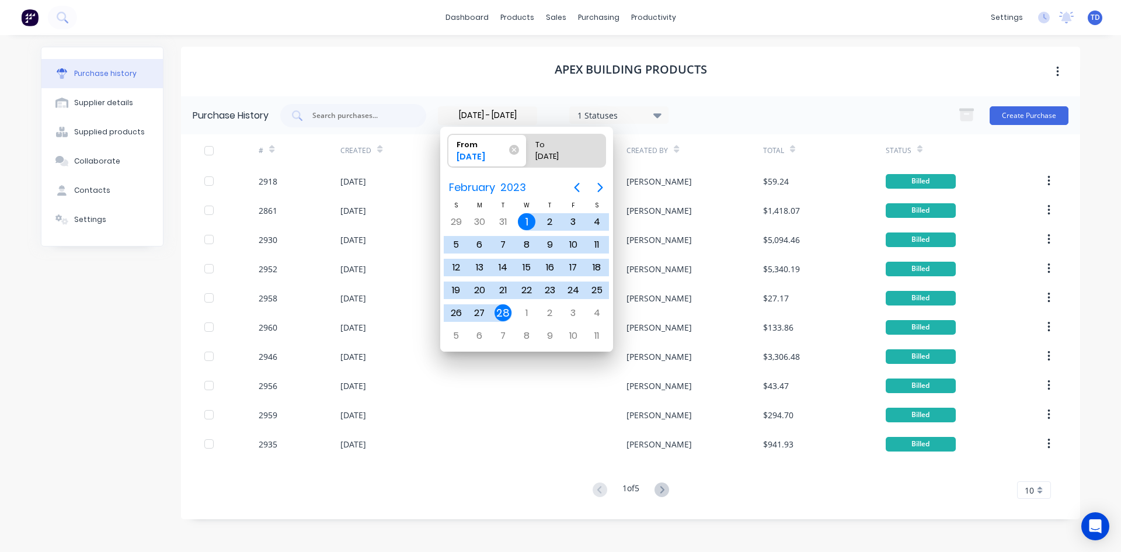
click at [498, 311] on div "28" at bounding box center [504, 313] width 18 height 18
type input "[DATE] - [DATE]"
radio input "false"
radio input "true"
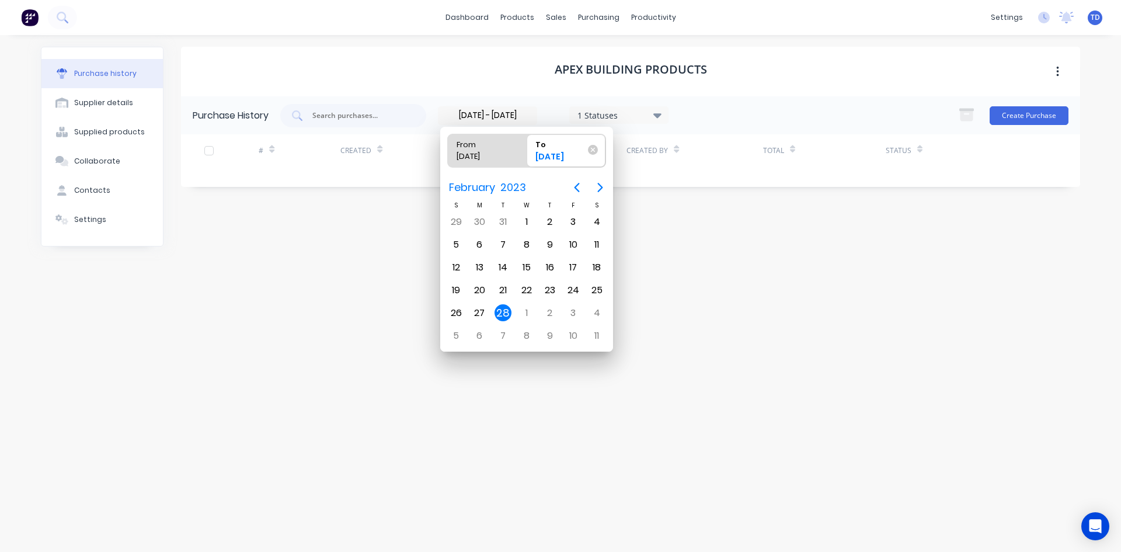
click at [515, 160] on span "From [DATE]" at bounding box center [487, 150] width 79 height 33
click at [448, 160] on input "From [DATE]" at bounding box center [448, 150] width 1 height 33
radio input "true"
click at [597, 190] on icon "Next page" at bounding box center [600, 187] width 14 height 14
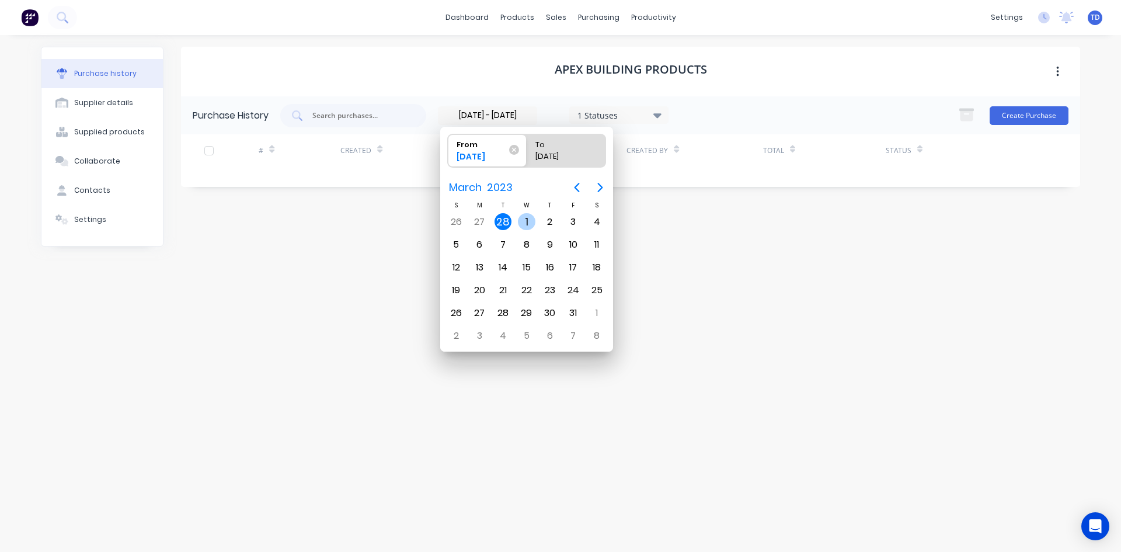
click at [520, 218] on div "1" at bounding box center [527, 222] width 18 height 18
type input "[DATE]"
radio input "false"
radio input "true"
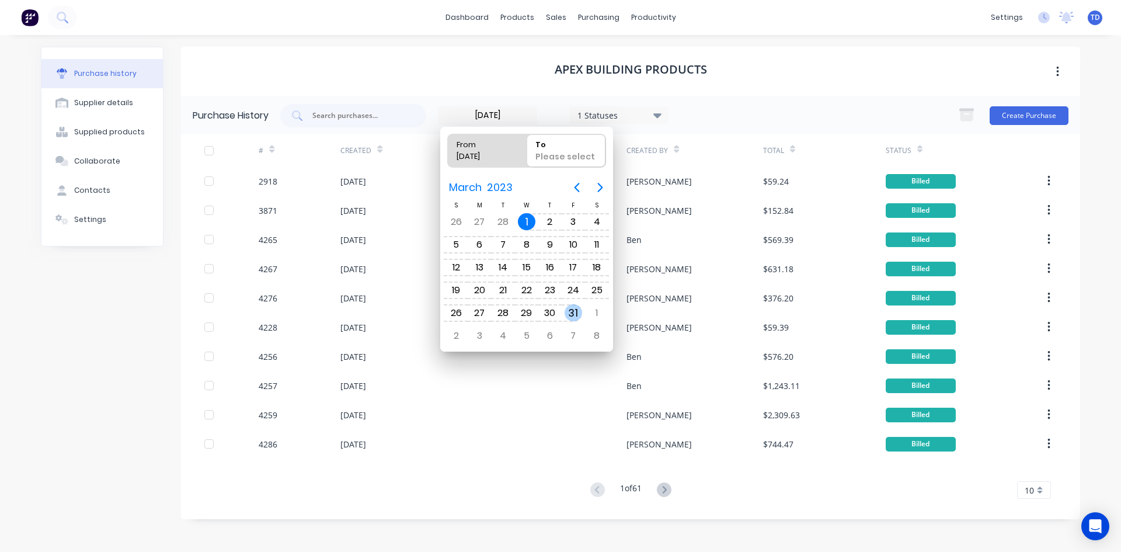
click at [568, 315] on div "31" at bounding box center [574, 313] width 18 height 18
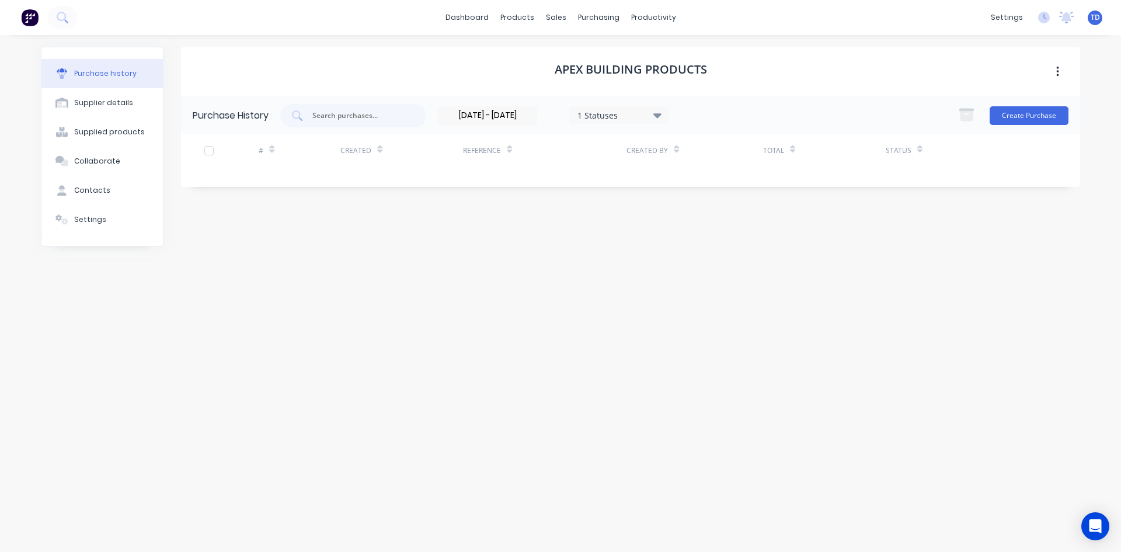
click at [531, 116] on input "[DATE] - [DATE]" at bounding box center [488, 116] width 98 height 18
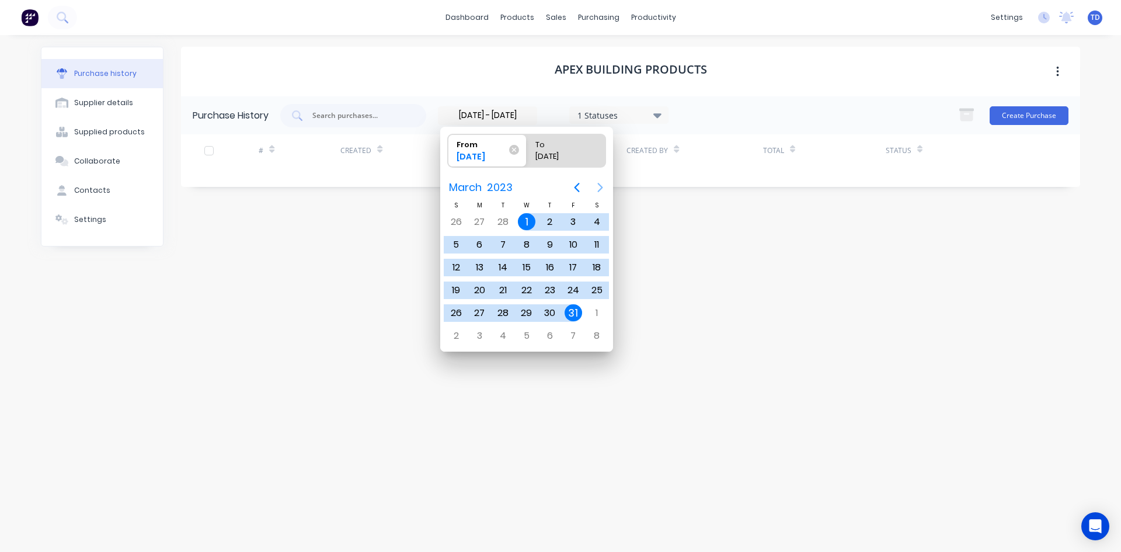
click at [600, 189] on icon "Next page" at bounding box center [600, 187] width 14 height 14
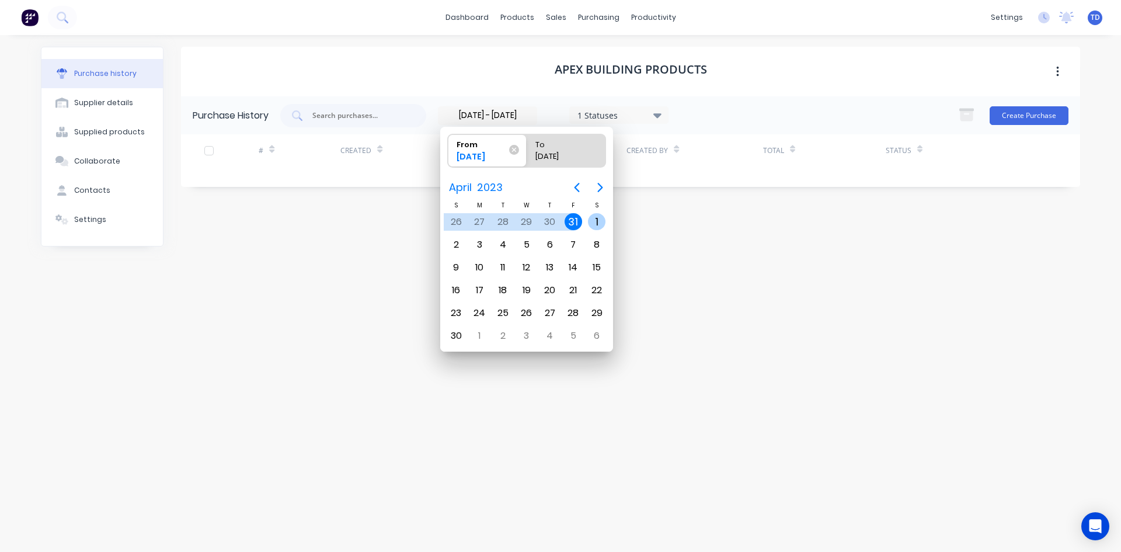
click at [596, 220] on div "1" at bounding box center [597, 222] width 18 height 18
type input "[DATE]"
radio input "false"
radio input "true"
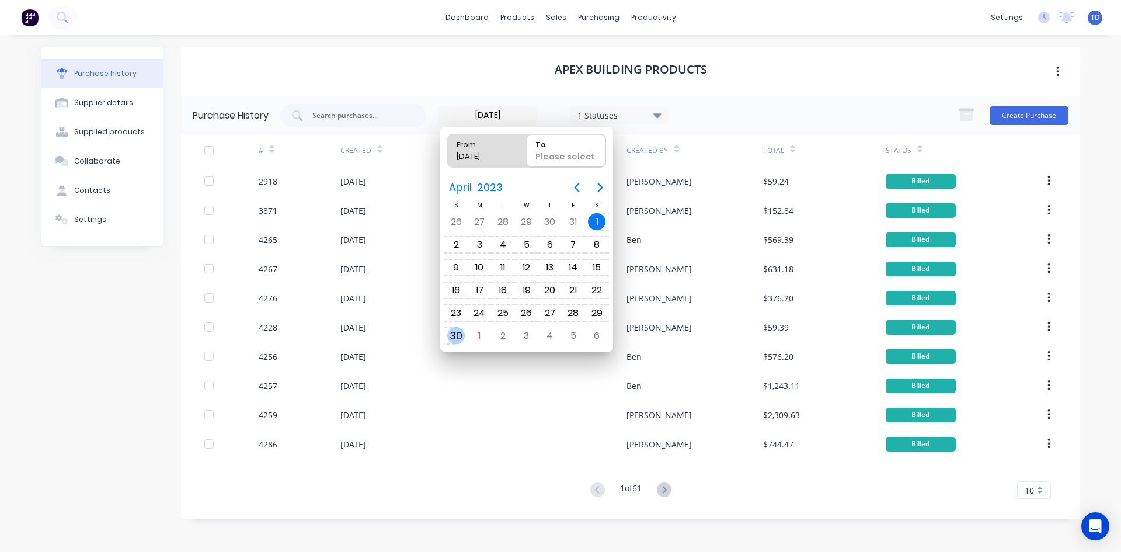
click at [456, 337] on div "30" at bounding box center [456, 336] width 18 height 18
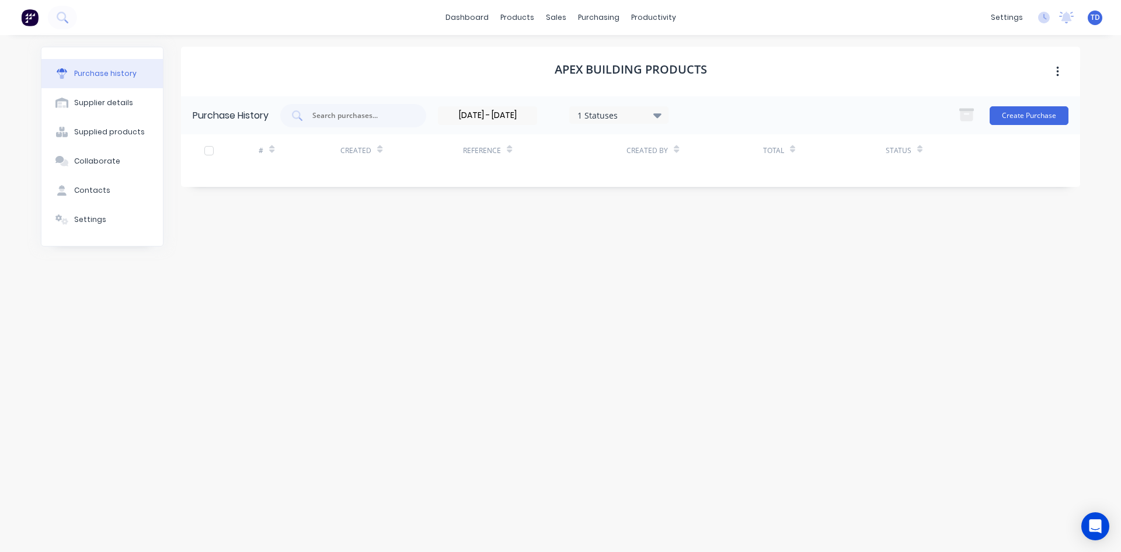
click at [527, 119] on input "[DATE] - [DATE]" at bounding box center [488, 116] width 98 height 18
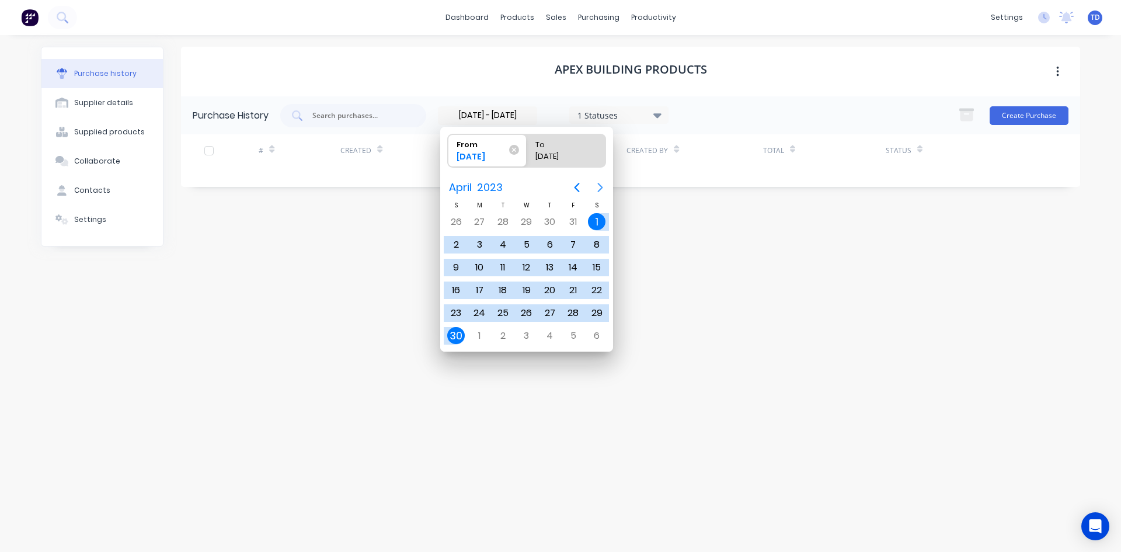
click at [599, 186] on icon "Next page" at bounding box center [600, 187] width 14 height 14
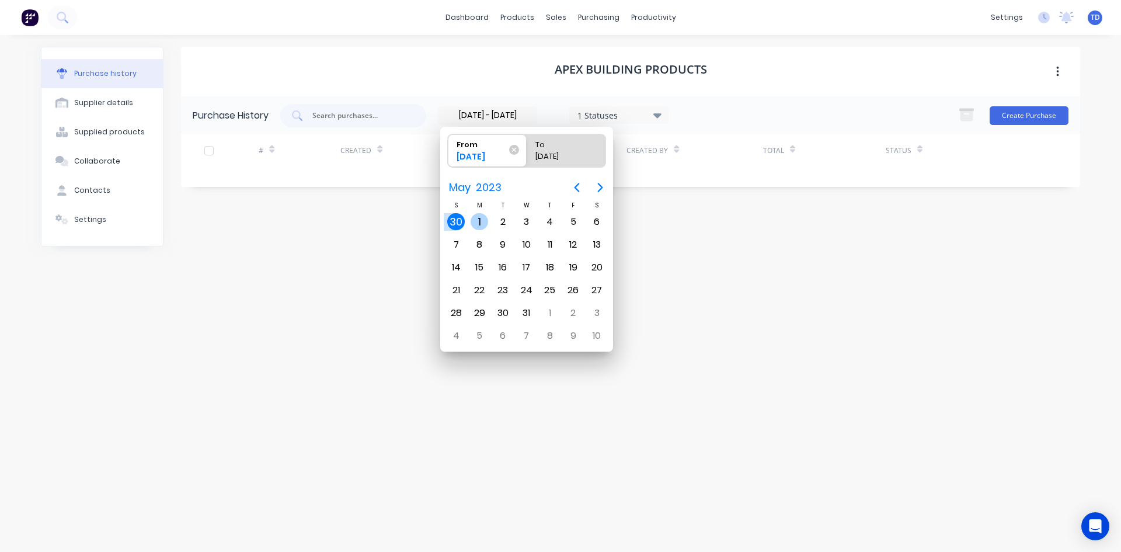
click at [477, 220] on div "1" at bounding box center [480, 222] width 18 height 18
type input "[DATE]"
radio input "false"
radio input "true"
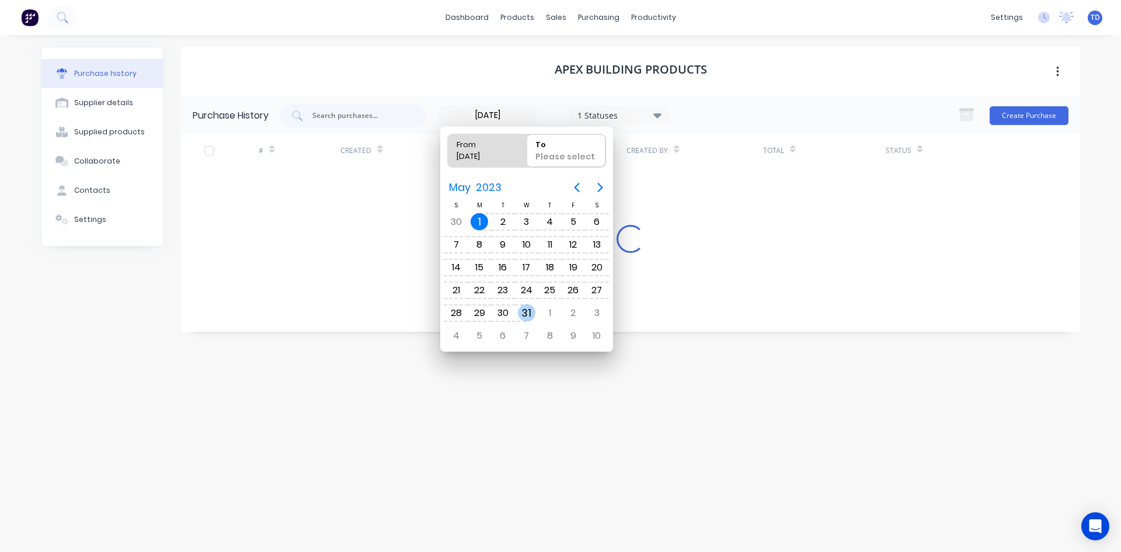
click at [521, 311] on div "31" at bounding box center [527, 313] width 18 height 18
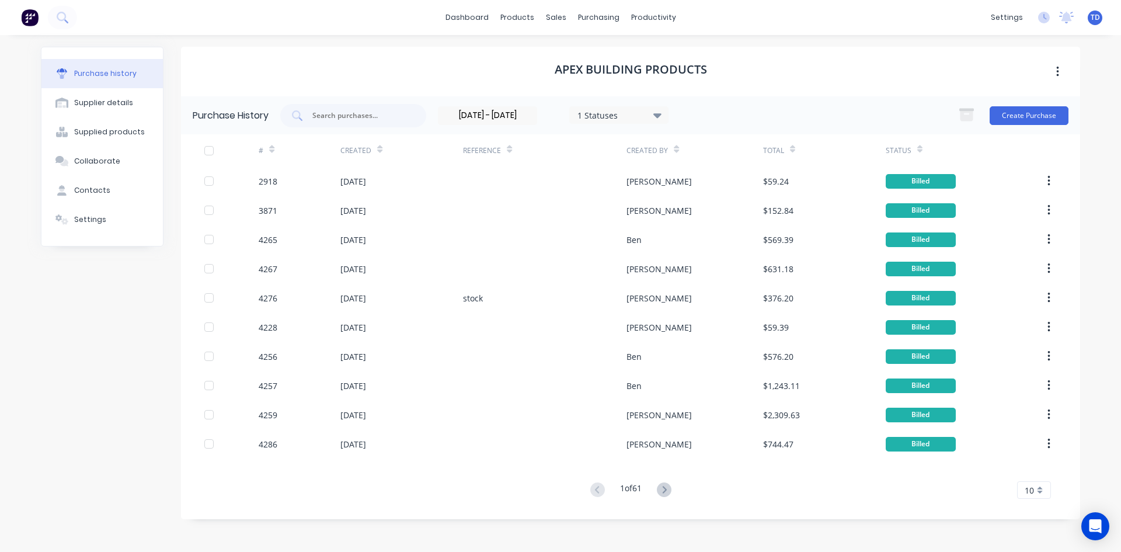
click at [533, 120] on input "[DATE] - [DATE]" at bounding box center [488, 116] width 98 height 18
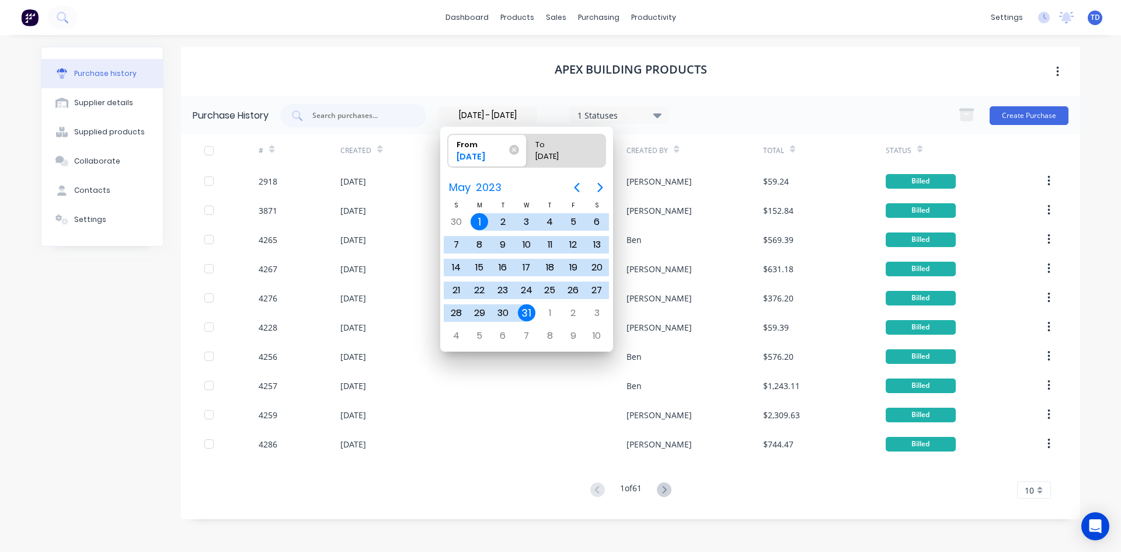
click at [523, 315] on div "31" at bounding box center [527, 313] width 18 height 18
type input "[DATE] - [DATE]"
radio input "false"
radio input "true"
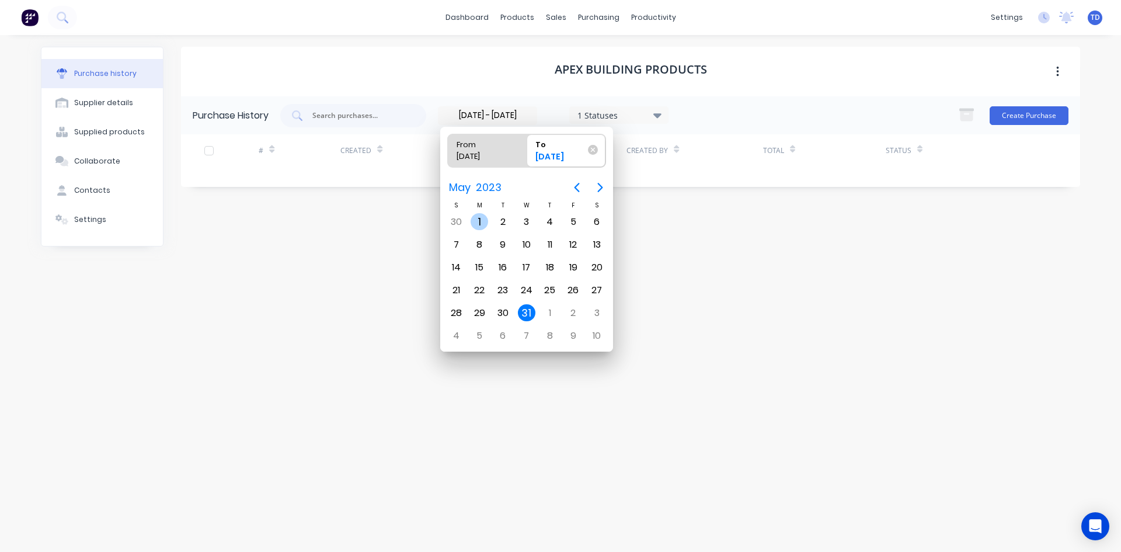
click at [476, 218] on div "1" at bounding box center [480, 222] width 18 height 18
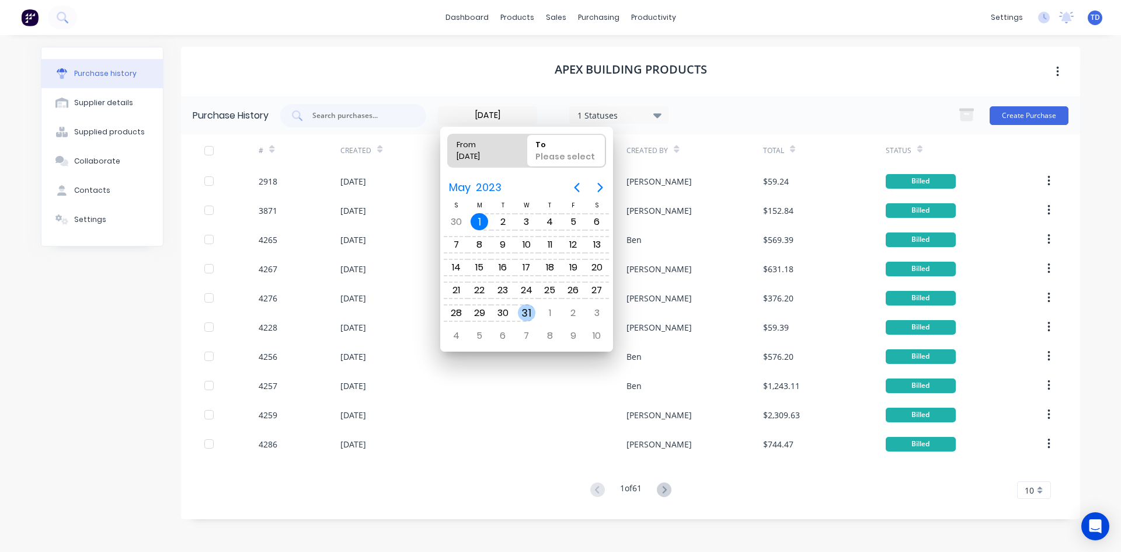
click at [525, 309] on div "31" at bounding box center [527, 313] width 18 height 18
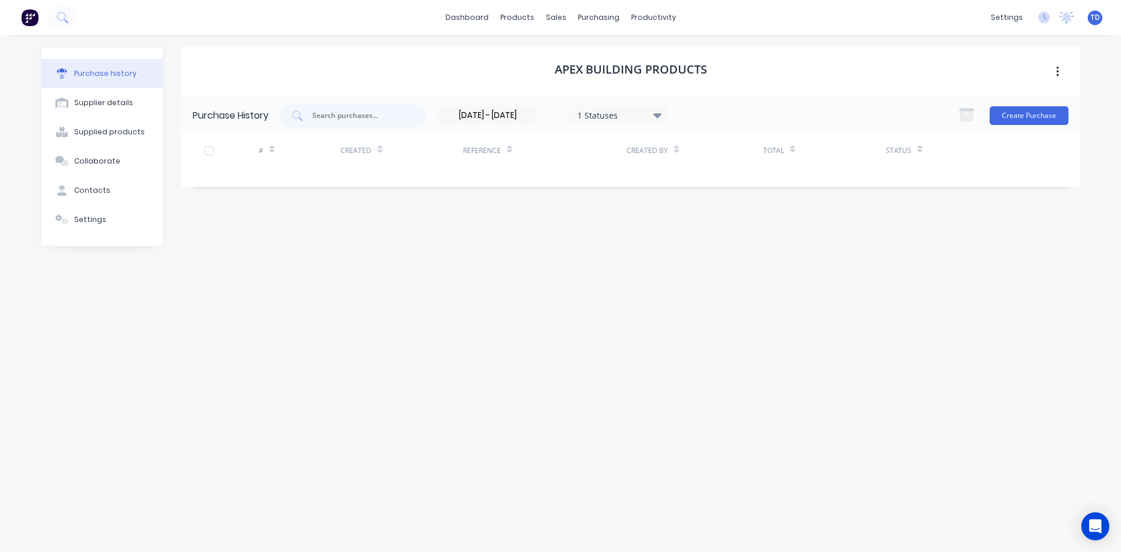
click at [529, 120] on input "[DATE] - [DATE]" at bounding box center [488, 116] width 98 height 18
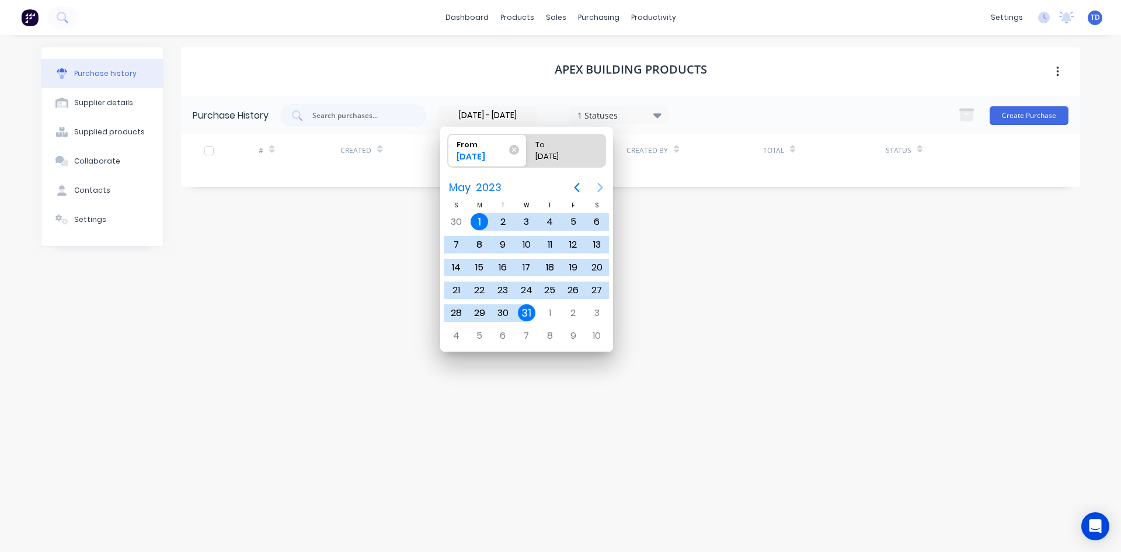
click at [599, 191] on icon "Next page" at bounding box center [600, 187] width 5 height 9
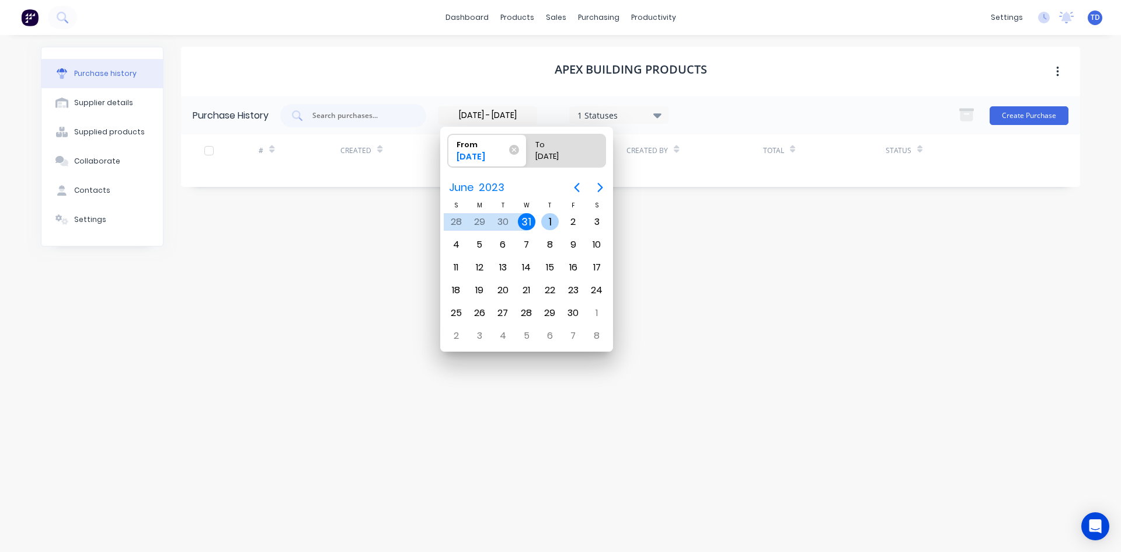
click at [551, 215] on div "1" at bounding box center [550, 222] width 18 height 18
type input "[DATE]"
radio input "false"
radio input "true"
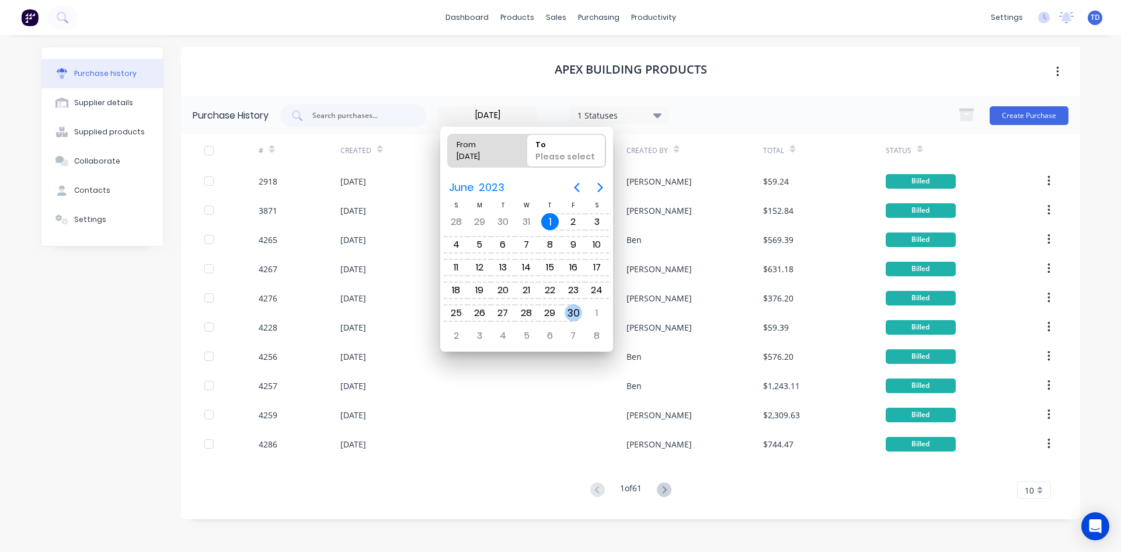
click at [572, 310] on div "30" at bounding box center [574, 313] width 18 height 18
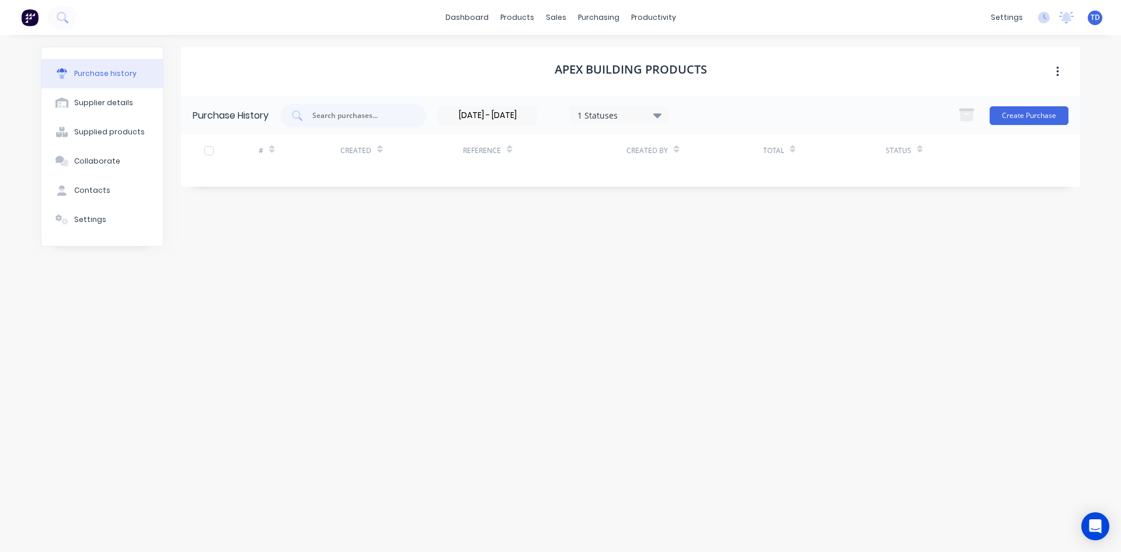
click at [530, 118] on input "[DATE] - [DATE]" at bounding box center [488, 116] width 98 height 18
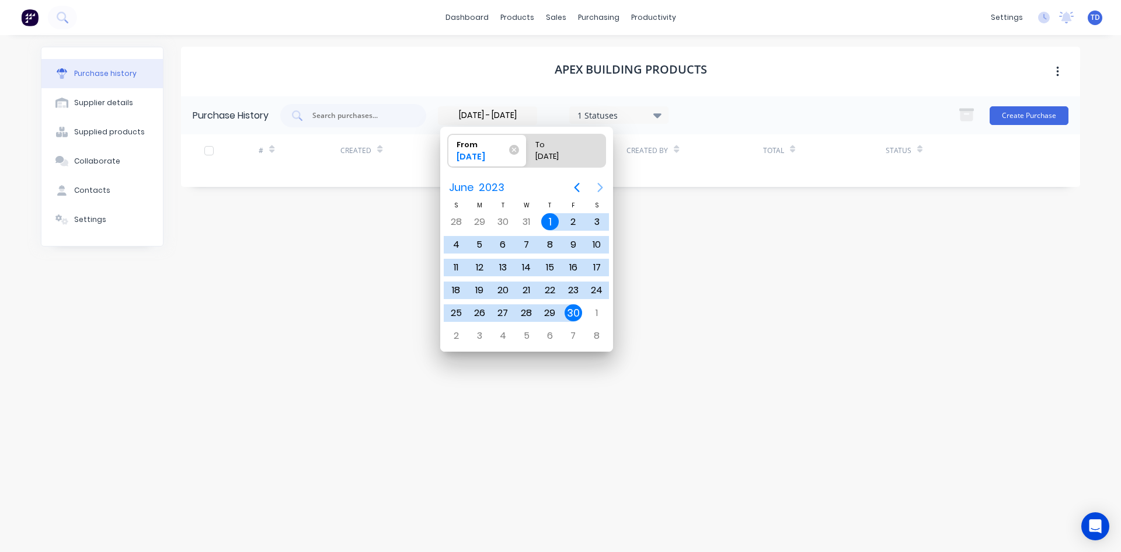
click at [598, 186] on icon "Next page" at bounding box center [600, 187] width 14 height 14
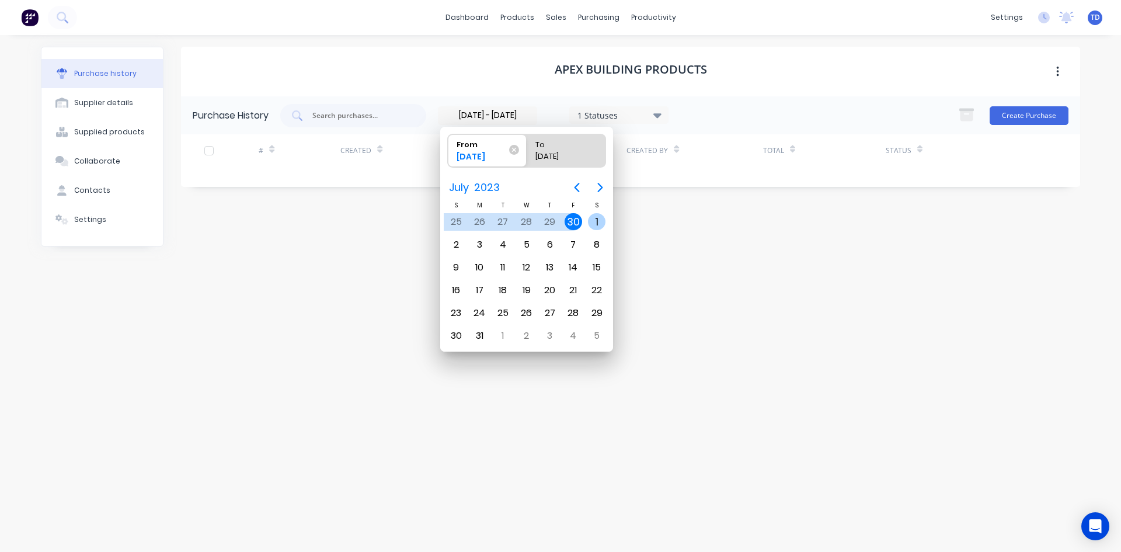
click at [591, 221] on div "1" at bounding box center [597, 222] width 18 height 18
type input "[DATE]"
radio input "false"
radio input "true"
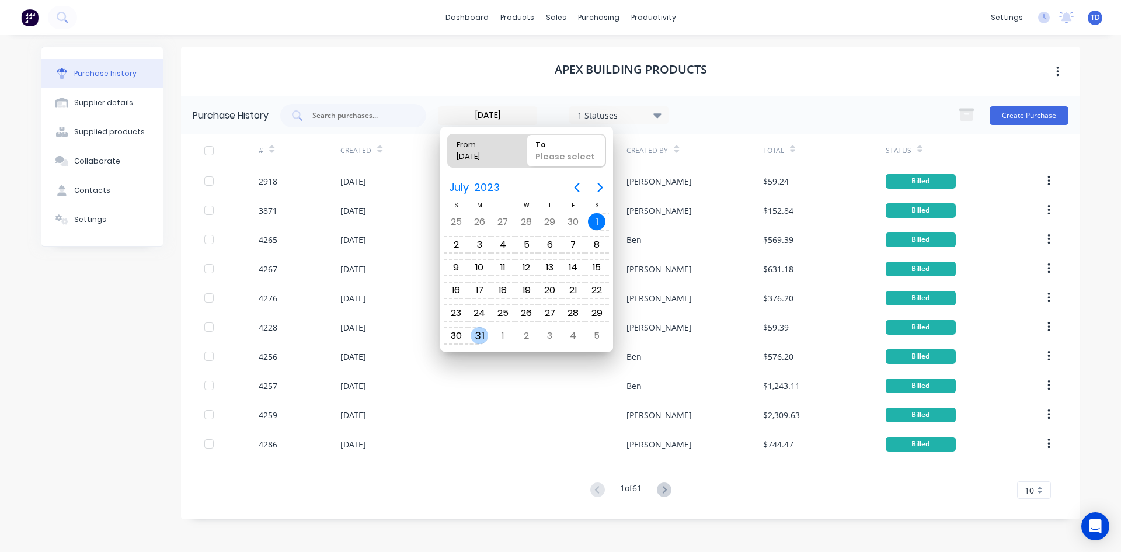
click at [485, 333] on div "31" at bounding box center [480, 336] width 18 height 18
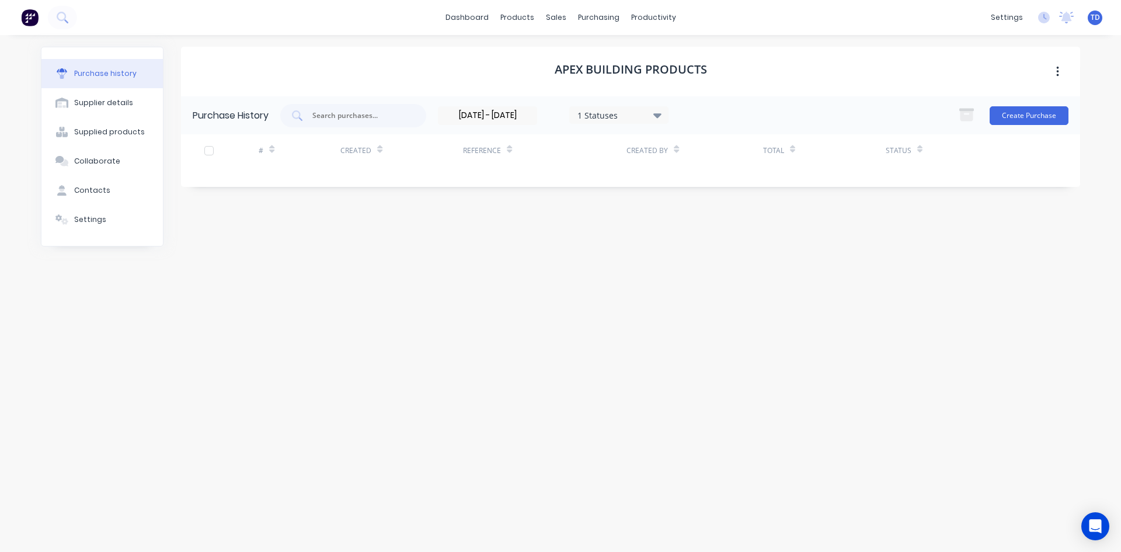
click at [530, 117] on input "[DATE] - [DATE]" at bounding box center [488, 116] width 98 height 18
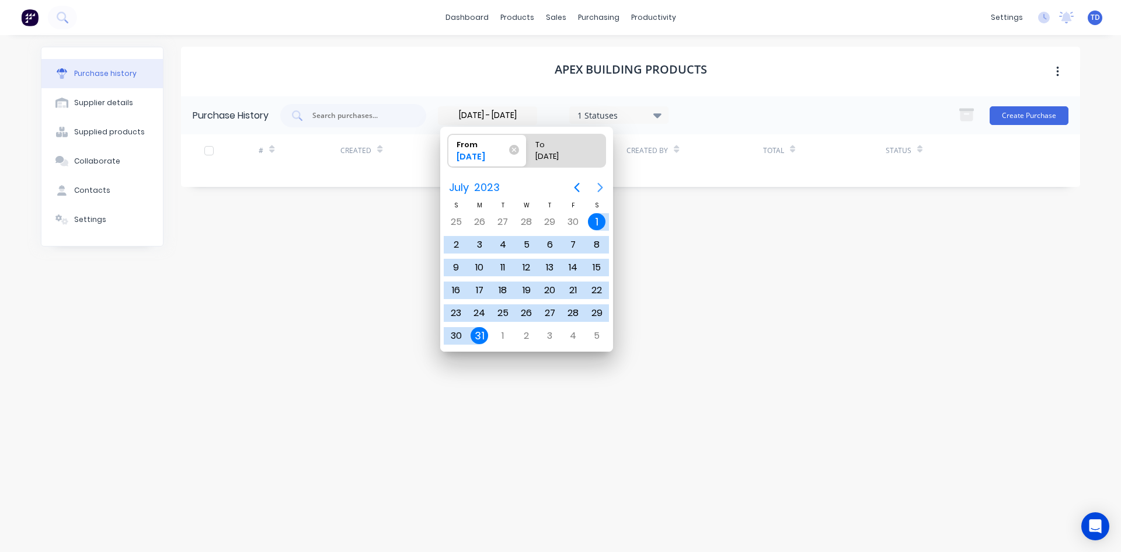
click at [594, 191] on button "Next page" at bounding box center [600, 187] width 23 height 23
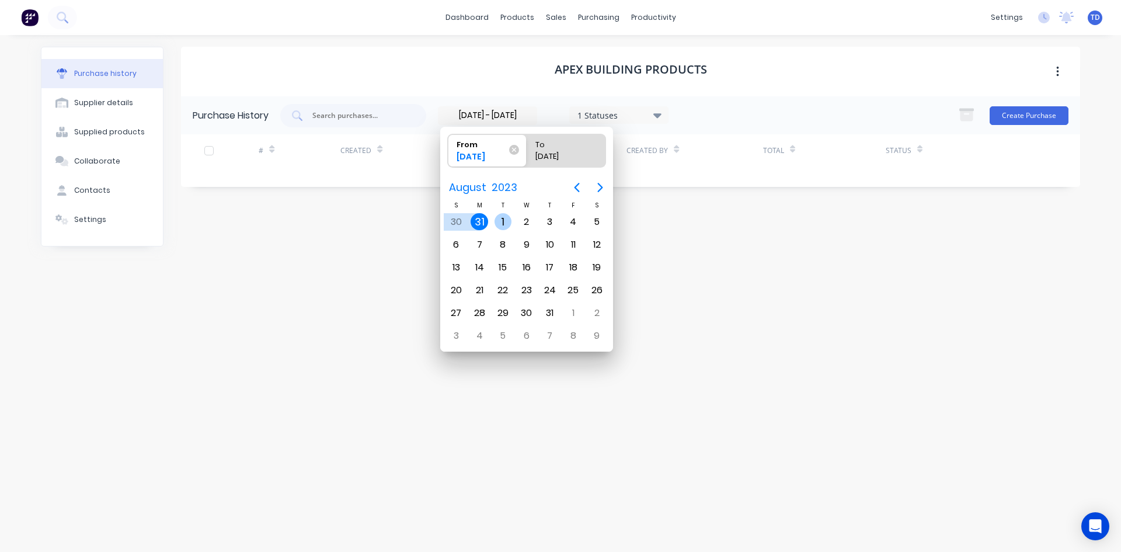
click at [505, 221] on div "1" at bounding box center [504, 222] width 18 height 18
type input "[DATE]"
radio input "false"
radio input "true"
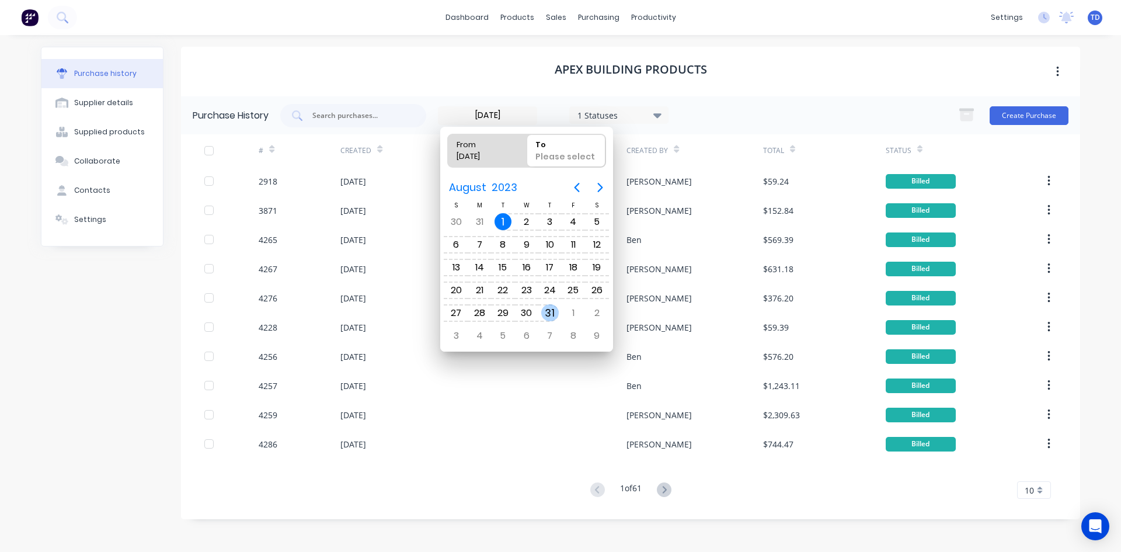
click at [551, 316] on div "31" at bounding box center [550, 313] width 18 height 18
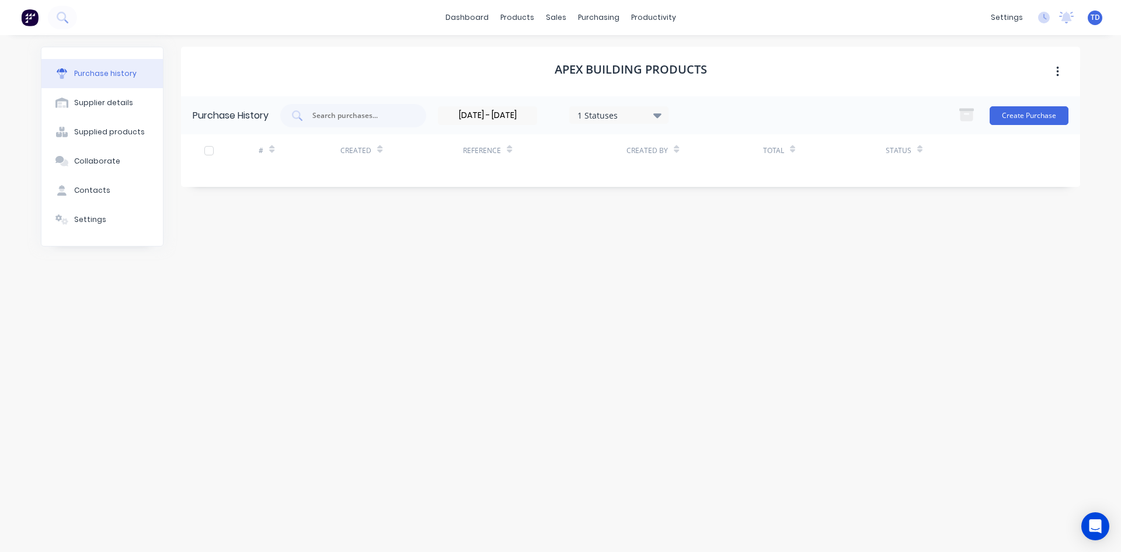
click at [652, 116] on div "1 Statuses" at bounding box center [620, 115] width 84 height 12
click at [699, 216] on div at bounding box center [697, 215] width 23 height 23
click at [697, 217] on div at bounding box center [697, 215] width 23 height 23
click at [698, 260] on div at bounding box center [697, 262] width 23 height 23
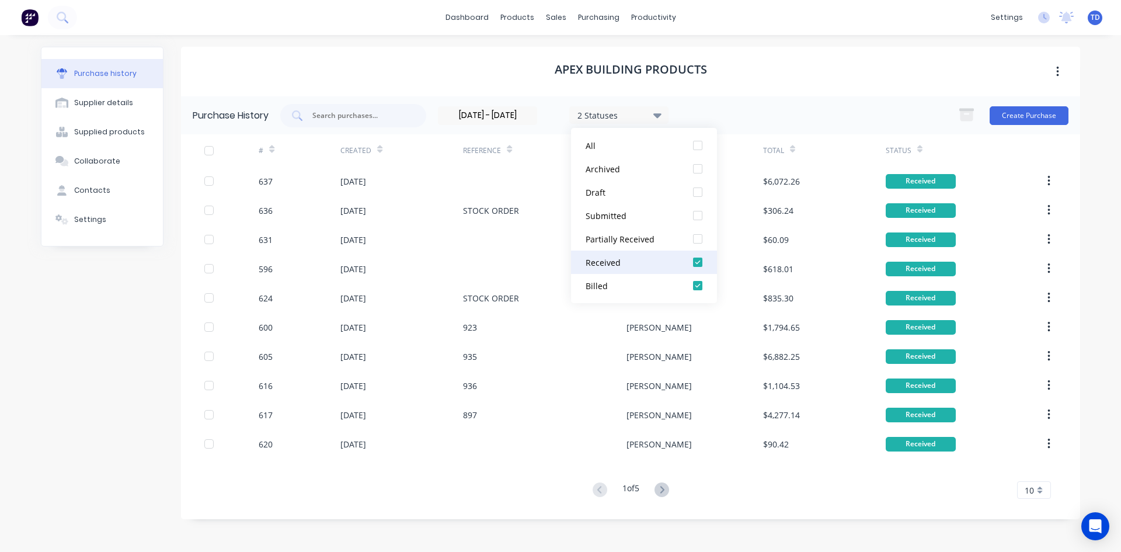
click at [696, 266] on div at bounding box center [697, 262] width 23 height 23
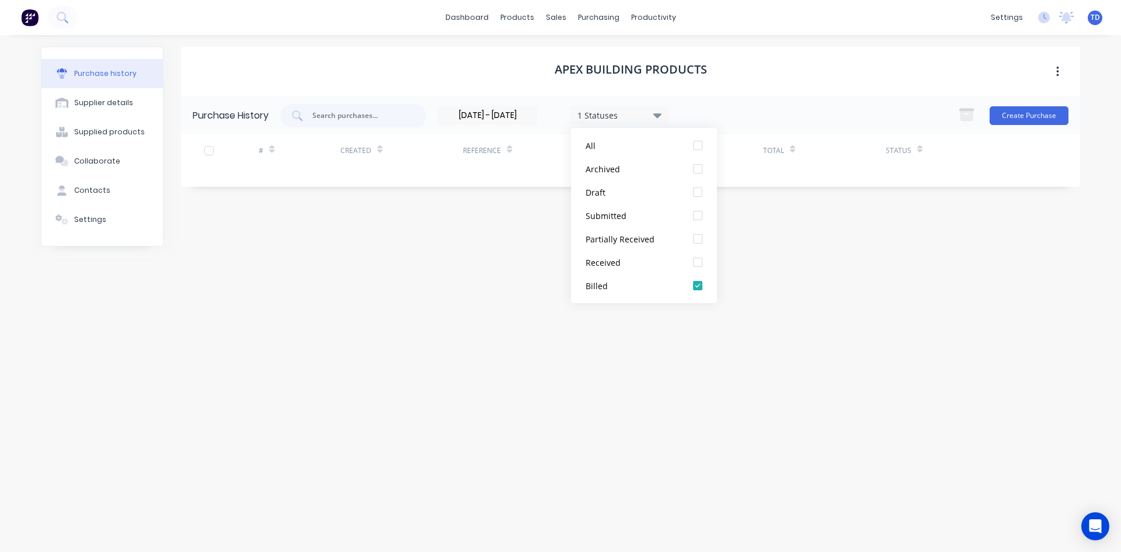
click at [775, 260] on div "Apex Building Products Purchase History [DATE] - [DATE] 1 Statuses [DATE] - [DA…" at bounding box center [630, 288] width 899 height 482
click at [535, 114] on input "[DATE] - [DATE]" at bounding box center [488, 116] width 98 height 18
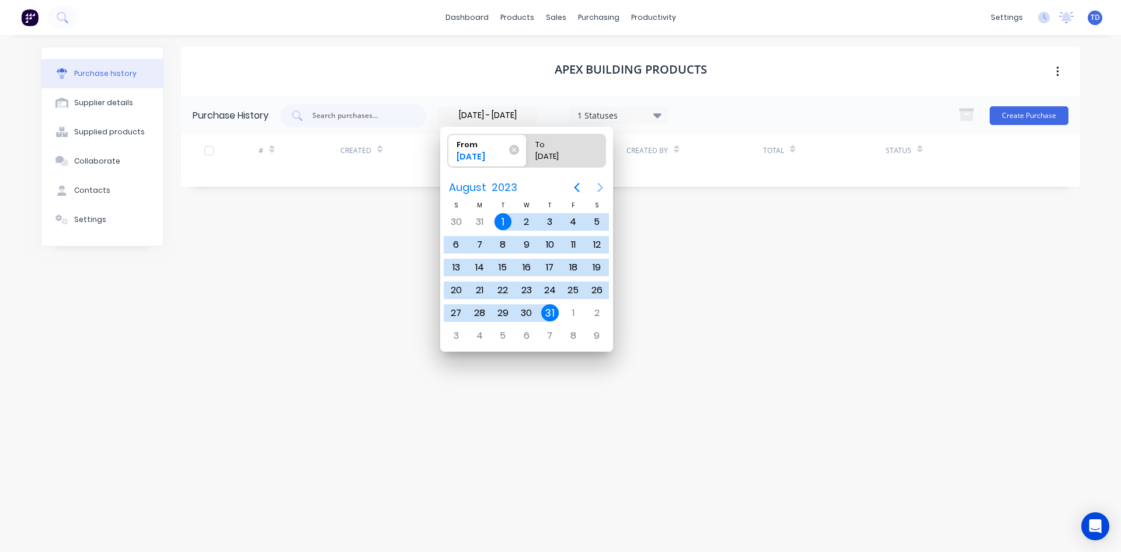
click at [599, 192] on icon "Next page" at bounding box center [600, 187] width 14 height 14
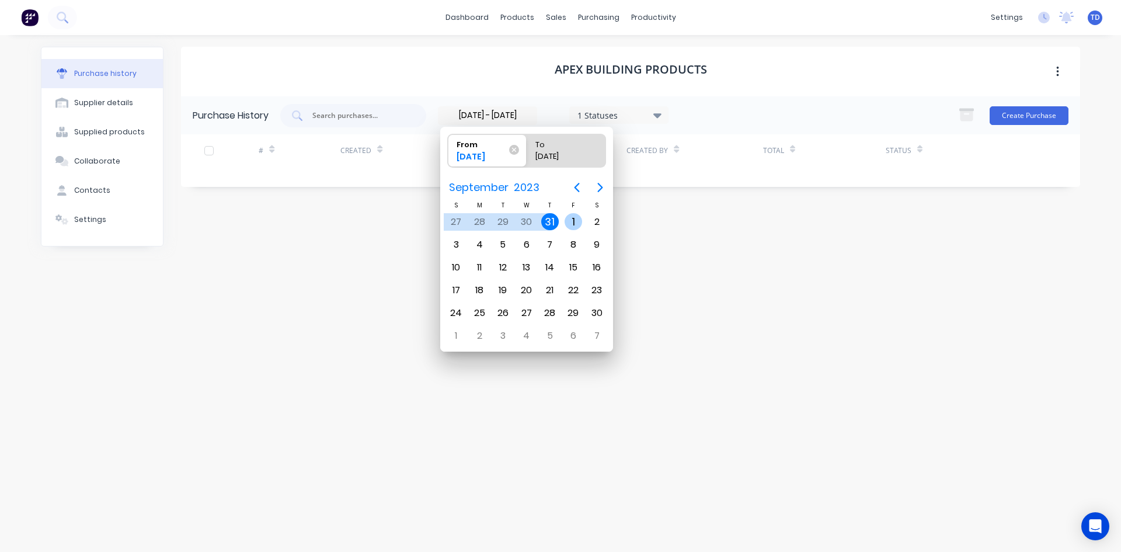
click at [569, 217] on div "1" at bounding box center [574, 222] width 18 height 18
type input "[DATE]"
radio input "false"
radio input "true"
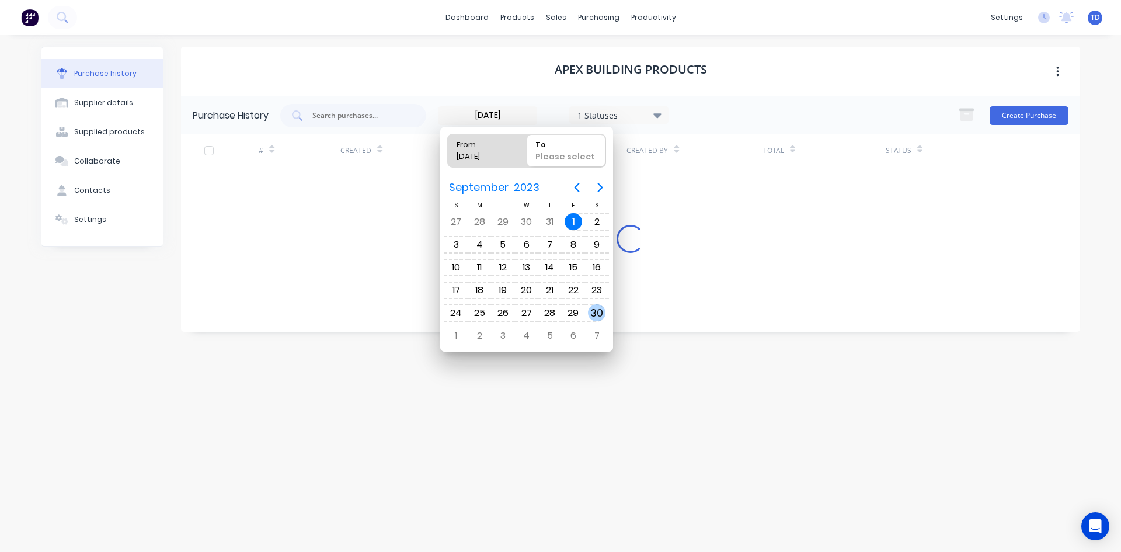
click at [594, 313] on div "30" at bounding box center [597, 313] width 18 height 18
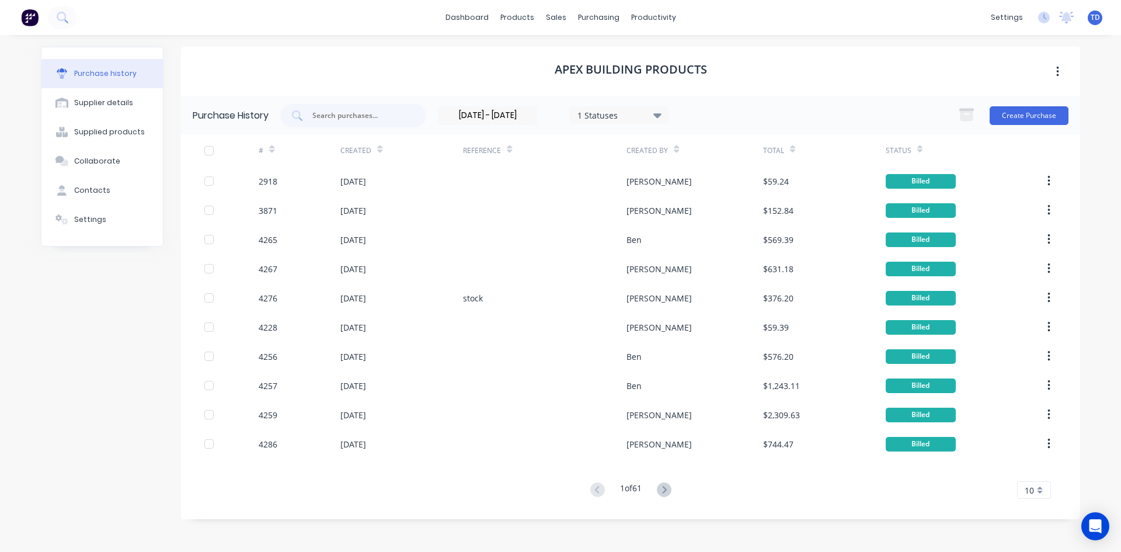
click at [540, 116] on div "[DATE] - [DATE] 1 Statuses" at bounding box center [553, 115] width 231 height 19
click at [535, 116] on input "[DATE] - [DATE]" at bounding box center [488, 116] width 98 height 18
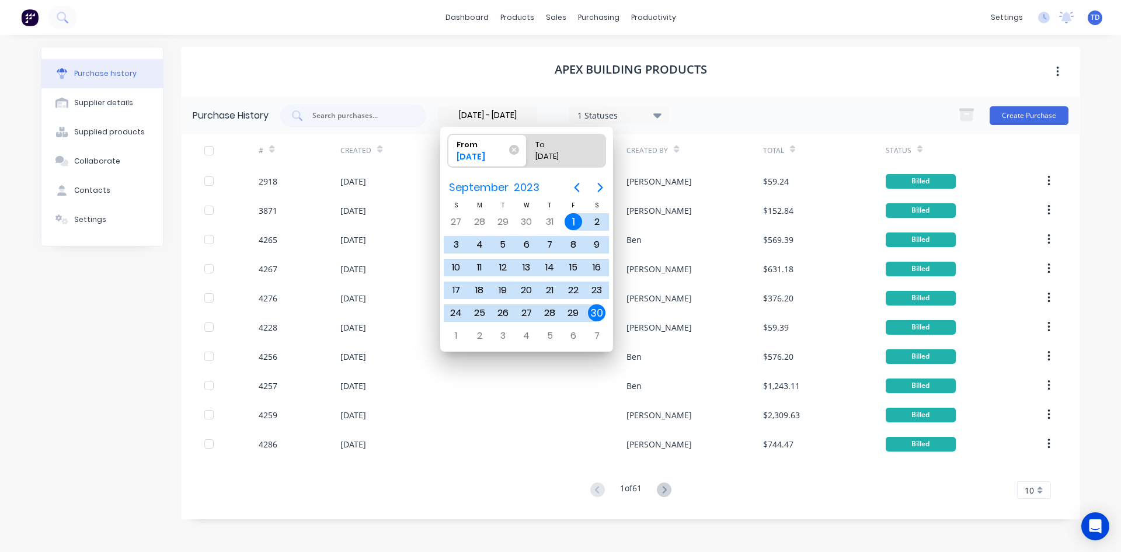
click at [595, 314] on div "30" at bounding box center [597, 313] width 18 height 18
type input "[DATE] - [DATE]"
radio input "false"
radio input "true"
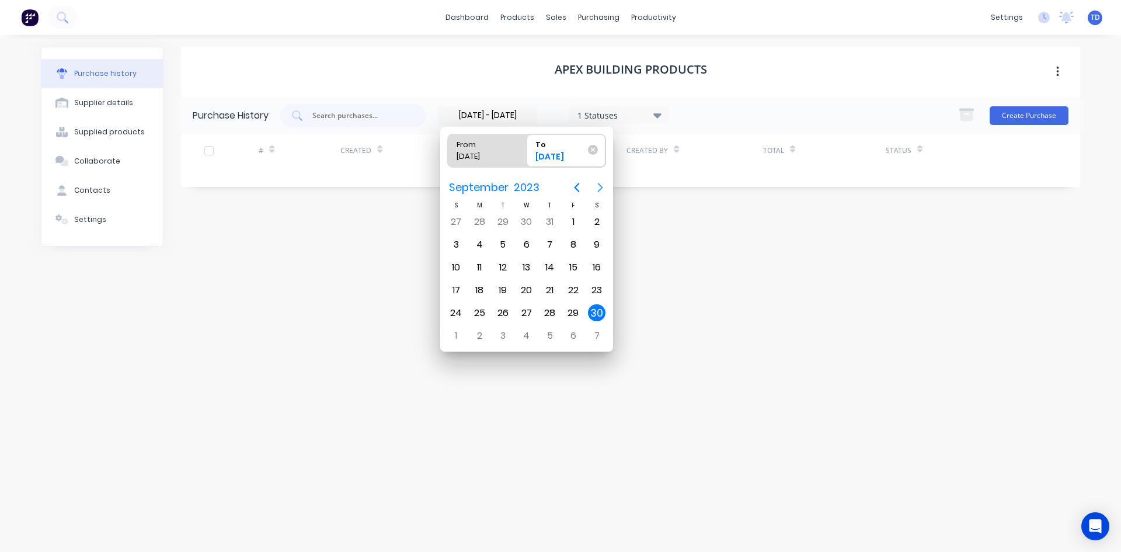
click at [598, 188] on icon "Next page" at bounding box center [600, 187] width 14 height 14
click at [464, 220] on div "1" at bounding box center [456, 222] width 18 height 18
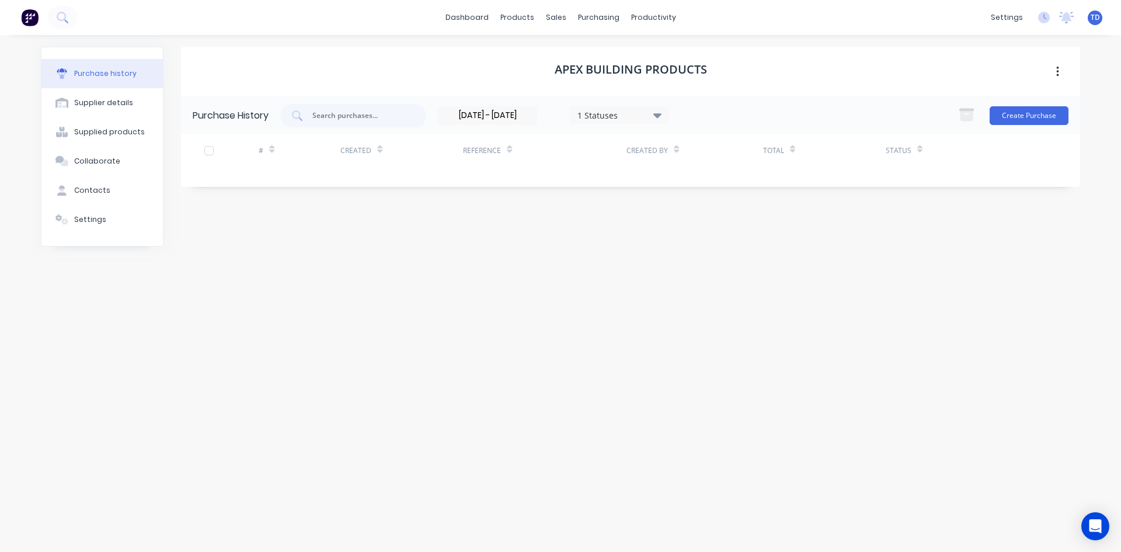
click at [531, 116] on input "[DATE] - [DATE]" at bounding box center [488, 116] width 98 height 18
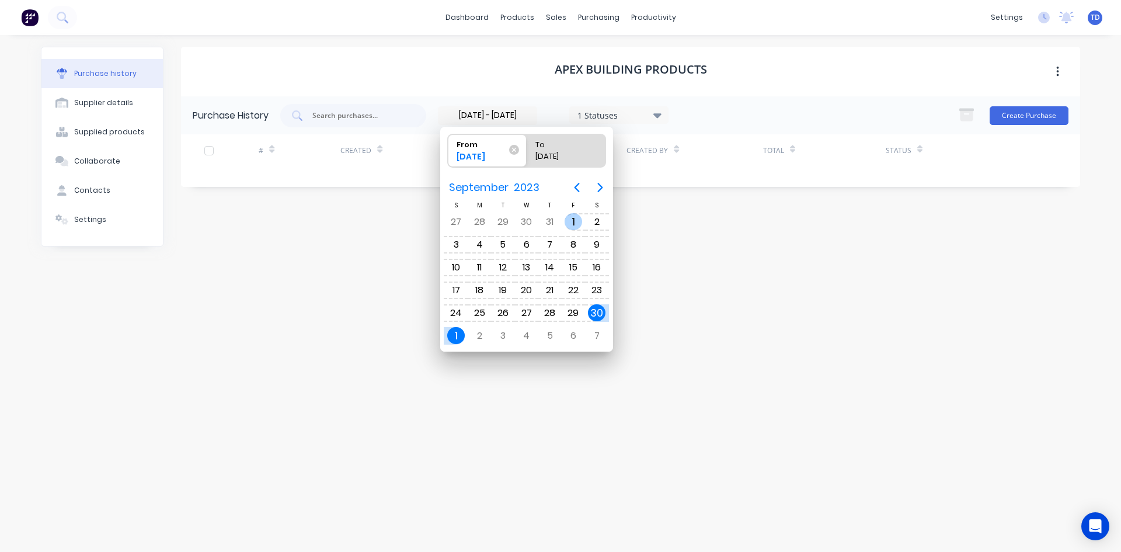
click at [577, 218] on div "1" at bounding box center [574, 222] width 18 height 18
type input "[DATE] - [DATE]"
radio input "false"
radio input "true"
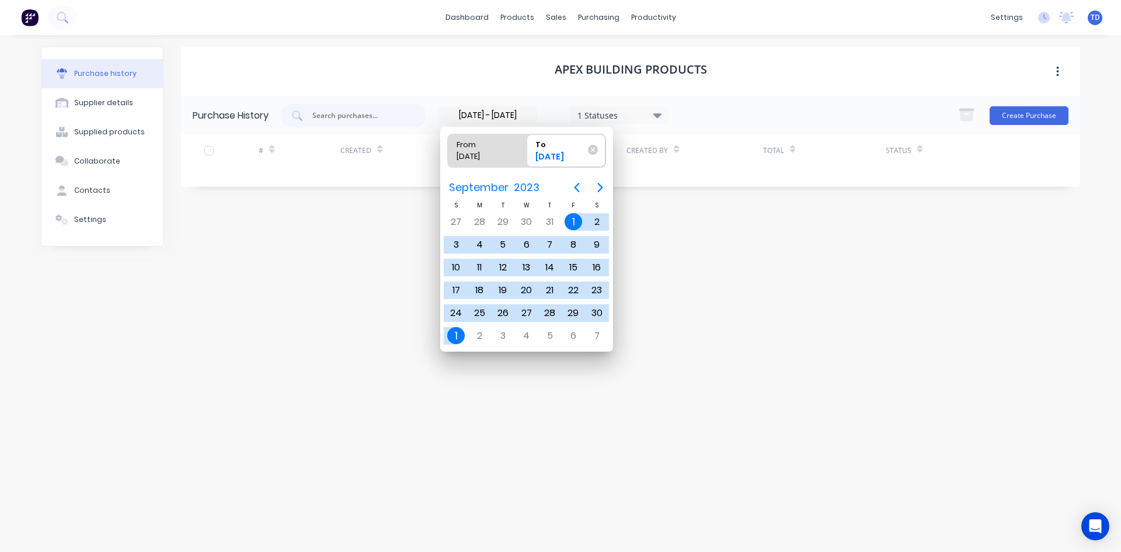
click at [452, 333] on div "1" at bounding box center [456, 336] width 18 height 18
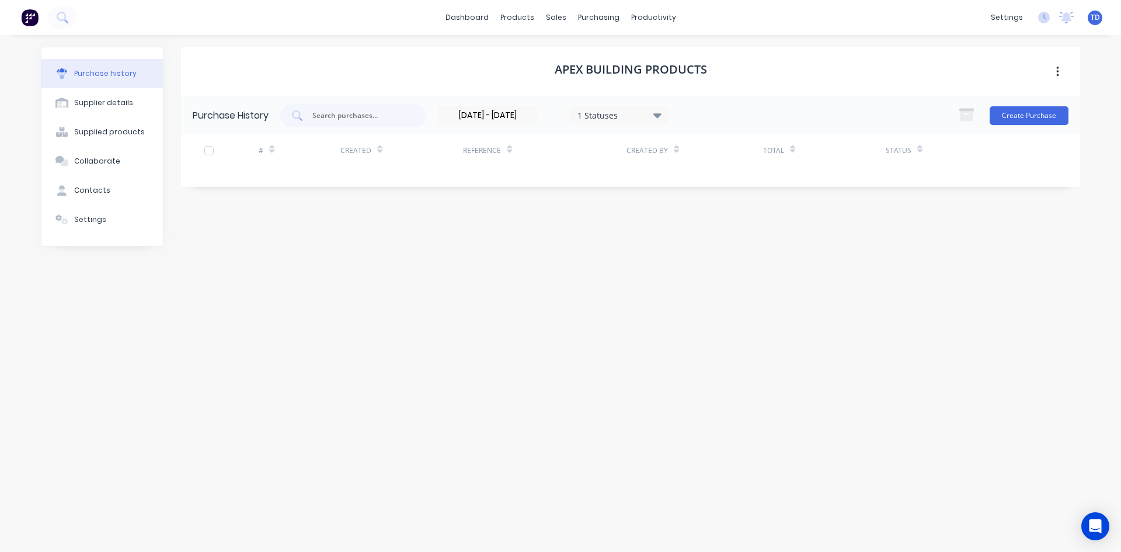
click at [525, 116] on input "[DATE] - [DATE]" at bounding box center [488, 116] width 98 height 18
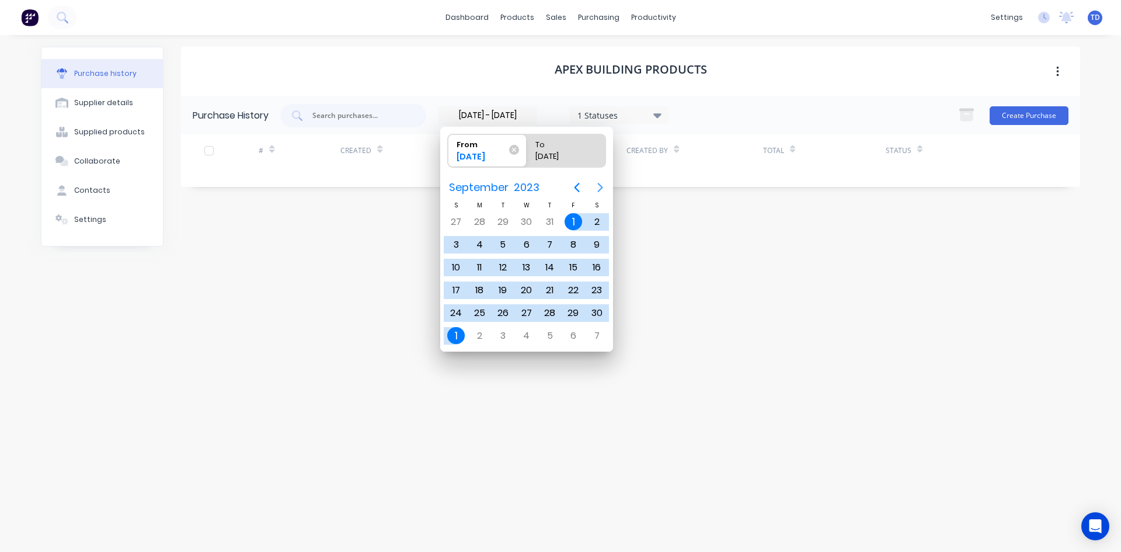
click at [601, 189] on icon "Next page" at bounding box center [600, 187] width 5 height 9
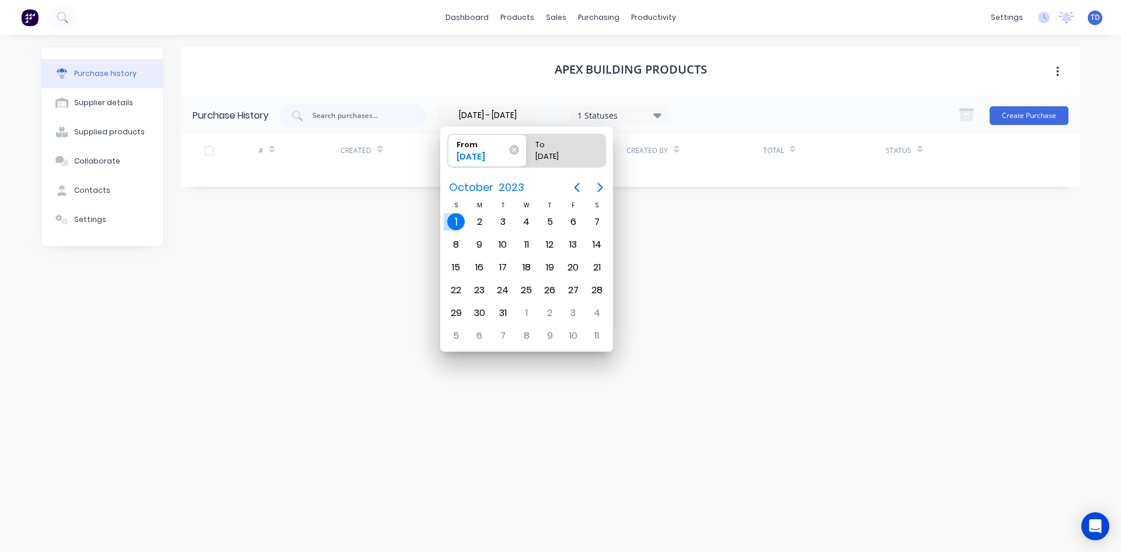
click at [453, 219] on div "1" at bounding box center [456, 222] width 18 height 18
type input "[DATE] - [DATE]"
radio input "false"
radio input "true"
click at [499, 305] on div "31" at bounding box center [504, 313] width 18 height 18
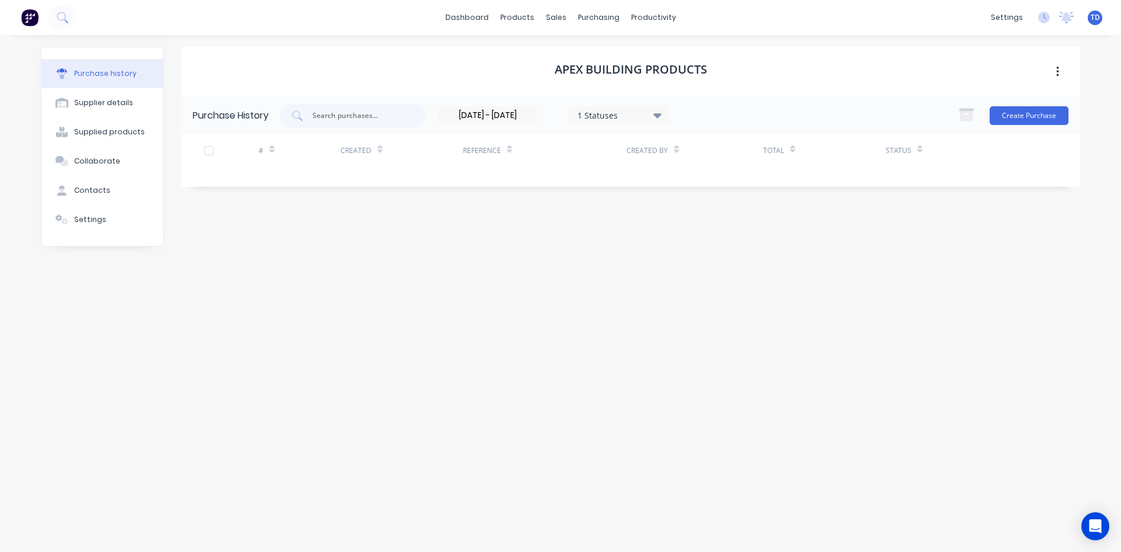
click at [527, 112] on input "[DATE] - [DATE]" at bounding box center [488, 116] width 98 height 18
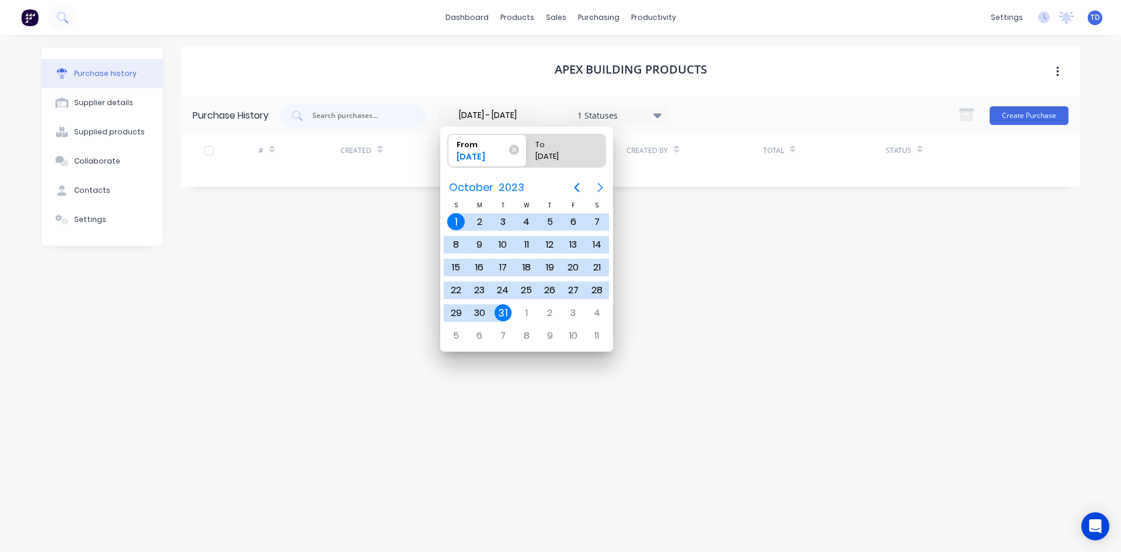
click at [604, 192] on icon "Next page" at bounding box center [600, 187] width 14 height 14
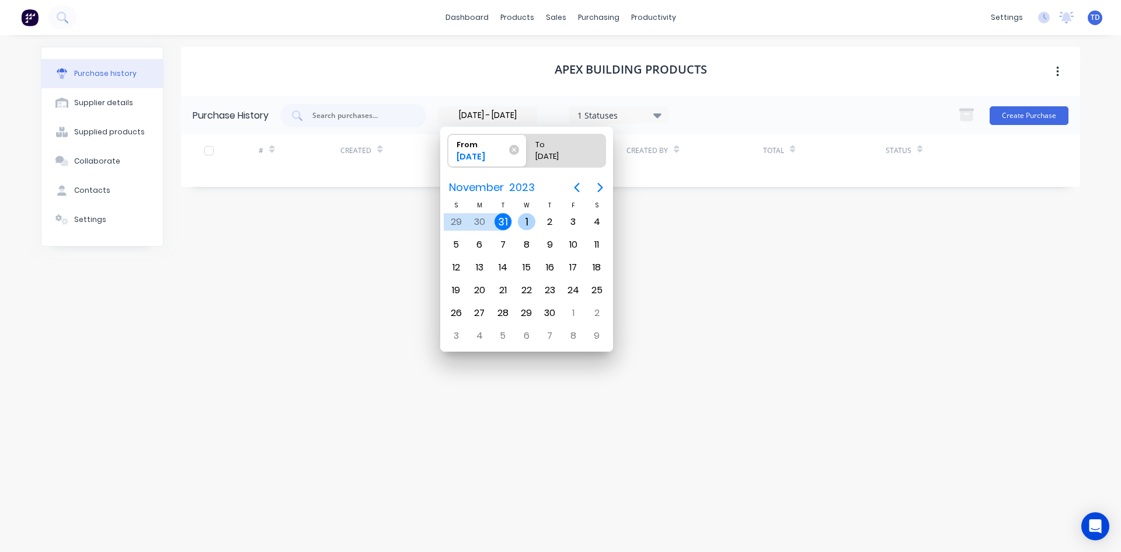
click at [524, 222] on div "1" at bounding box center [527, 222] width 18 height 18
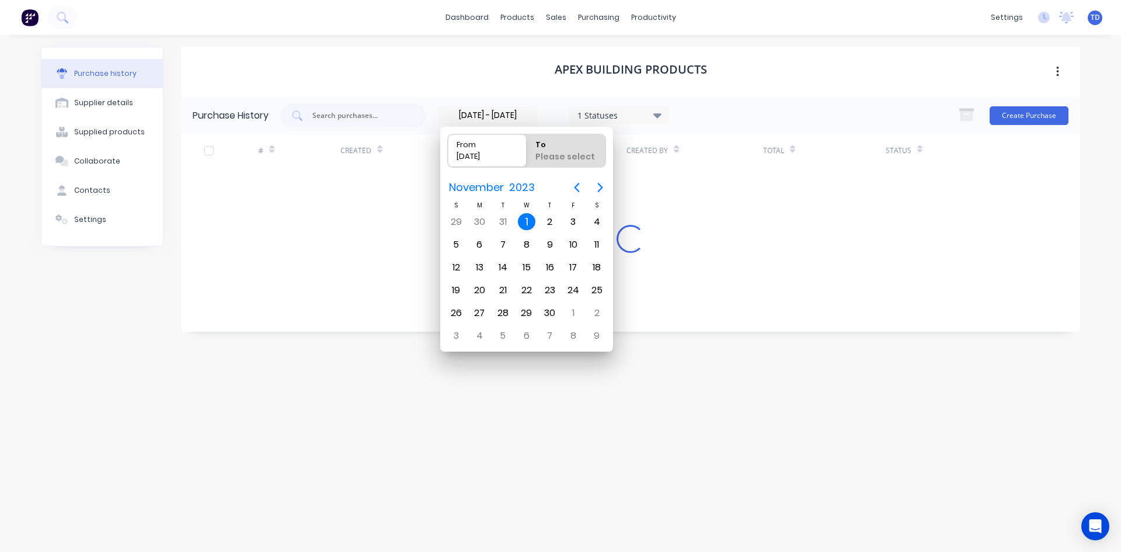
type input "[DATE]"
radio input "false"
radio input "true"
click at [547, 309] on div "30" at bounding box center [550, 313] width 18 height 18
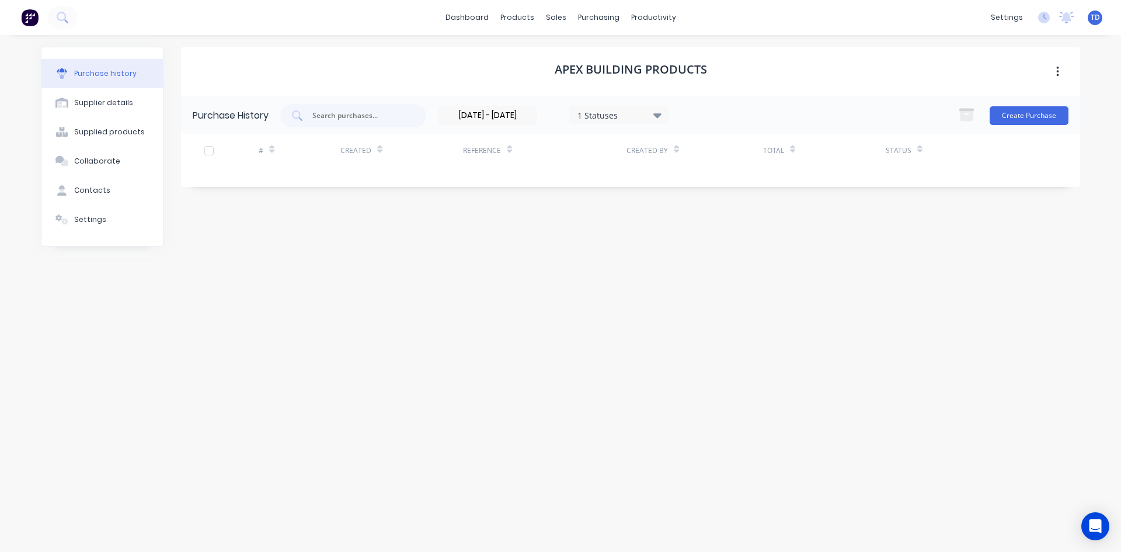
click at [533, 109] on input "[DATE] - [DATE]" at bounding box center [488, 116] width 98 height 18
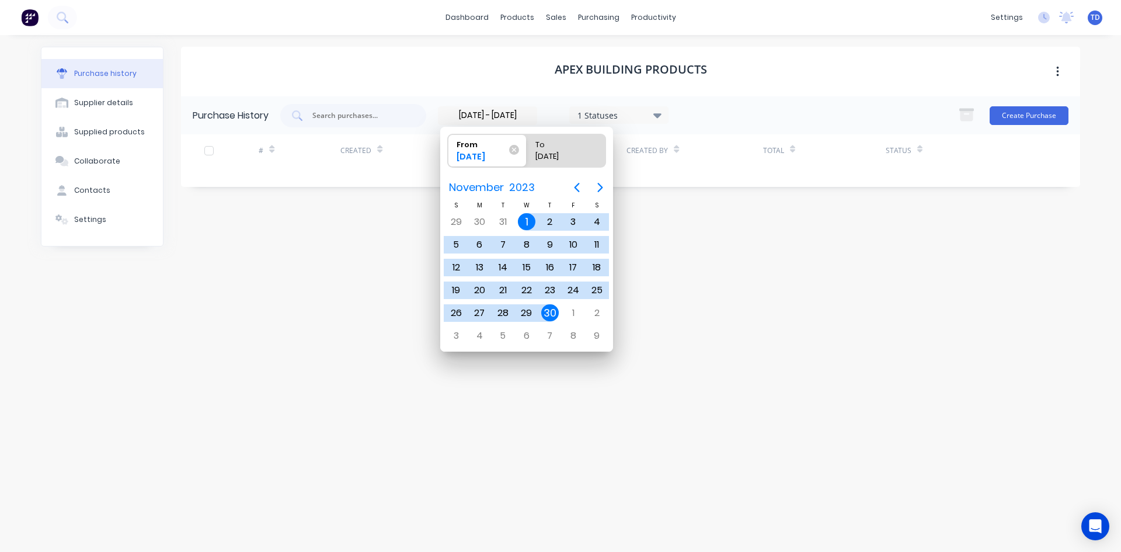
click at [554, 311] on div "30" at bounding box center [550, 313] width 18 height 18
type input "[DATE] - [DATE]"
radio input "false"
radio input "true"
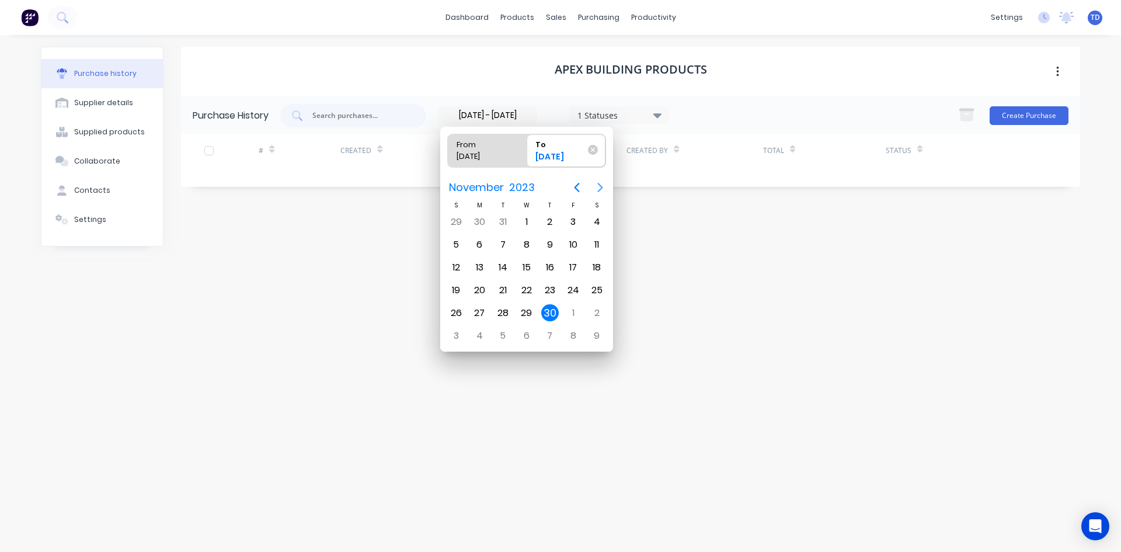
click at [597, 189] on icon "Next page" at bounding box center [600, 187] width 14 height 14
click at [454, 332] on div "31" at bounding box center [456, 336] width 18 height 18
type input "[DATE] - [DATE]"
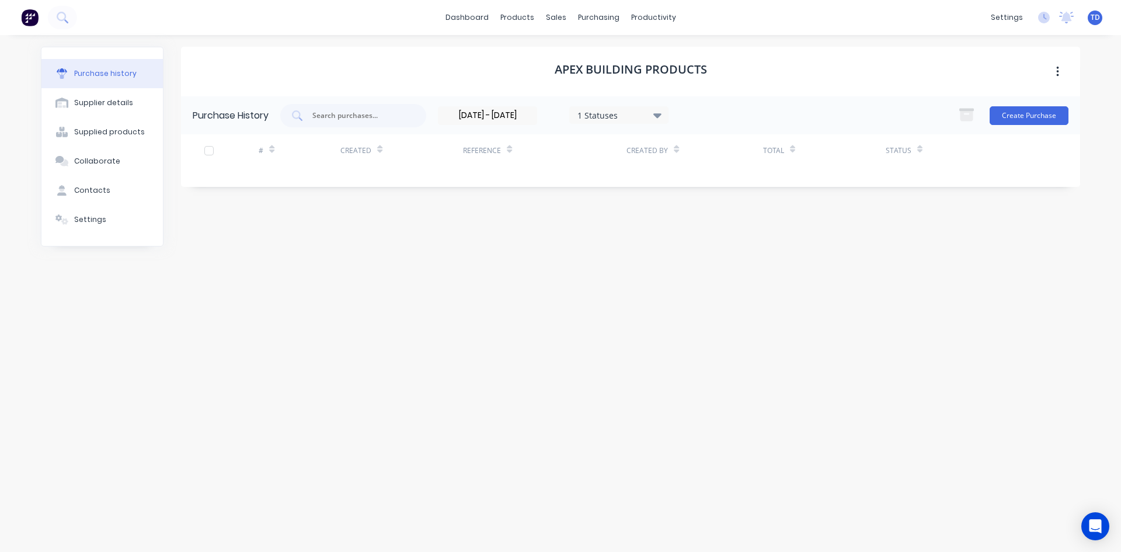
click at [522, 106] on label "[DATE] - [DATE]" at bounding box center [487, 115] width 99 height 19
click at [522, 107] on input "[DATE] - [DATE]" at bounding box center [488, 116] width 98 height 18
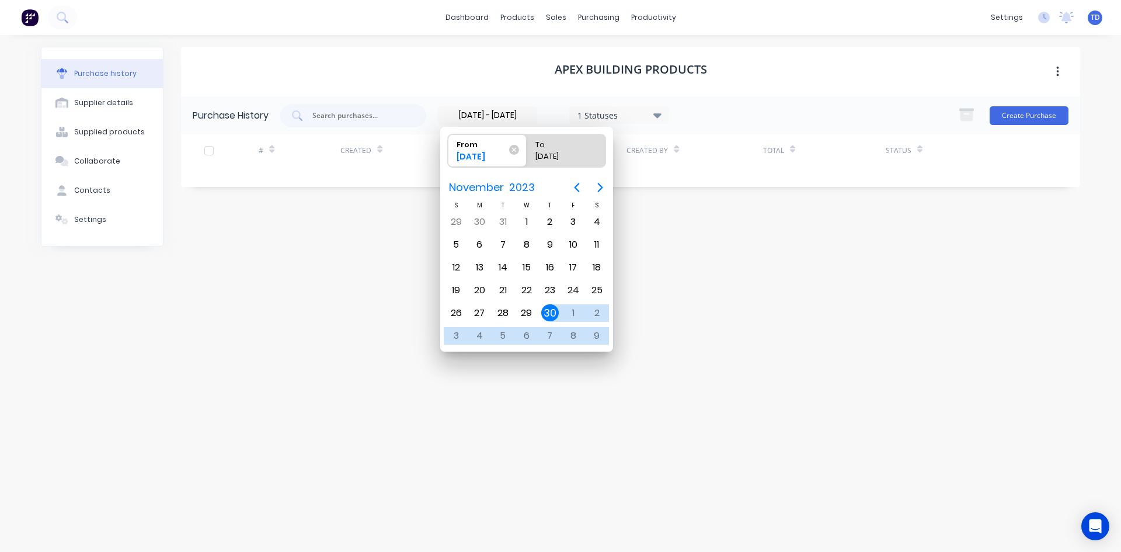
click at [506, 147] on div "From" at bounding box center [482, 142] width 60 height 16
click at [448, 147] on input "From [DATE]" at bounding box center [448, 150] width 1 height 33
click at [510, 152] on icon at bounding box center [514, 150] width 10 height 10
click at [448, 152] on input "From [DATE]" at bounding box center [448, 150] width 1 height 33
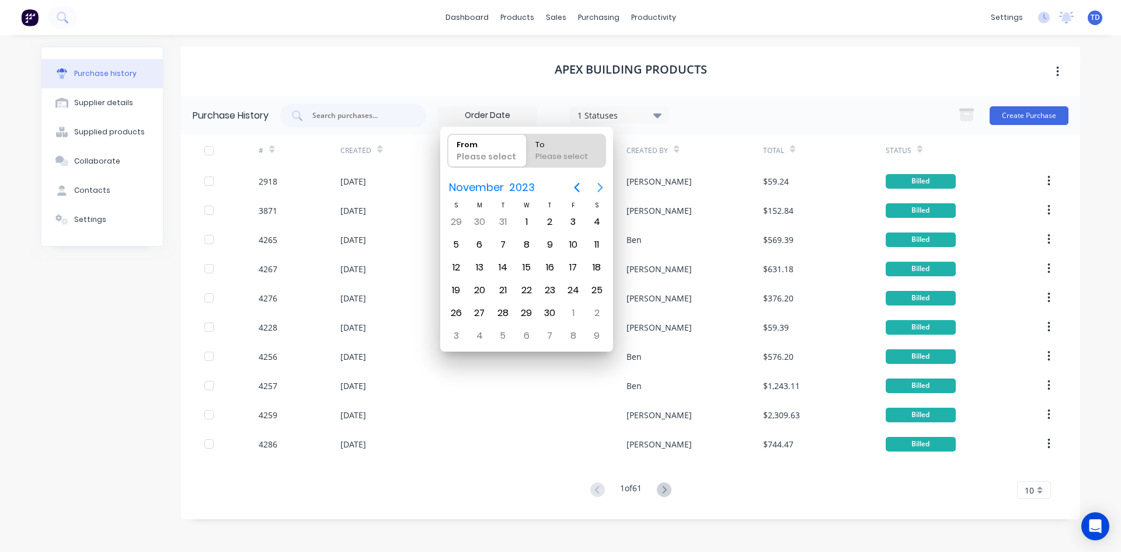
click at [603, 187] on icon "Next page" at bounding box center [600, 187] width 14 height 14
click at [601, 187] on icon "Next page" at bounding box center [600, 187] width 5 height 9
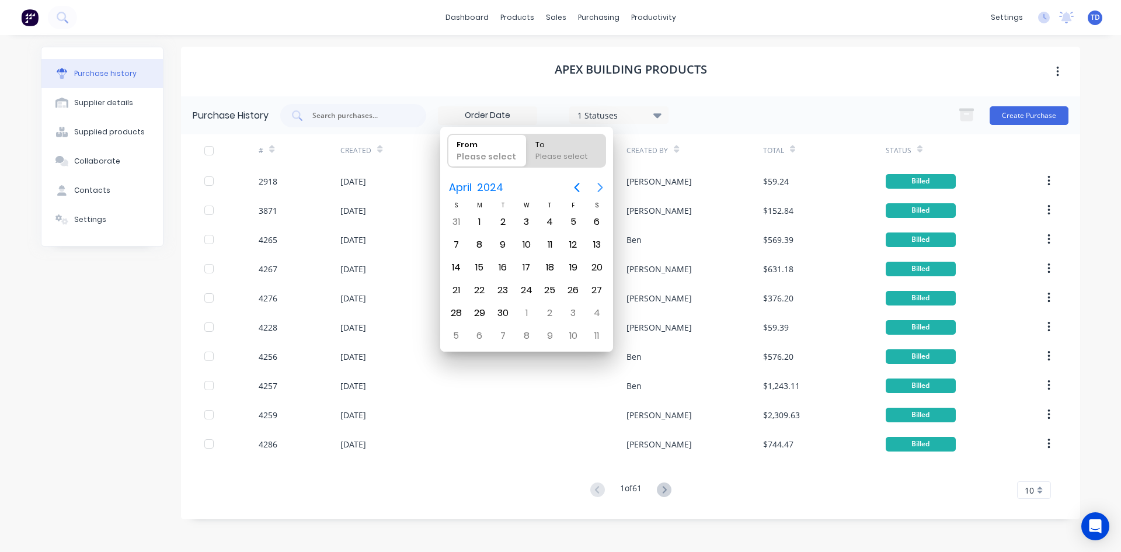
click at [601, 187] on icon "Next page" at bounding box center [600, 187] width 5 height 9
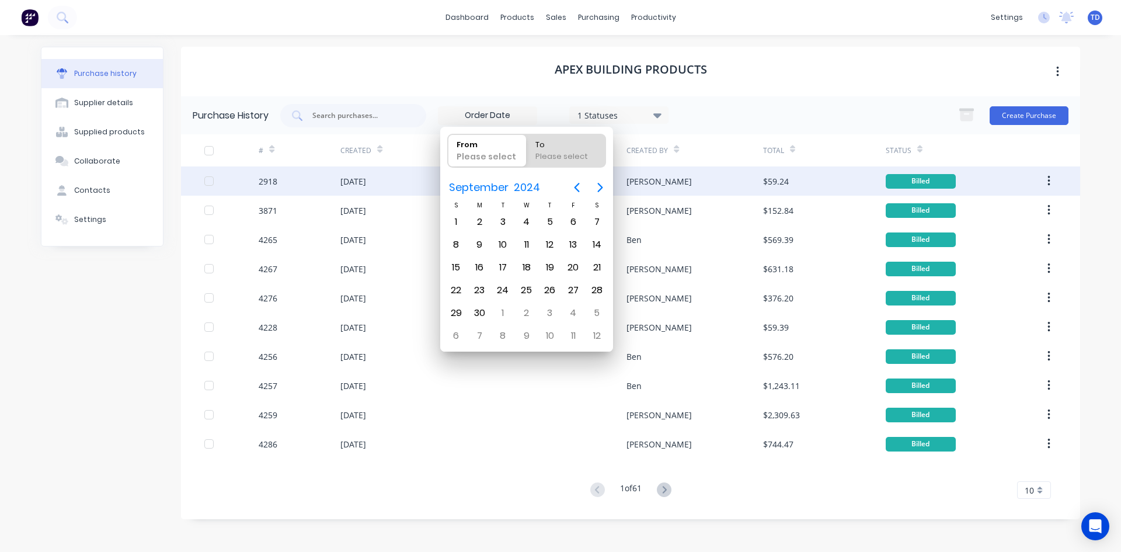
click at [402, 180] on div "[DATE]" at bounding box center [401, 180] width 123 height 29
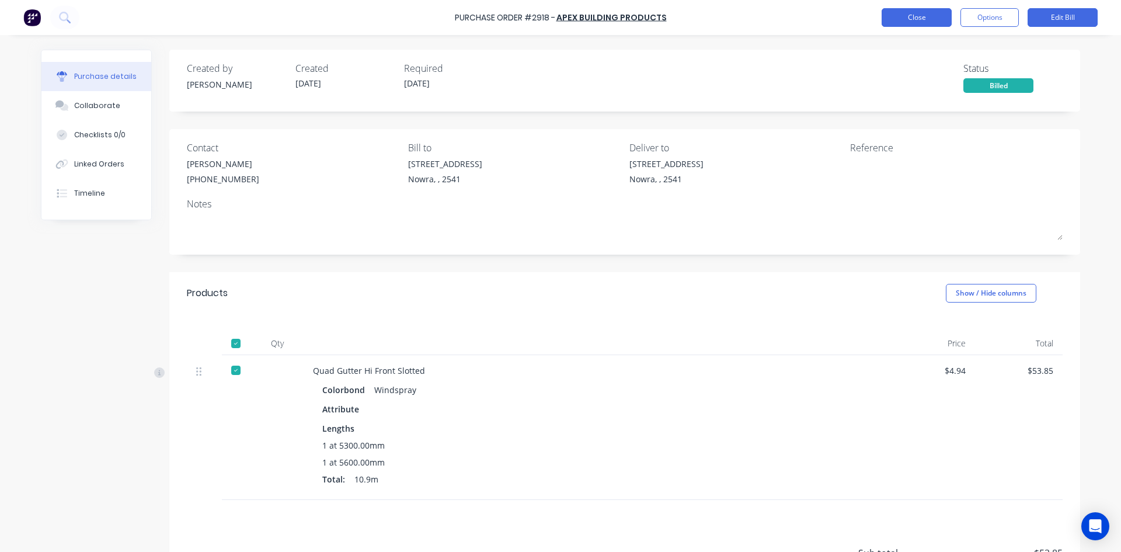
click at [905, 9] on button "Close" at bounding box center [917, 17] width 70 height 19
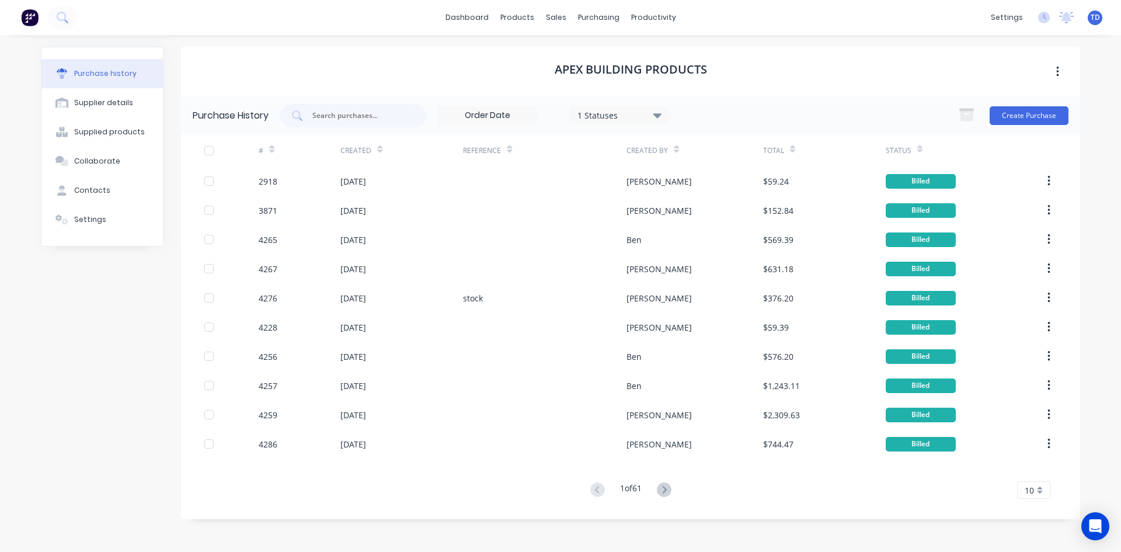
click at [377, 149] on icon at bounding box center [379, 149] width 5 height 9
click at [380, 149] on icon at bounding box center [379, 151] width 5 height 4
click at [377, 154] on div at bounding box center [379, 149] width 5 height 18
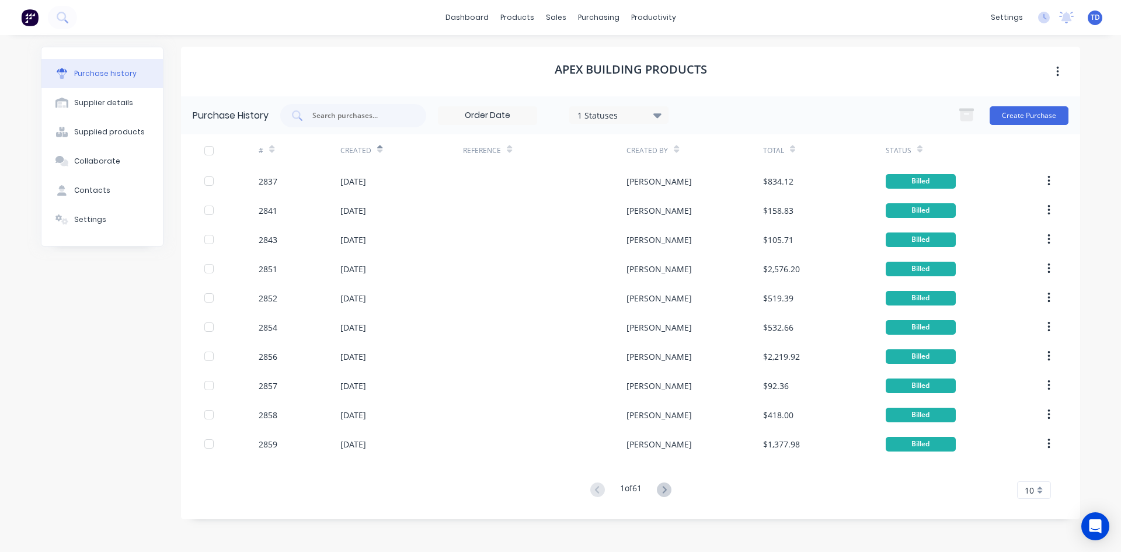
click at [1030, 483] on div "10" at bounding box center [1034, 490] width 34 height 18
click at [1030, 478] on div "35" at bounding box center [1034, 470] width 33 height 20
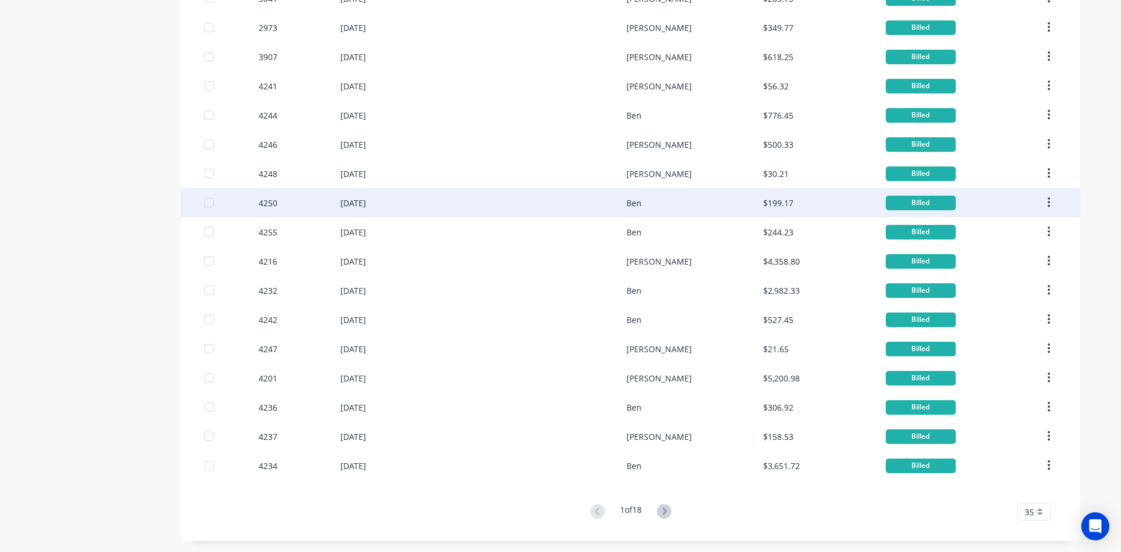
scroll to position [709, 0]
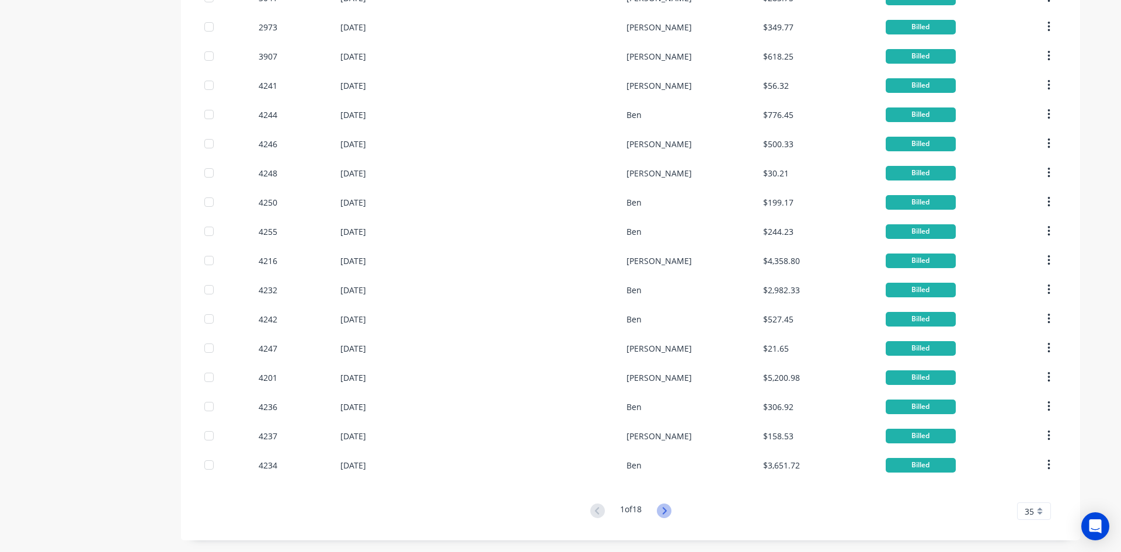
click at [661, 510] on icon at bounding box center [664, 510] width 15 height 15
click at [662, 513] on icon at bounding box center [664, 510] width 4 height 7
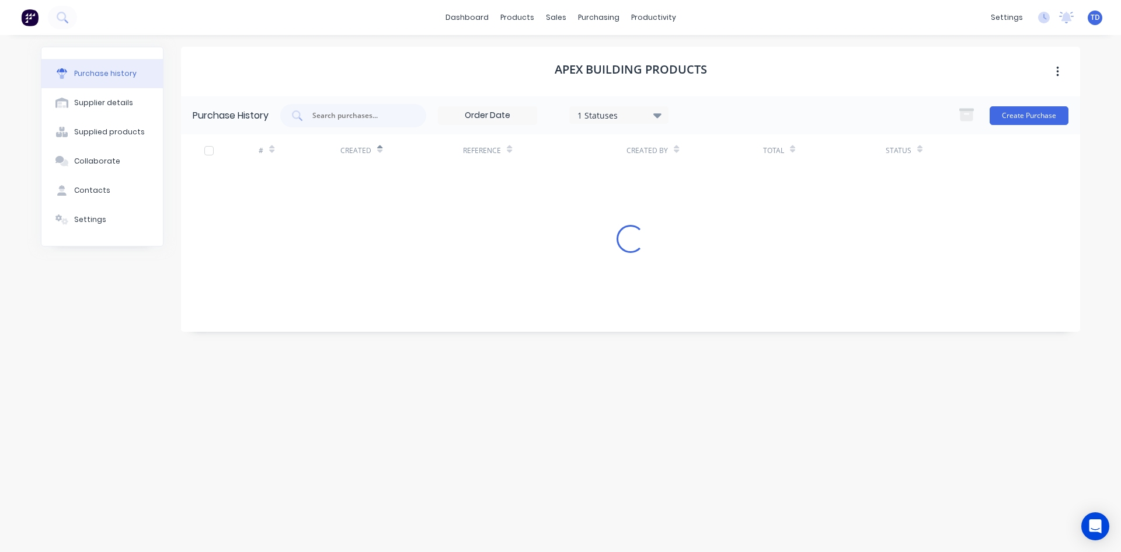
scroll to position [0, 0]
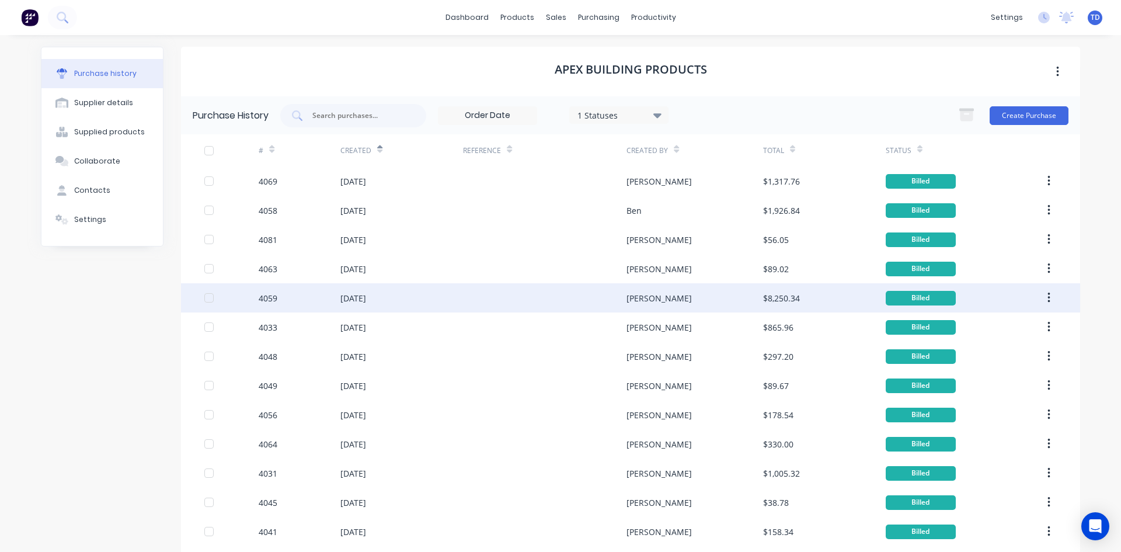
click at [613, 298] on div at bounding box center [545, 297] width 164 height 29
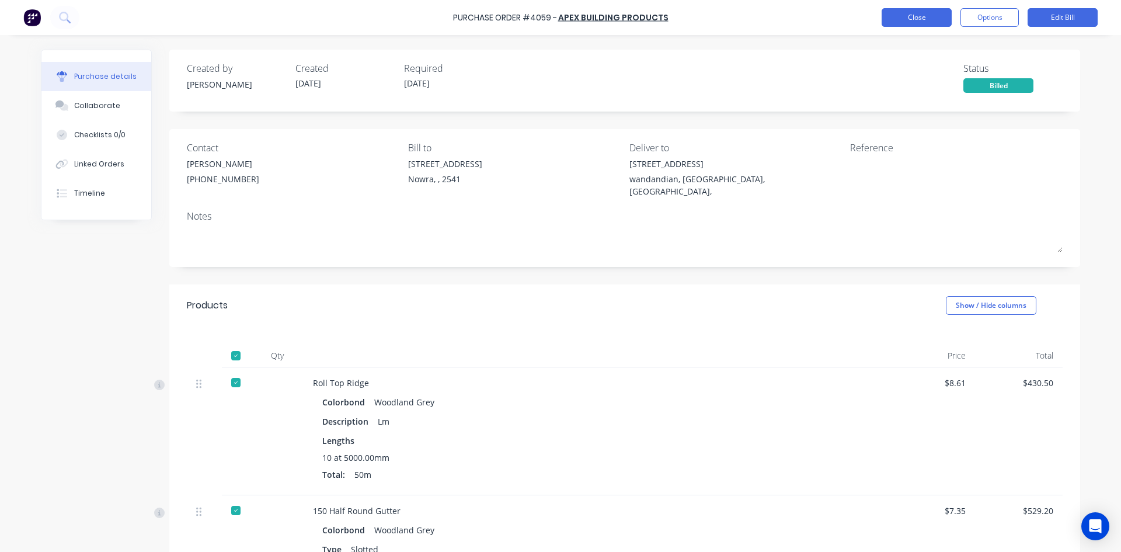
click at [888, 15] on button "Close" at bounding box center [917, 17] width 70 height 19
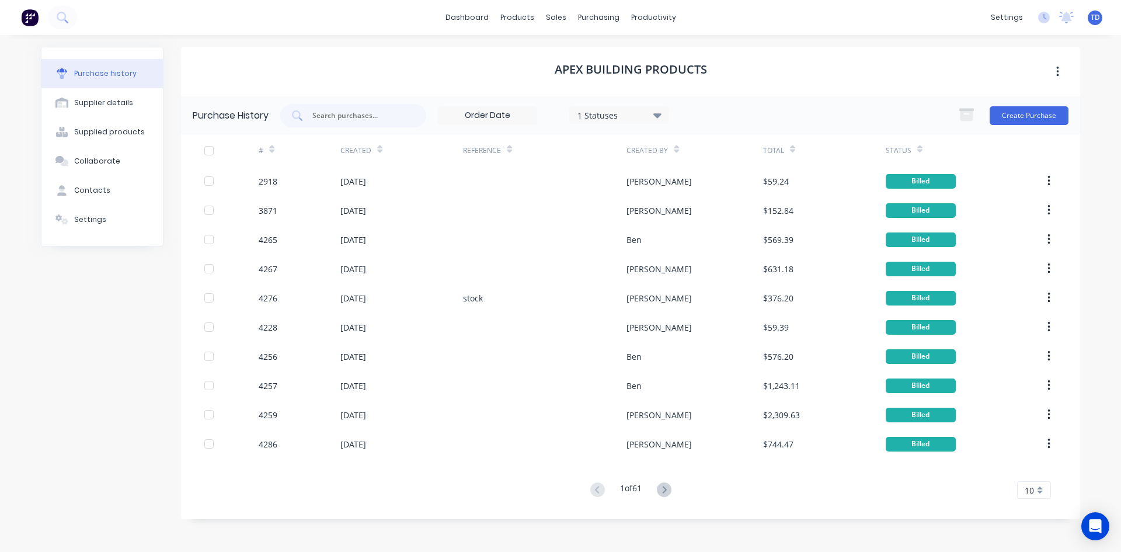
click at [380, 151] on icon at bounding box center [379, 151] width 5 height 4
click at [380, 146] on icon at bounding box center [379, 149] width 5 height 9
click at [486, 111] on input at bounding box center [488, 116] width 98 height 18
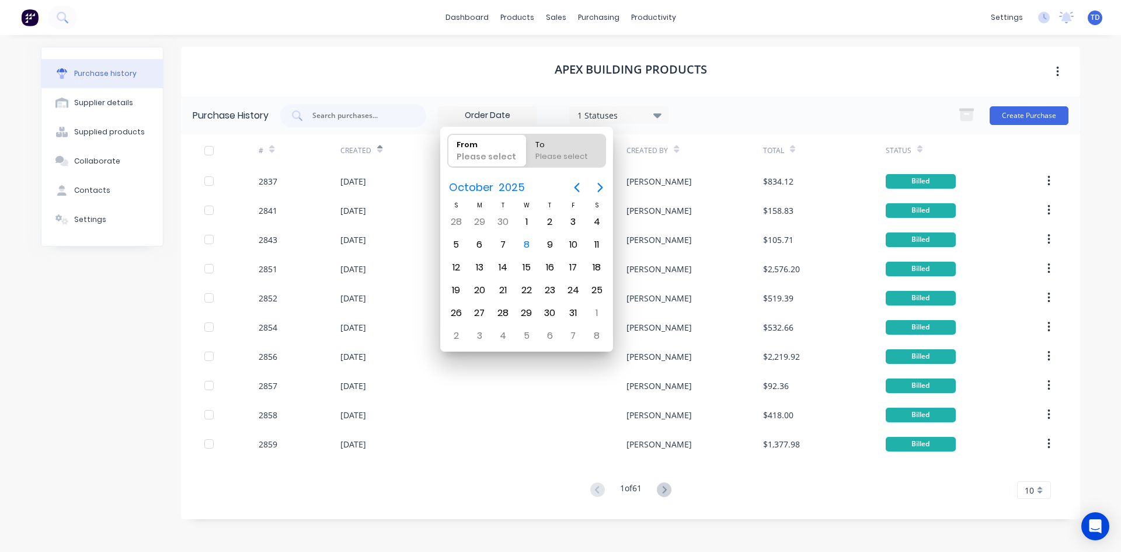
click at [474, 70] on div "Apex Building Products" at bounding box center [630, 72] width 899 height 50
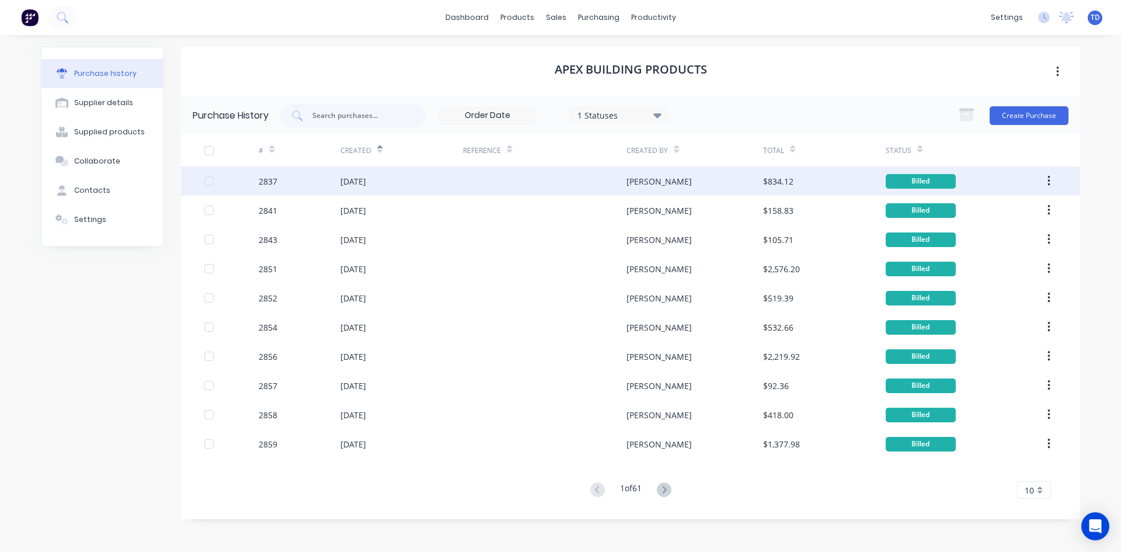
click at [401, 178] on div "[DATE]" at bounding box center [401, 180] width 123 height 29
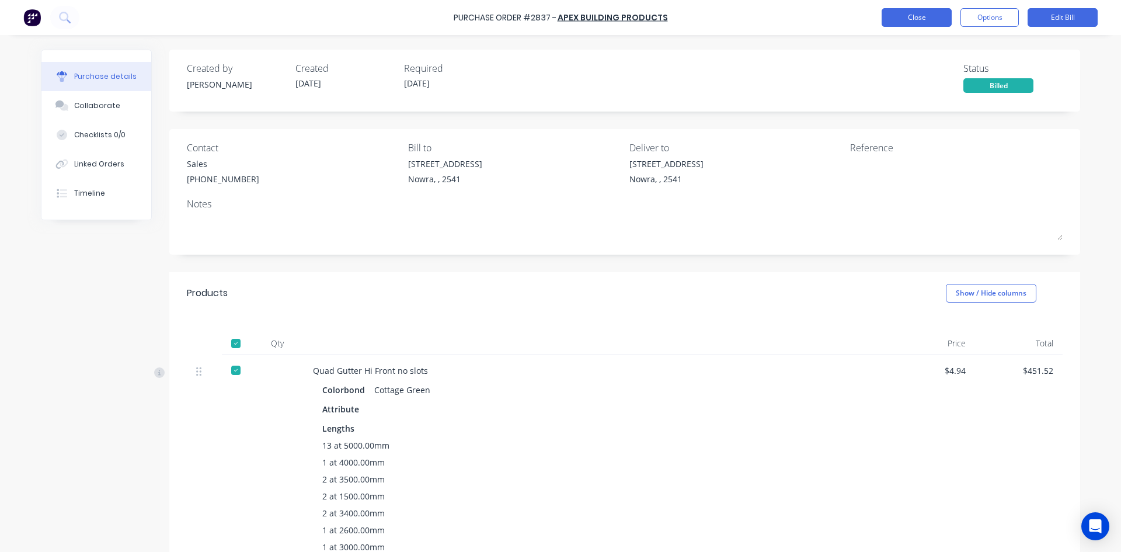
click at [940, 26] on button "Close" at bounding box center [917, 17] width 70 height 19
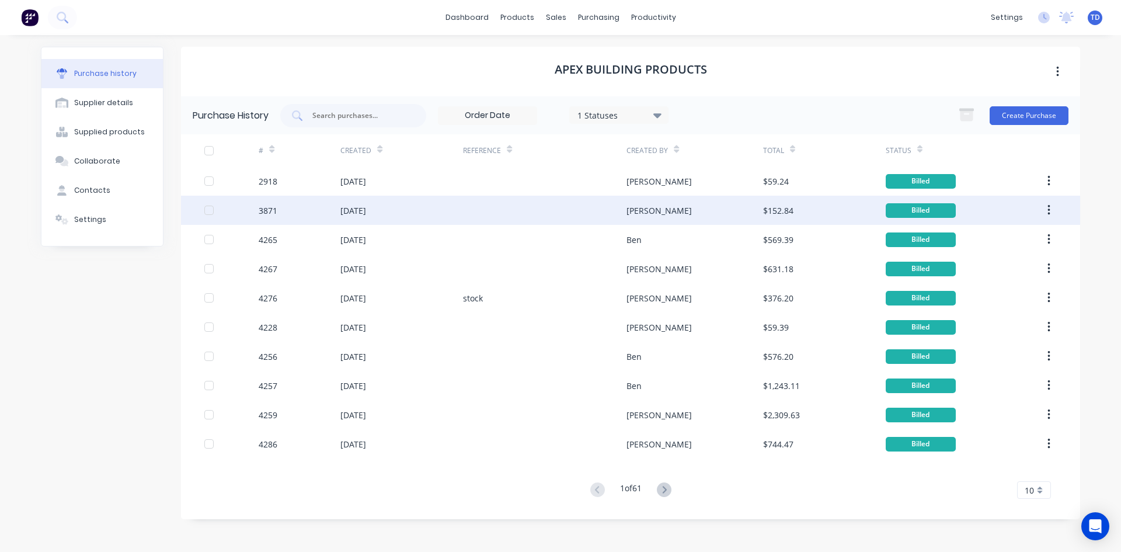
click at [410, 216] on div "[DATE]" at bounding box center [401, 210] width 123 height 29
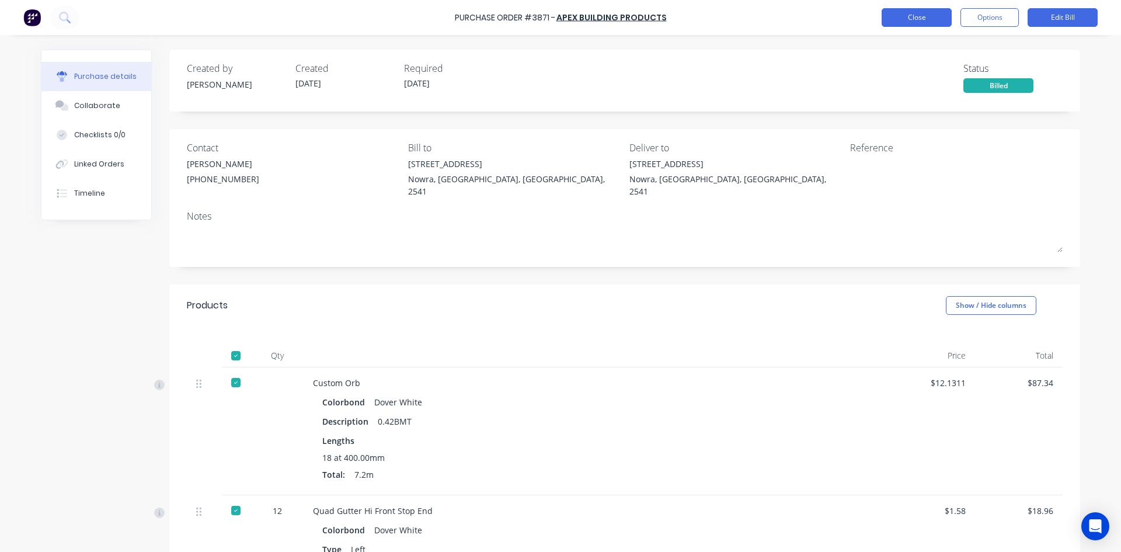
click at [912, 22] on button "Close" at bounding box center [917, 17] width 70 height 19
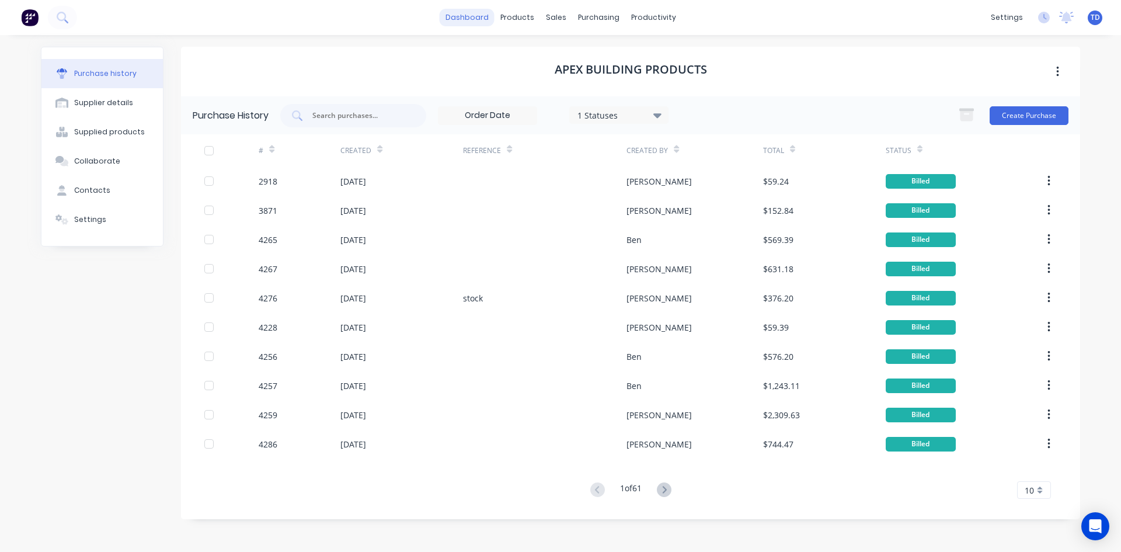
click at [471, 9] on link "dashboard" at bounding box center [467, 18] width 55 height 18
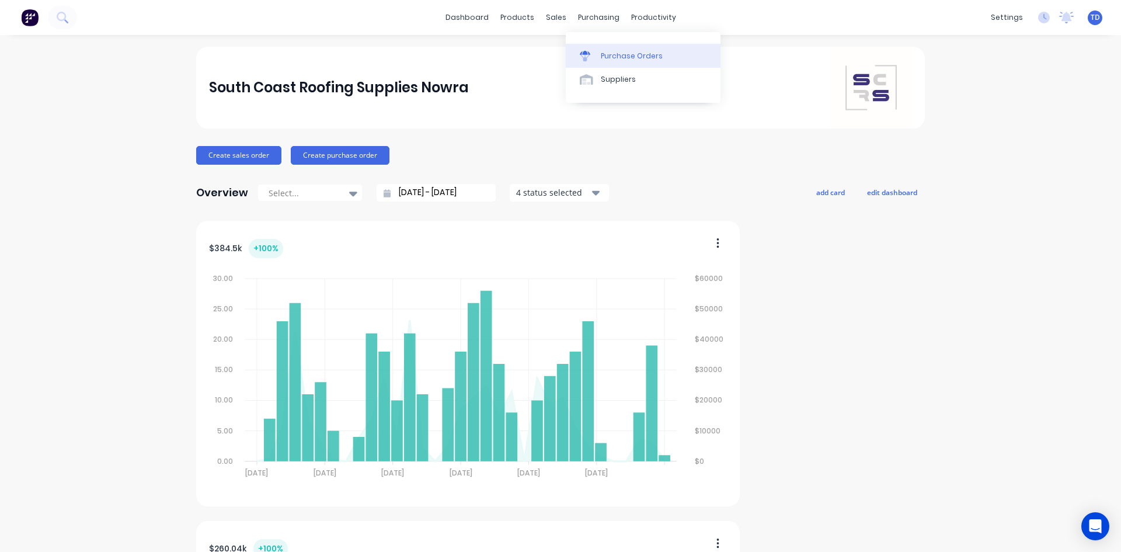
click at [633, 59] on div "Purchase Orders" at bounding box center [632, 56] width 62 height 11
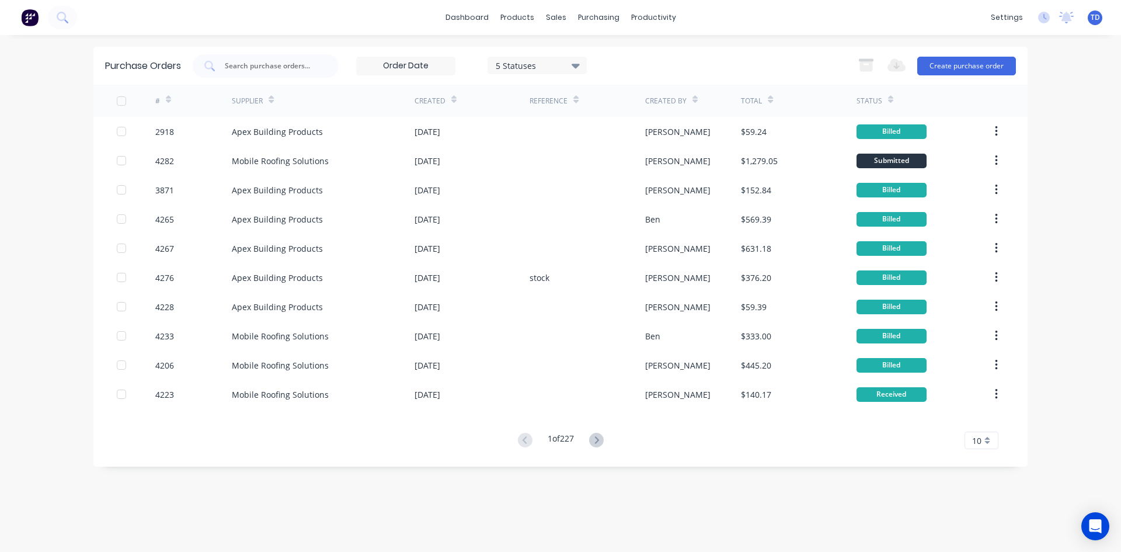
click at [444, 68] on input at bounding box center [406, 66] width 98 height 18
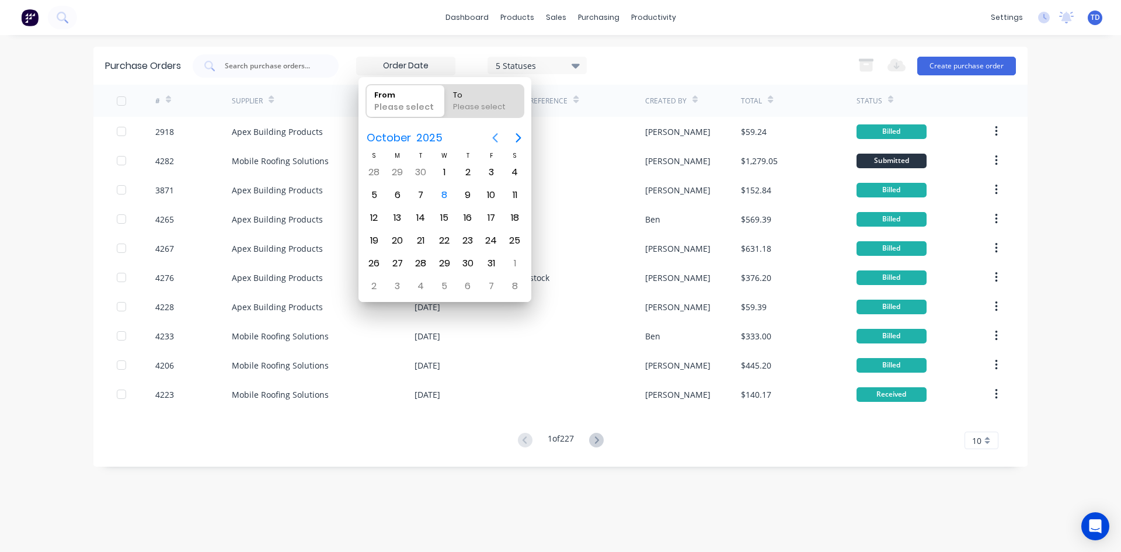
click at [493, 138] on icon "Previous page" at bounding box center [494, 137] width 5 height 9
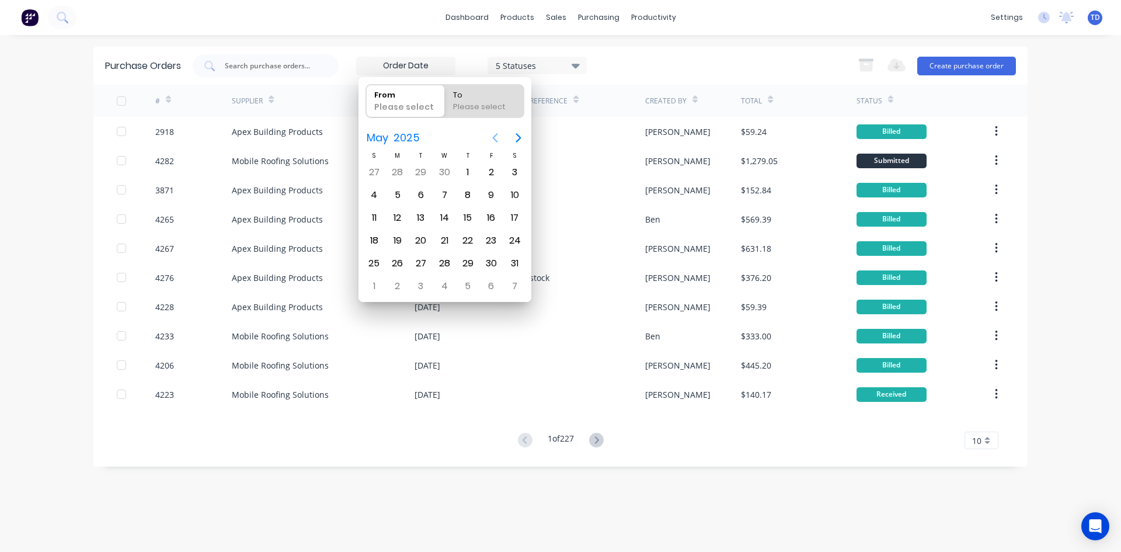
click at [493, 138] on icon "Previous page" at bounding box center [494, 137] width 5 height 9
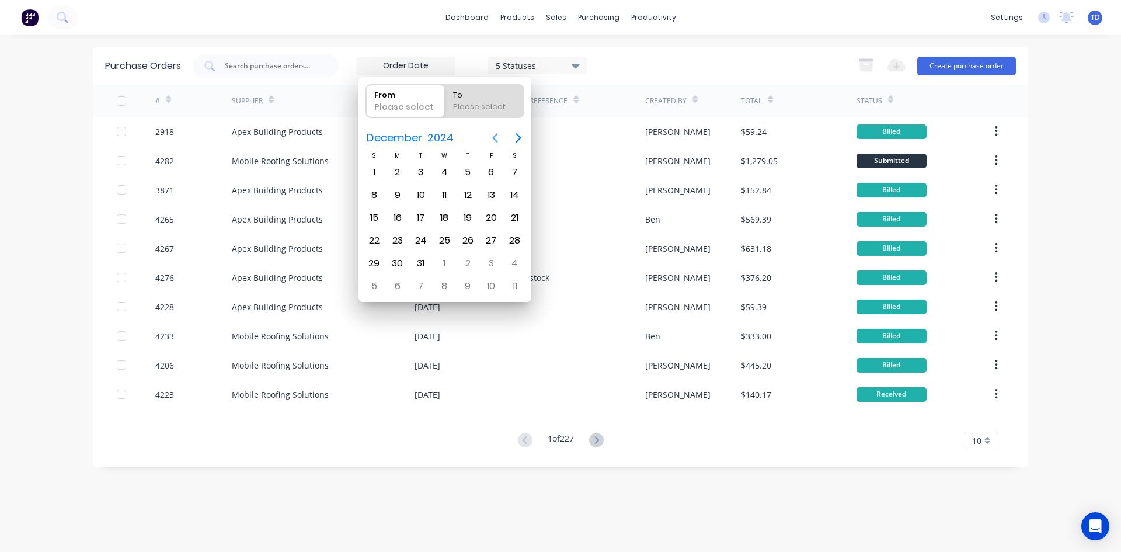
click at [493, 138] on icon "Previous page" at bounding box center [494, 137] width 5 height 9
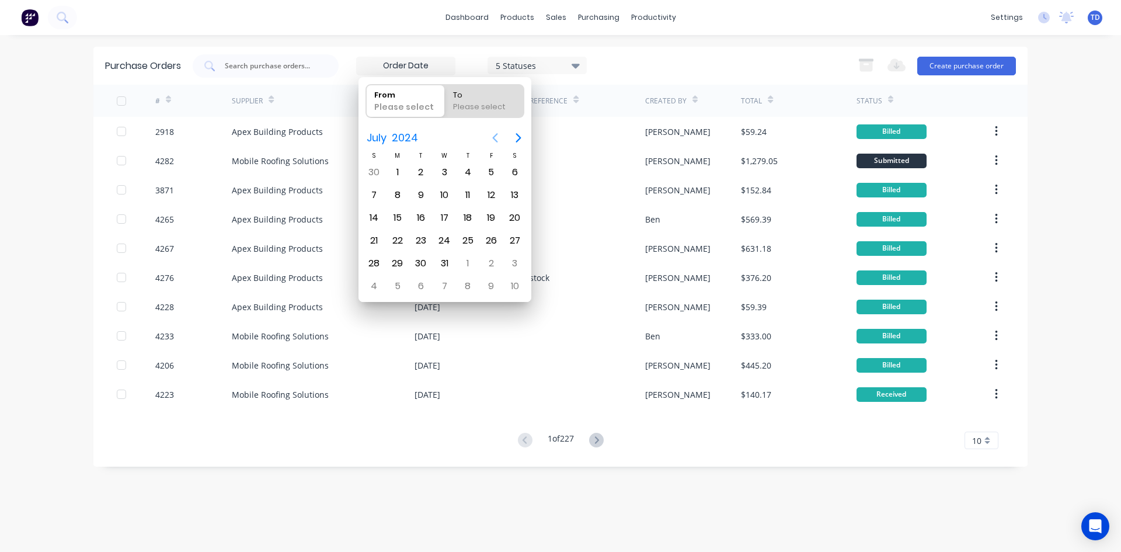
click at [493, 138] on icon "Previous page" at bounding box center [494, 137] width 5 height 9
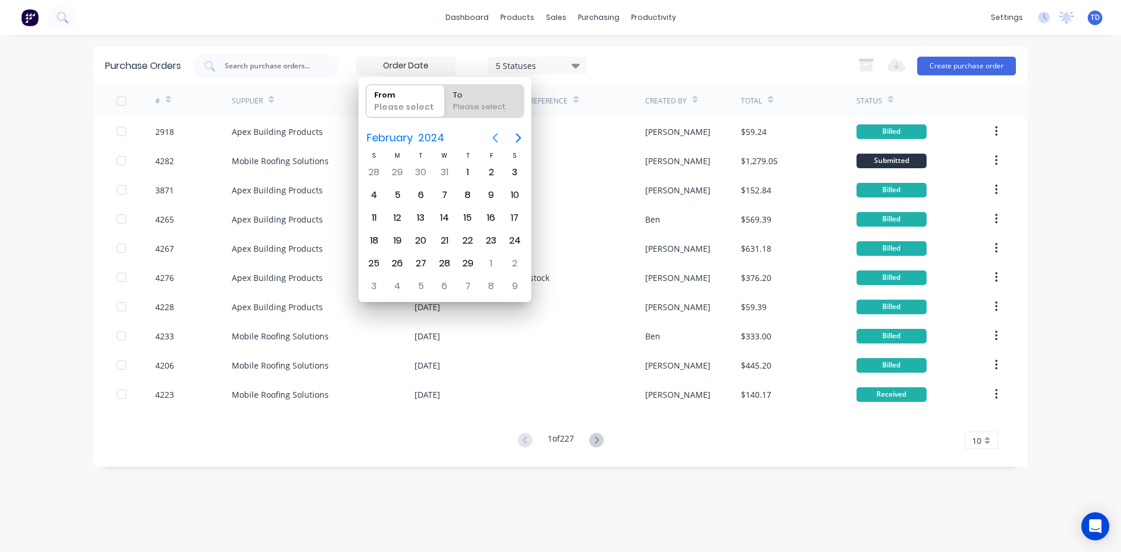
click at [493, 138] on icon "Previous page" at bounding box center [494, 137] width 5 height 9
click at [397, 168] on div "1" at bounding box center [398, 173] width 18 height 18
type input "[DATE]"
radio input "false"
radio input "true"
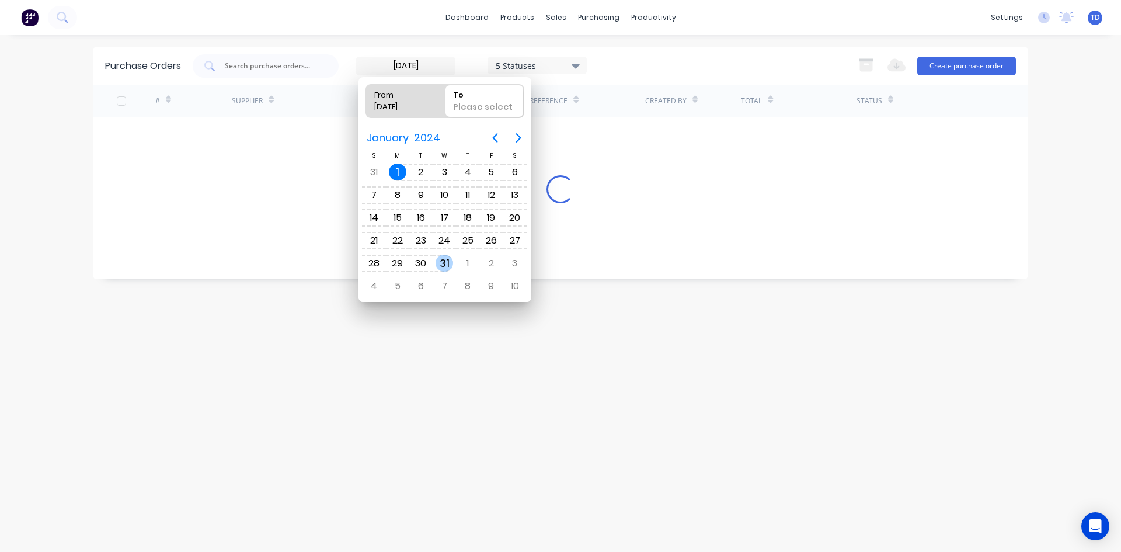
click at [451, 262] on div "31" at bounding box center [445, 264] width 18 height 18
type input "[DATE] - [DATE]"
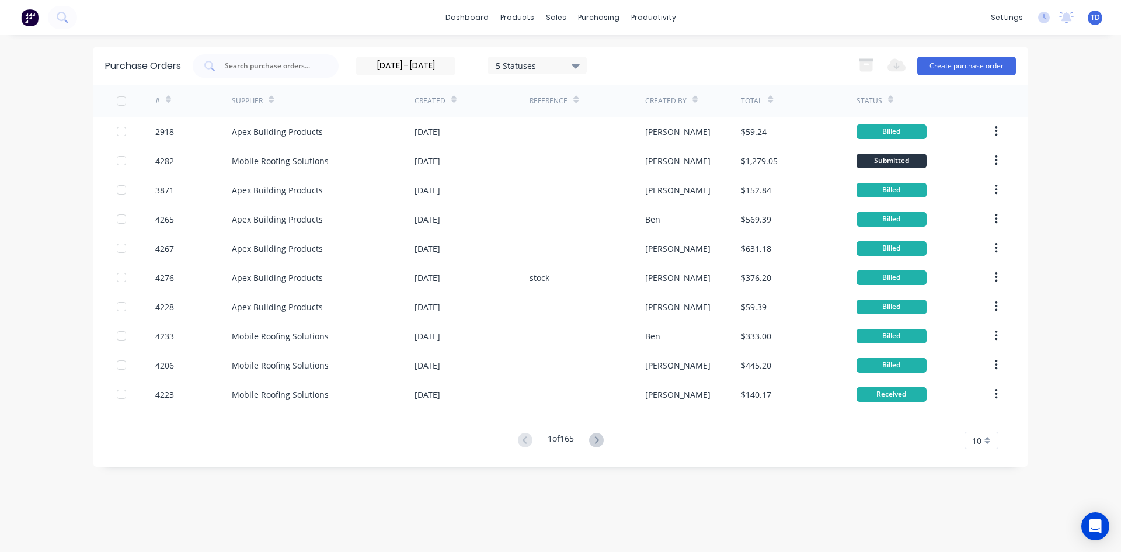
click at [541, 62] on div "5 Statuses" at bounding box center [538, 65] width 84 height 12
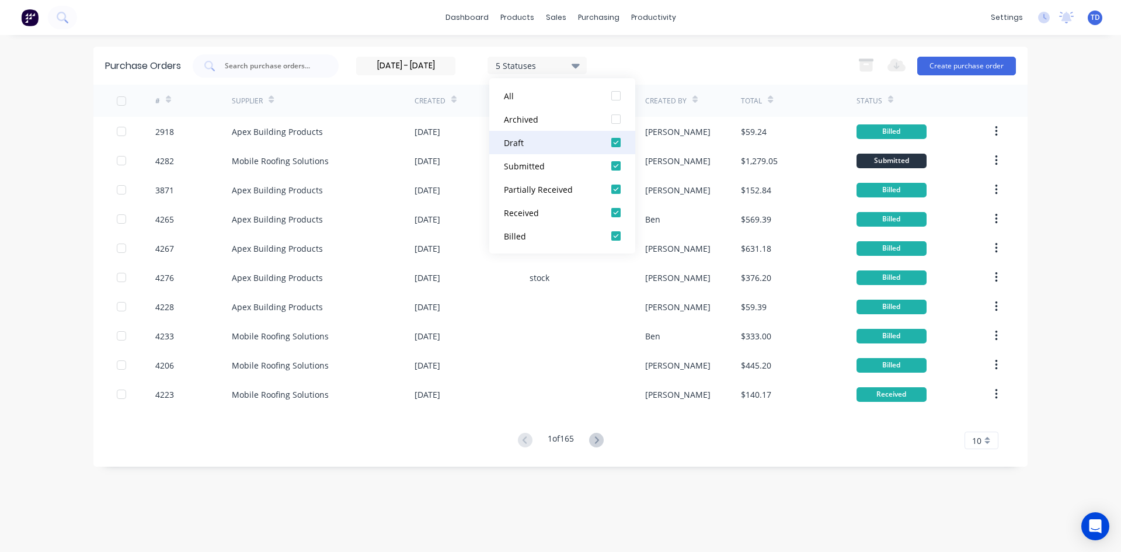
click at [621, 141] on div at bounding box center [615, 142] width 23 height 23
click at [616, 163] on div at bounding box center [615, 165] width 23 height 23
click at [616, 185] on div at bounding box center [615, 189] width 23 height 23
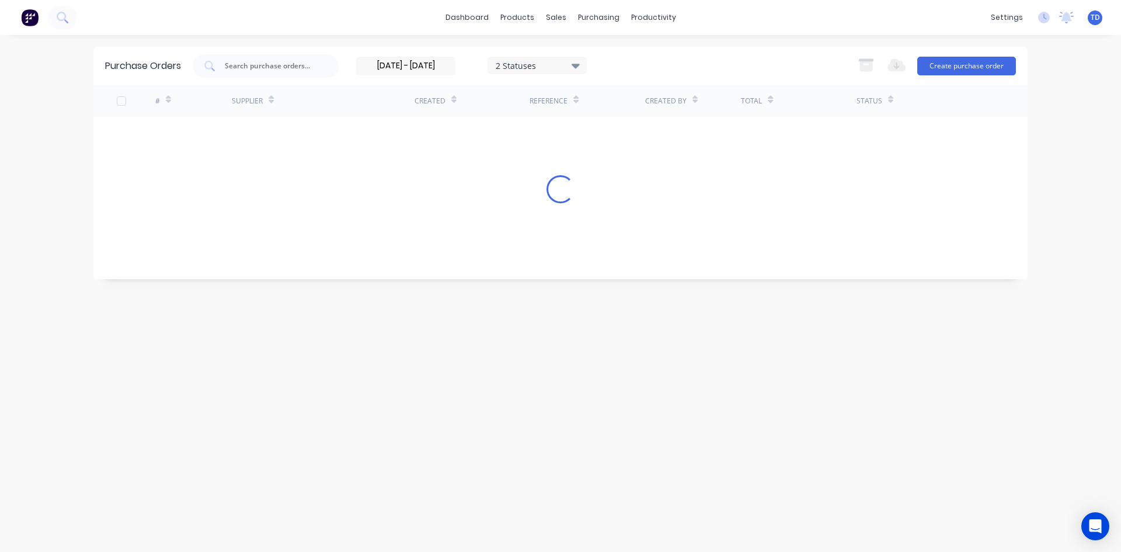
click at [639, 67] on div "[DATE] - [DATE] 2 Statuses [DATE] - [DATE] 2 Statuses Export to Excel (XLSX) Cr…" at bounding box center [604, 65] width 823 height 23
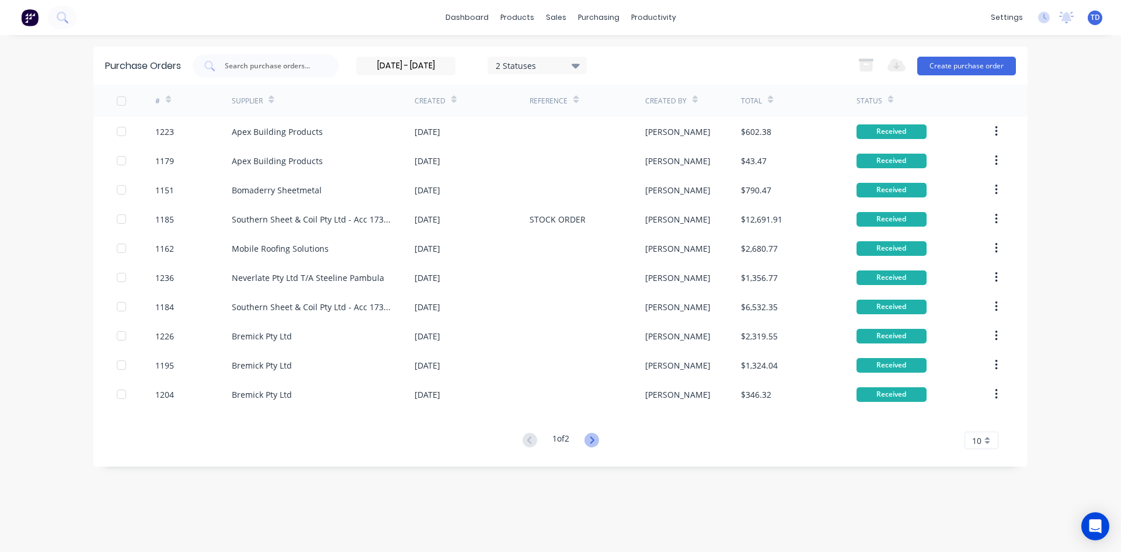
click at [594, 442] on icon at bounding box center [592, 439] width 4 height 7
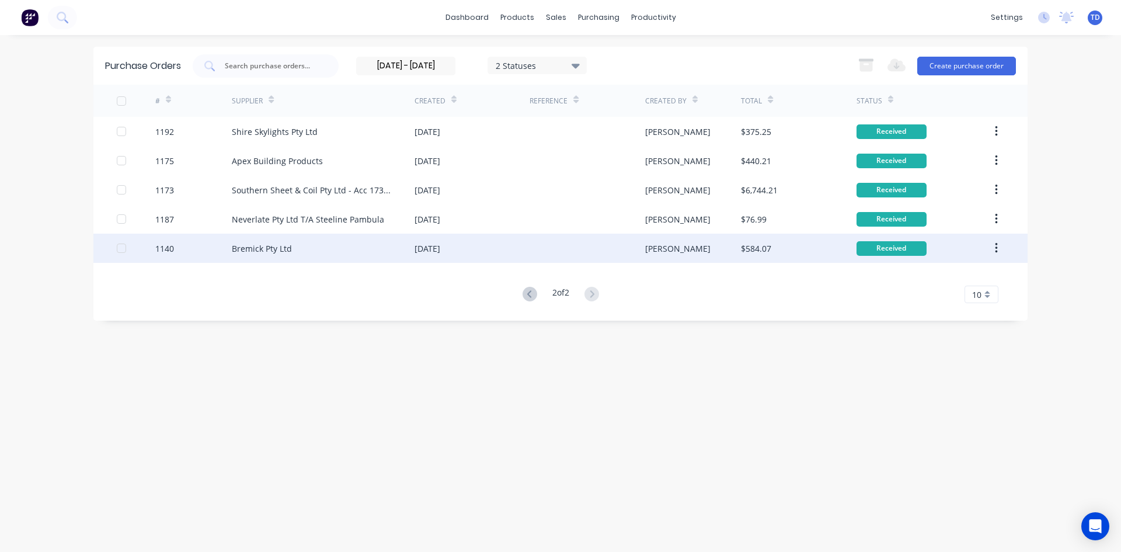
click at [478, 248] on div "[DATE]" at bounding box center [472, 248] width 115 height 29
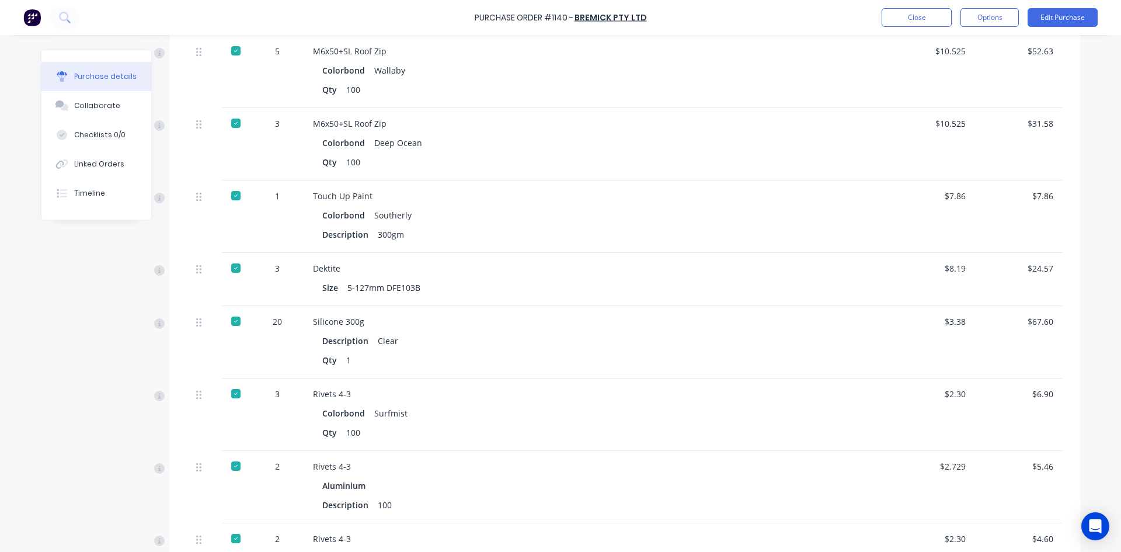
scroll to position [526, 0]
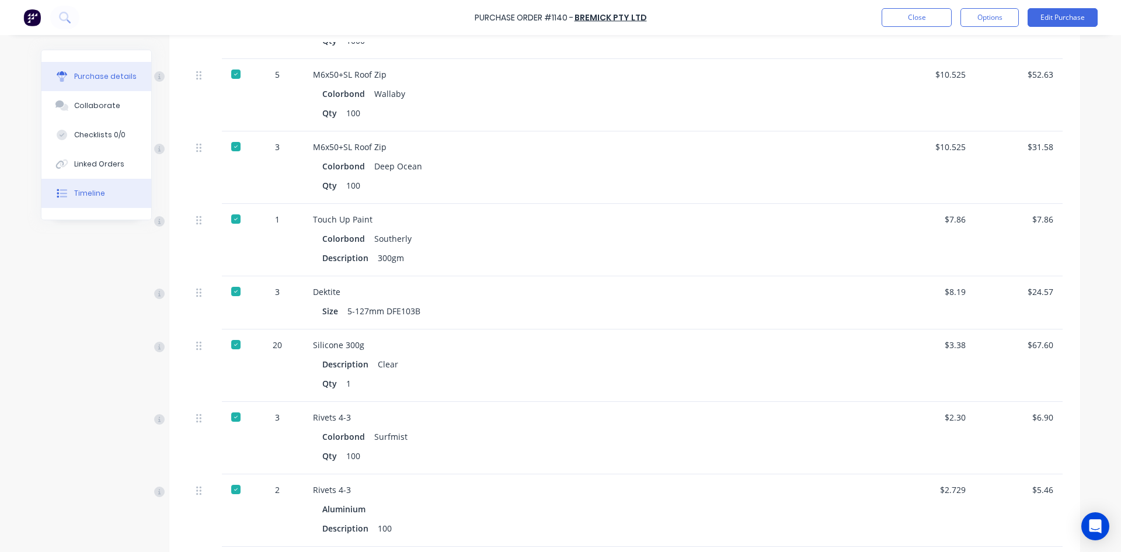
click at [96, 189] on div "Timeline" at bounding box center [89, 193] width 31 height 11
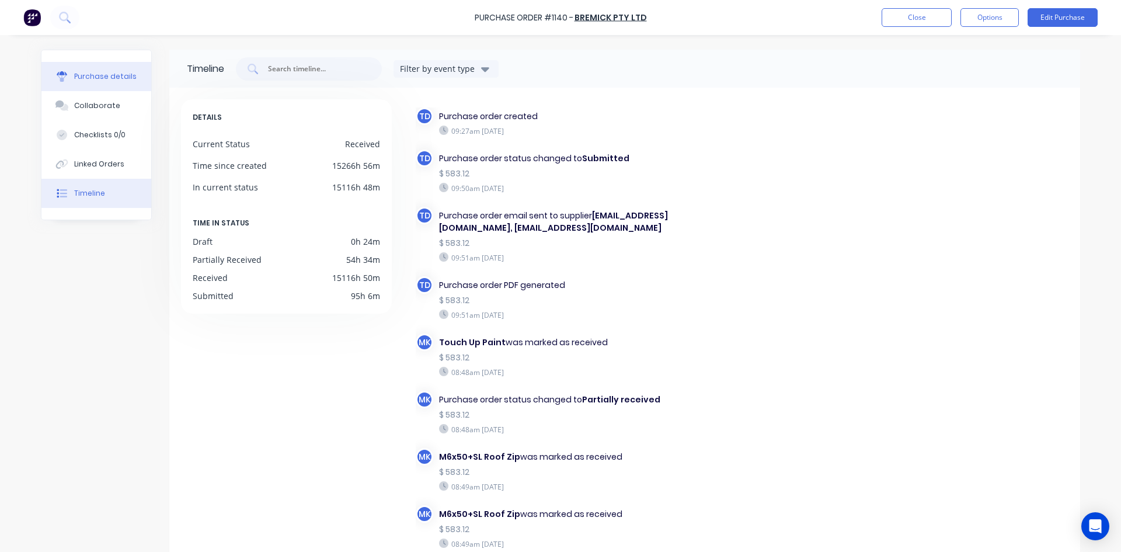
click at [116, 72] on div "Purchase details" at bounding box center [105, 76] width 62 height 11
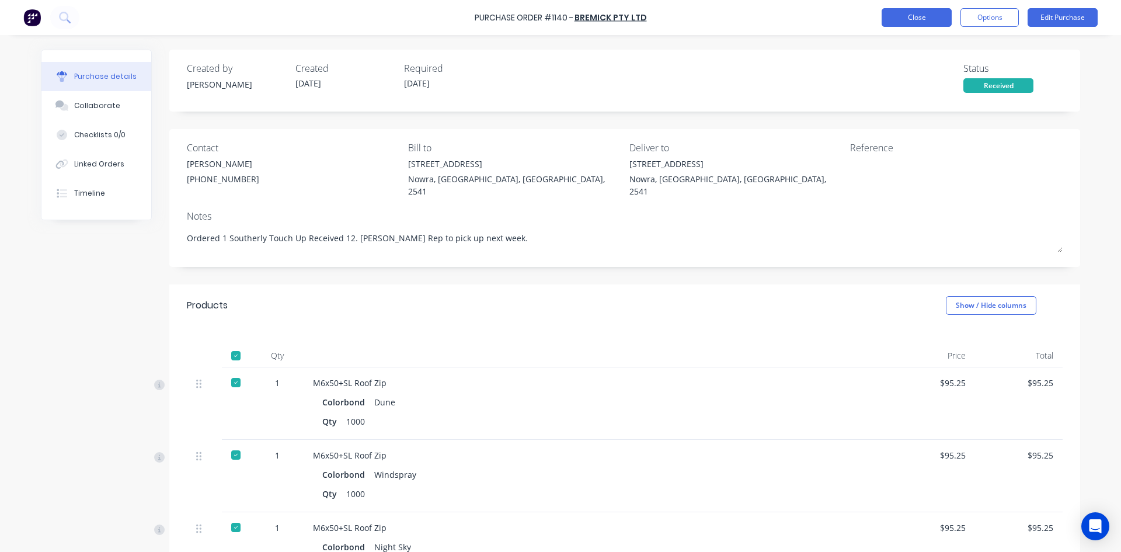
click at [905, 20] on button "Close" at bounding box center [917, 17] width 70 height 19
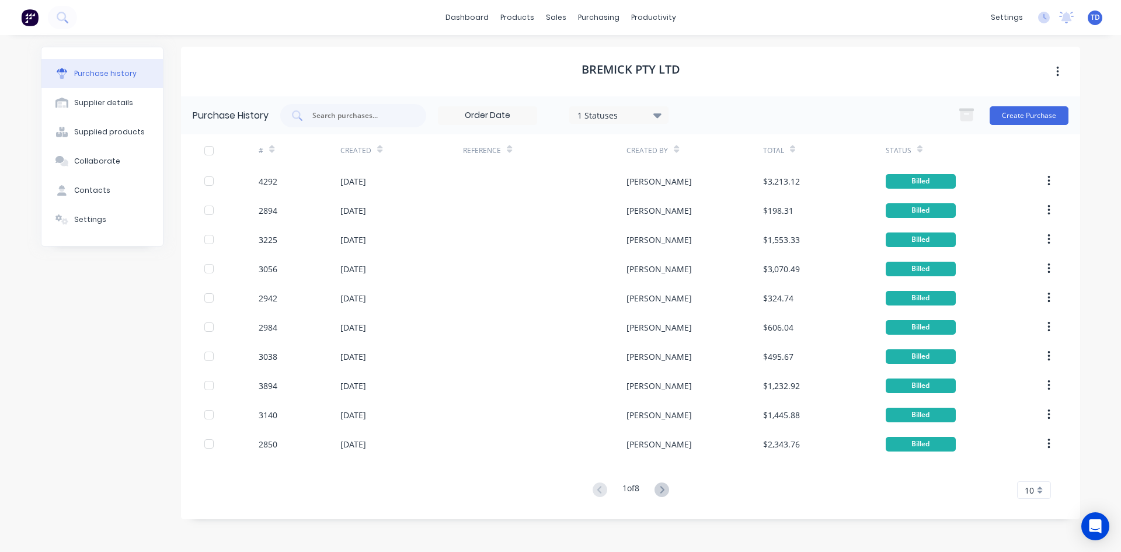
click at [652, 116] on div "1 Statuses" at bounding box center [620, 115] width 84 height 12
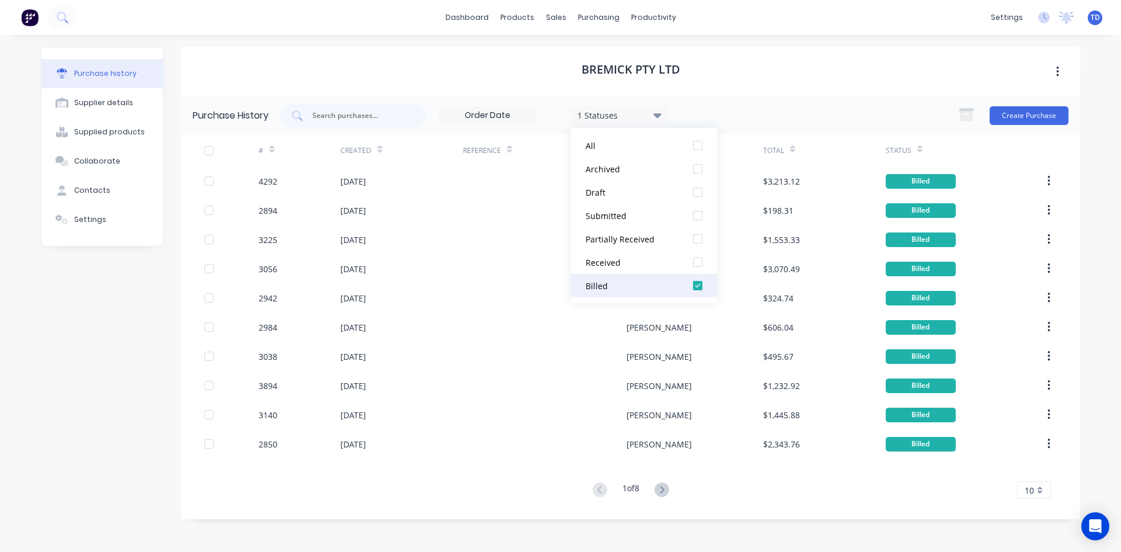
click at [601, 287] on div "Billed" at bounding box center [632, 286] width 93 height 12
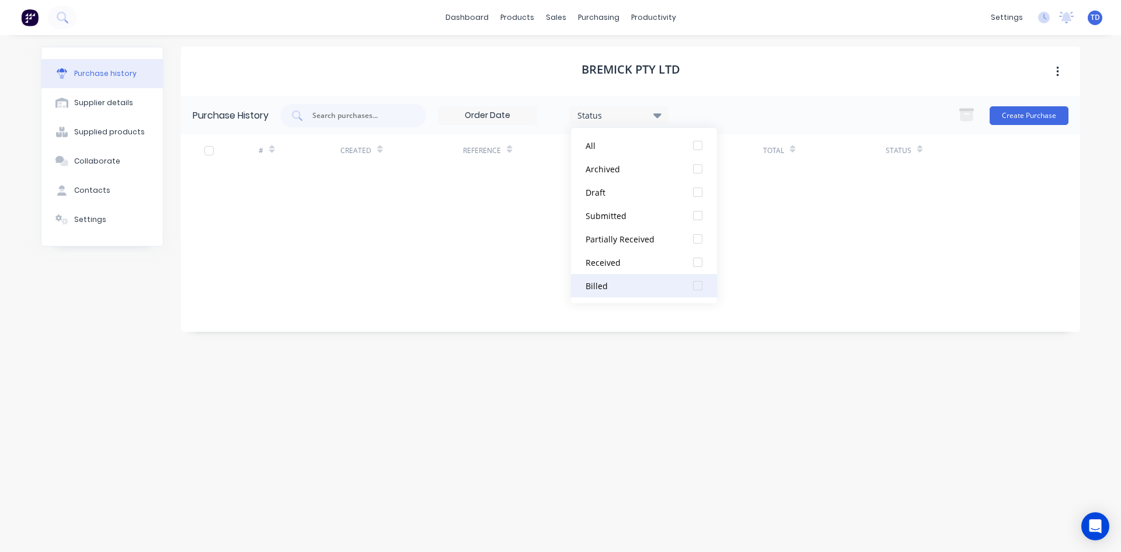
click at [699, 287] on div at bounding box center [697, 285] width 23 height 23
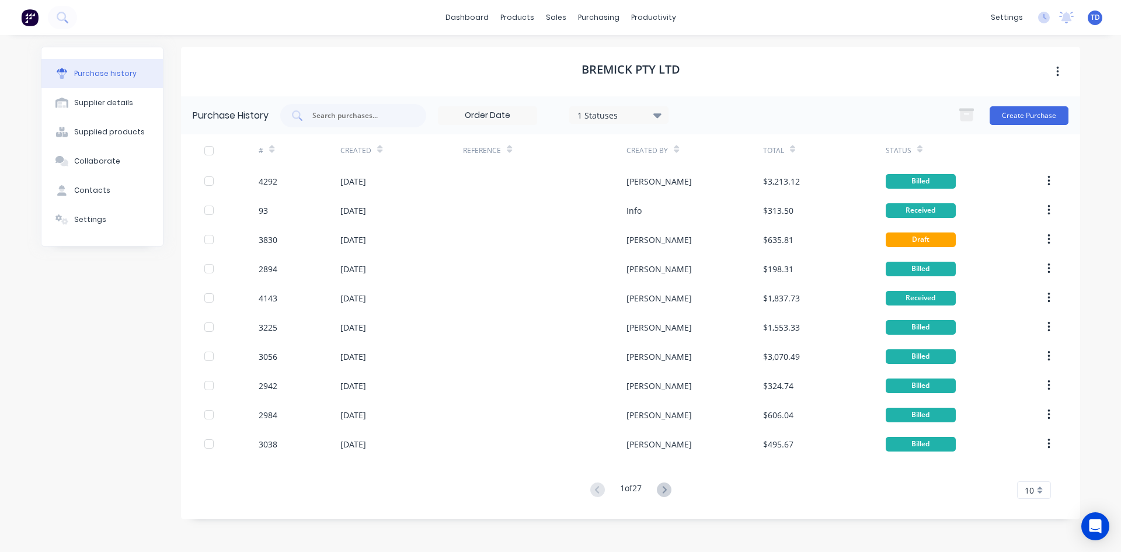
click at [378, 153] on icon at bounding box center [379, 149] width 5 height 9
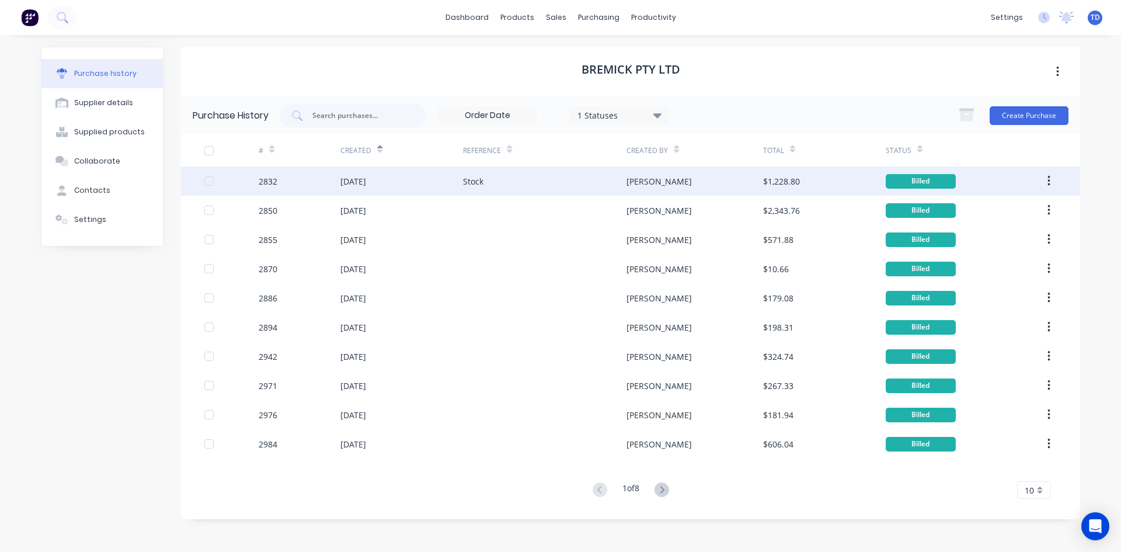
click at [360, 181] on div "[DATE]" at bounding box center [353, 181] width 26 height 12
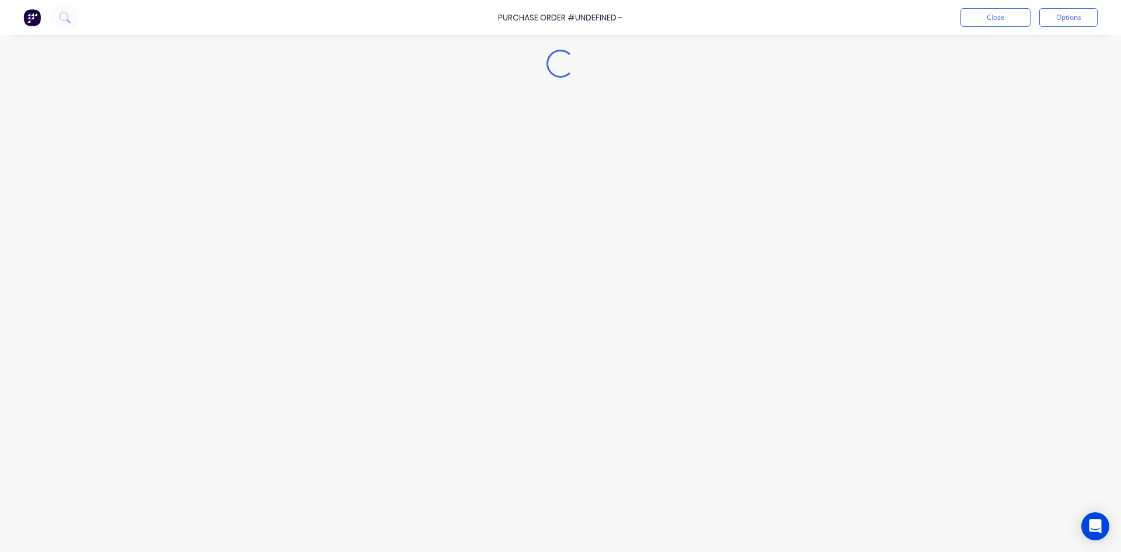
type textarea "x"
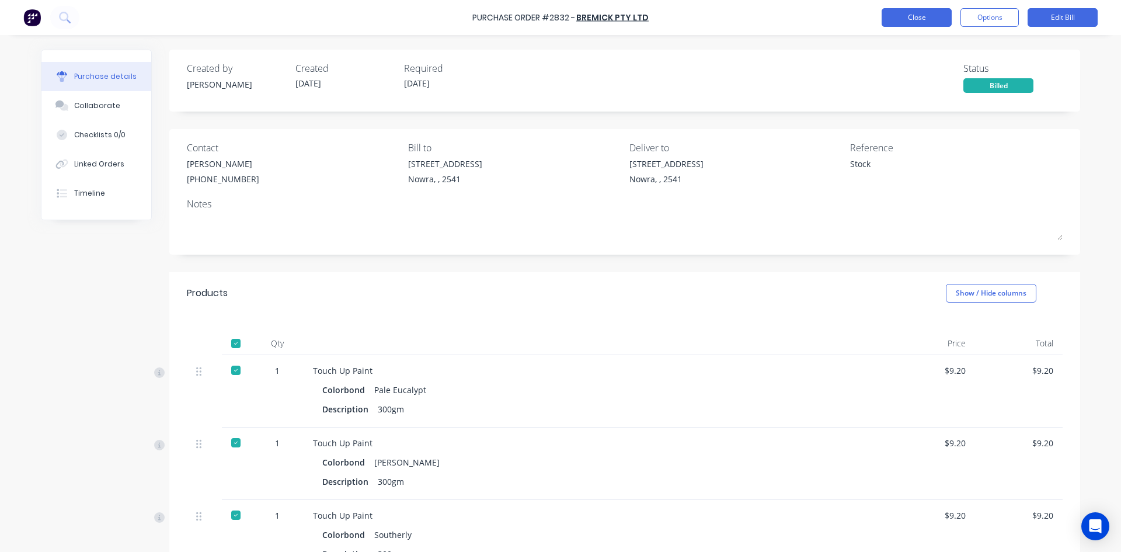
click at [909, 21] on button "Close" at bounding box center [917, 17] width 70 height 19
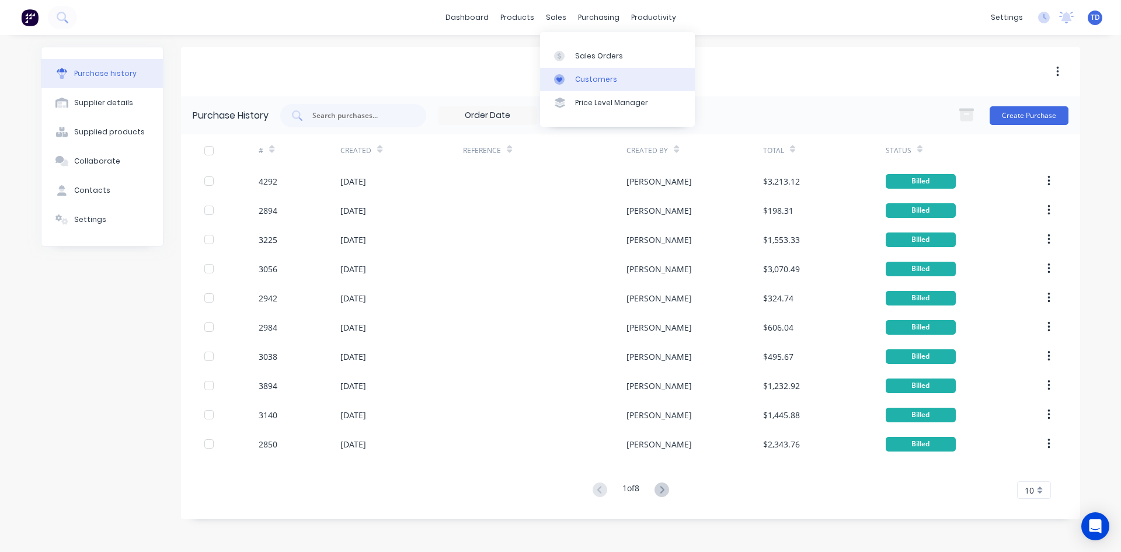
click at [589, 76] on div "Customers" at bounding box center [596, 79] width 42 height 11
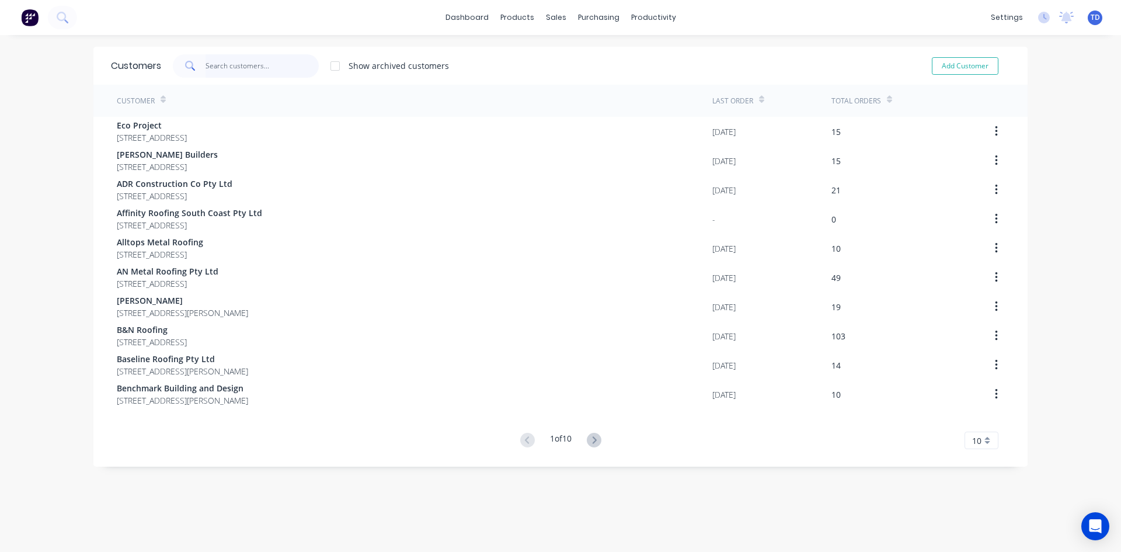
click at [233, 66] on input "text" at bounding box center [263, 65] width 114 height 23
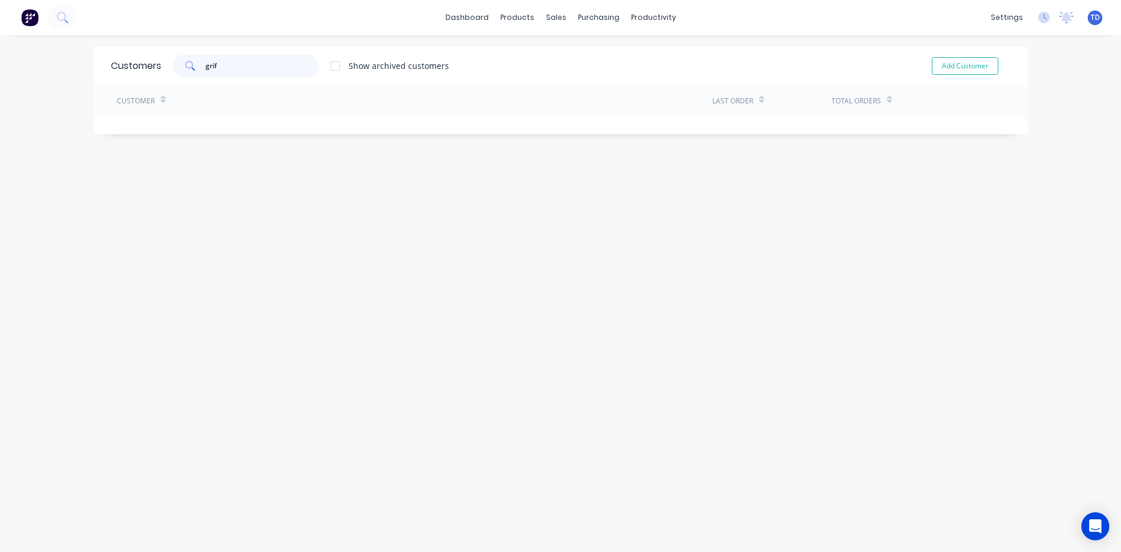
type input "grif"
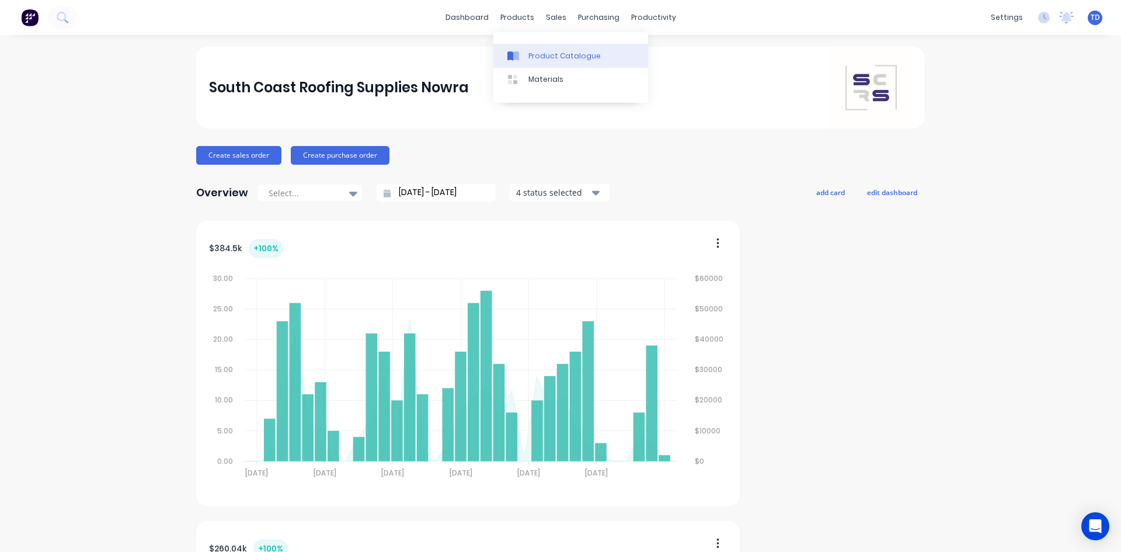
click at [535, 62] on link "Product Catalogue" at bounding box center [570, 55] width 155 height 23
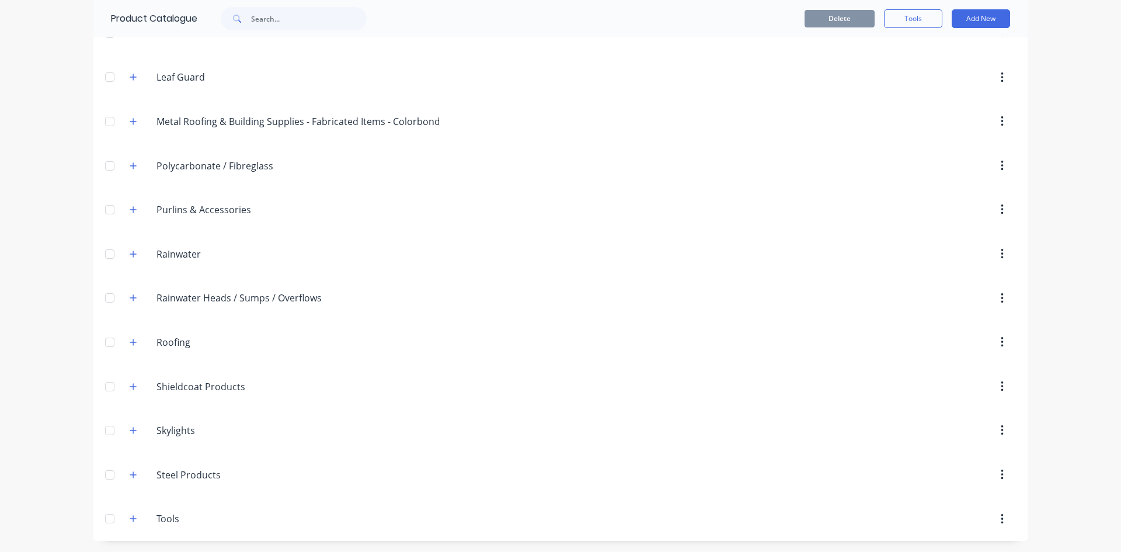
scroll to position [370, 0]
click at [130, 345] on icon "button" at bounding box center [133, 342] width 7 height 8
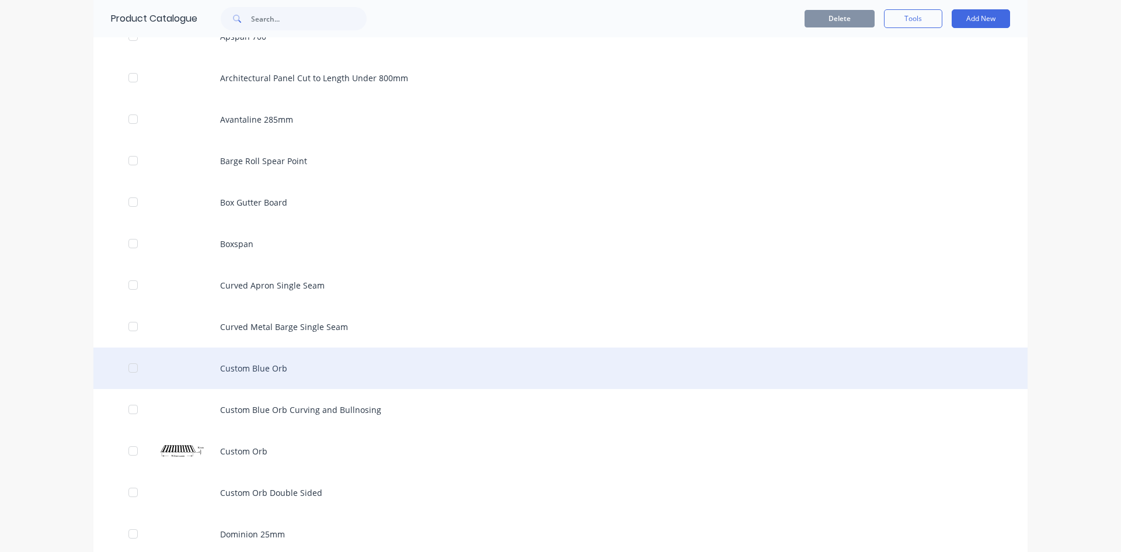
scroll to position [837, 0]
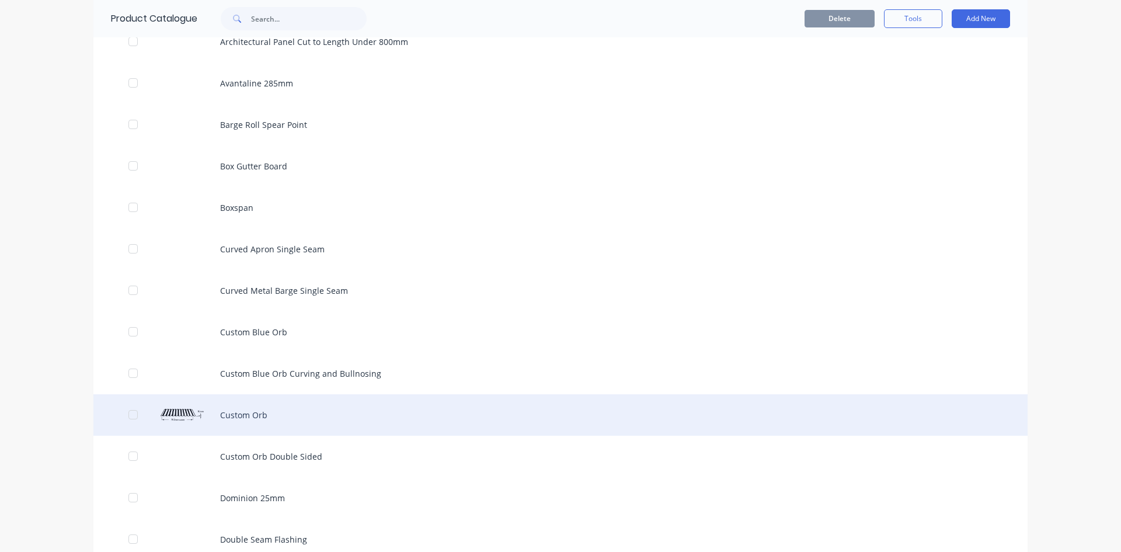
click at [262, 416] on div "Custom Orb" at bounding box center [560, 414] width 934 height 41
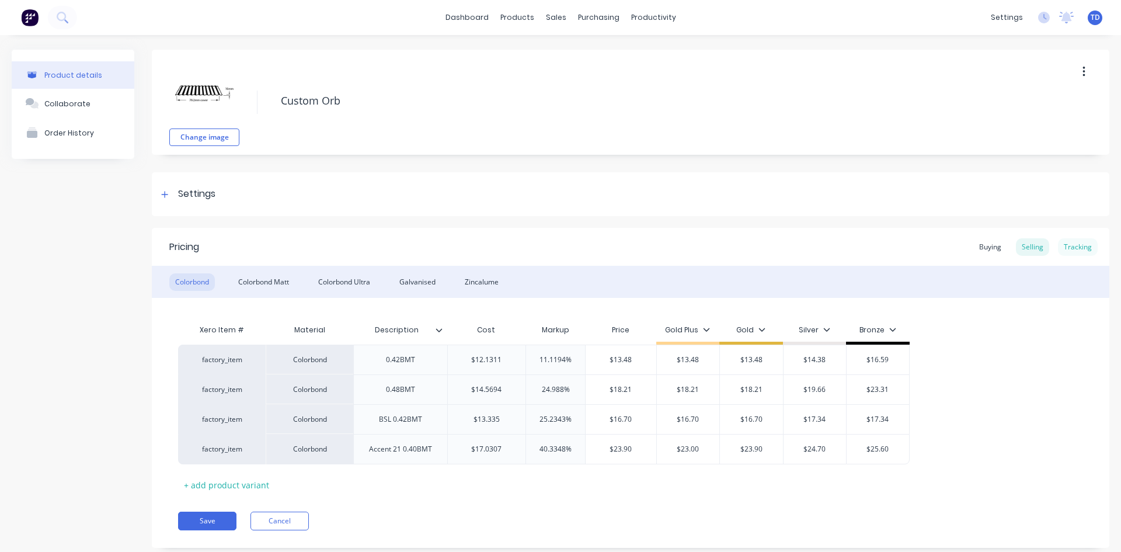
click at [1069, 245] on div "Tracking" at bounding box center [1078, 247] width 40 height 18
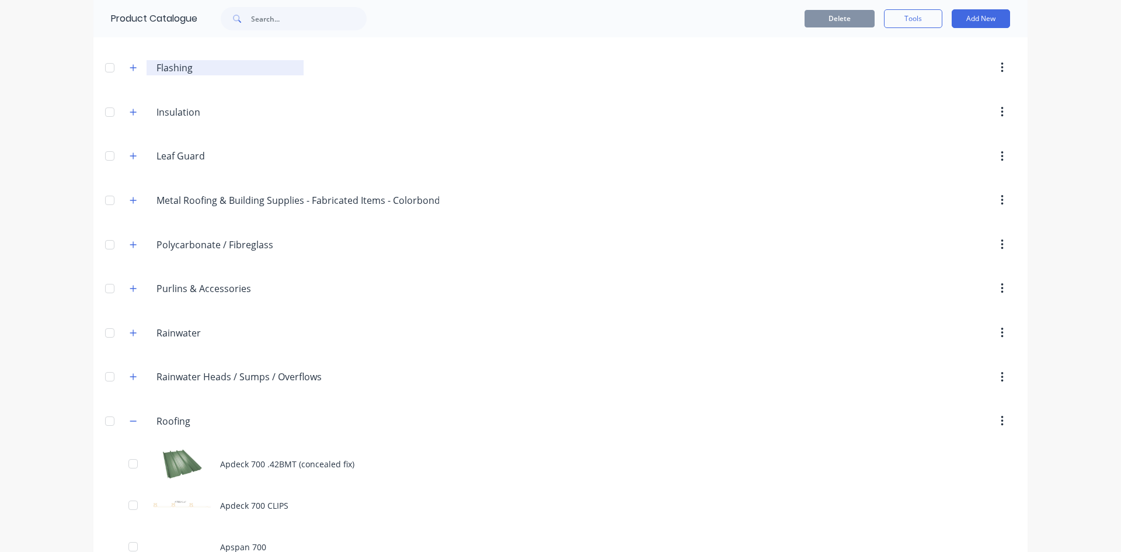
scroll to position [292, 0]
click at [130, 331] on icon "button" at bounding box center [133, 332] width 7 height 8
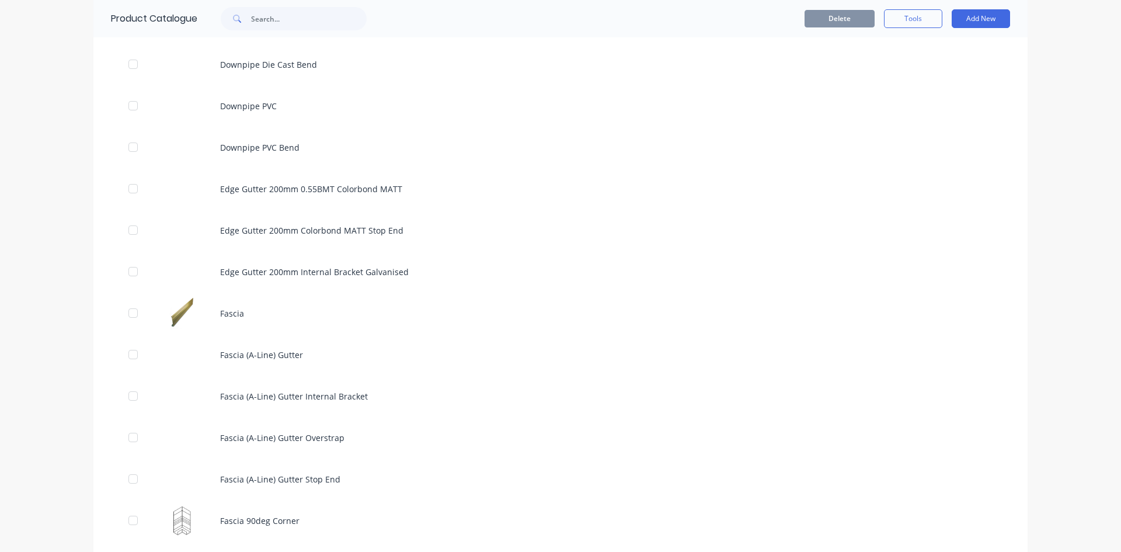
scroll to position [1810, 0]
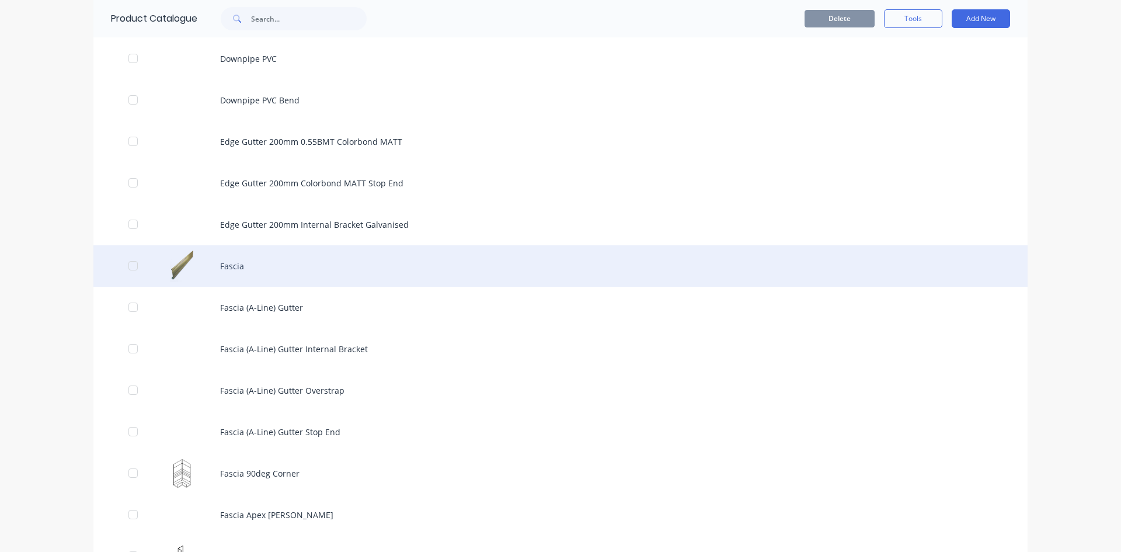
click at [236, 267] on div "Fascia" at bounding box center [560, 265] width 934 height 41
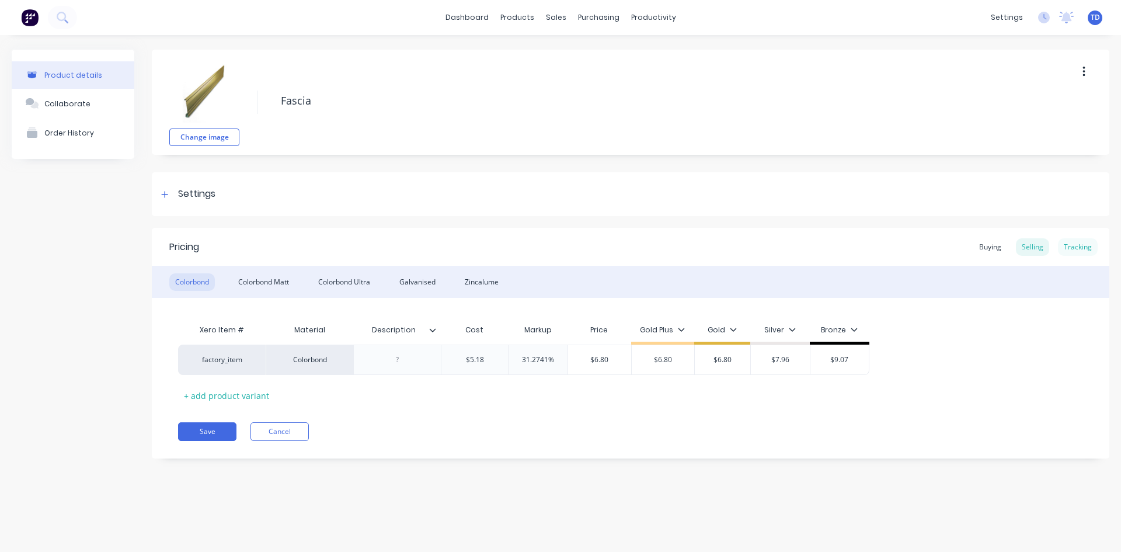
click at [1089, 247] on div "Tracking" at bounding box center [1078, 247] width 40 height 18
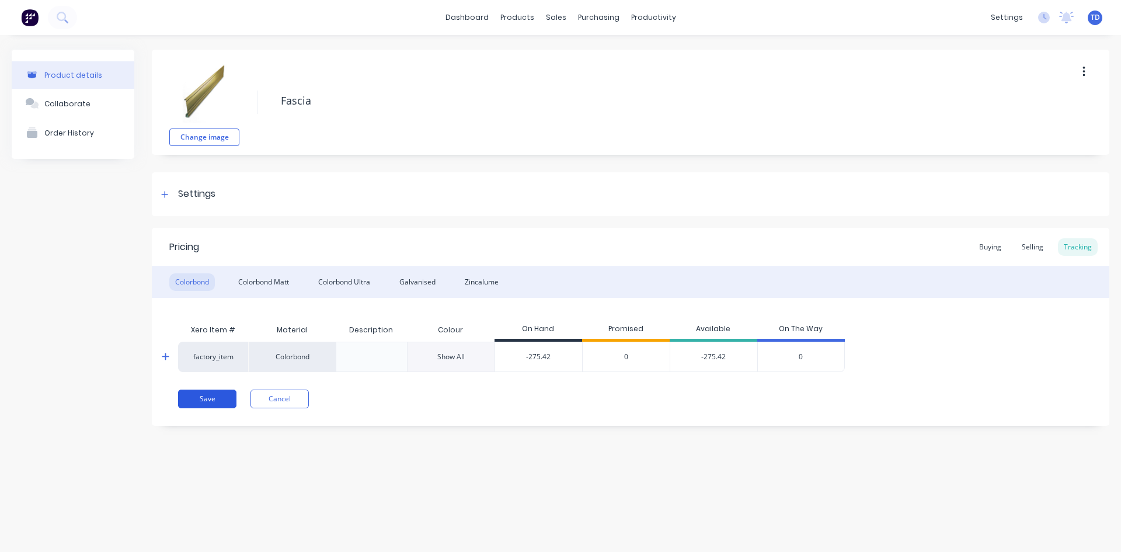
click at [204, 401] on button "Save" at bounding box center [207, 398] width 58 height 19
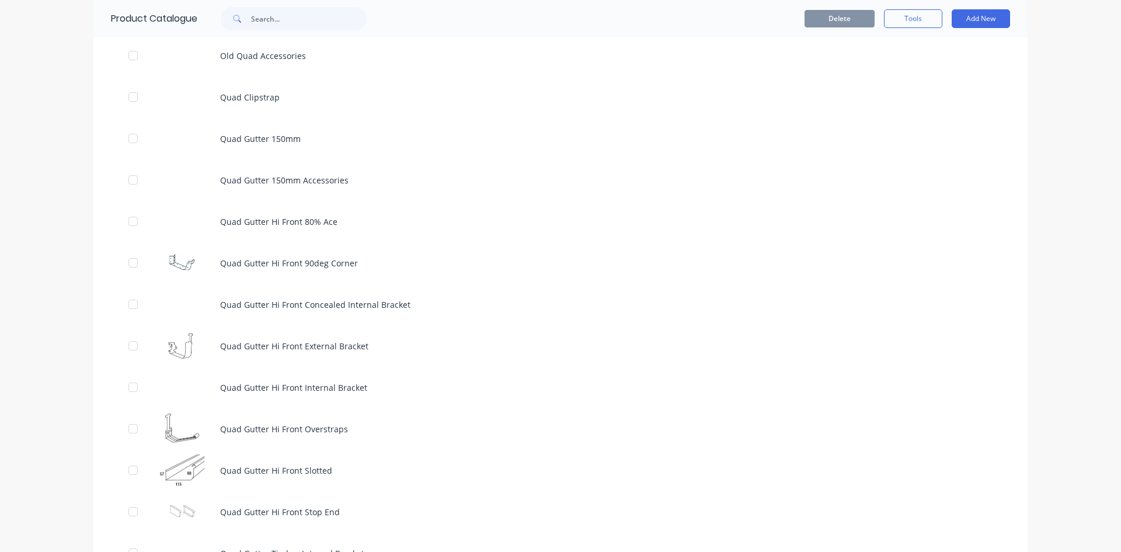
scroll to position [3796, 0]
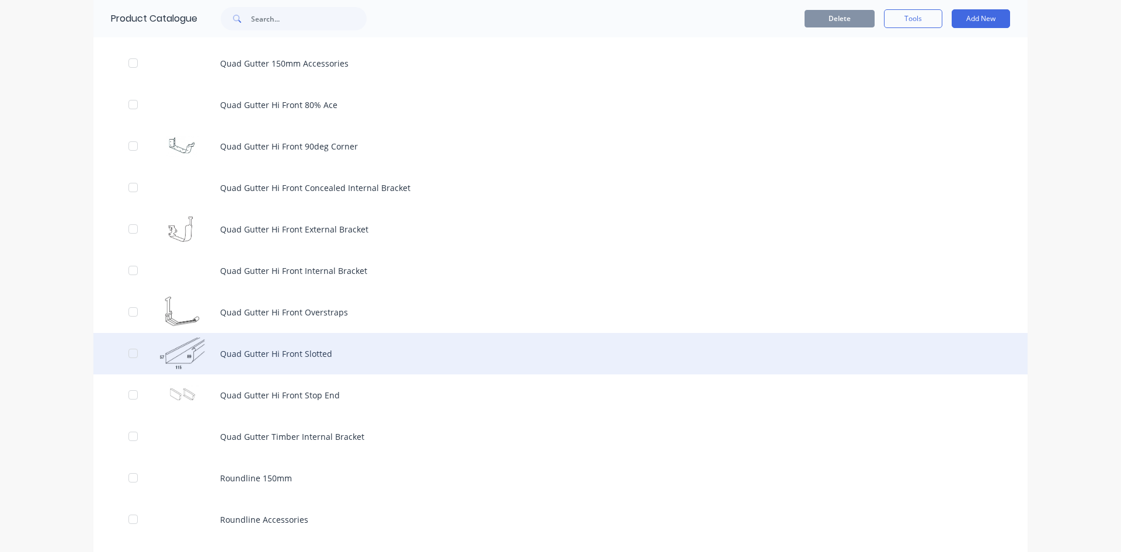
click at [279, 356] on div "Quad Gutter Hi Front Slotted" at bounding box center [560, 353] width 934 height 41
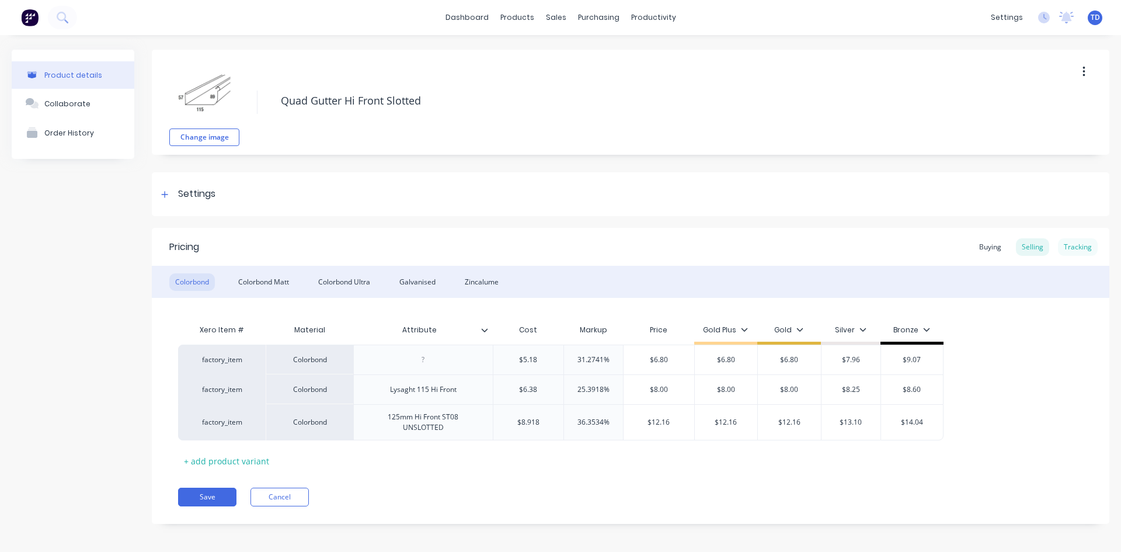
click at [1074, 242] on div "Tracking" at bounding box center [1078, 247] width 40 height 18
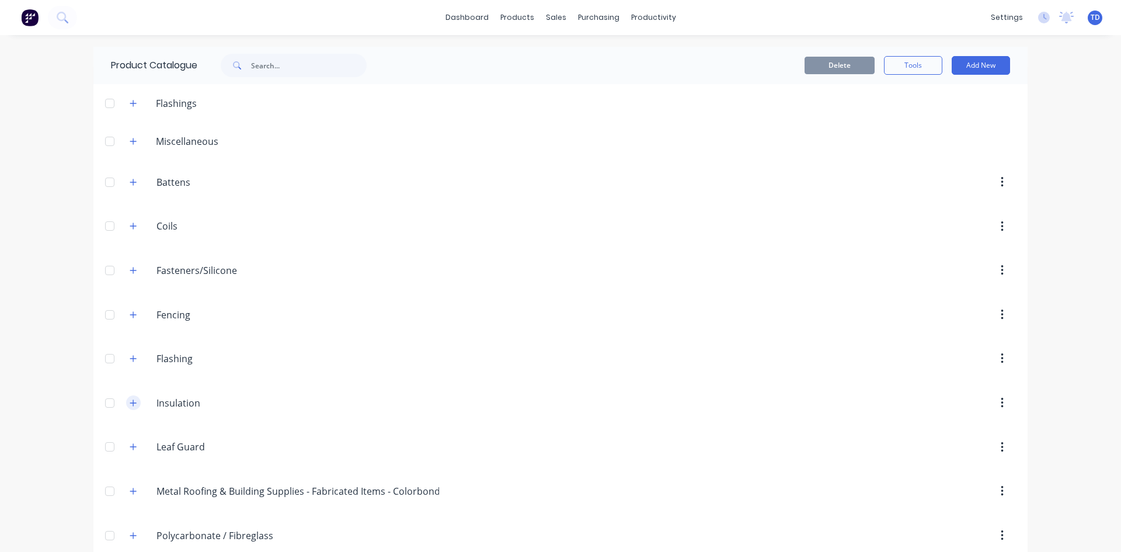
click at [130, 401] on icon "button" at bounding box center [133, 403] width 7 height 8
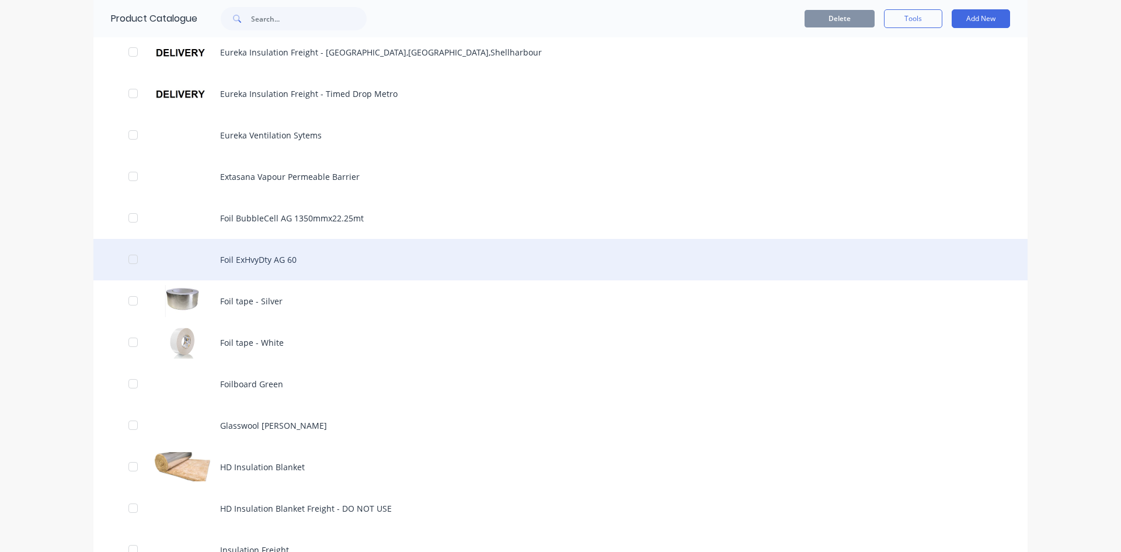
scroll to position [701, 0]
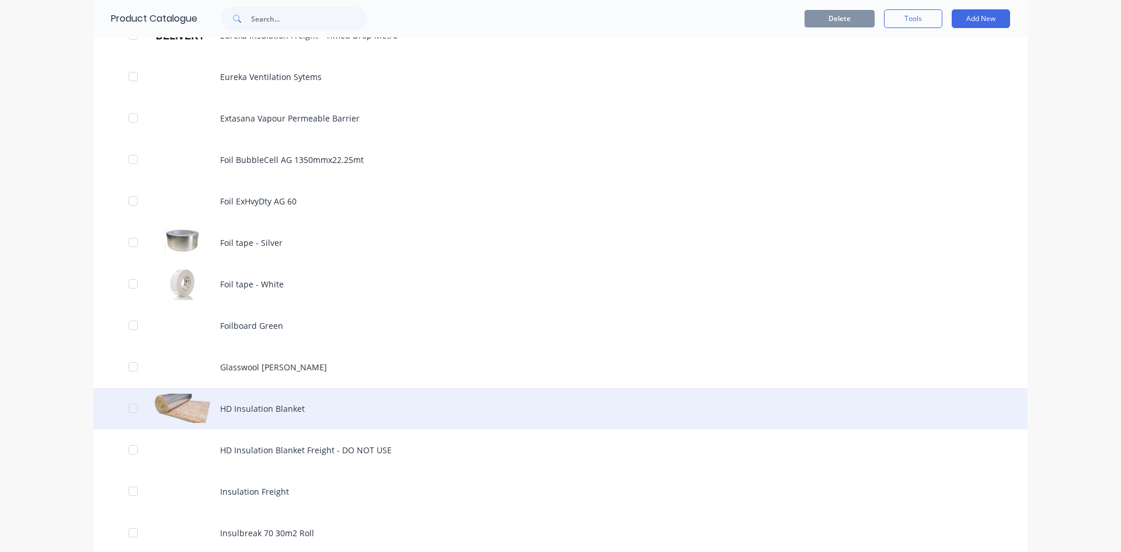
click at [273, 407] on div "HD Insulation Blanket" at bounding box center [560, 408] width 934 height 41
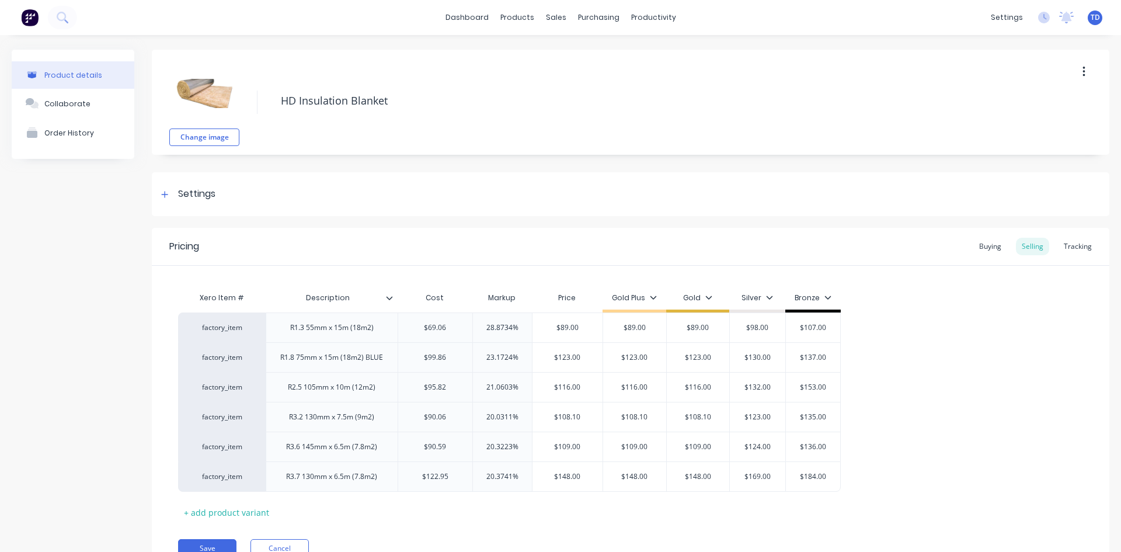
type textarea "x"
click at [1065, 245] on div "Tracking" at bounding box center [1078, 247] width 40 height 18
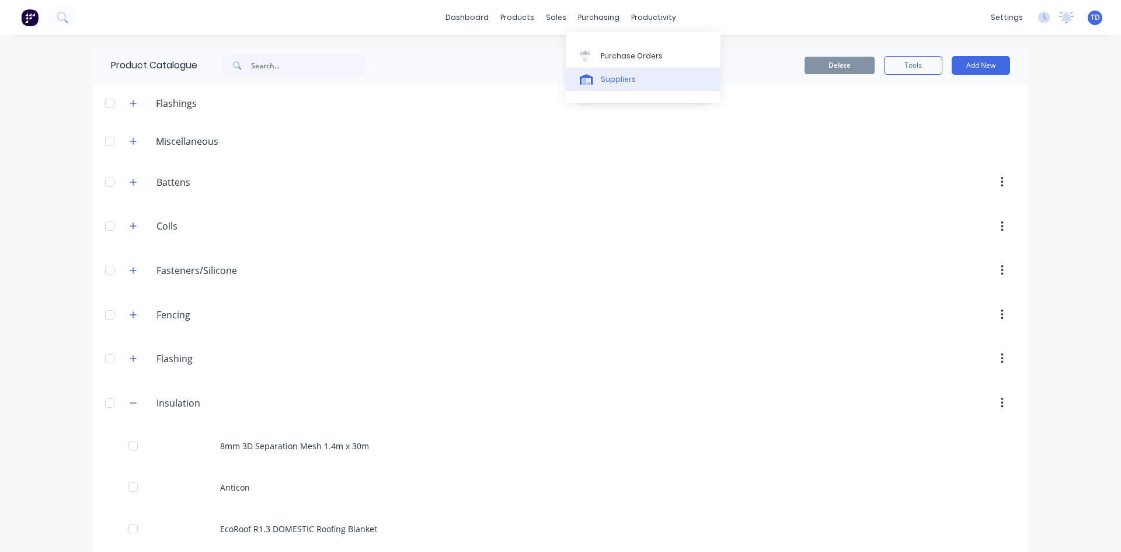
click at [620, 76] on div "Suppliers" at bounding box center [618, 79] width 35 height 11
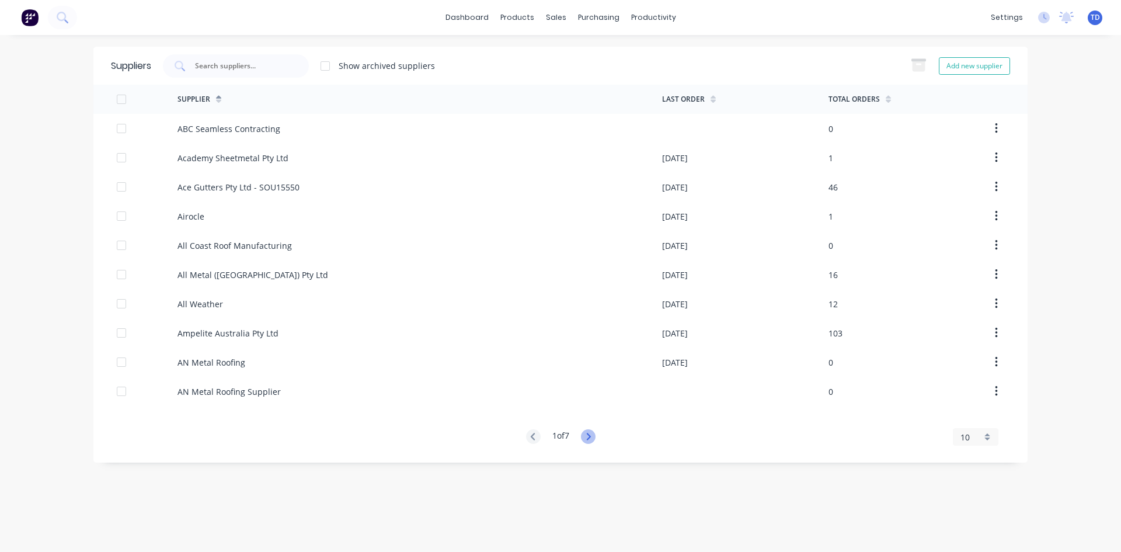
click at [588, 434] on icon at bounding box center [588, 436] width 15 height 15
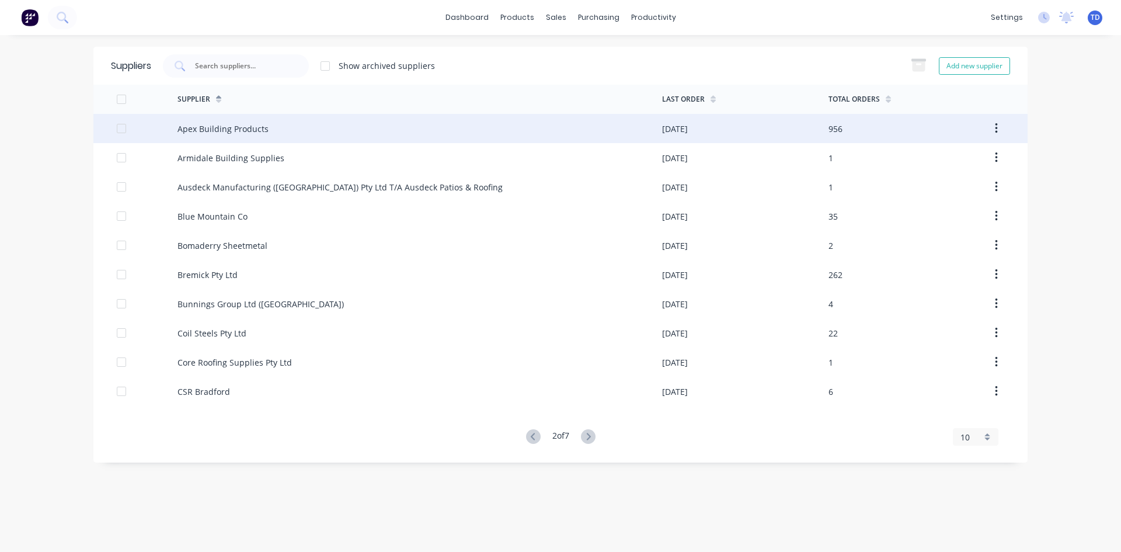
click at [270, 126] on div "Apex Building Products" at bounding box center [420, 128] width 485 height 29
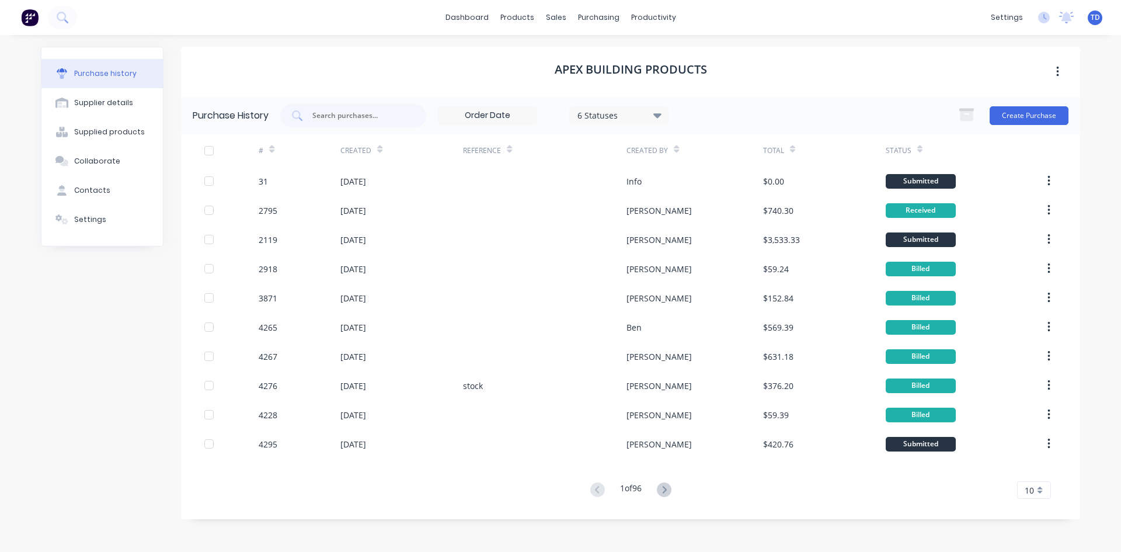
click at [609, 121] on div "6 Statuses" at bounding box center [618, 115] width 99 height 18
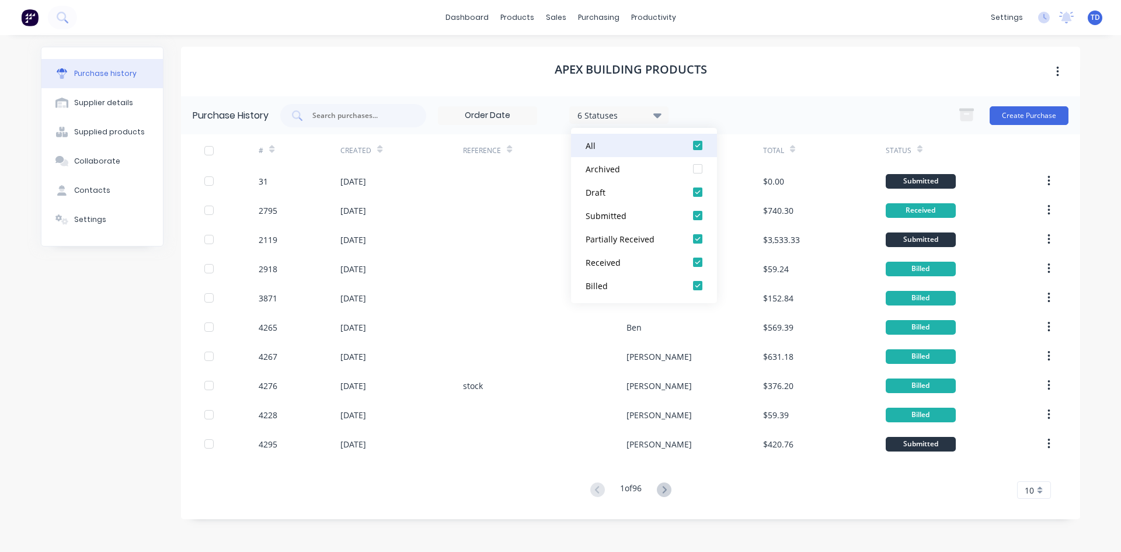
click at [698, 145] on div at bounding box center [697, 145] width 23 height 23
click at [701, 286] on div at bounding box center [697, 285] width 23 height 23
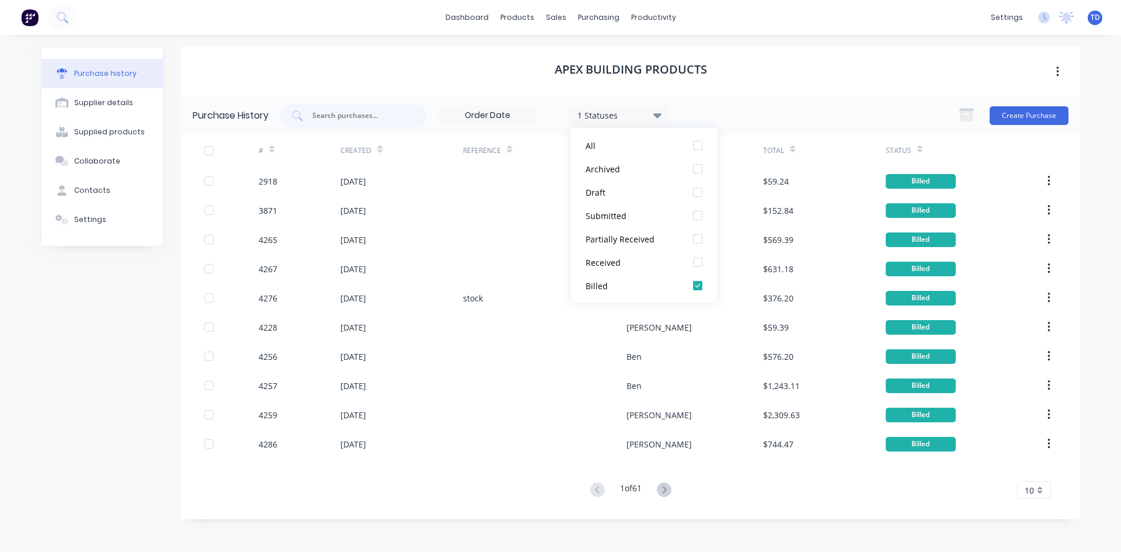
click at [506, 115] on input at bounding box center [488, 116] width 98 height 18
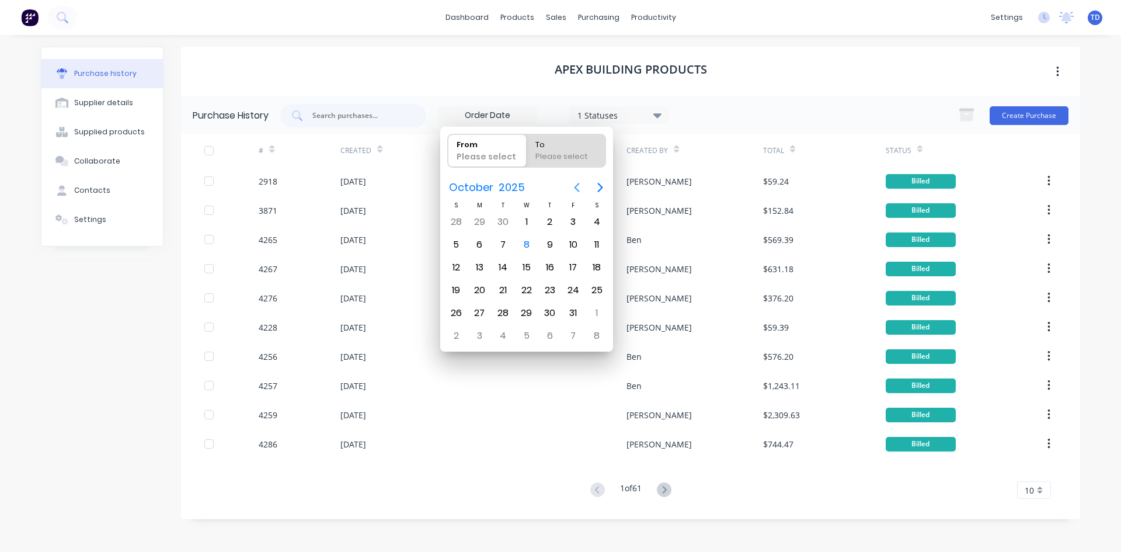
click at [575, 186] on icon "Previous page" at bounding box center [577, 187] width 5 height 9
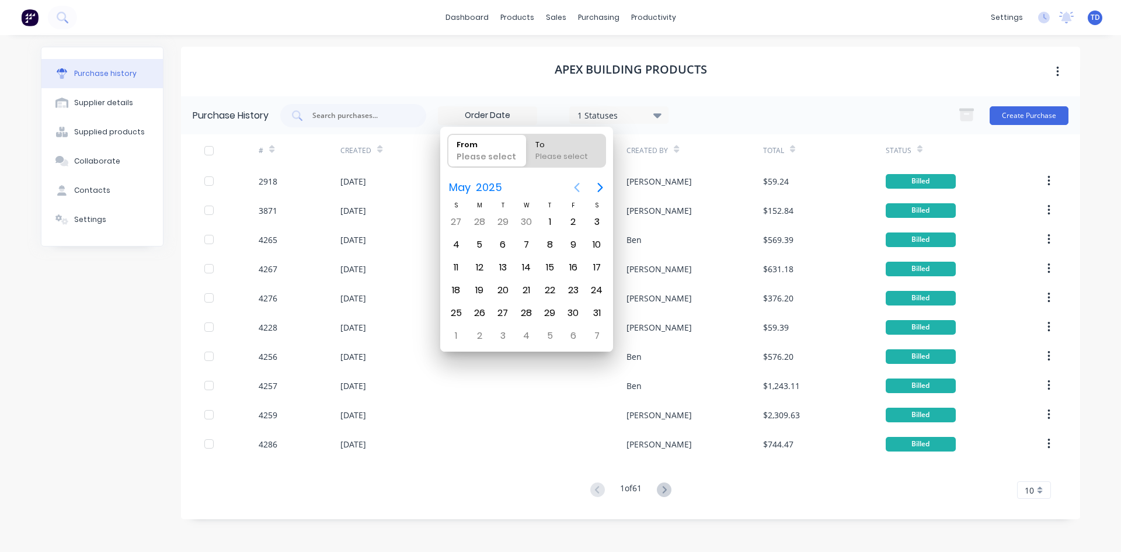
click at [575, 186] on icon "Previous page" at bounding box center [577, 187] width 5 height 9
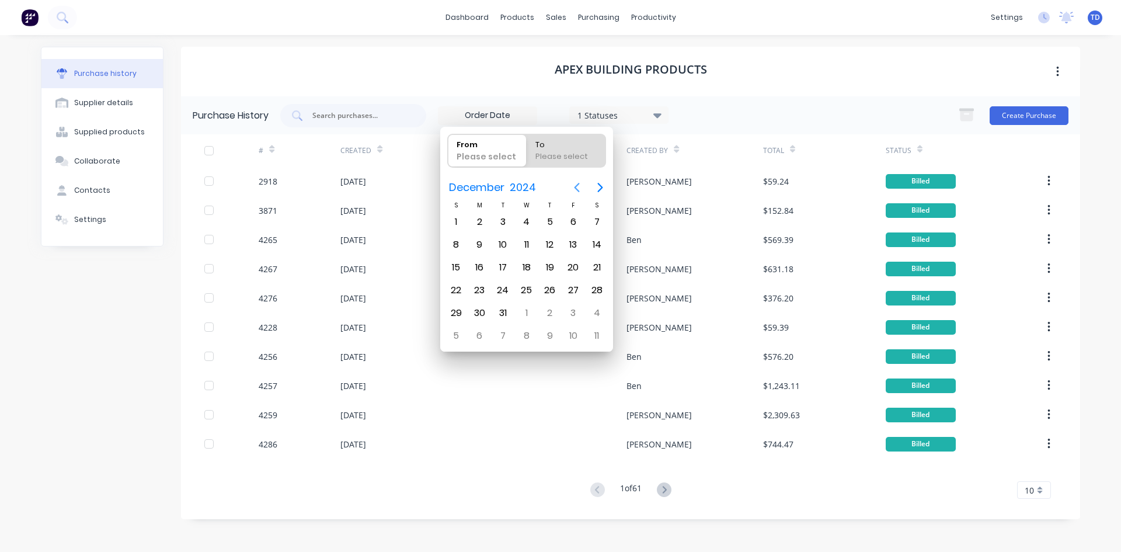
click at [575, 186] on icon "Previous page" at bounding box center [577, 187] width 5 height 9
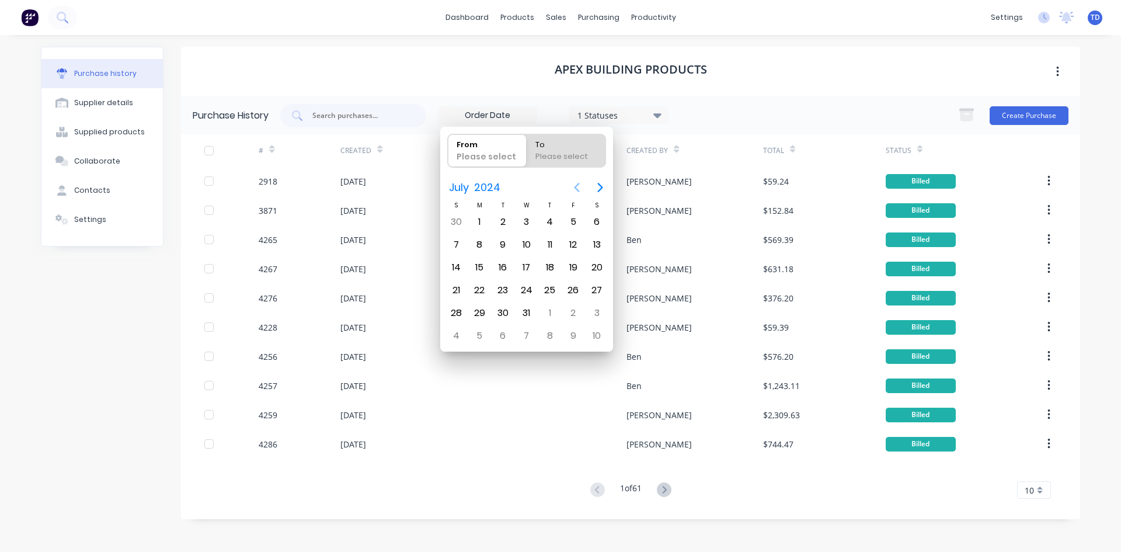
click at [575, 186] on icon "Previous page" at bounding box center [577, 187] width 5 height 9
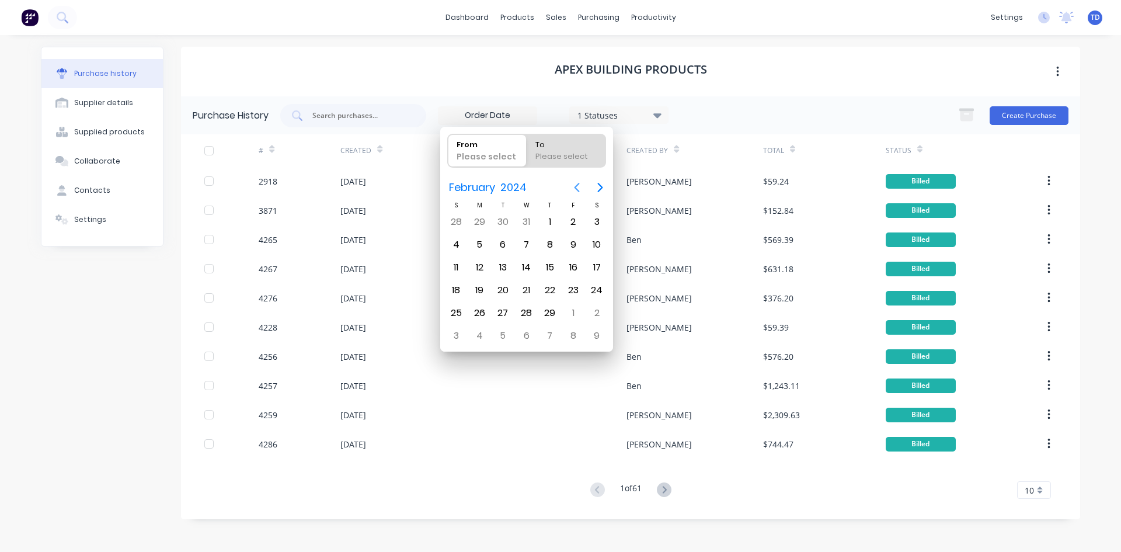
click at [575, 186] on icon "Previous page" at bounding box center [577, 187] width 5 height 9
click at [599, 187] on icon "Next page" at bounding box center [600, 187] width 14 height 14
click at [576, 224] on div "1" at bounding box center [574, 222] width 18 height 18
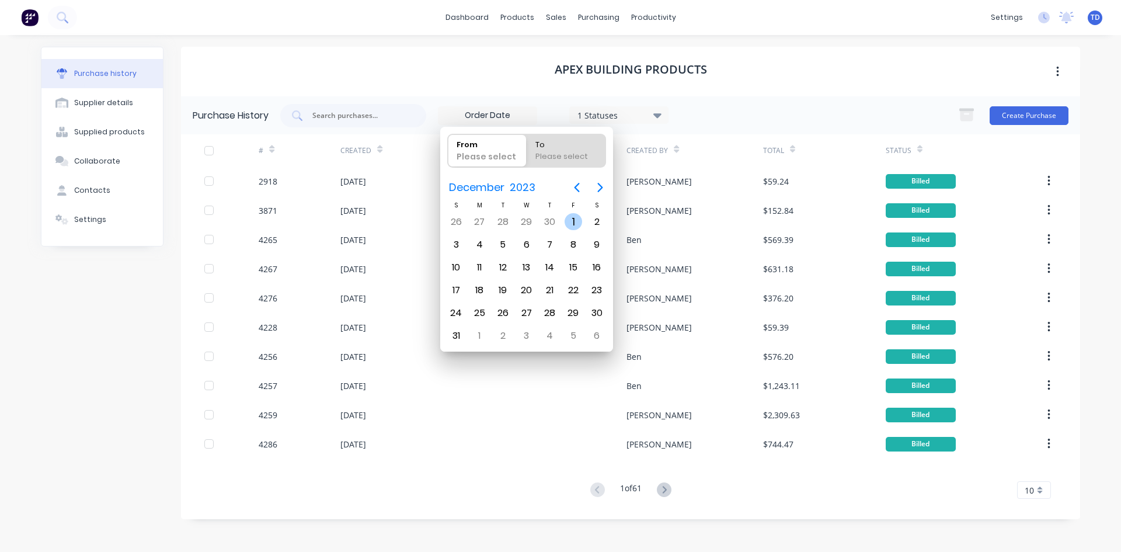
type input "01/12/23"
radio input "false"
radio input "true"
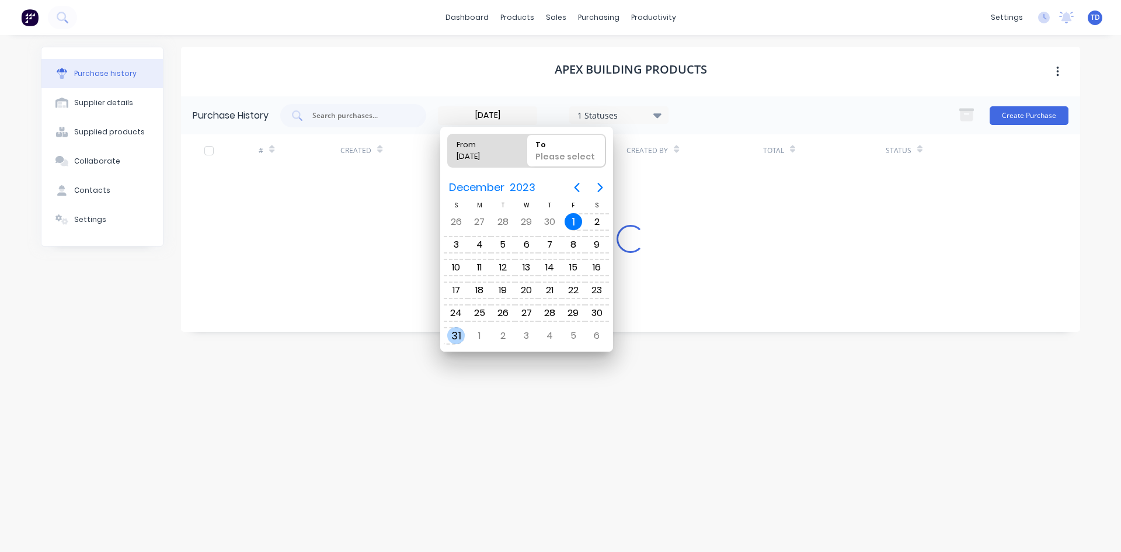
click at [458, 333] on div "31" at bounding box center [456, 336] width 18 height 18
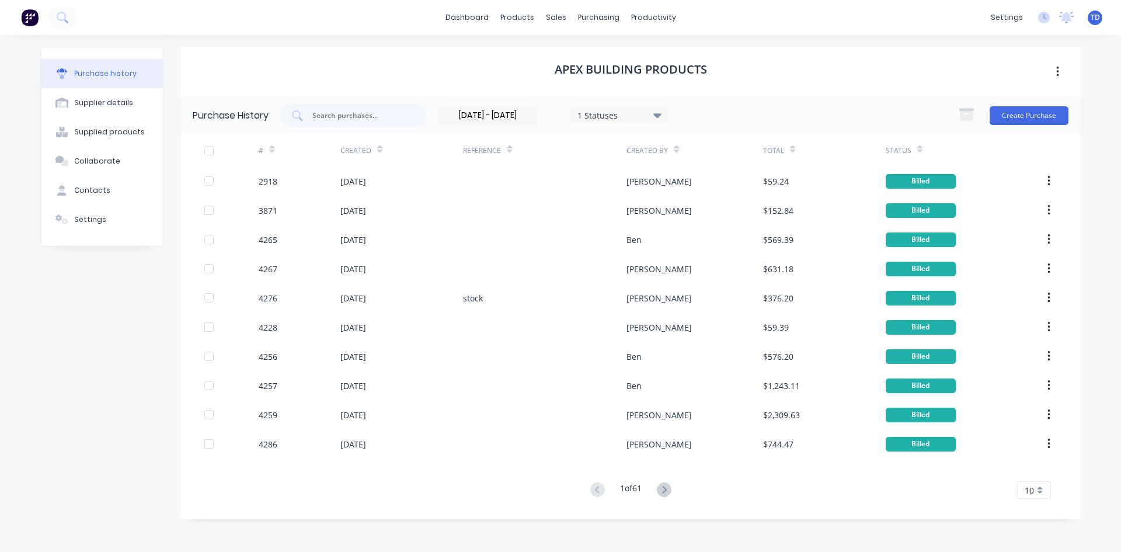
click at [379, 147] on icon at bounding box center [379, 149] width 5 height 9
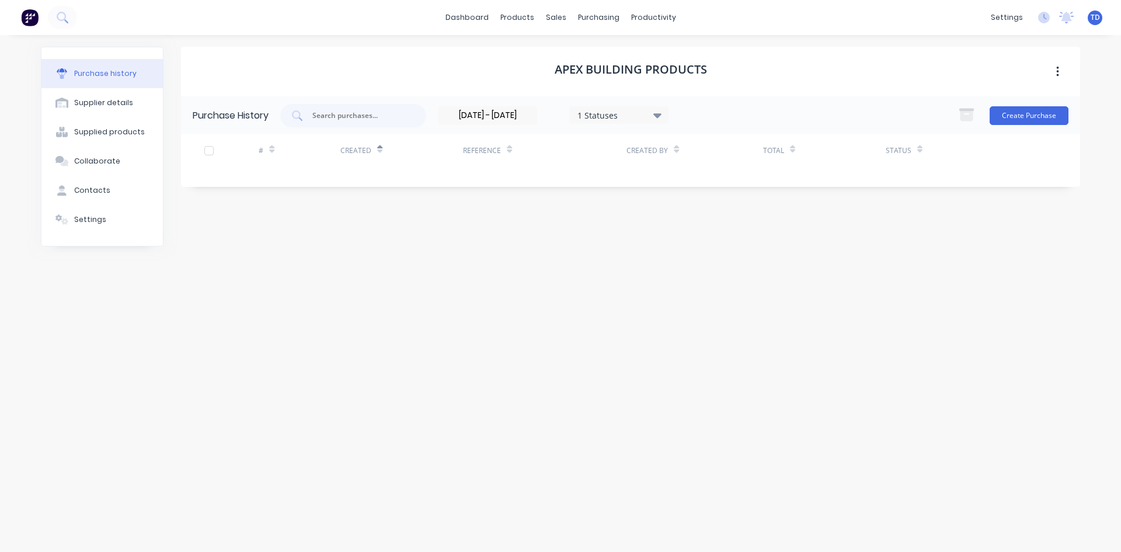
click at [662, 114] on icon at bounding box center [657, 115] width 8 height 5
click at [523, 118] on input "01/12/23 - 31/12/23" at bounding box center [488, 116] width 98 height 18
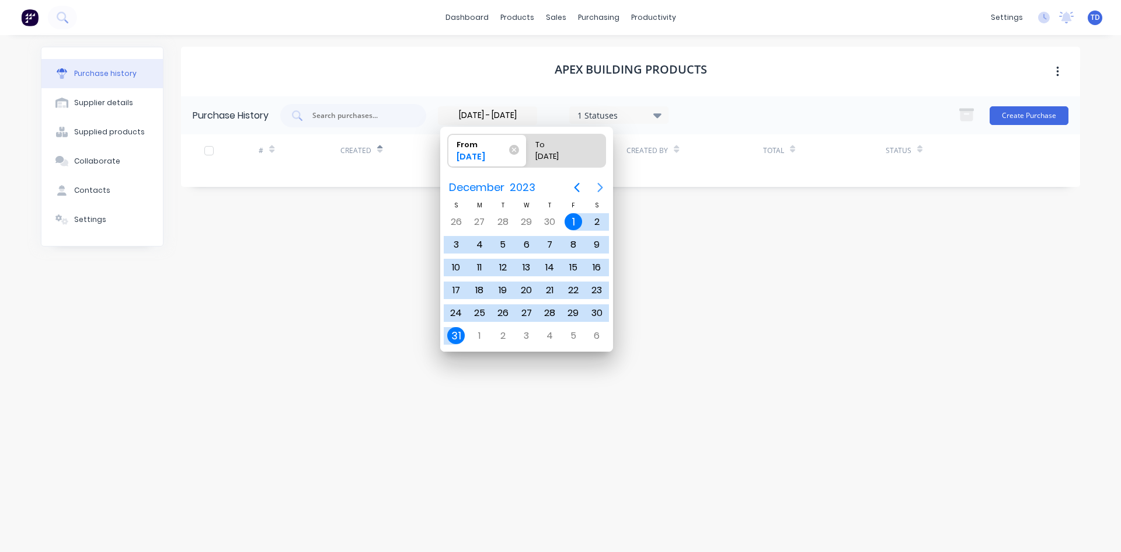
click at [603, 189] on icon "Next page" at bounding box center [600, 187] width 14 height 14
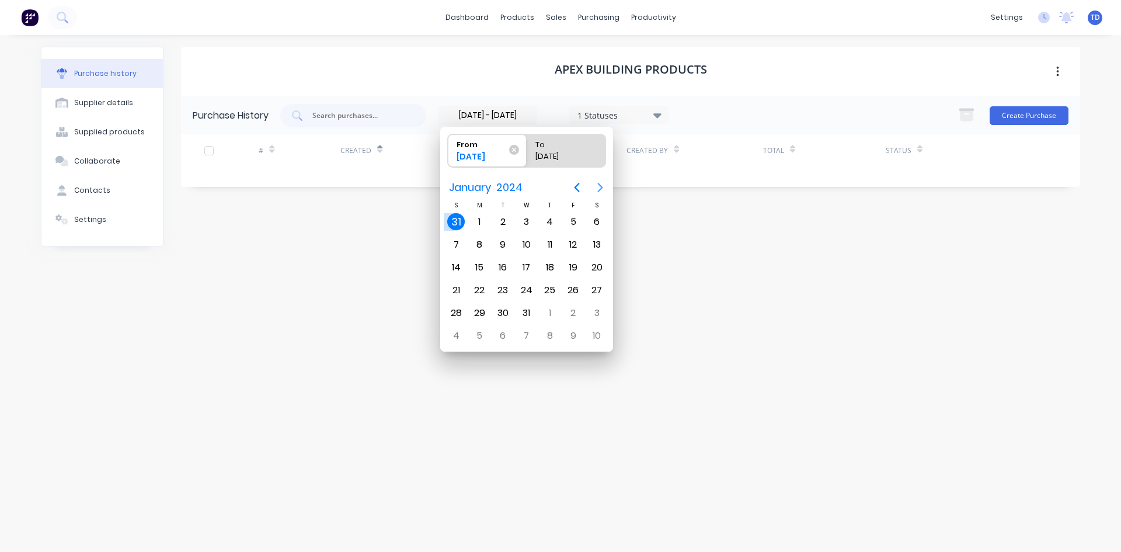
click at [603, 189] on icon "Next page" at bounding box center [600, 187] width 14 height 14
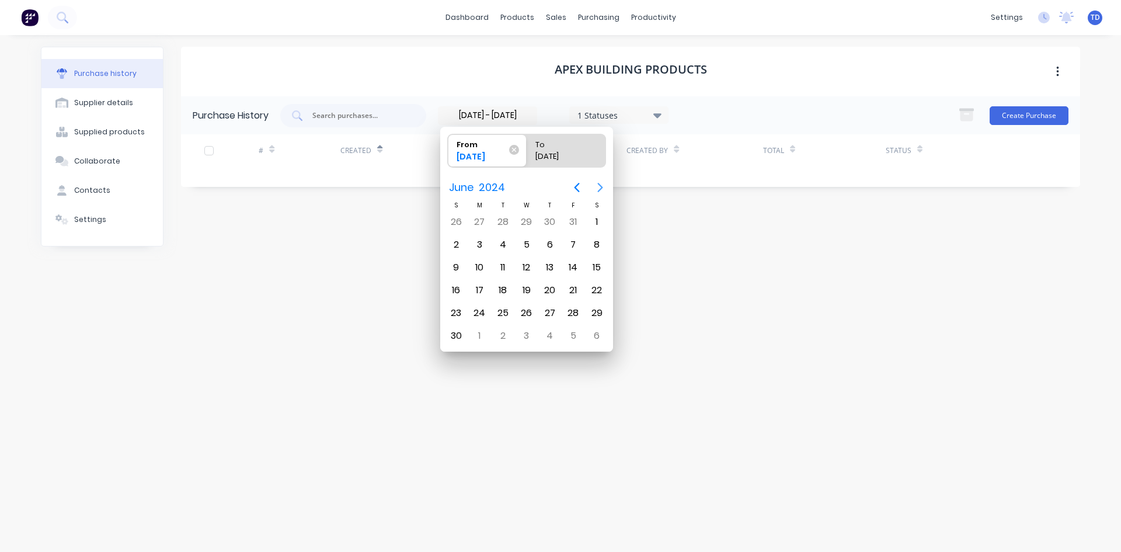
click at [603, 189] on icon "Next page" at bounding box center [600, 187] width 14 height 14
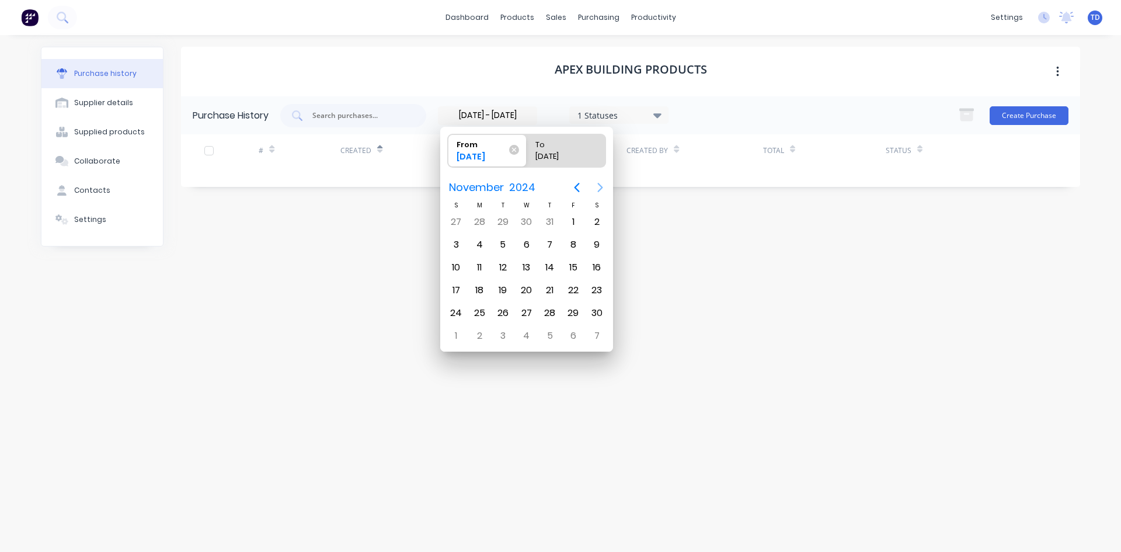
click at [603, 189] on icon "Next page" at bounding box center [600, 187] width 14 height 14
click at [454, 217] on div "1" at bounding box center [456, 222] width 18 height 18
type input "[DATE]"
radio input "false"
radio input "true"
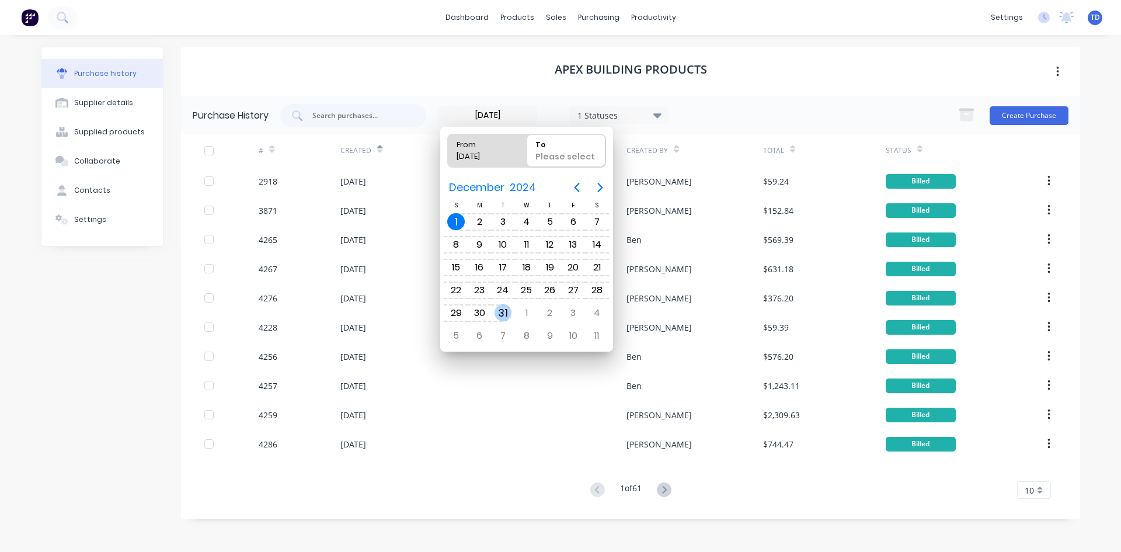
click at [505, 308] on div "31" at bounding box center [504, 313] width 18 height 18
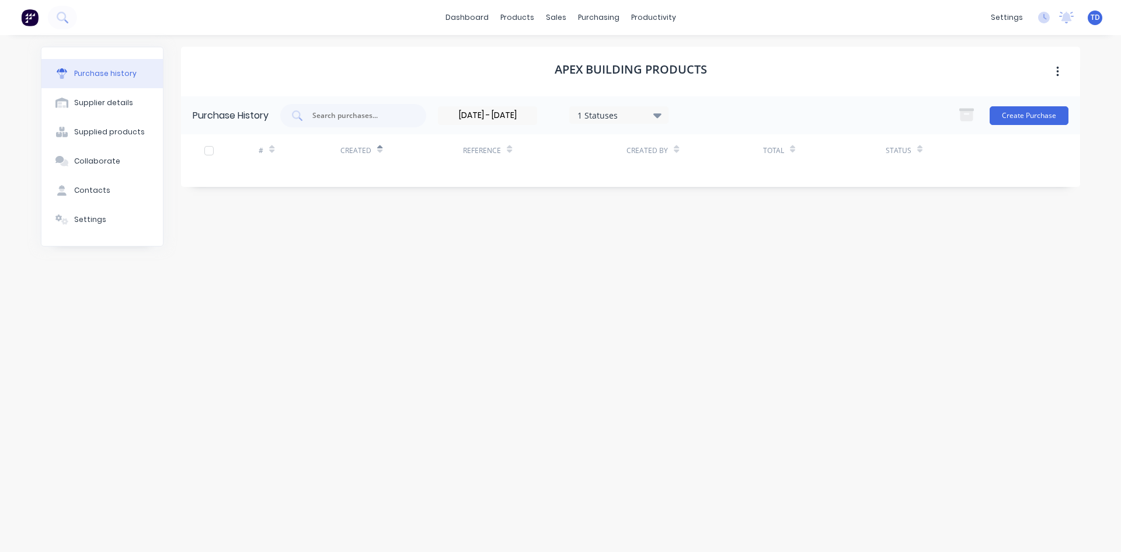
click at [511, 114] on input "[DATE] - [DATE]" at bounding box center [488, 116] width 98 height 18
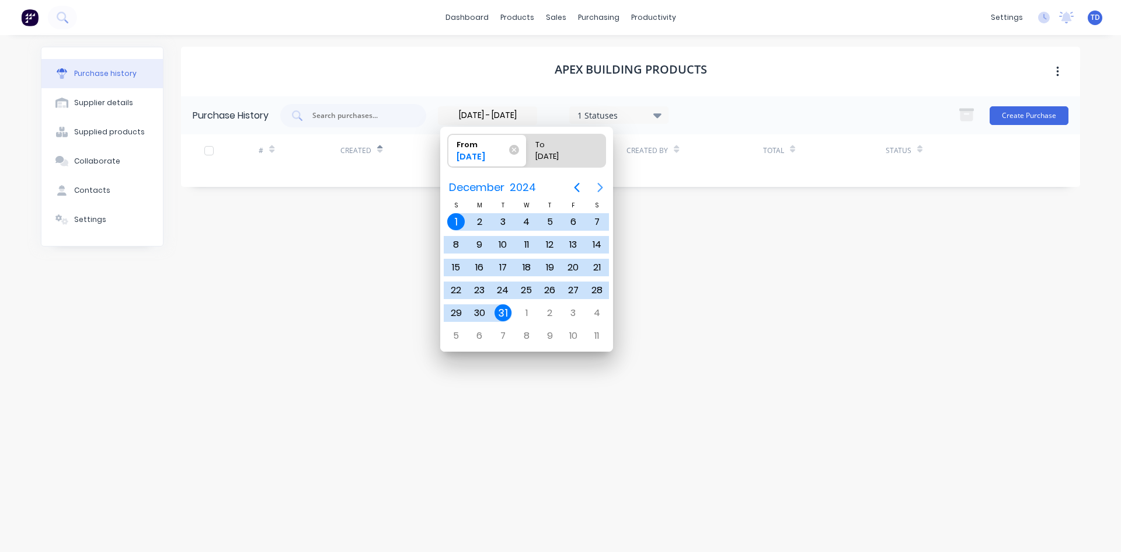
click at [597, 186] on icon "Next page" at bounding box center [600, 187] width 14 height 14
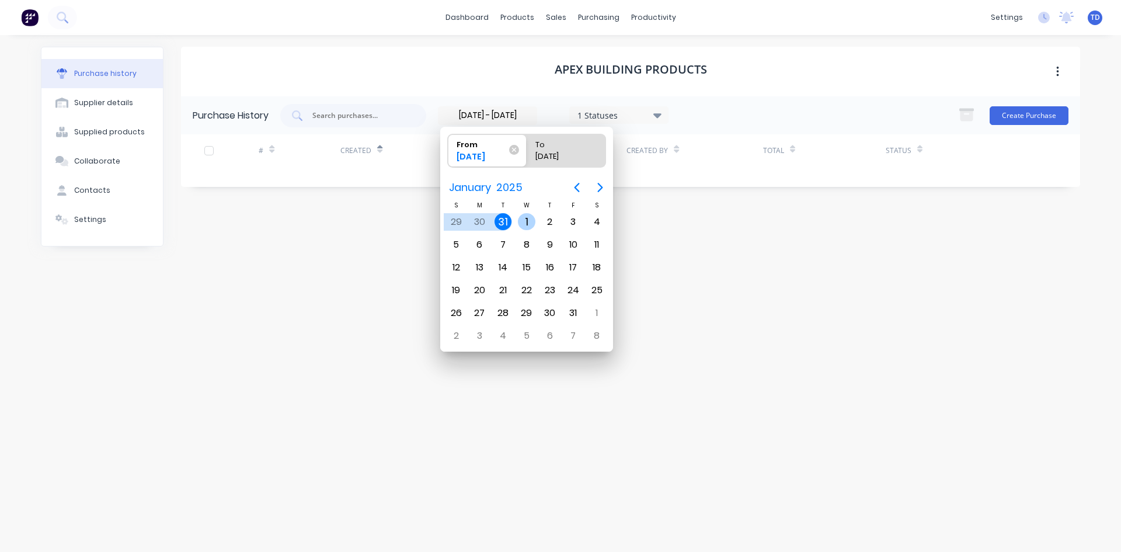
click at [521, 219] on div "1" at bounding box center [527, 222] width 18 height 18
type input "[DATE]"
radio input "false"
radio input "true"
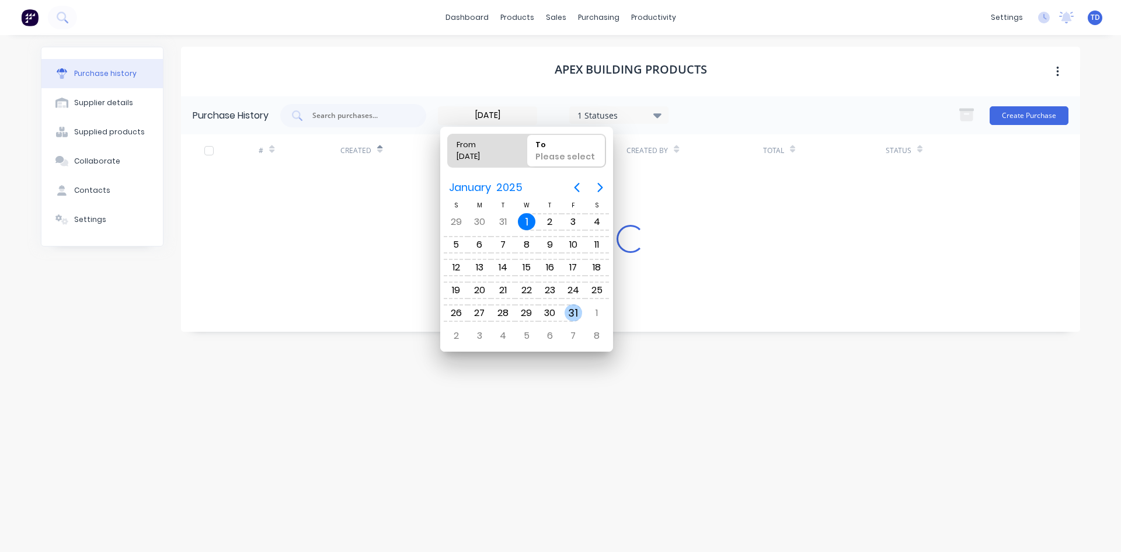
click at [572, 313] on div "31" at bounding box center [574, 313] width 18 height 18
type input "[DATE] - [DATE]"
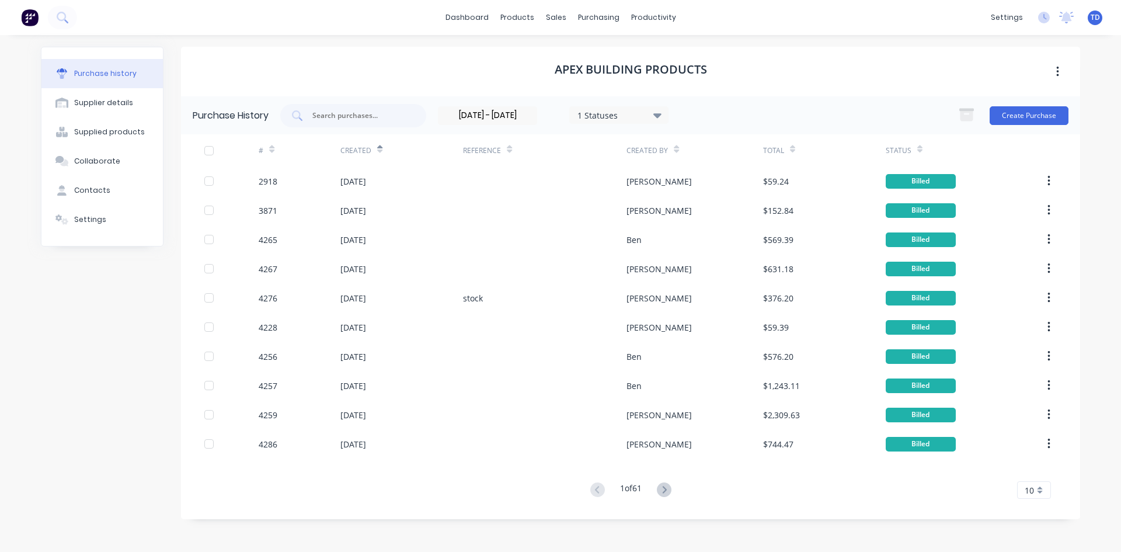
click at [379, 150] on icon at bounding box center [379, 151] width 5 height 4
click at [545, 57] on div "Product Catalogue" at bounding box center [569, 56] width 72 height 11
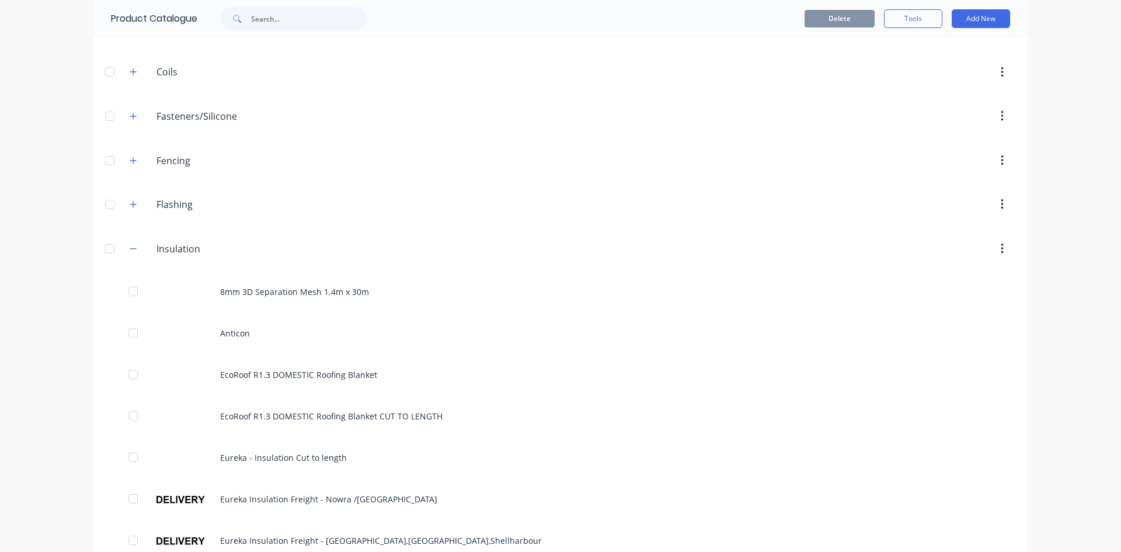
scroll to position [175, 0]
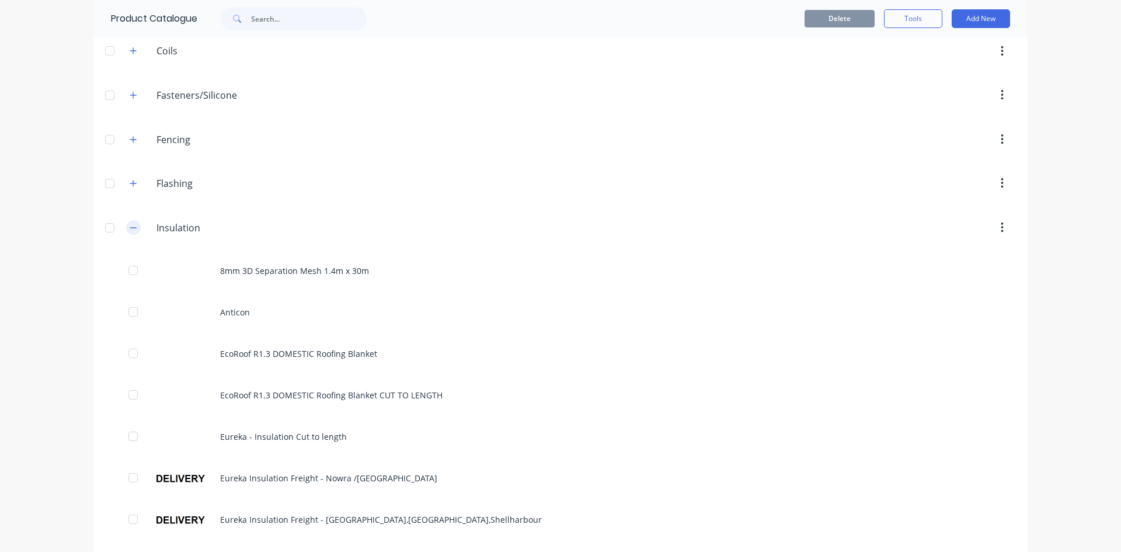
click at [133, 227] on button "button" at bounding box center [133, 227] width 15 height 15
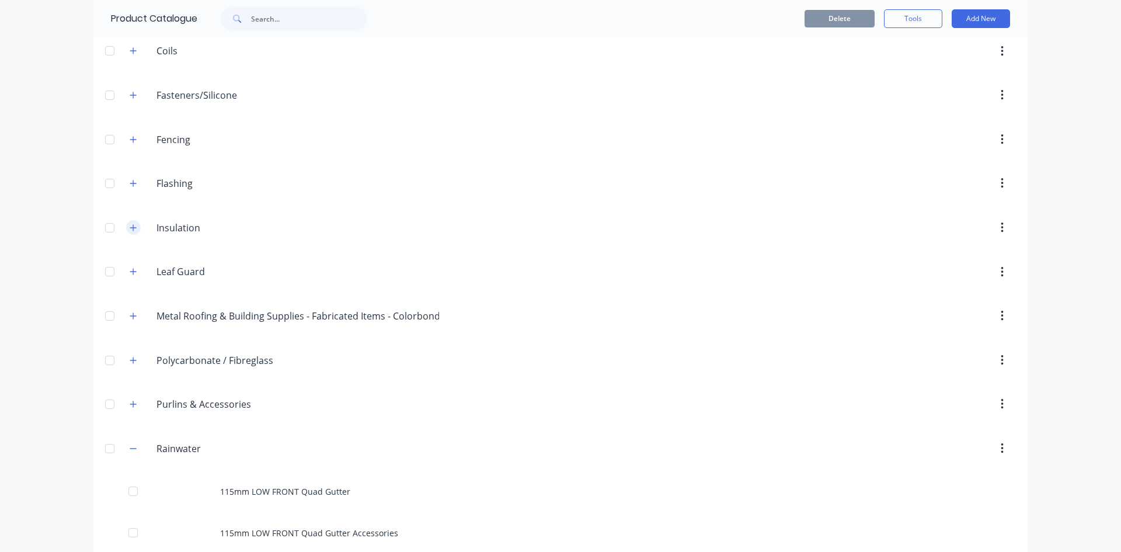
click at [130, 231] on icon "button" at bounding box center [133, 228] width 7 height 8
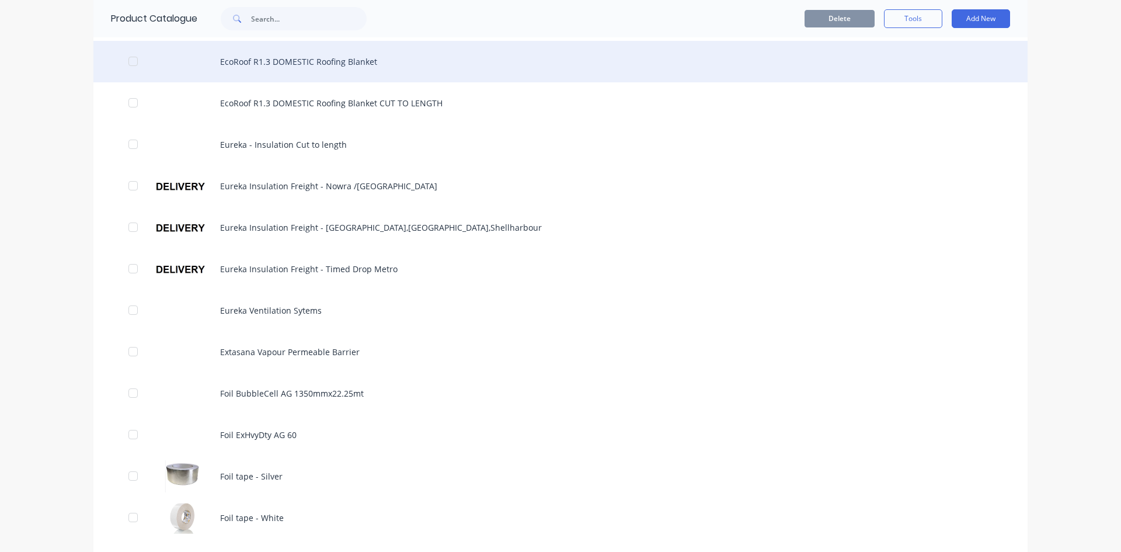
scroll to position [876, 0]
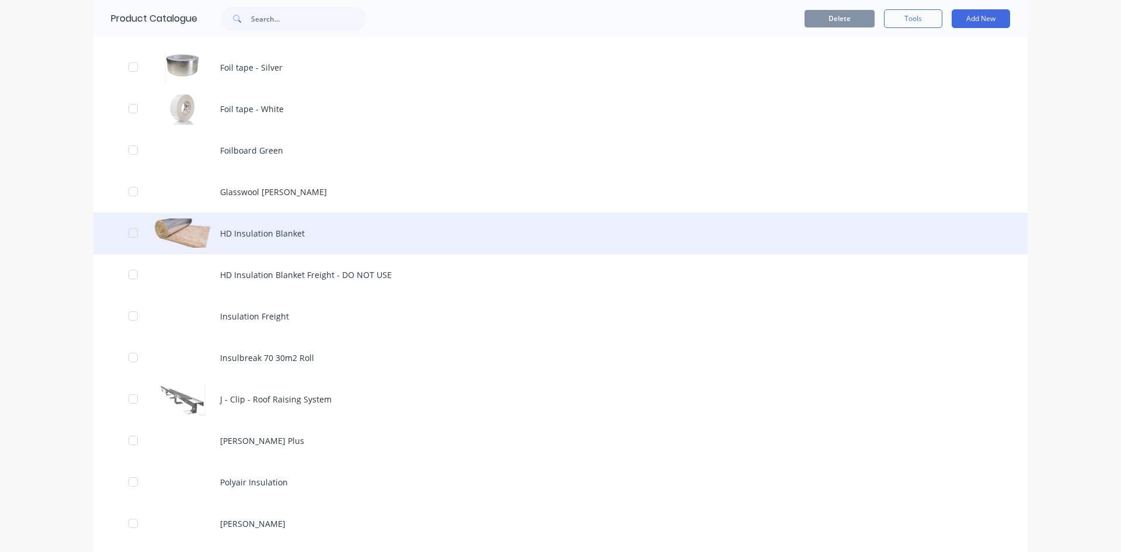
click at [266, 236] on div "HD Insulation Blanket" at bounding box center [560, 233] width 934 height 41
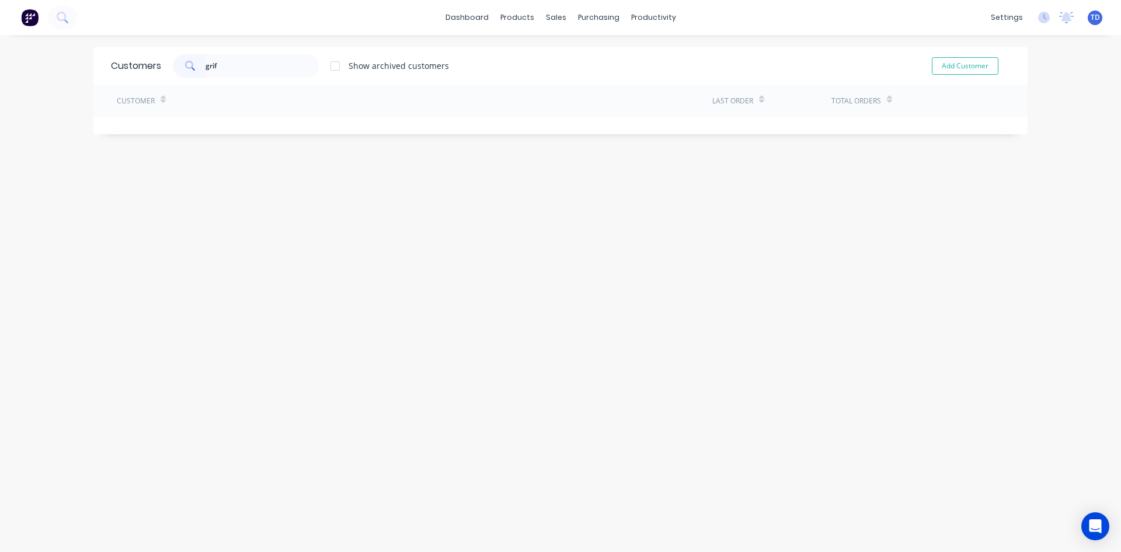
click at [247, 66] on input "grif" at bounding box center [263, 65] width 114 height 23
click at [535, 51] on div "Product Catalogue" at bounding box center [564, 56] width 72 height 11
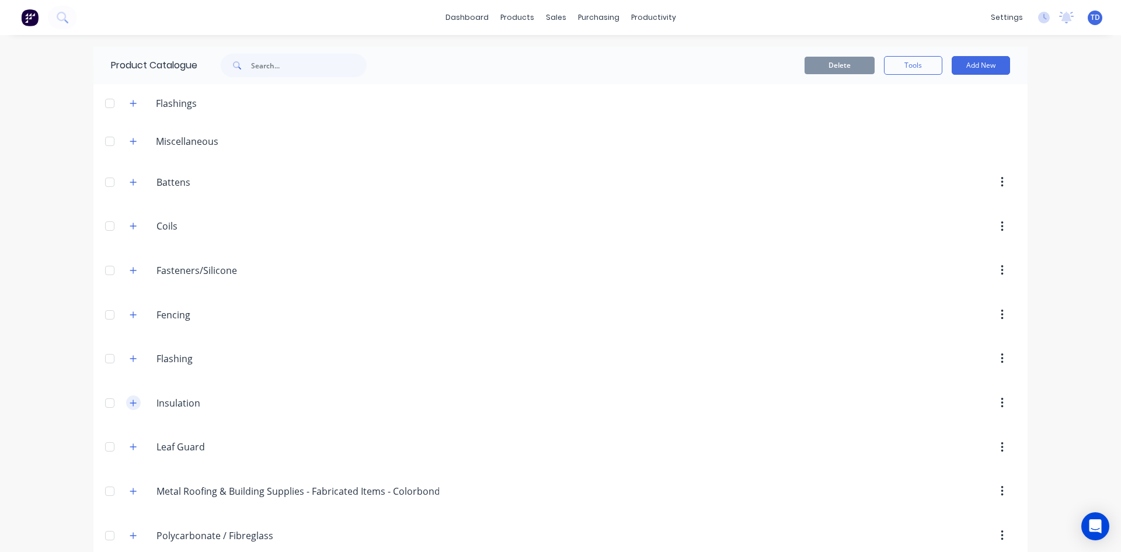
click at [130, 402] on icon "button" at bounding box center [133, 403] width 7 height 8
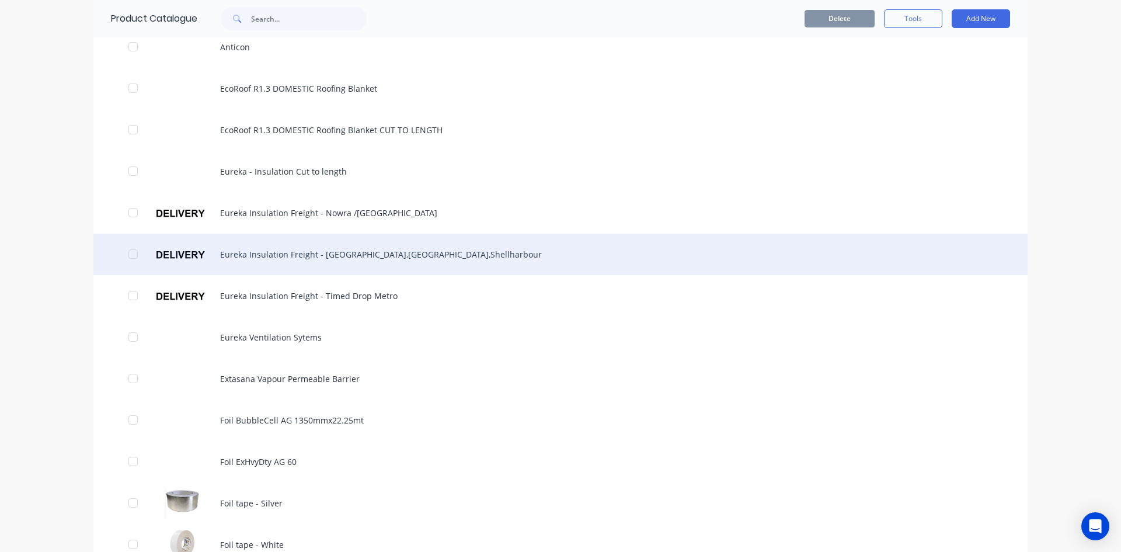
scroll to position [584, 0]
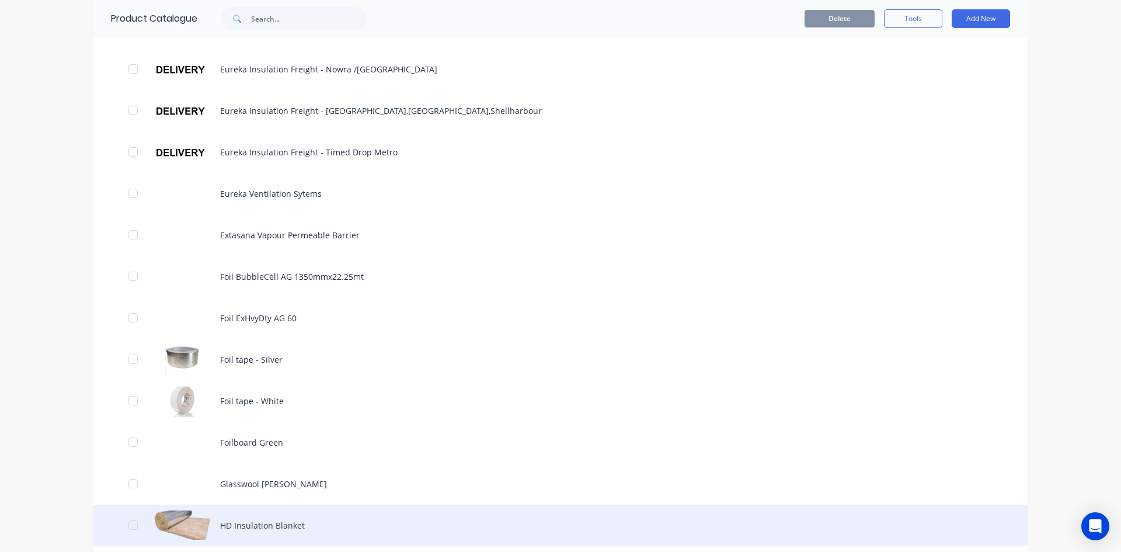
click at [262, 518] on div "HD Insulation Blanket" at bounding box center [560, 525] width 934 height 41
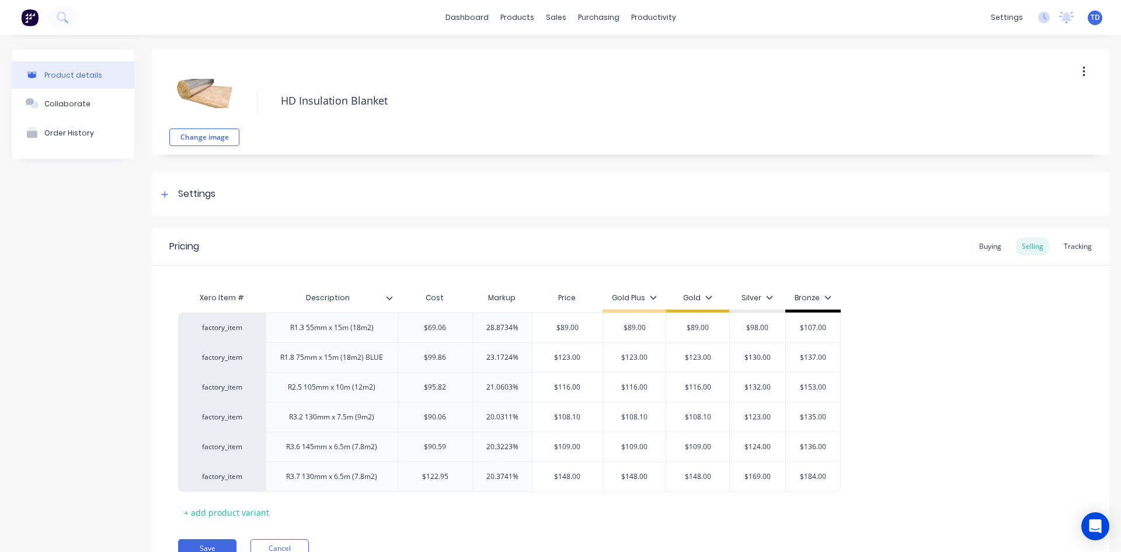
type textarea "x"
click at [1063, 249] on div "Tracking" at bounding box center [1078, 247] width 40 height 18
